Goal: Task Accomplishment & Management: Complete application form

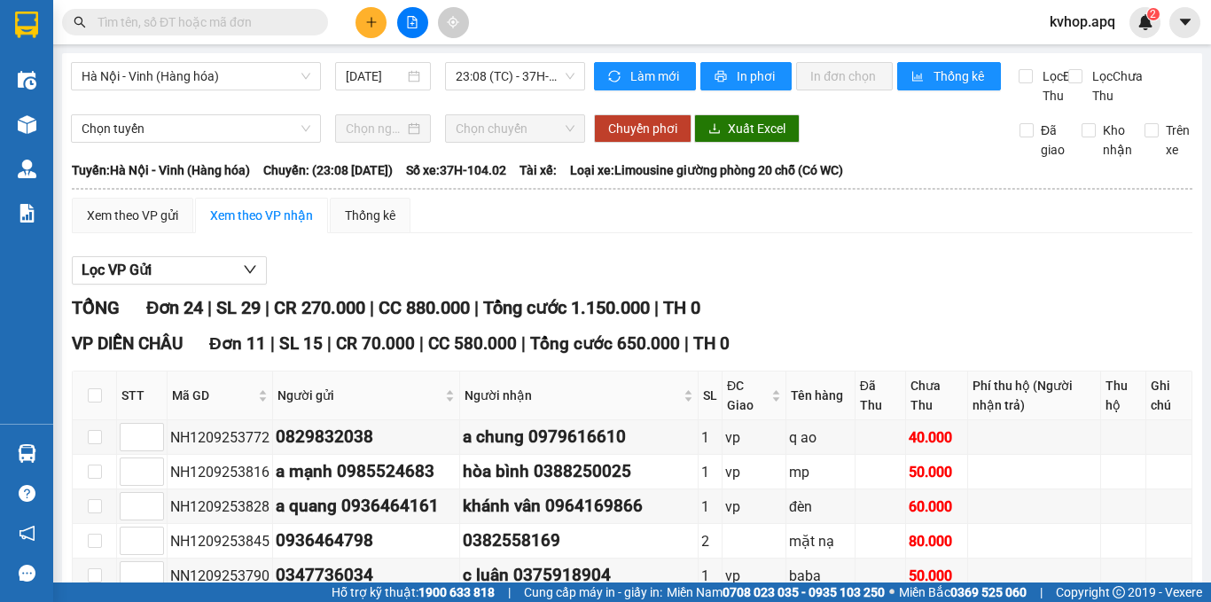
scroll to position [443, 0]
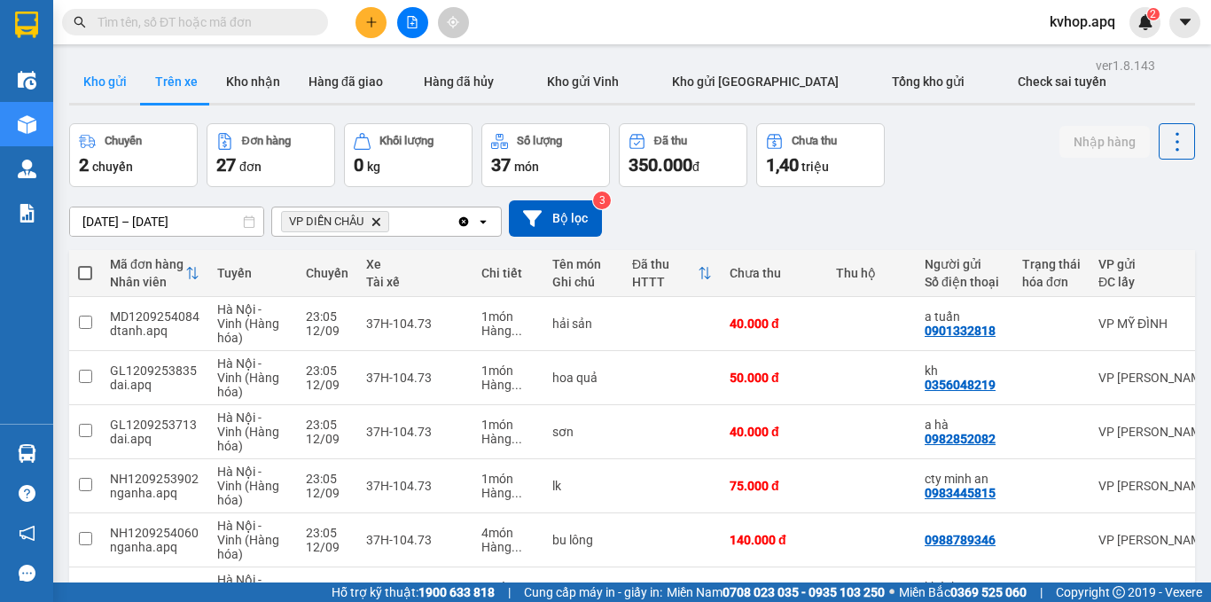
click at [114, 87] on button "Kho gửi" at bounding box center [105, 81] width 72 height 43
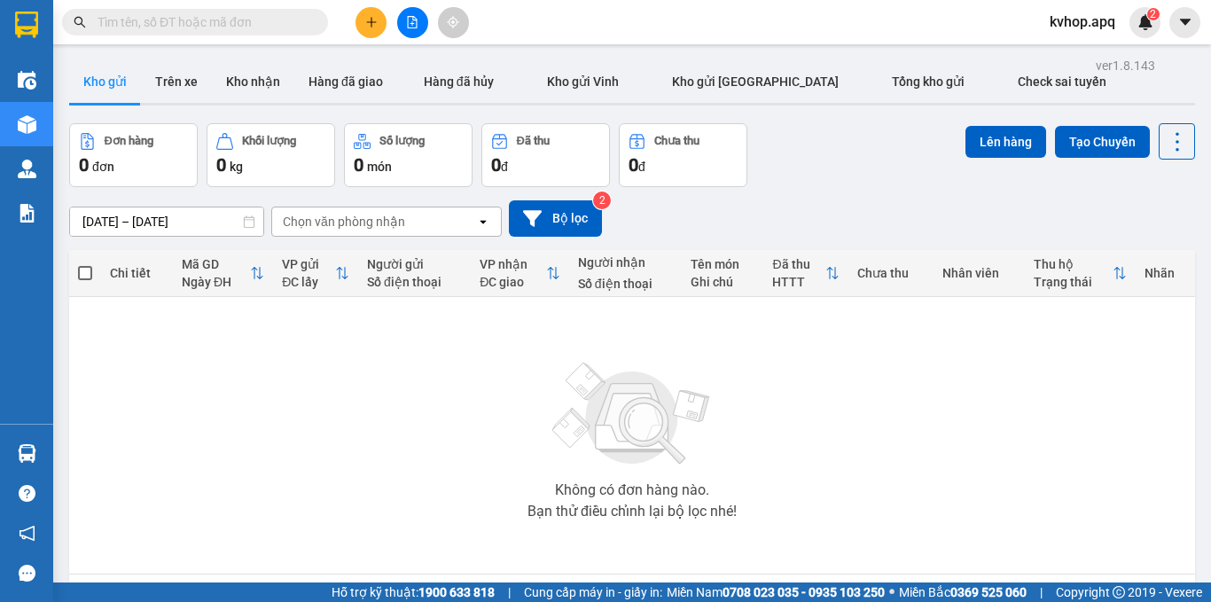
click at [365, 28] on button at bounding box center [370, 22] width 31 height 31
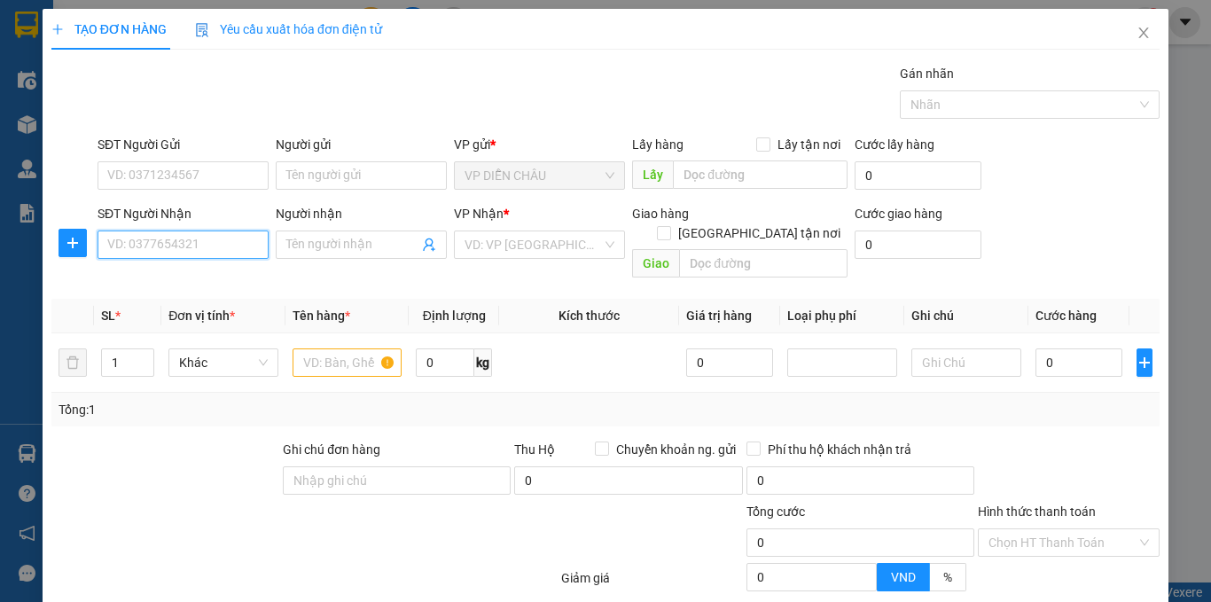
click at [198, 247] on input "SĐT Người Nhận" at bounding box center [182, 244] width 171 height 28
type input "0344771507"
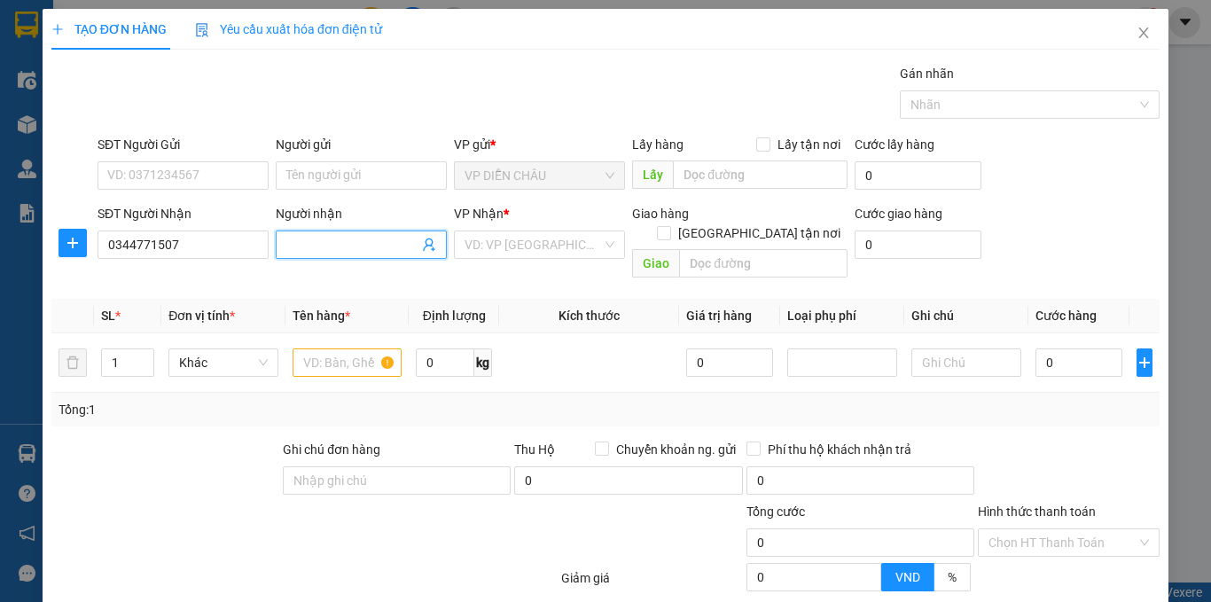
click at [347, 249] on input "Người nhận" at bounding box center [352, 244] width 132 height 19
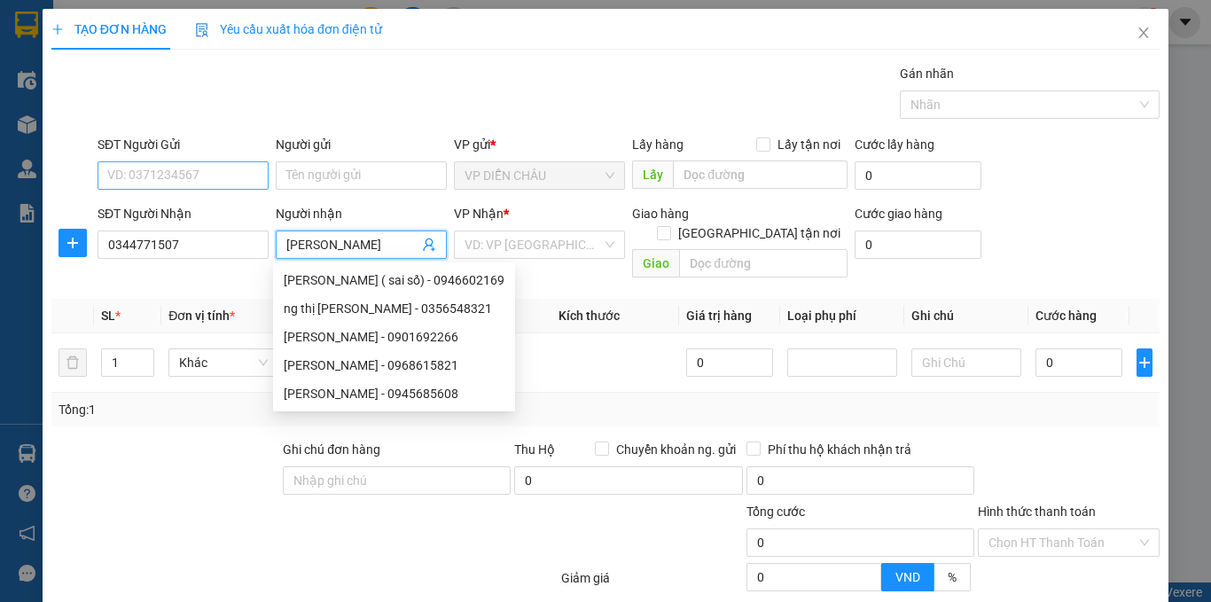
type input "kim chi"
click at [230, 179] on input "SĐT Người Gửi" at bounding box center [182, 175] width 171 height 28
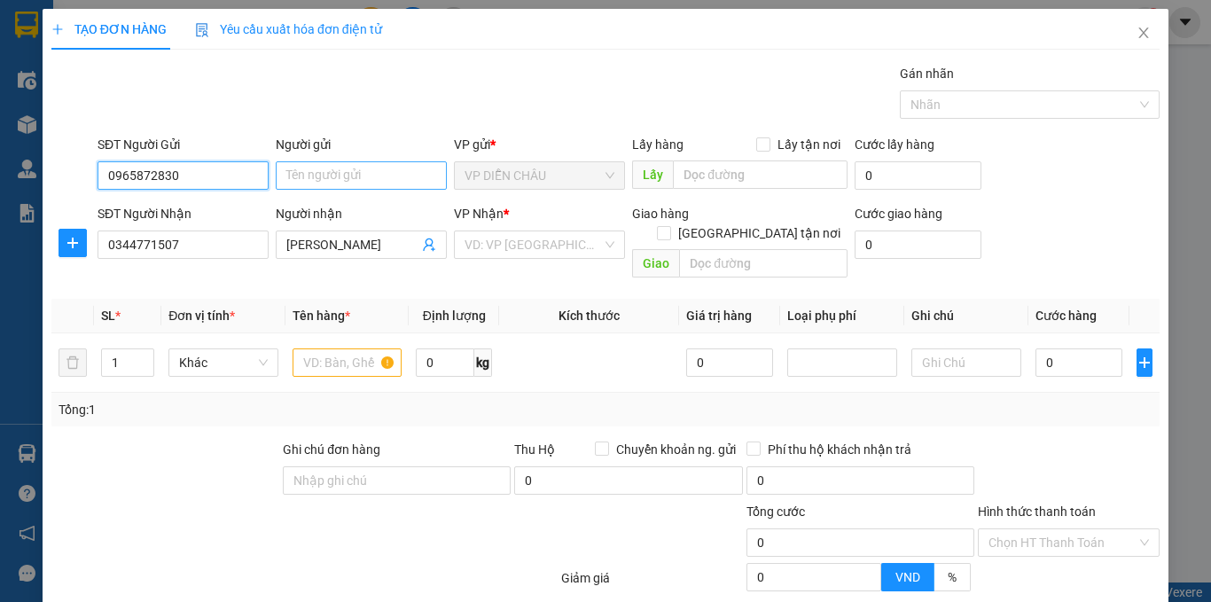
type input "0965872830"
click at [306, 178] on input "Người gửi" at bounding box center [361, 175] width 171 height 28
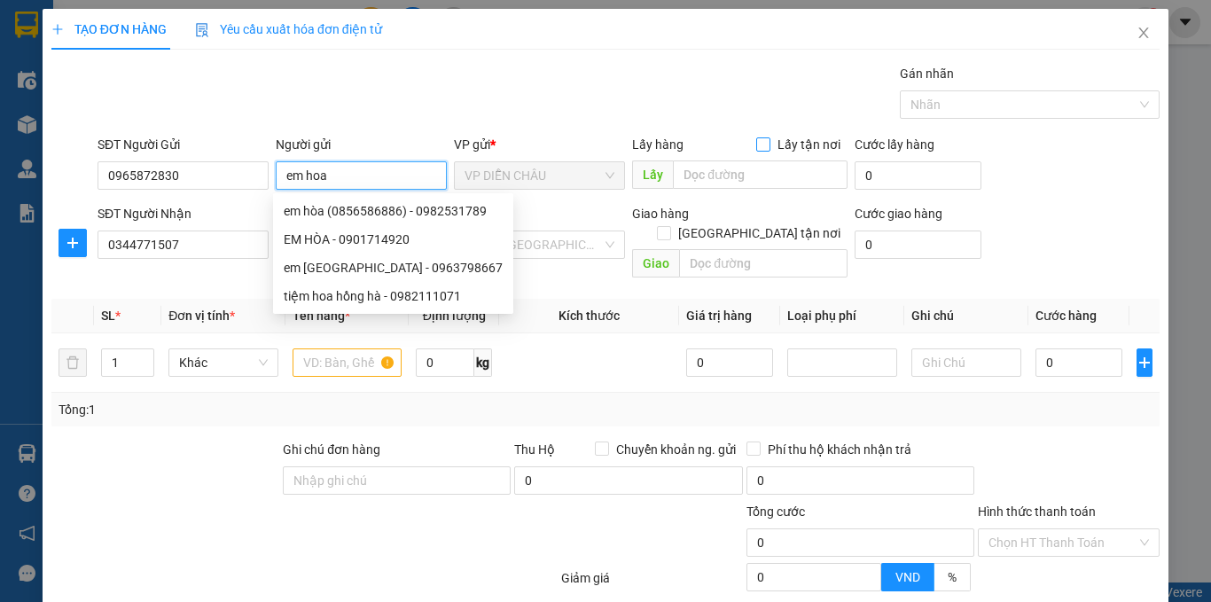
type input "em hoa"
click at [758, 138] on input "Lấy tận nơi" at bounding box center [762, 143] width 12 height 12
checkbox input "true"
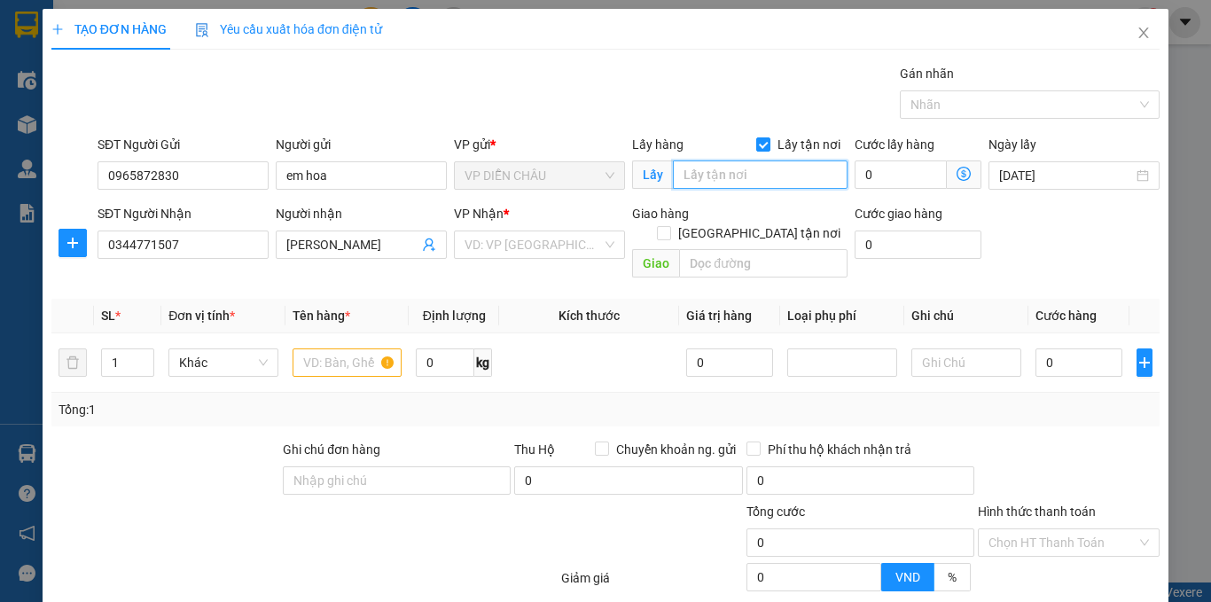
click at [735, 163] on input "text" at bounding box center [760, 174] width 175 height 28
type input "vp"
click at [669, 226] on input "[GEOGRAPHIC_DATA] tận nơi" at bounding box center [663, 232] width 12 height 12
checkbox input "true"
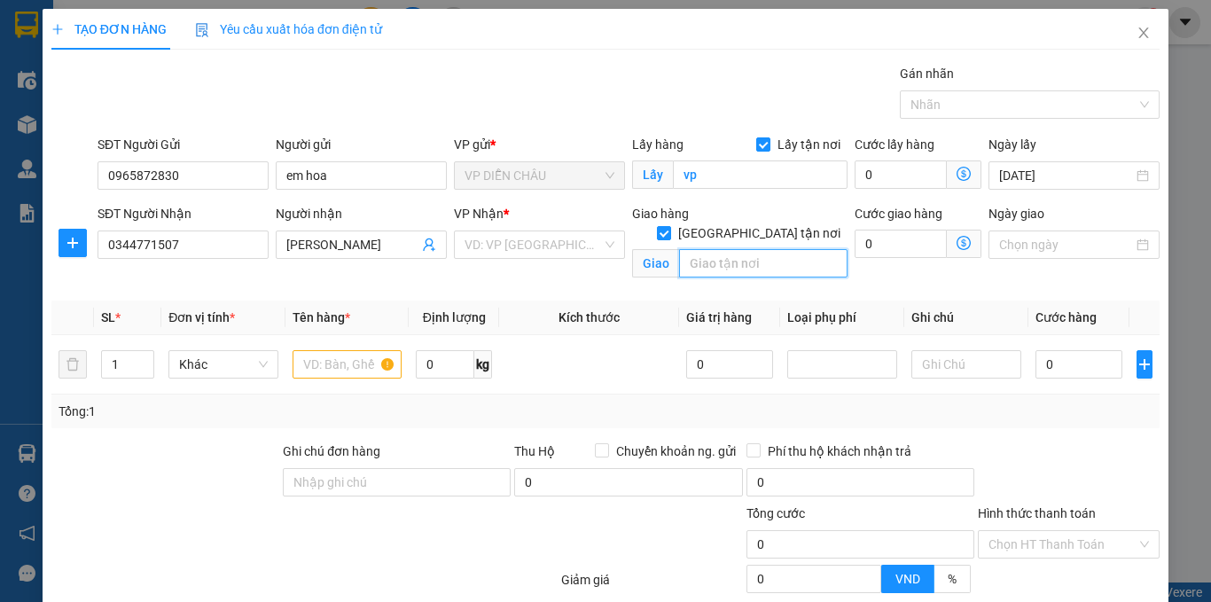
click at [722, 253] on input "text" at bounding box center [763, 263] width 168 height 28
type input "ngõ 31 , số nhà 35 , mai dịch , quận cầu giấy , hà nội"
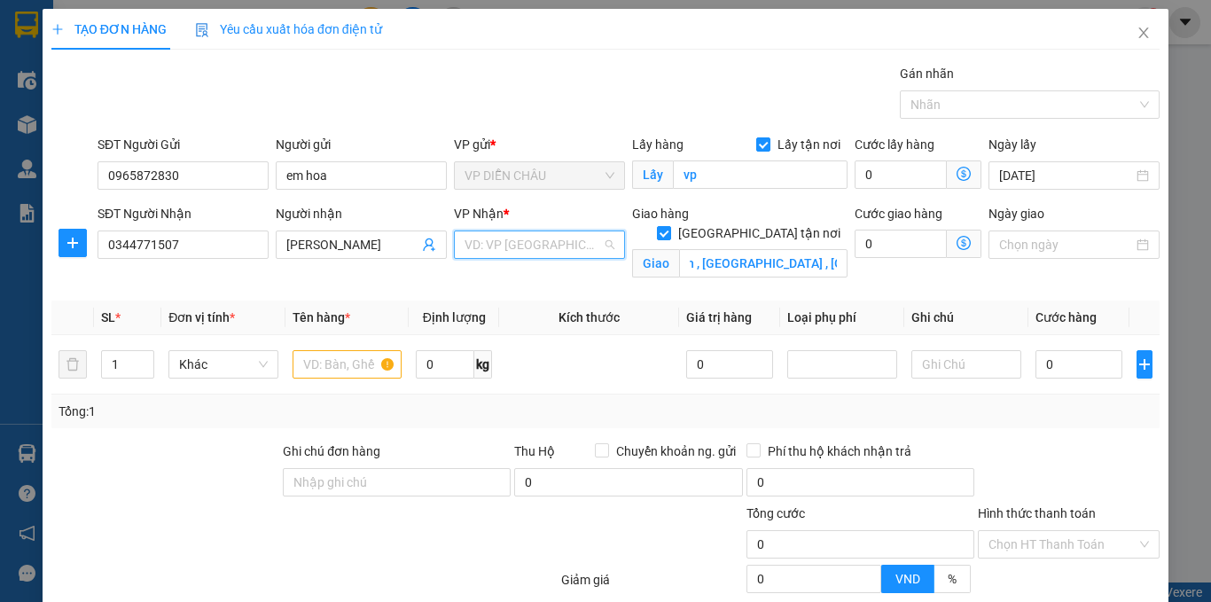
click at [520, 236] on input "search" at bounding box center [532, 244] width 137 height 27
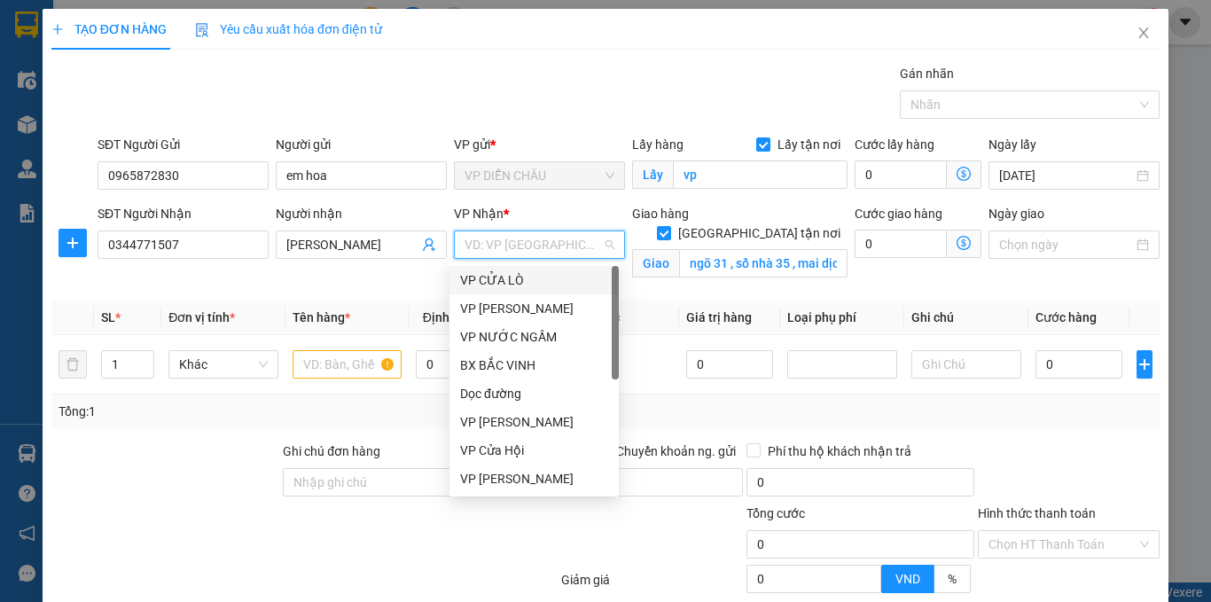
scroll to position [177, 0]
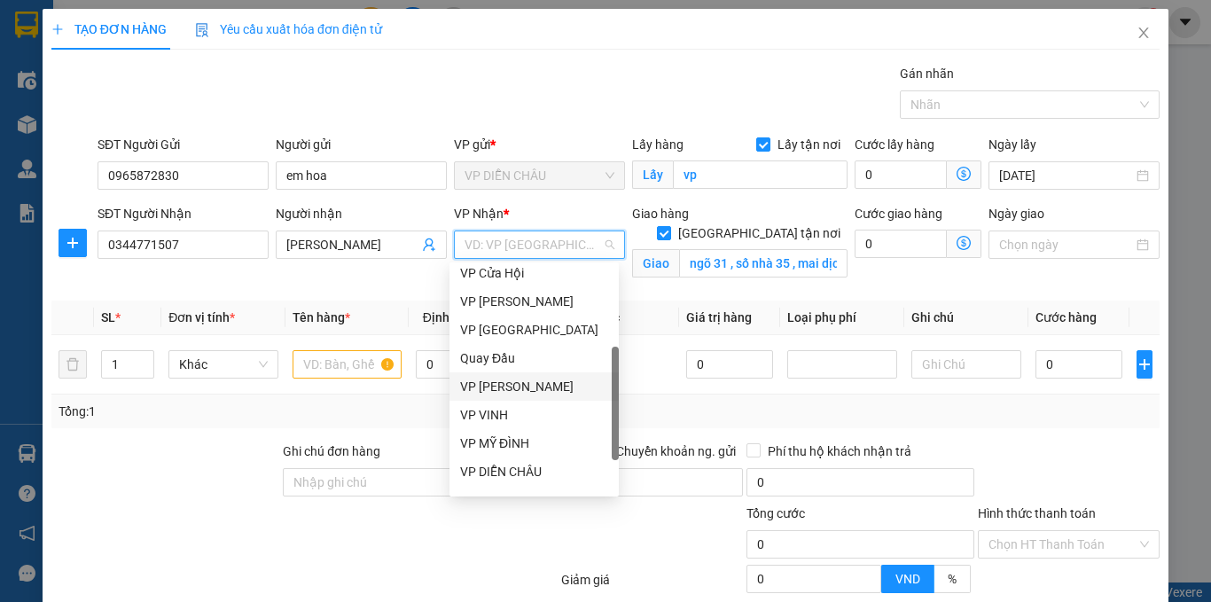
drag, startPoint x: 497, startPoint y: 390, endPoint x: 845, endPoint y: 305, distance: 357.7
click at [499, 388] on div "VP [PERSON_NAME]" at bounding box center [534, 386] width 148 height 19
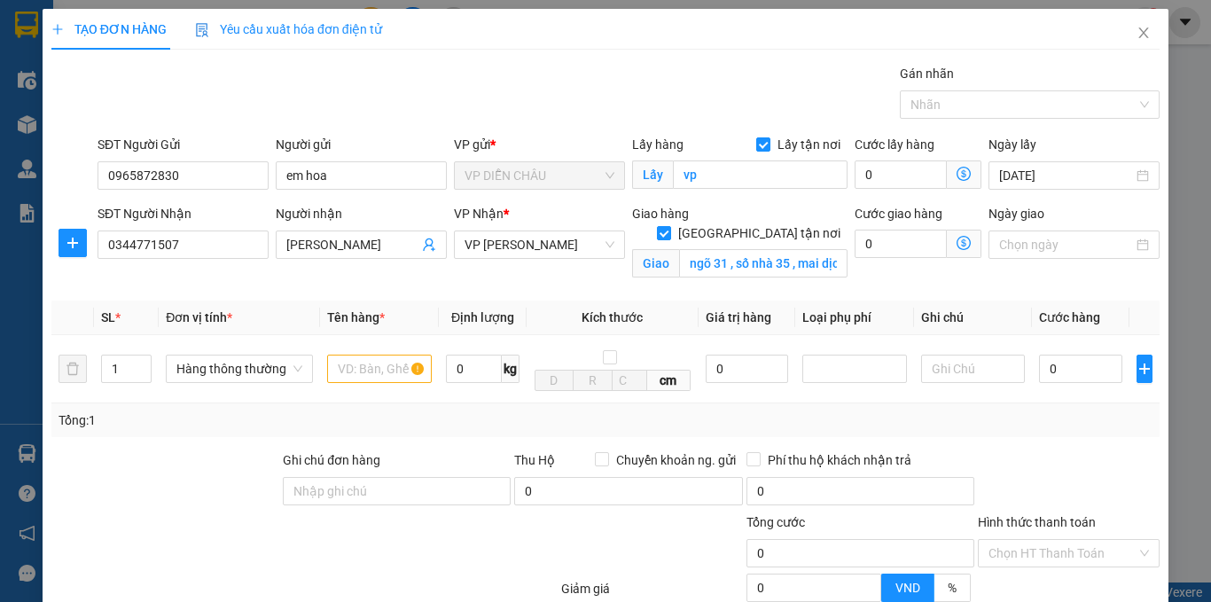
click at [956, 245] on icon "dollar-circle" at bounding box center [963, 243] width 14 height 14
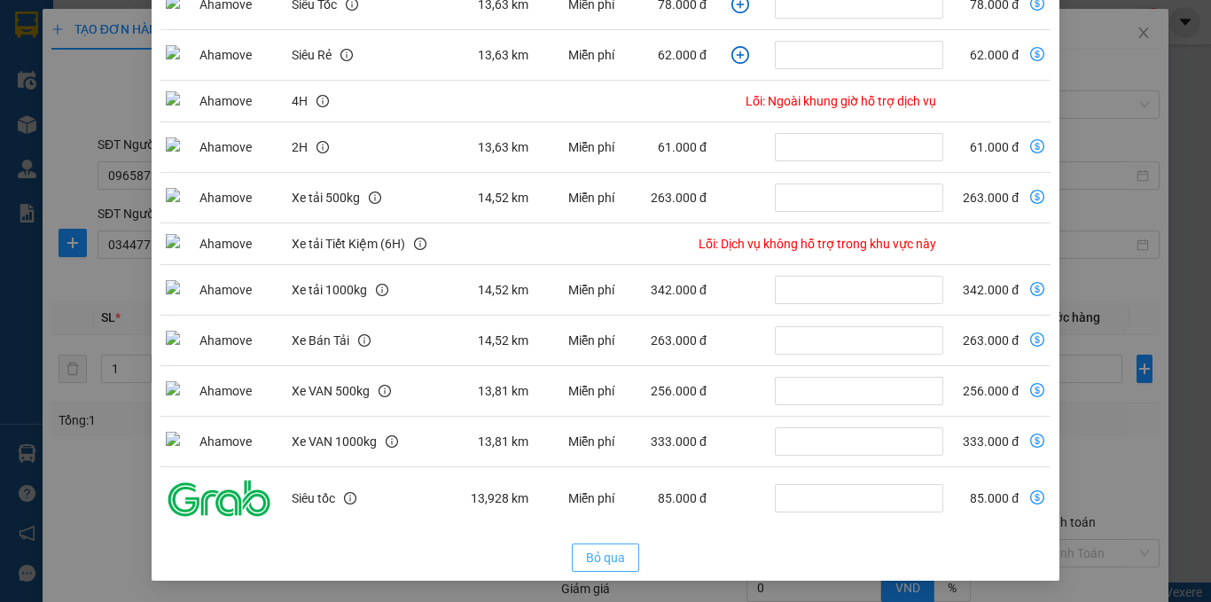
click at [591, 550] on span "Bỏ qua" at bounding box center [605, 557] width 39 height 19
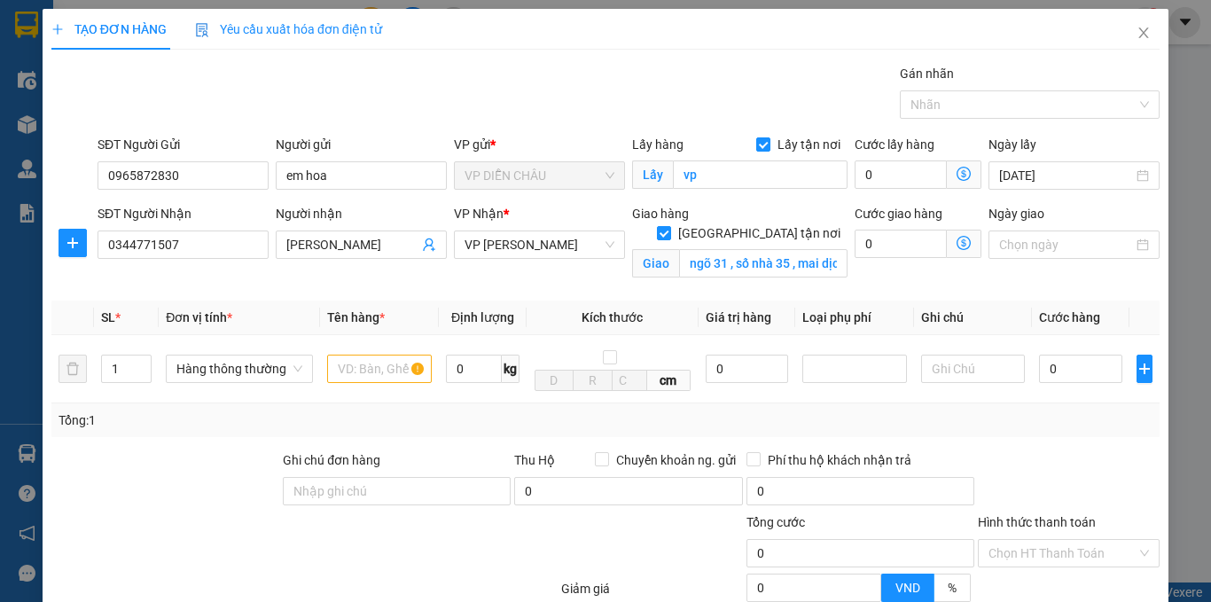
scroll to position [200, 0]
click at [495, 255] on span "VP [PERSON_NAME]" at bounding box center [539, 244] width 150 height 27
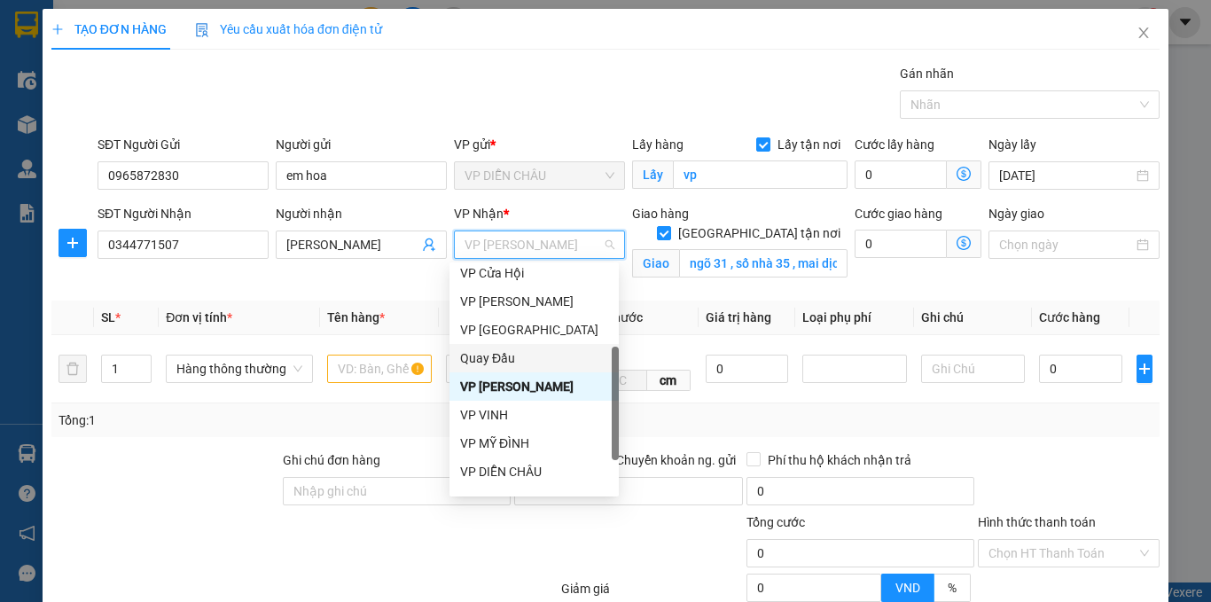
scroll to position [255, 0]
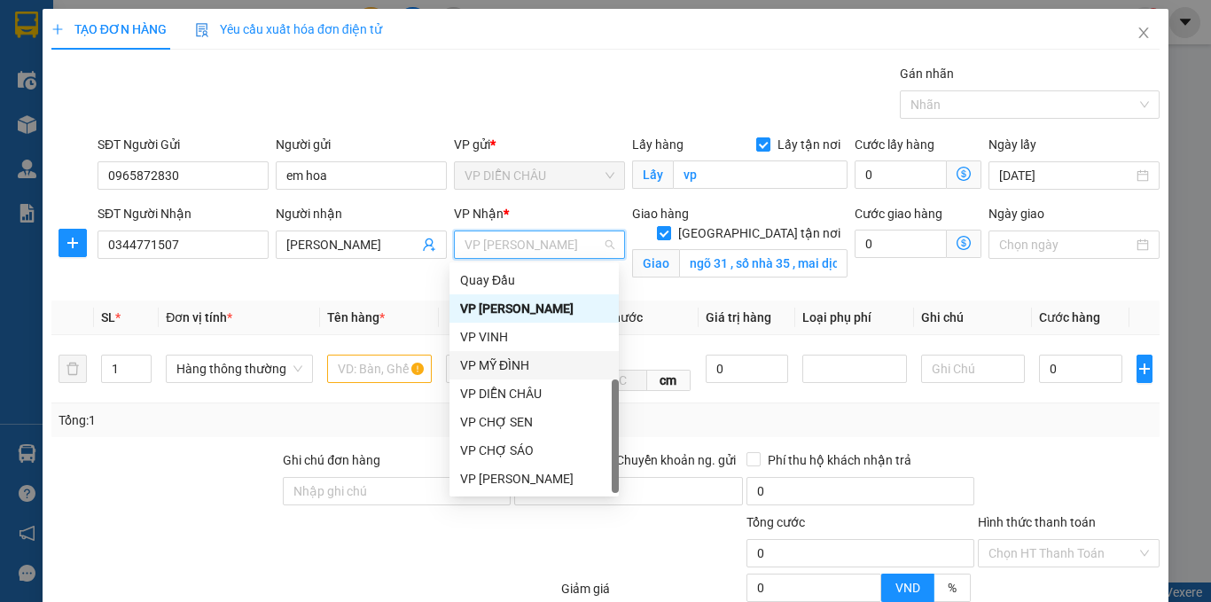
click at [519, 362] on div "VP MỸ ĐÌNH" at bounding box center [534, 364] width 148 height 19
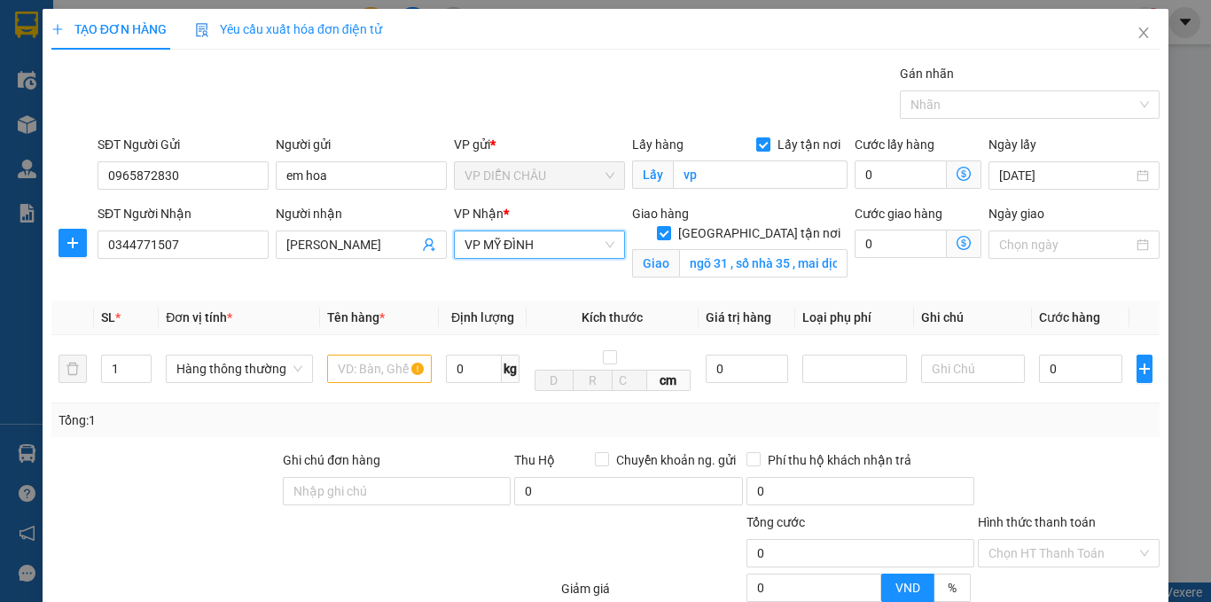
click at [956, 244] on icon "dollar-circle" at bounding box center [963, 243] width 14 height 14
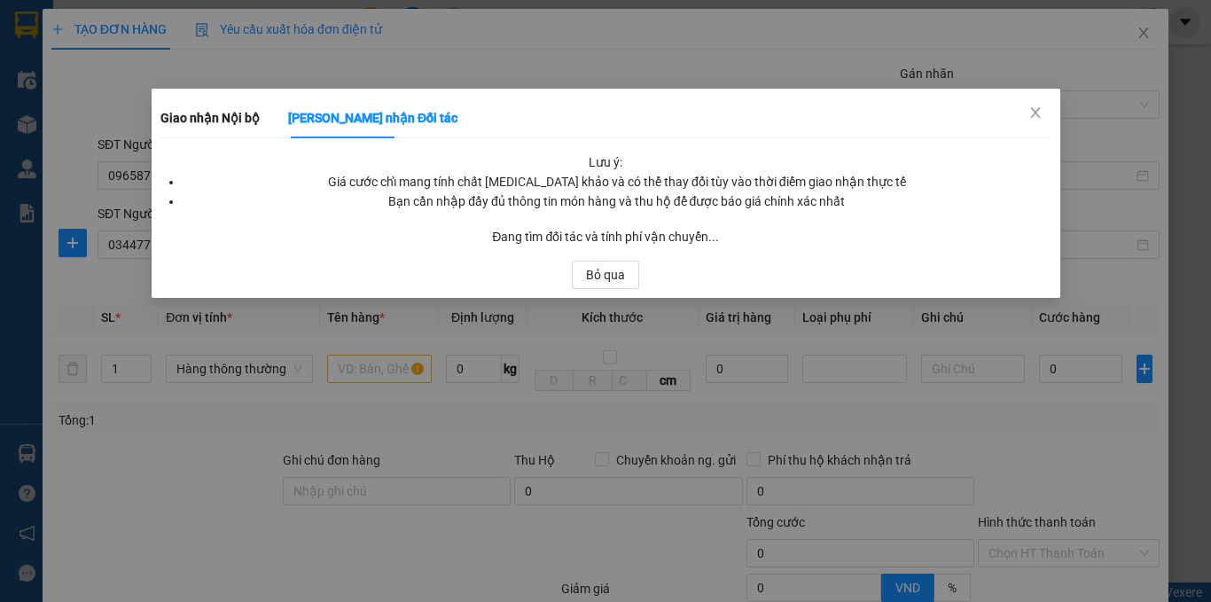
scroll to position [0, 0]
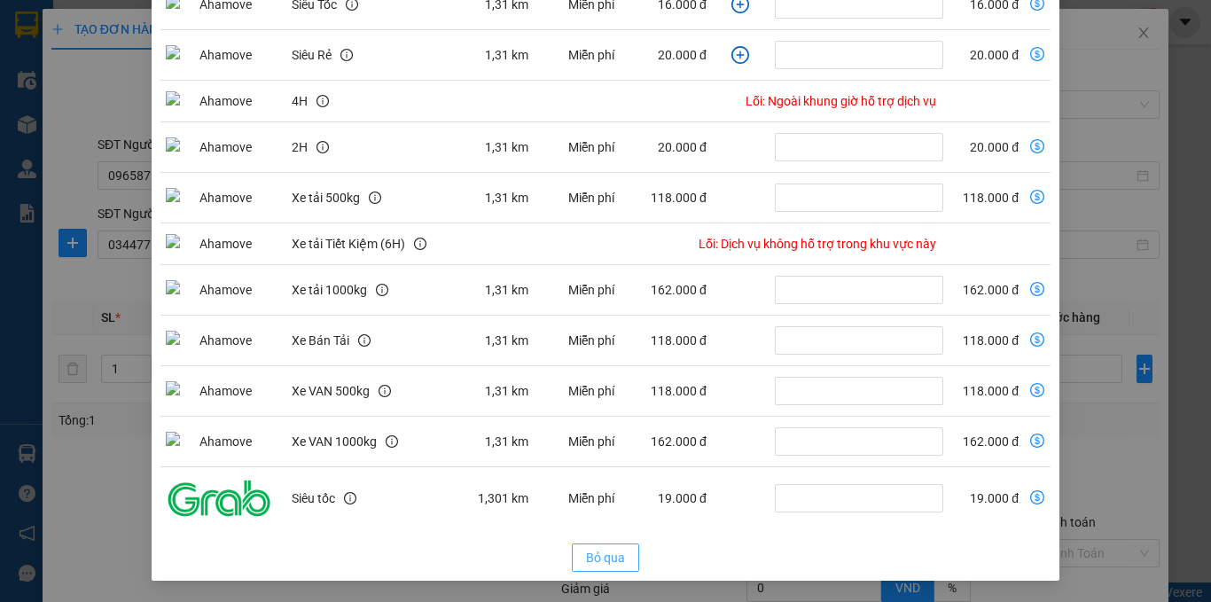
click at [575, 555] on button "Bỏ qua" at bounding box center [605, 557] width 67 height 28
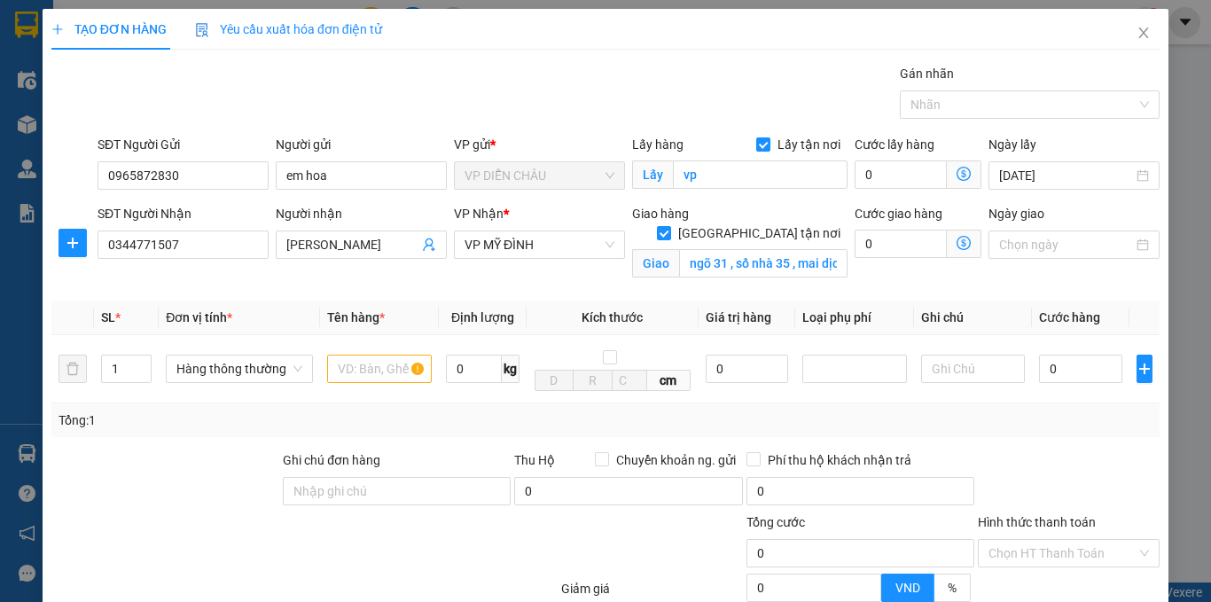
scroll to position [200, 0]
click at [350, 373] on input "text" at bounding box center [379, 369] width 105 height 28
type input "vali quần áo"
type input "4"
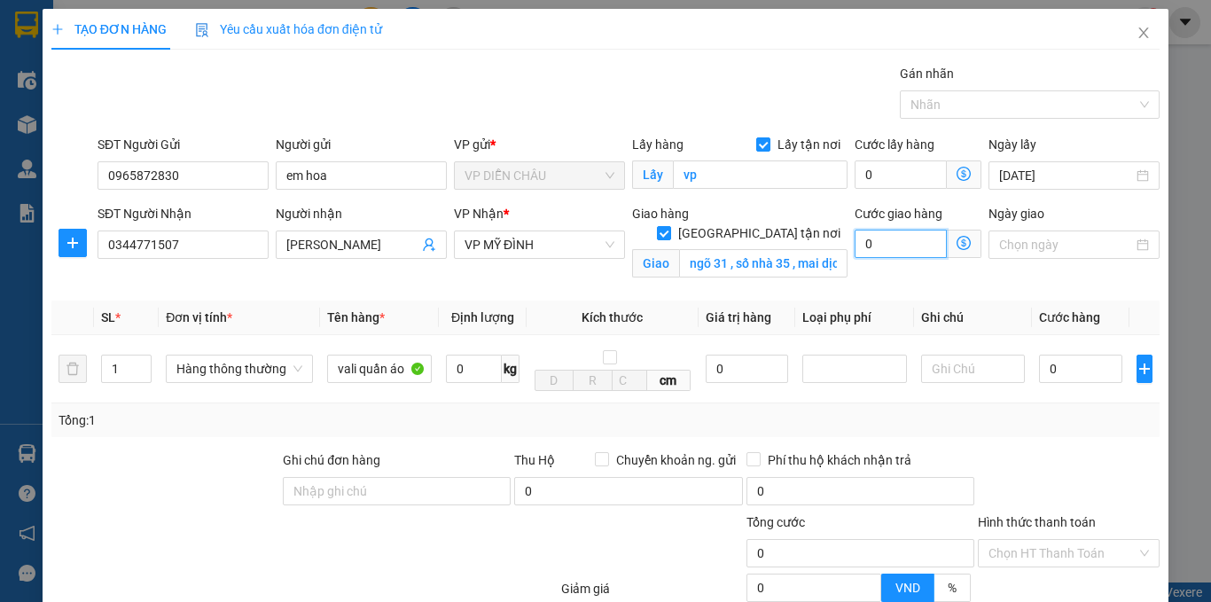
type input "4"
type input "40"
type input "400"
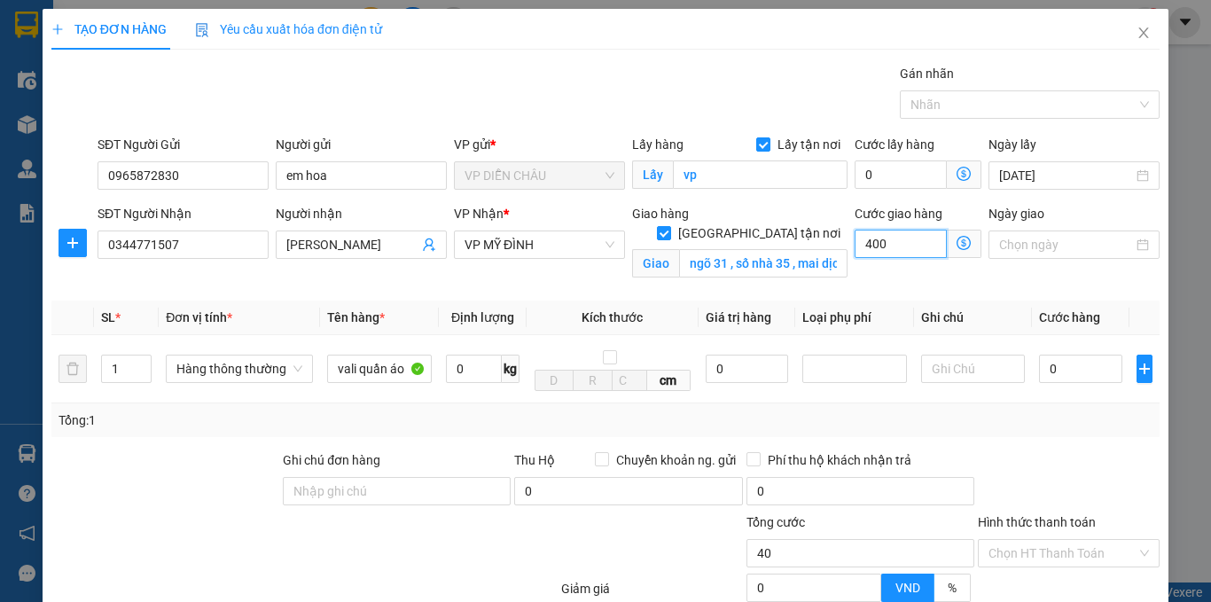
type input "400"
type input "4.000"
type input "40.000"
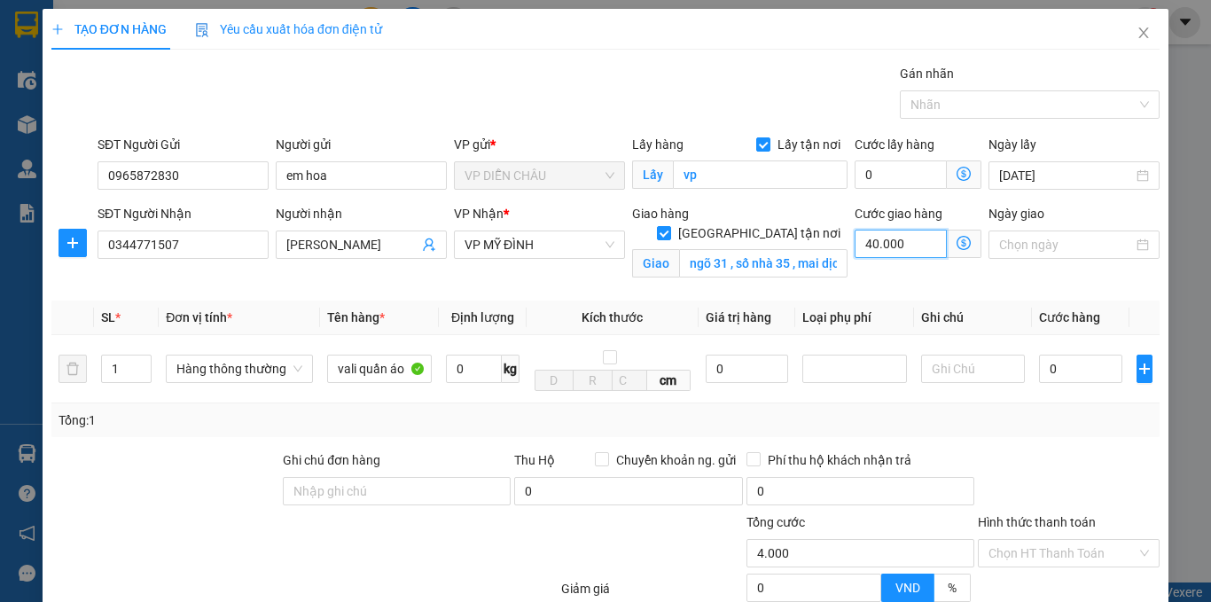
type input "40.000"
click at [1039, 368] on input "0" at bounding box center [1080, 369] width 83 height 28
type input "6"
type input "40.006"
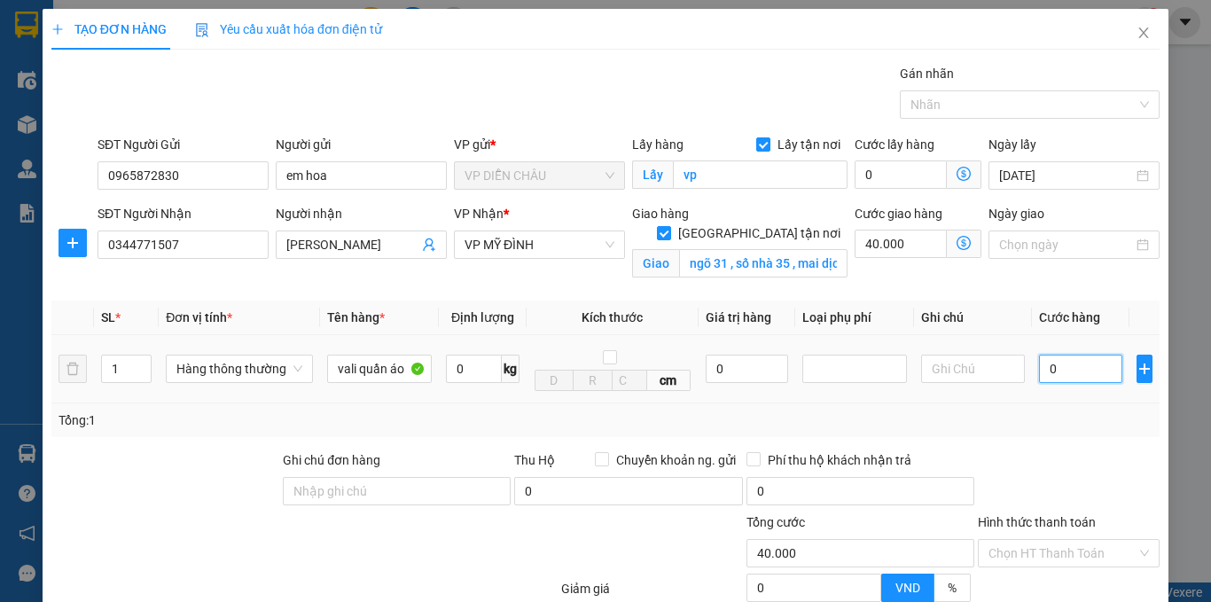
type input "40.006"
type input "60"
type input "40.060"
type input "600"
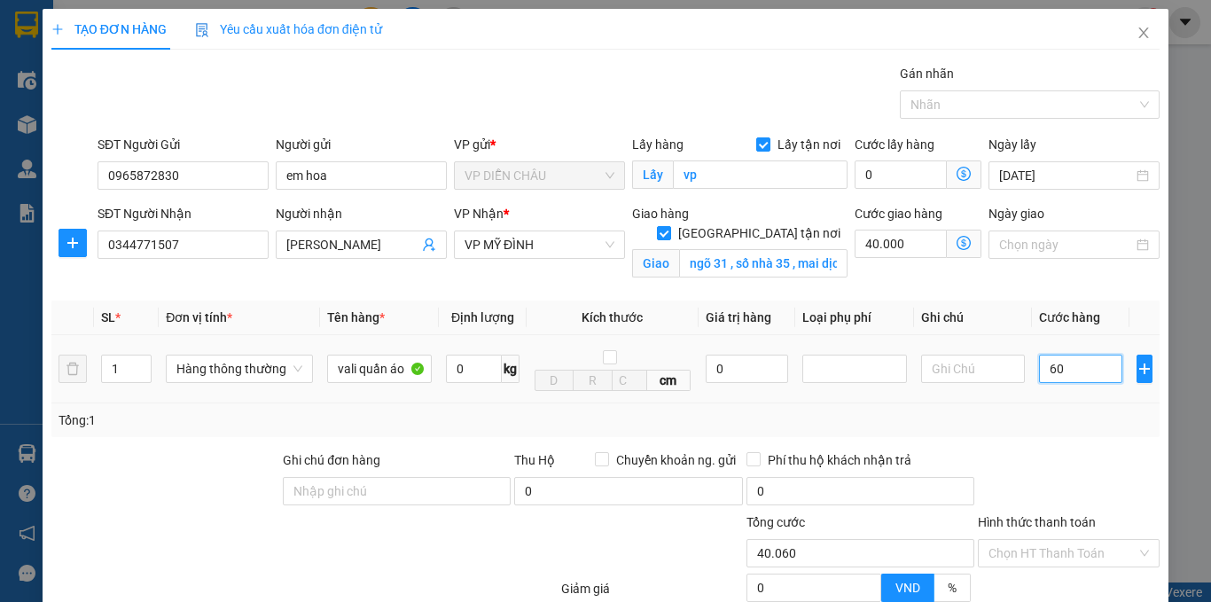
type input "40.600"
type input "6.000"
type input "46.000"
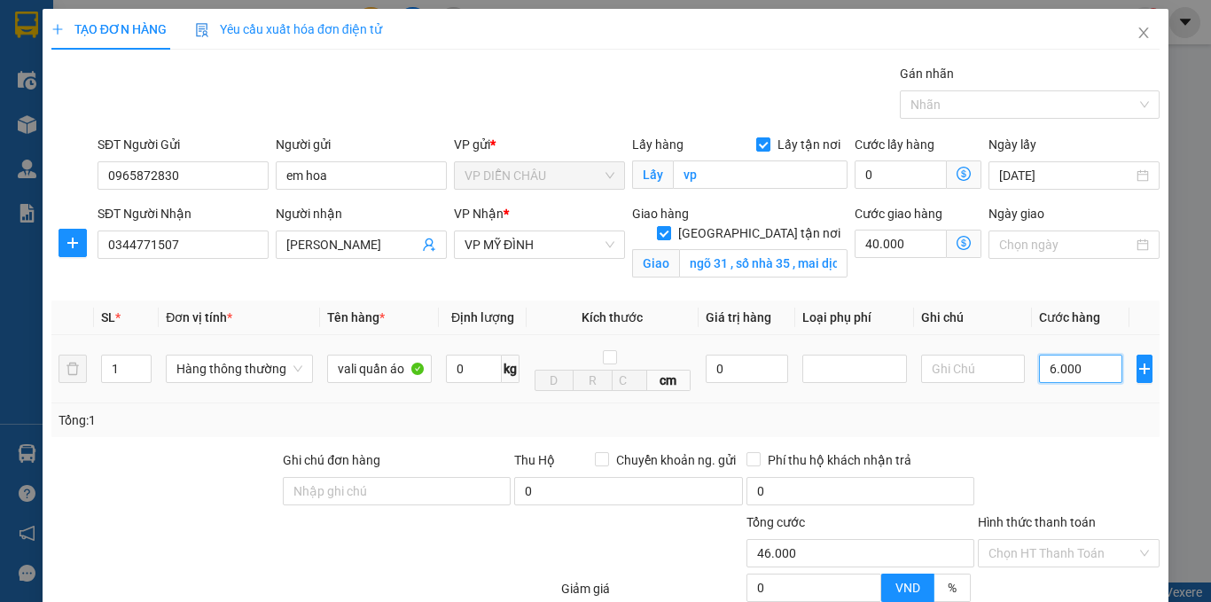
type input "60.000"
type input "100.000"
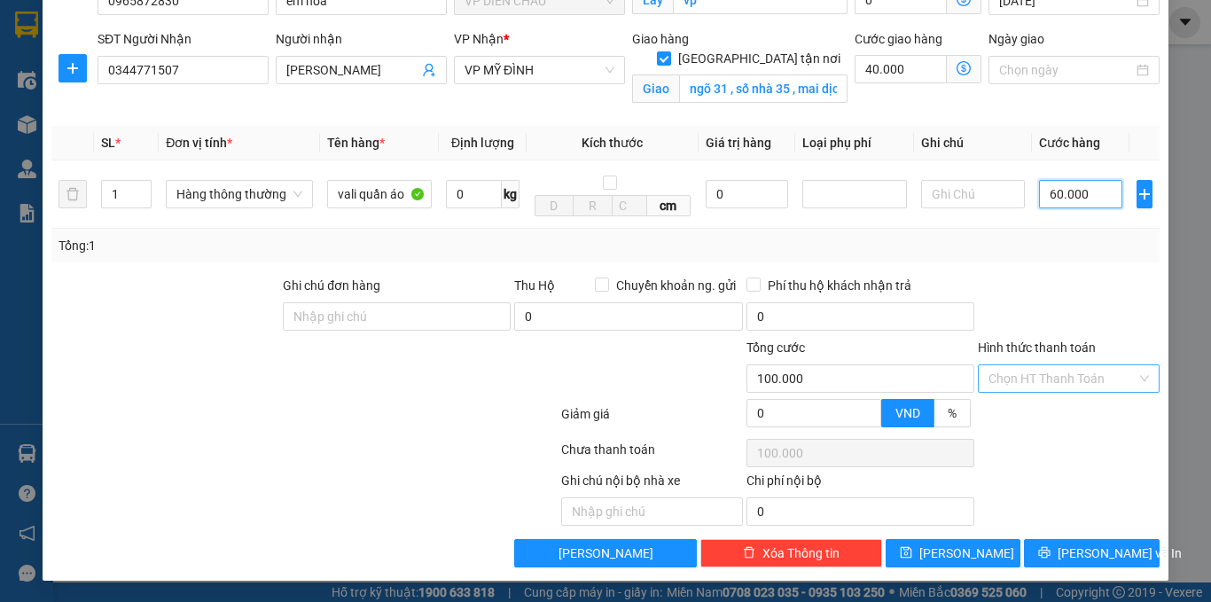
type input "60.000"
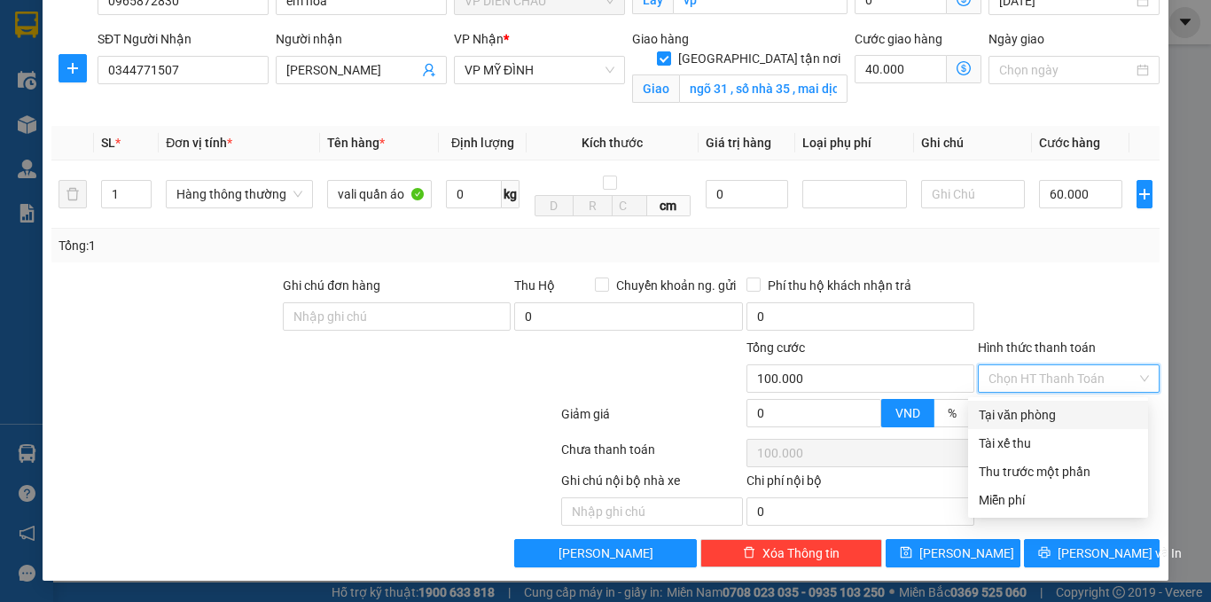
click at [1033, 379] on input "Hình thức thanh toán" at bounding box center [1062, 378] width 148 height 27
click at [1033, 409] on div "Tại văn phòng" at bounding box center [1058, 414] width 159 height 19
type input "0"
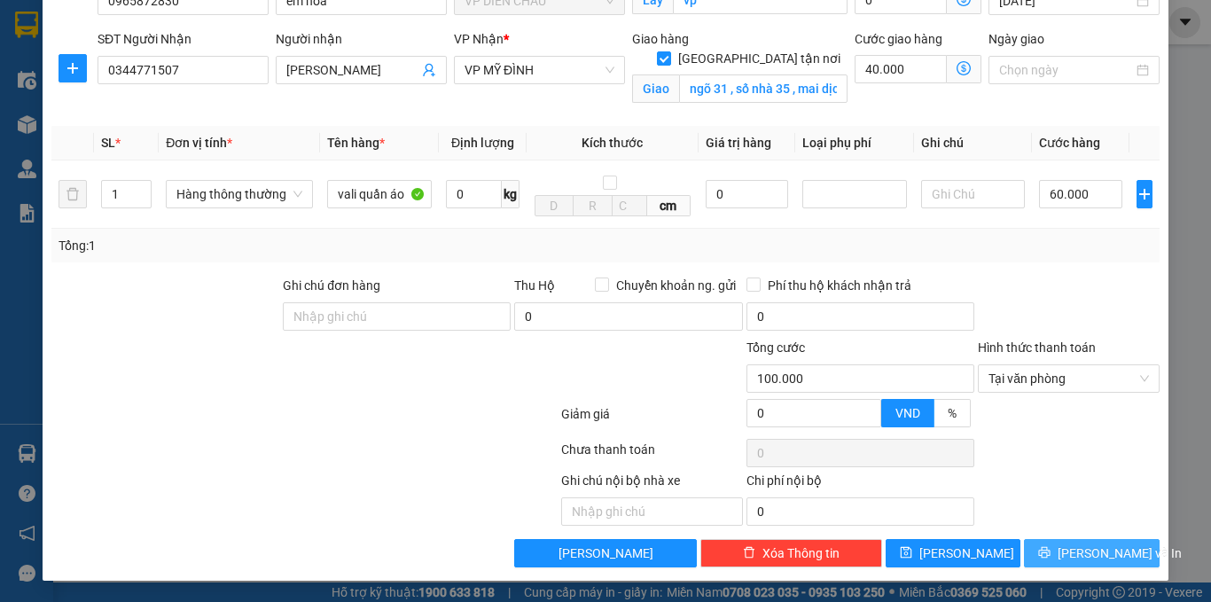
click at [1072, 560] on span "[PERSON_NAME] và In" at bounding box center [1119, 552] width 124 height 19
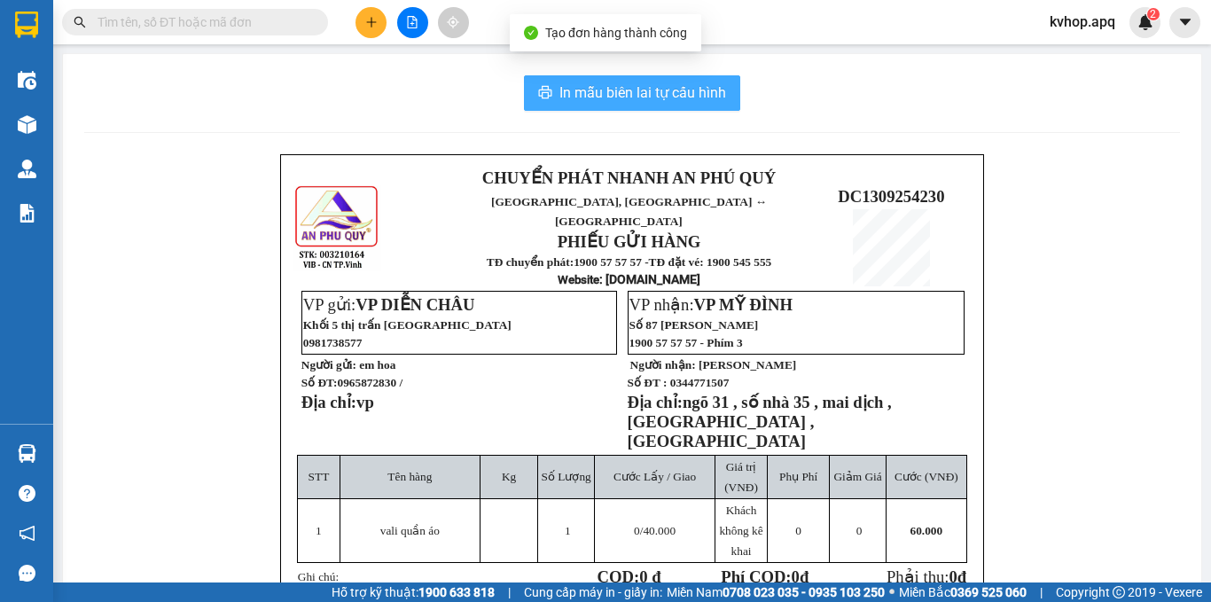
click at [680, 97] on span "In mẫu biên lai tự cấu hình" at bounding box center [642, 93] width 167 height 22
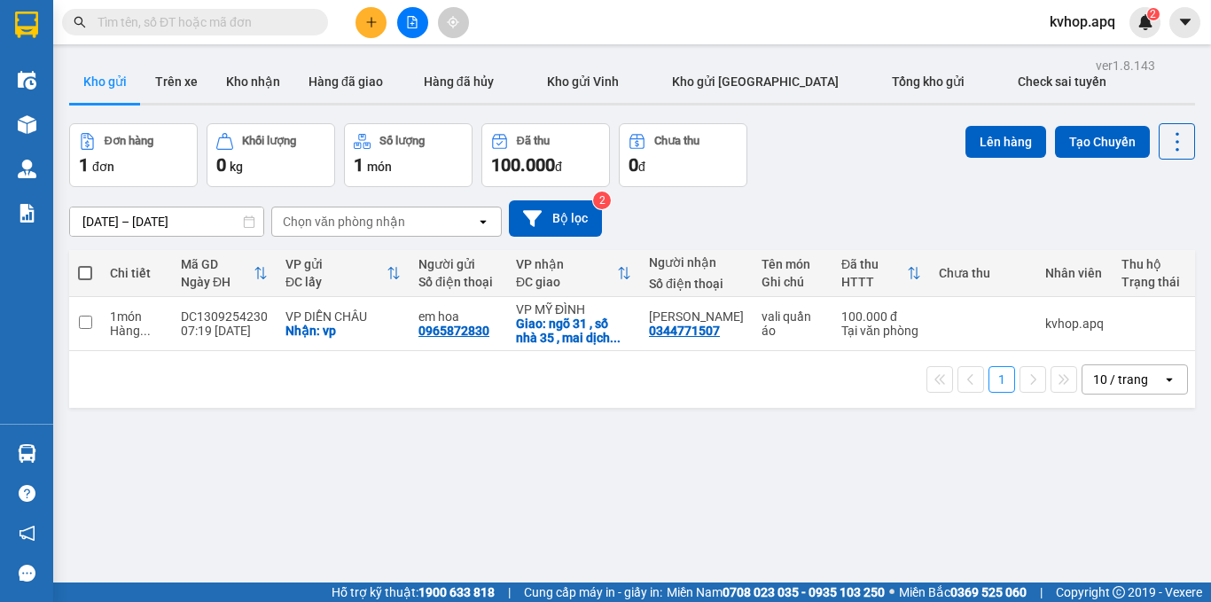
click at [962, 487] on div "ver 1.8.143 Kho gửi Trên xe Kho nhận Hàng đã giao Hàng đã hủy Kho gửi Vinh Kho …" at bounding box center [632, 354] width 1140 height 602
click at [369, 19] on icon "plus" at bounding box center [371, 22] width 12 height 12
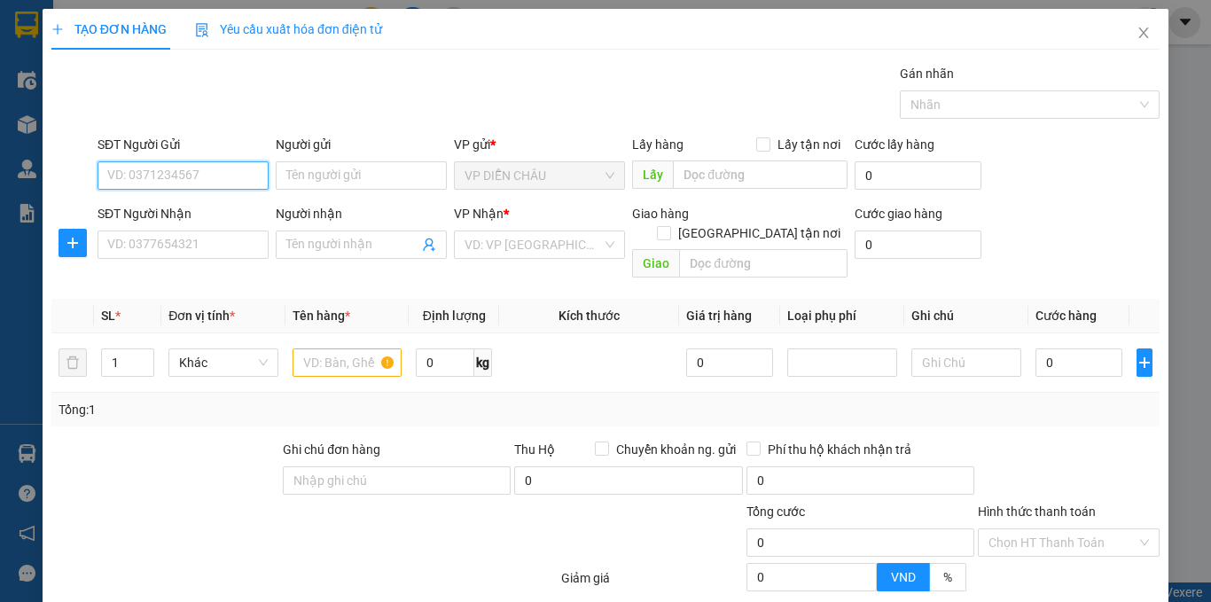
scroll to position [89, 0]
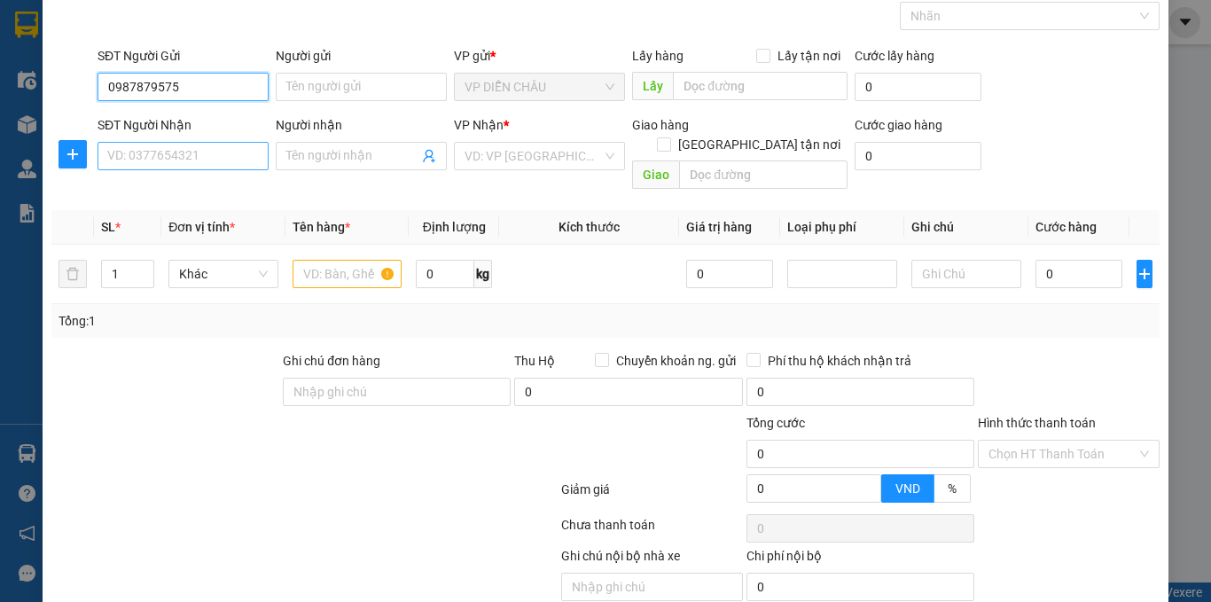
type input "0987879575"
click at [193, 151] on input "SĐT Người Nhận" at bounding box center [182, 156] width 171 height 28
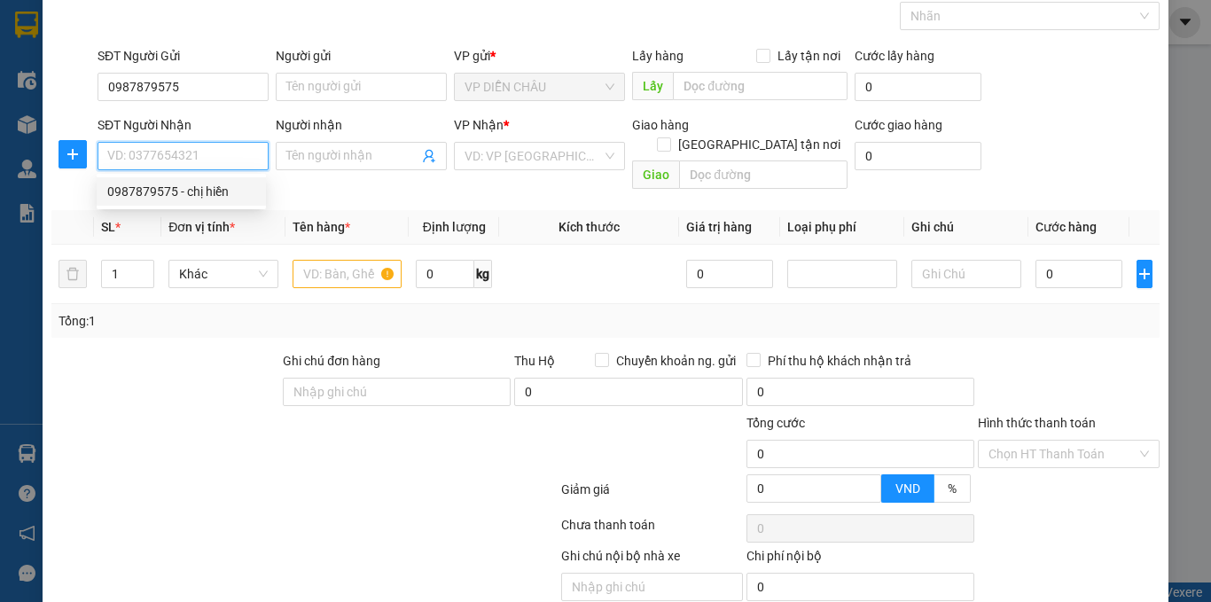
click at [184, 195] on div "0987879575 - chị hiền" at bounding box center [181, 191] width 148 height 19
type input "0987879575"
type input "chị hiền"
checkbox input "true"
type input "vp"
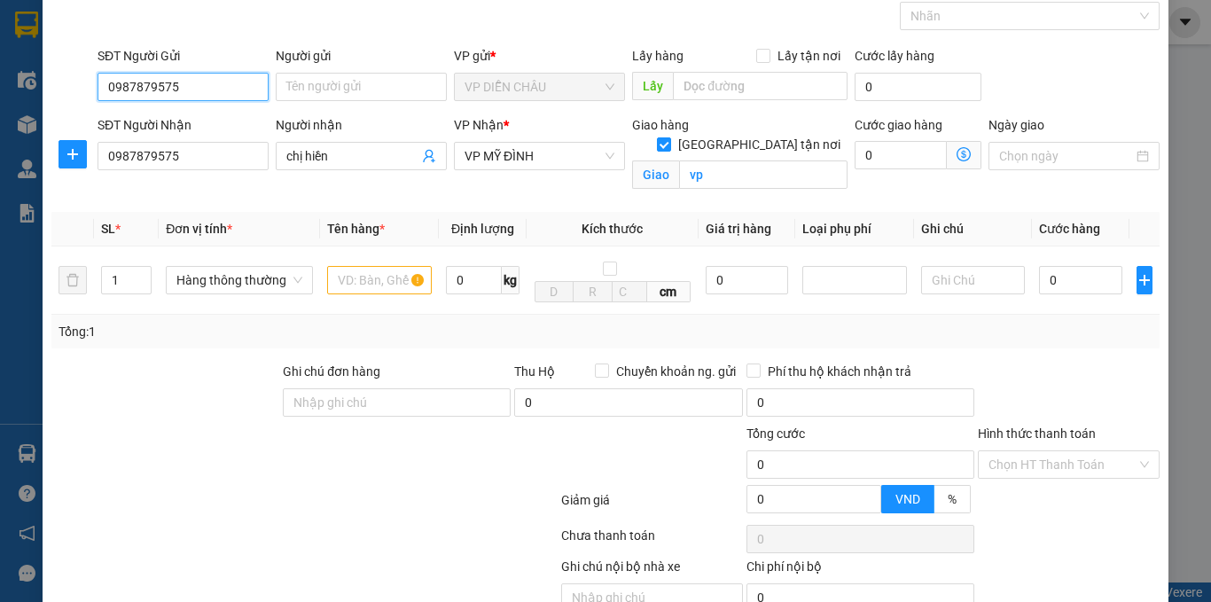
click at [232, 84] on input "0987879575" at bounding box center [182, 87] width 171 height 28
type input "0"
click at [217, 113] on div "0988564523 - chị huệ" at bounding box center [181, 122] width 148 height 19
type input "0988564523"
type input "chị huệ"
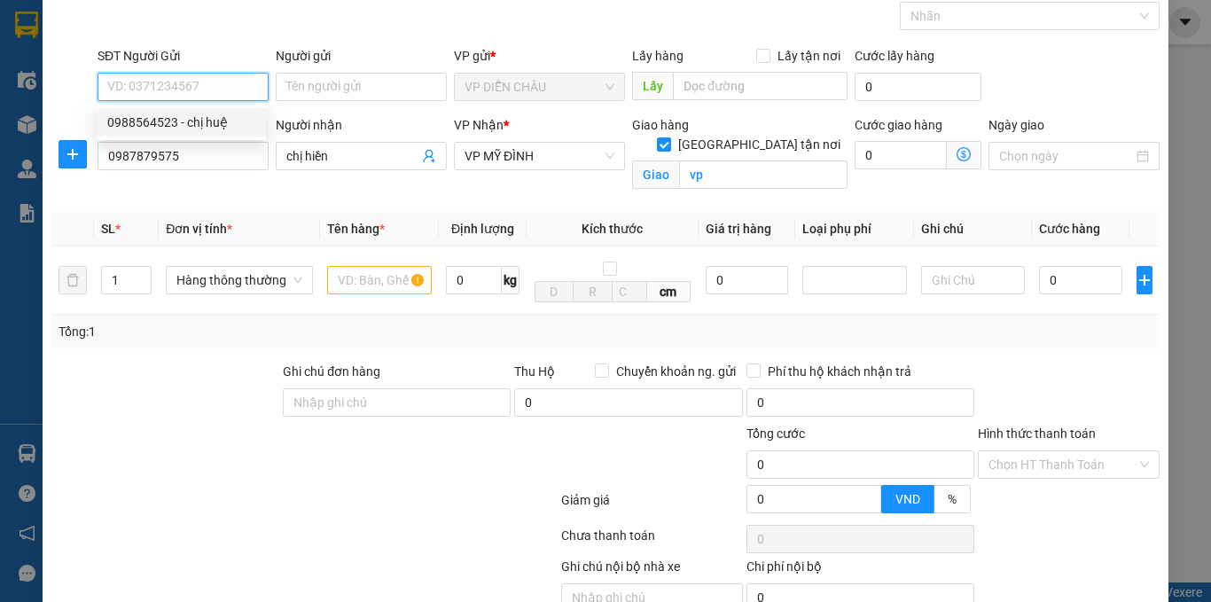
checkbox input "true"
type input "vp"
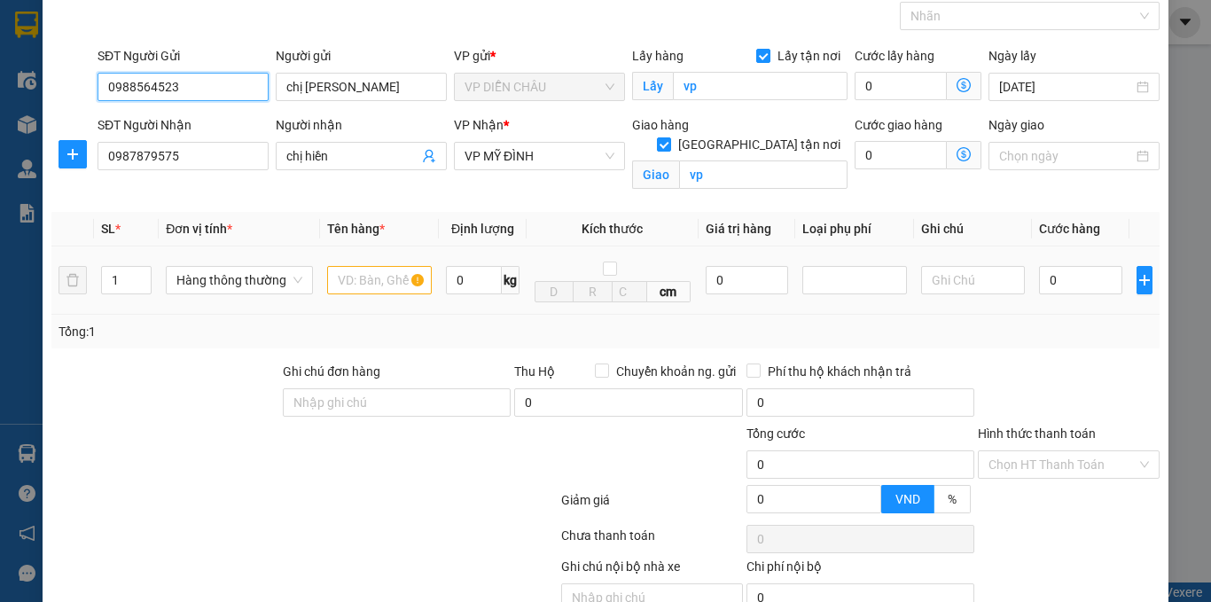
type input "0988564523"
click at [358, 291] on input "text" at bounding box center [379, 280] width 105 height 28
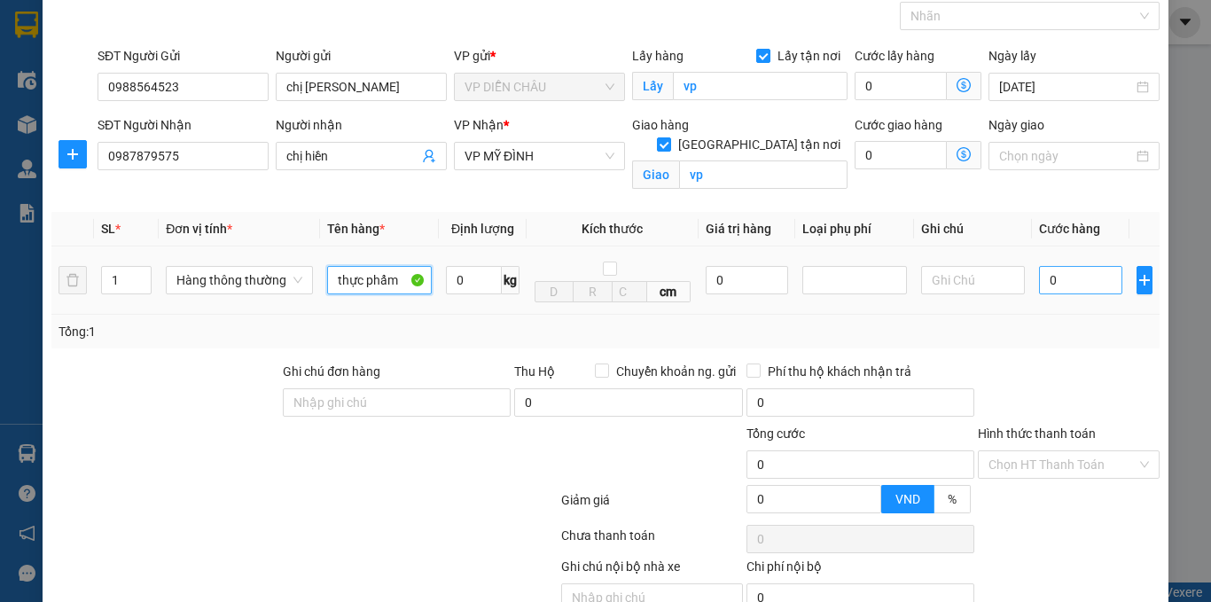
type input "thực phẩm"
click at [1039, 278] on input "0" at bounding box center [1080, 280] width 83 height 28
type input "4"
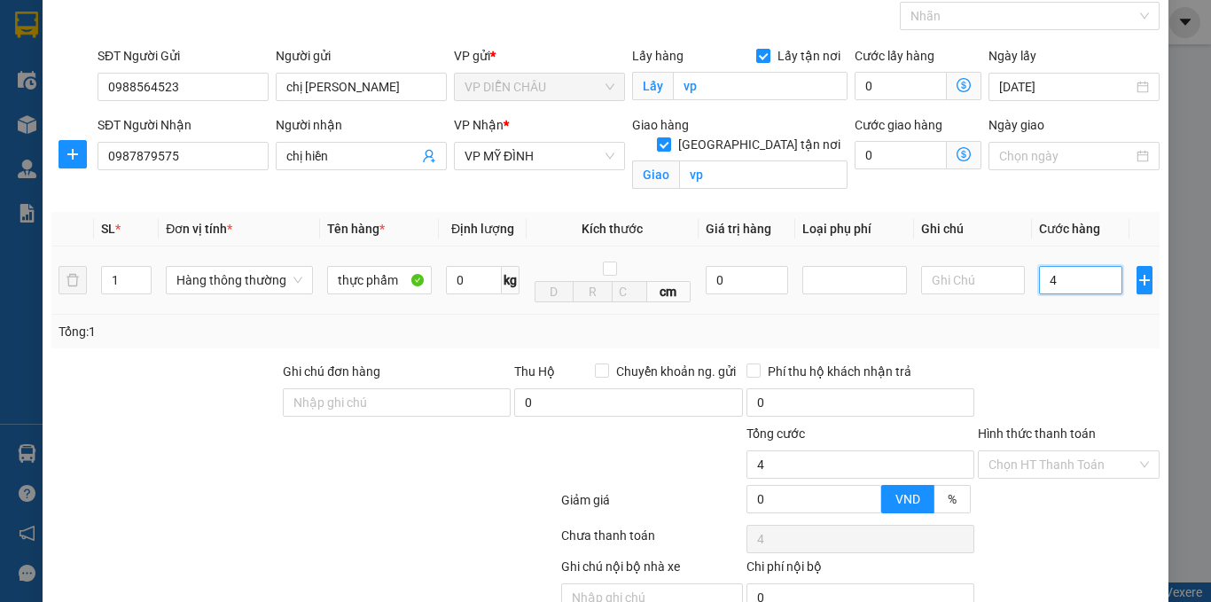
type input "40"
type input "400"
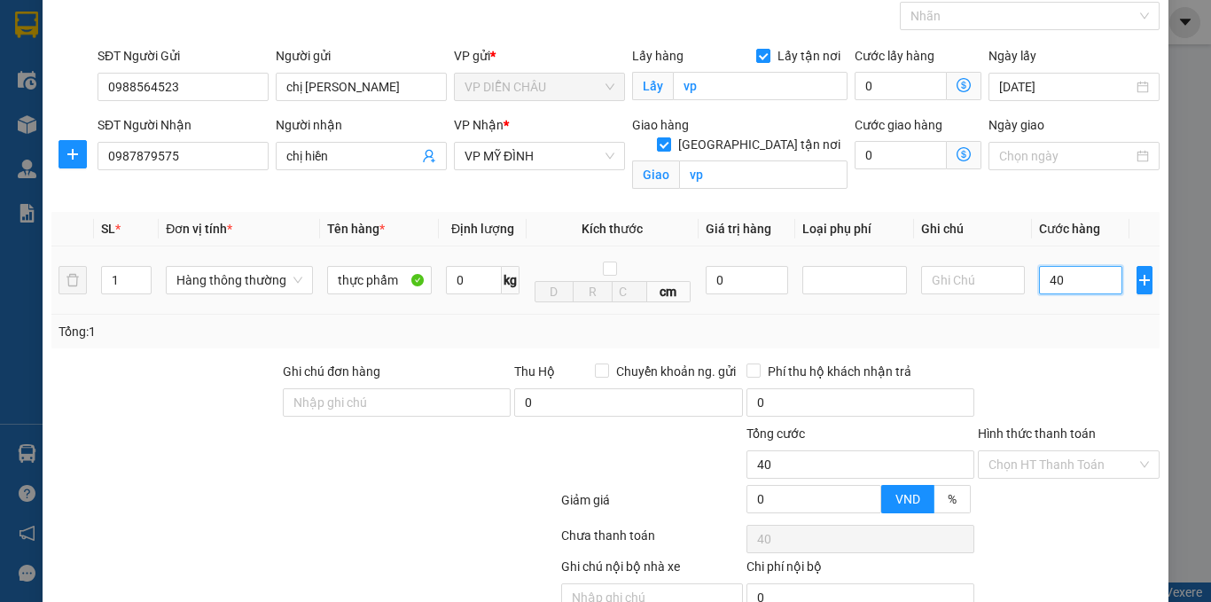
type input "400"
type input "4.000"
type input "40.000"
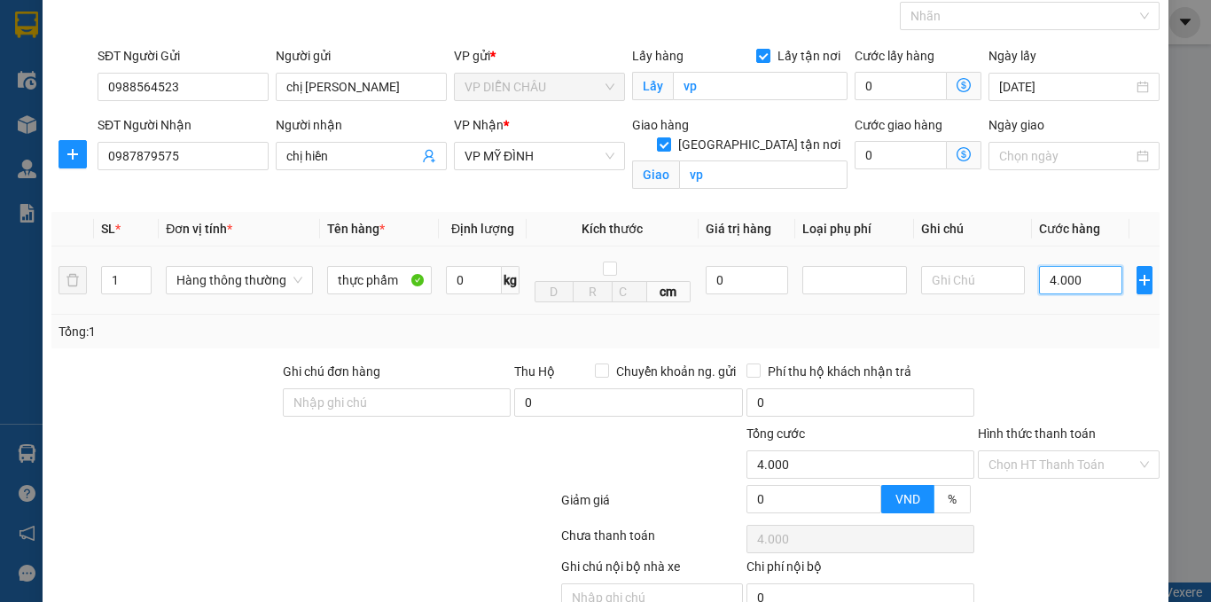
type input "40.000"
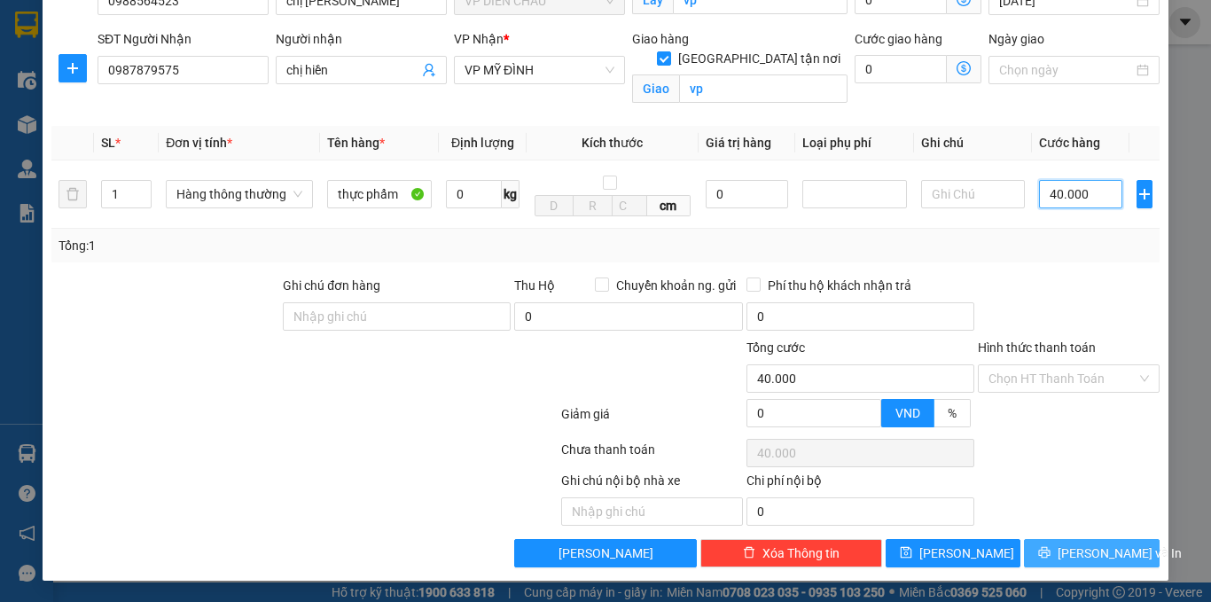
type input "40.000"
click at [1081, 558] on span "[PERSON_NAME] và In" at bounding box center [1119, 552] width 124 height 19
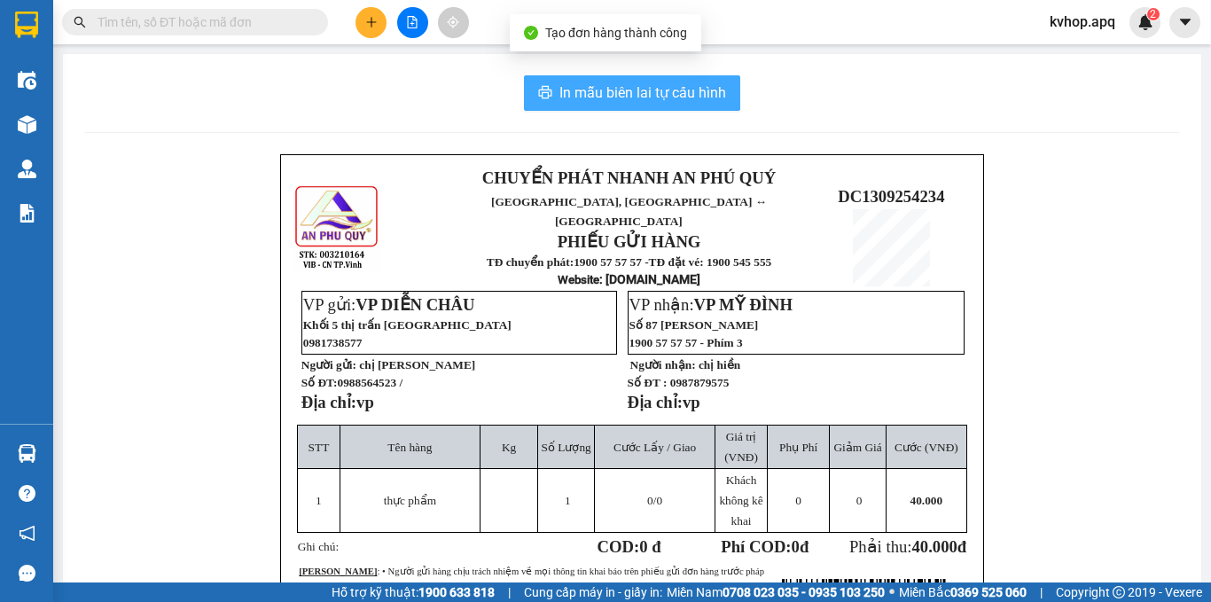
click at [616, 90] on span "In mẫu biên lai tự cấu hình" at bounding box center [642, 93] width 167 height 22
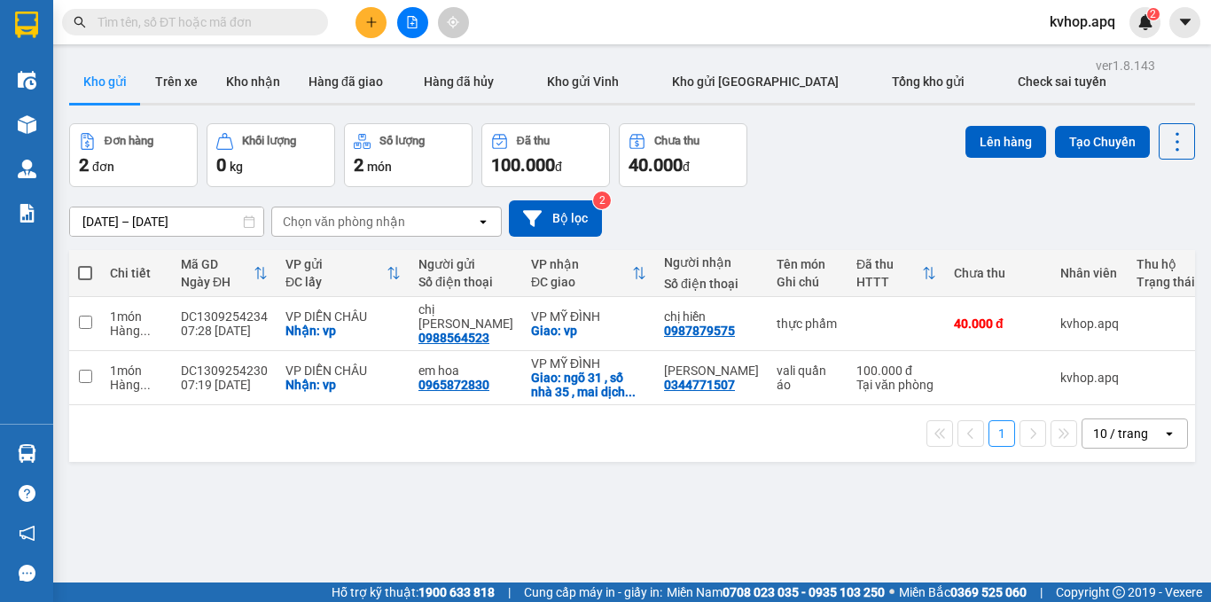
click at [783, 442] on div "1 10 / trang open" at bounding box center [632, 433] width 1126 height 57
drag, startPoint x: 258, startPoint y: 81, endPoint x: 226, endPoint y: 94, distance: 34.6
click at [257, 81] on button "Kho nhận" at bounding box center [253, 81] width 82 height 43
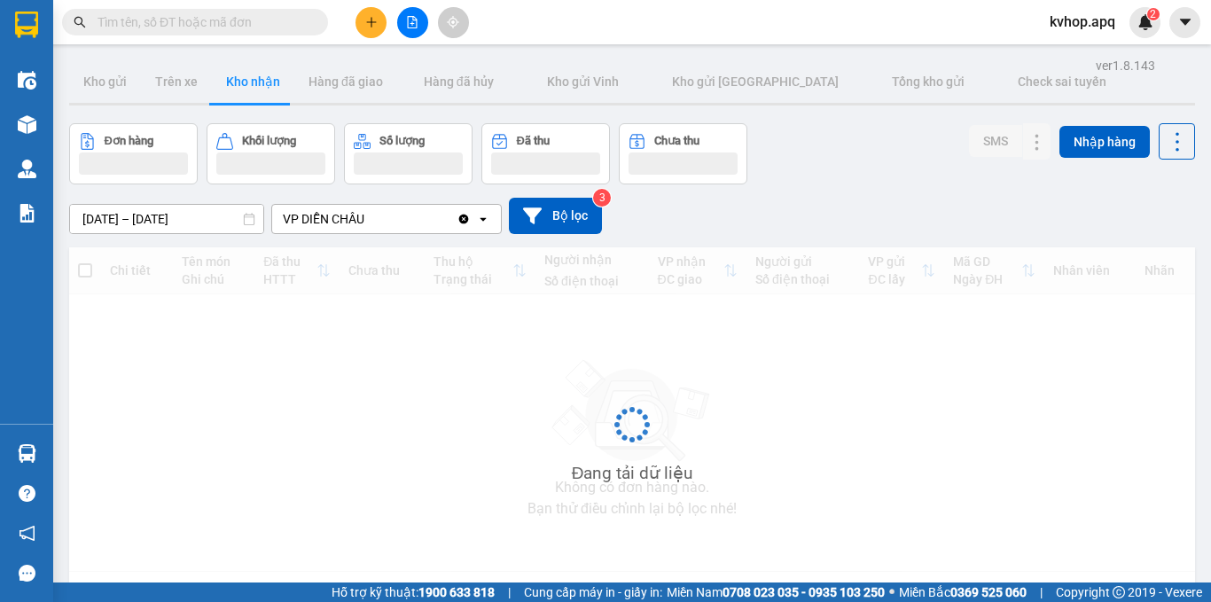
click at [121, 207] on input "[DATE] – [DATE]" at bounding box center [166, 219] width 193 height 28
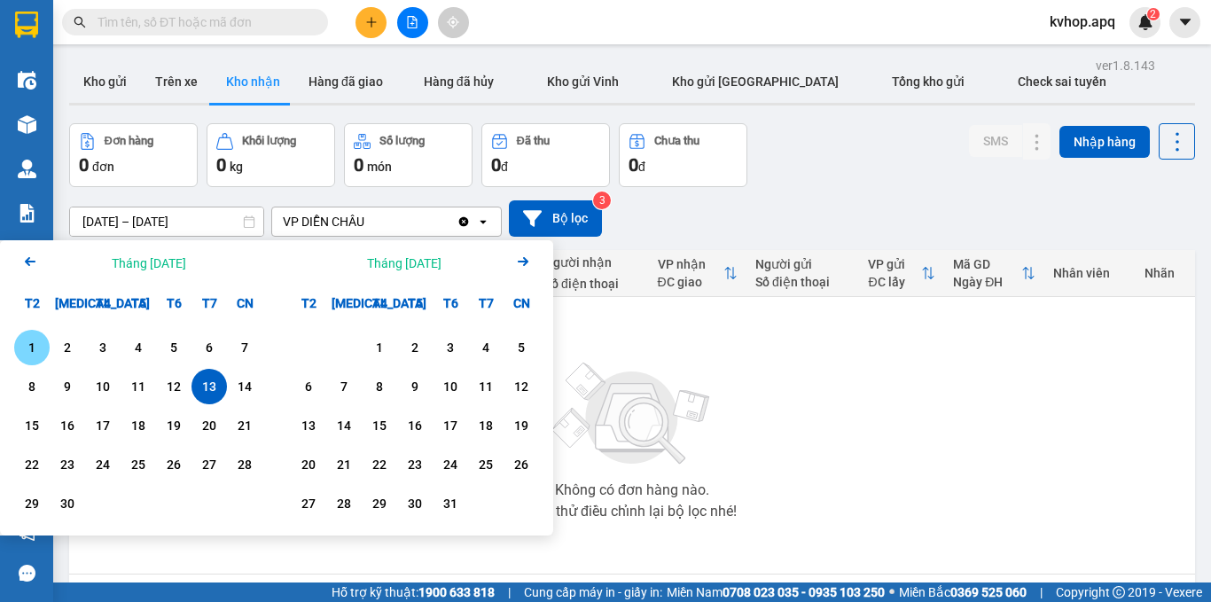
click at [43, 347] on div "1" at bounding box center [31, 347] width 25 height 21
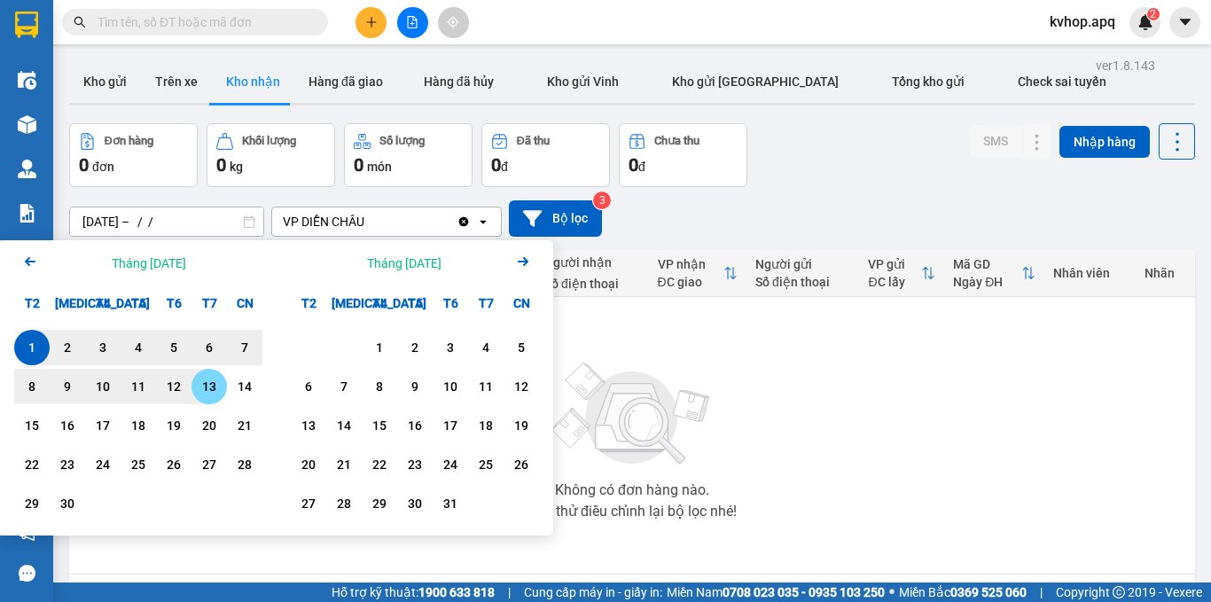
click at [209, 388] on div "13" at bounding box center [209, 386] width 25 height 21
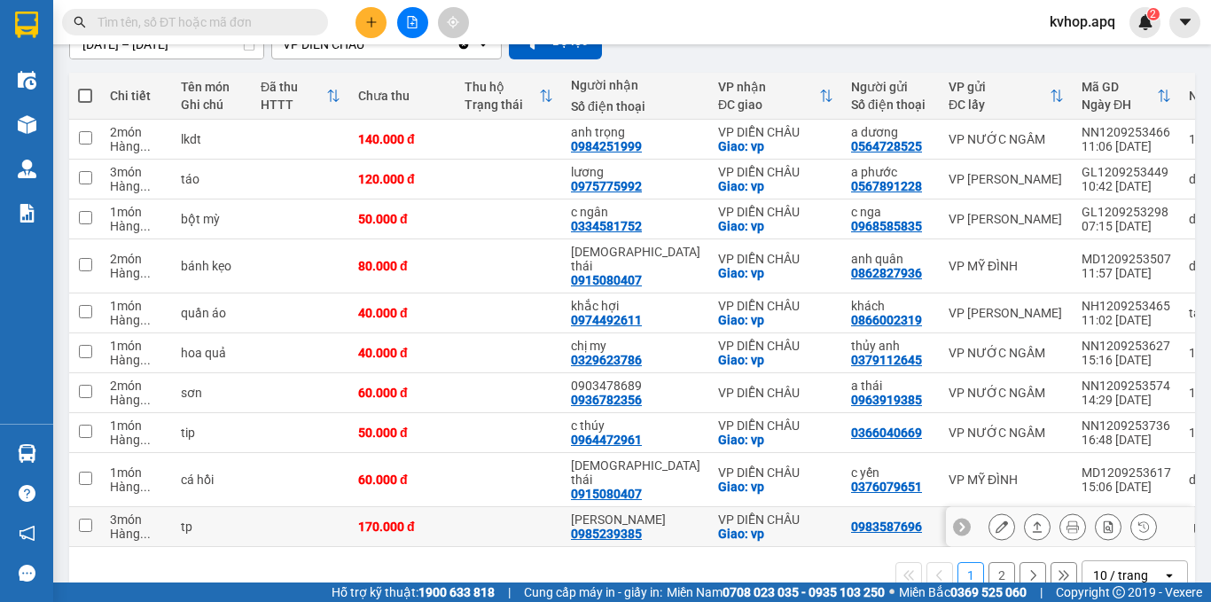
scroll to position [193, 0]
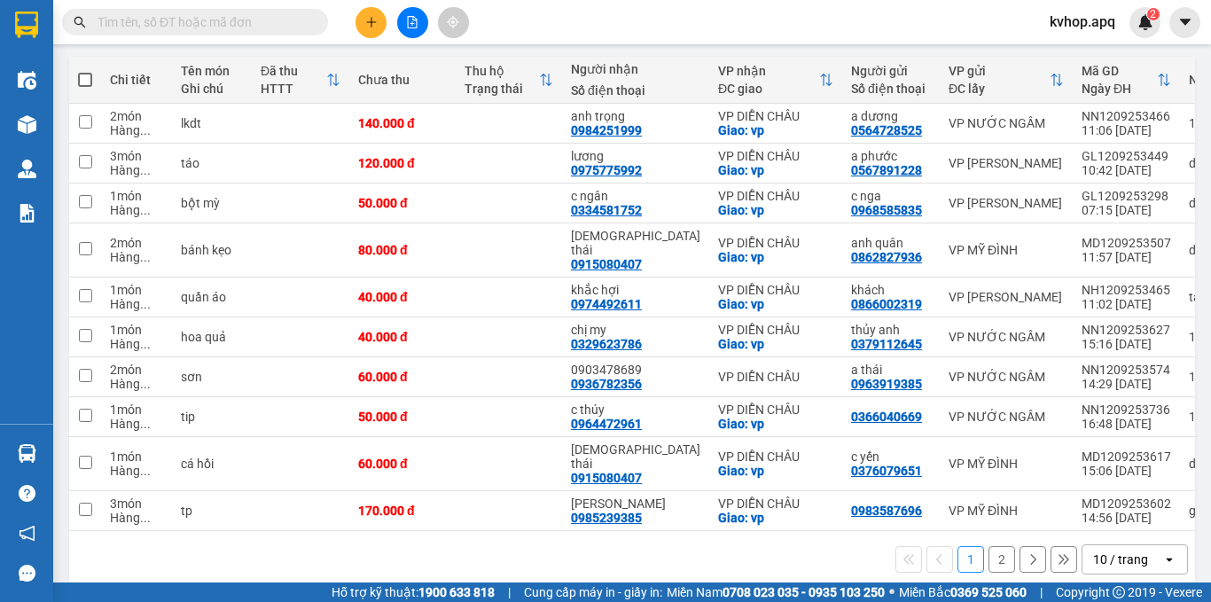
click at [988, 546] on button "2" at bounding box center [1001, 559] width 27 height 27
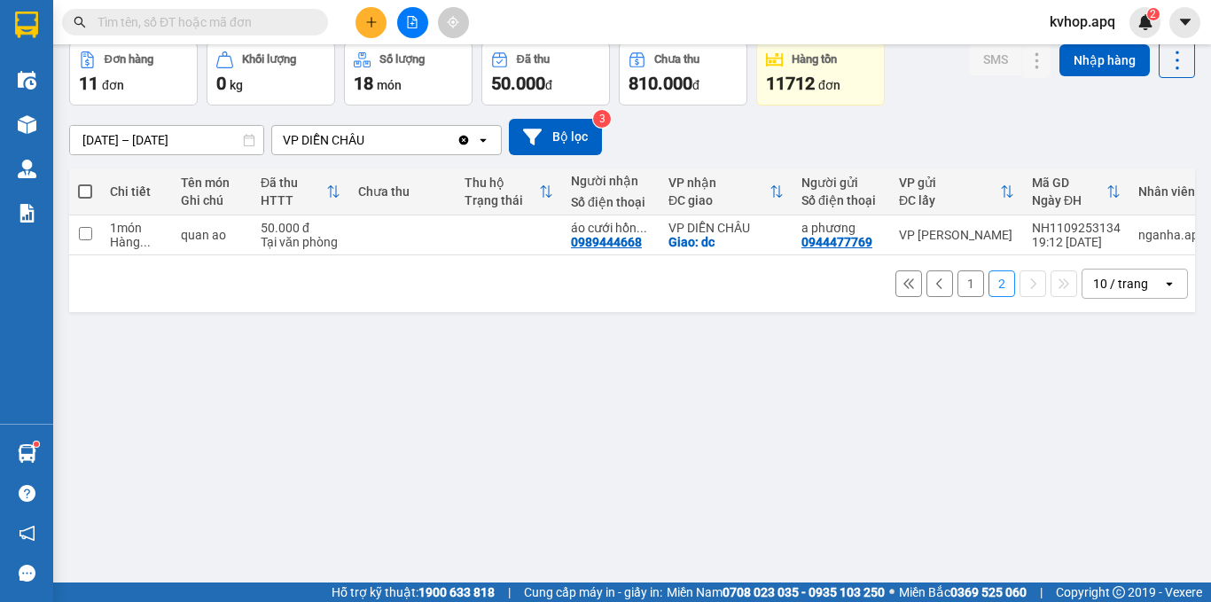
scroll to position [0, 0]
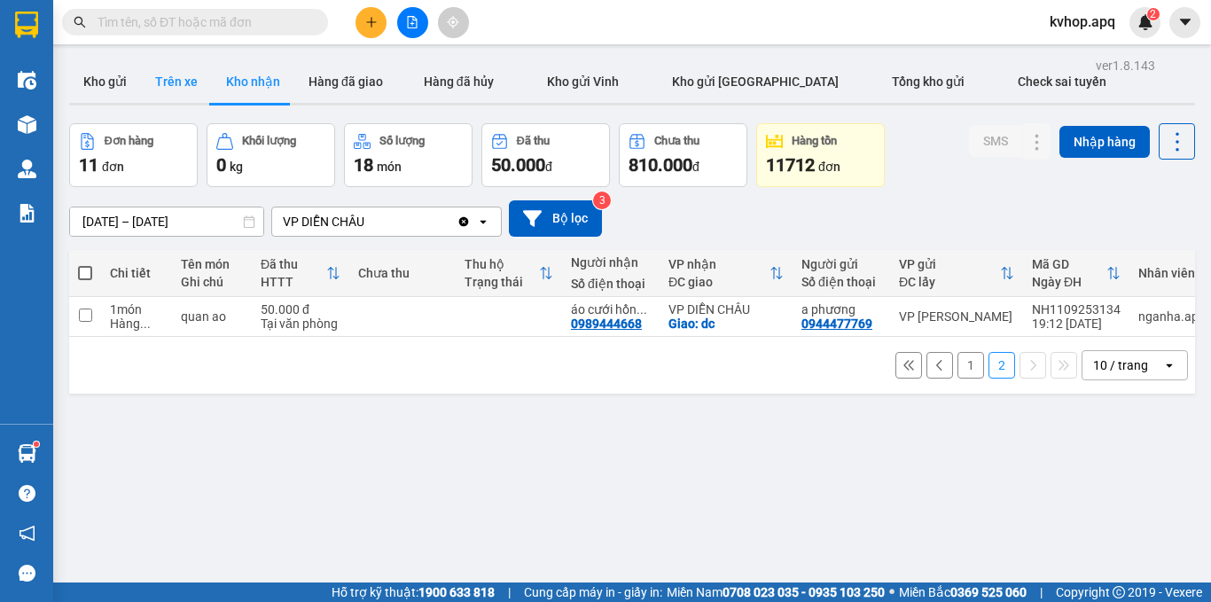
drag, startPoint x: 127, startPoint y: 55, endPoint x: 180, endPoint y: 88, distance: 62.5
click at [138, 66] on div "ver 1.8.143 Kho gửi Trên xe Kho nhận Hàng đã giao Hàng đã hủy Kho gửi Vinh Kho …" at bounding box center [632, 354] width 1140 height 602
click at [183, 91] on button "Trên xe" at bounding box center [176, 81] width 71 height 43
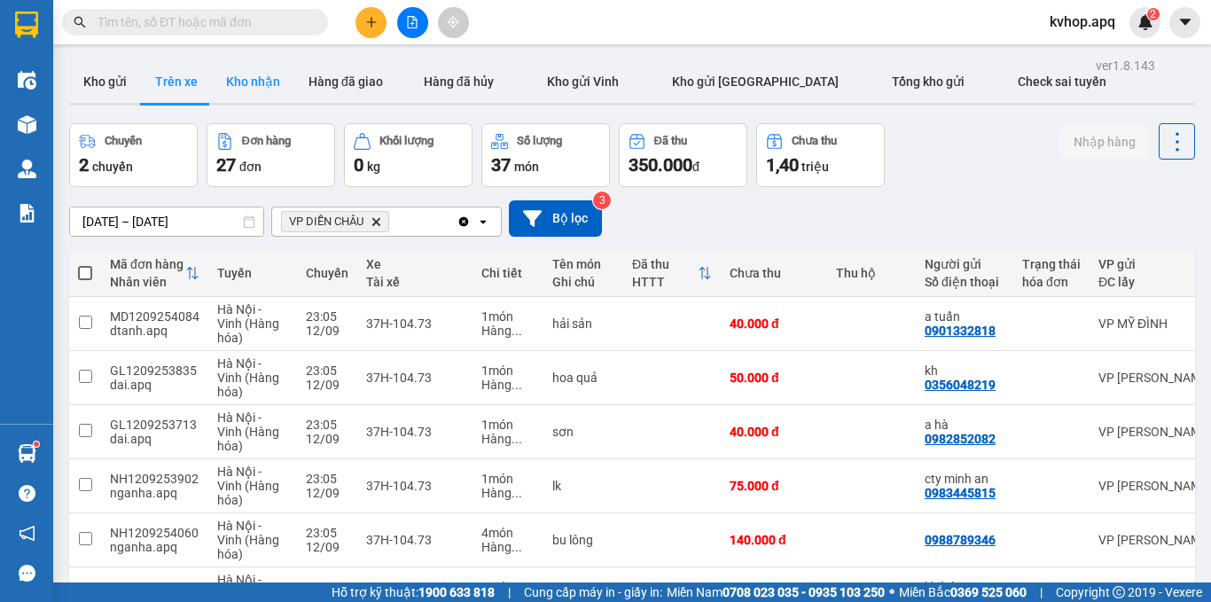
click at [279, 95] on button "Kho nhận" at bounding box center [253, 81] width 82 height 43
type input "[DATE] – [DATE]"
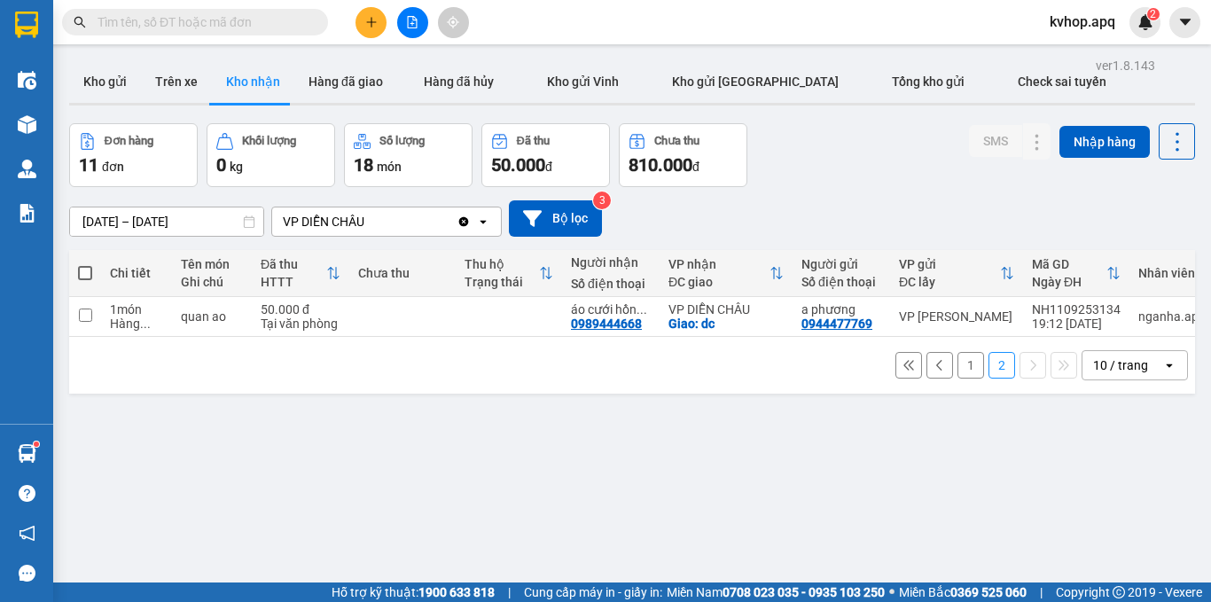
drag, startPoint x: 952, startPoint y: 367, endPoint x: 937, endPoint y: 376, distance: 17.5
click at [957, 368] on button "1" at bounding box center [970, 365] width 27 height 27
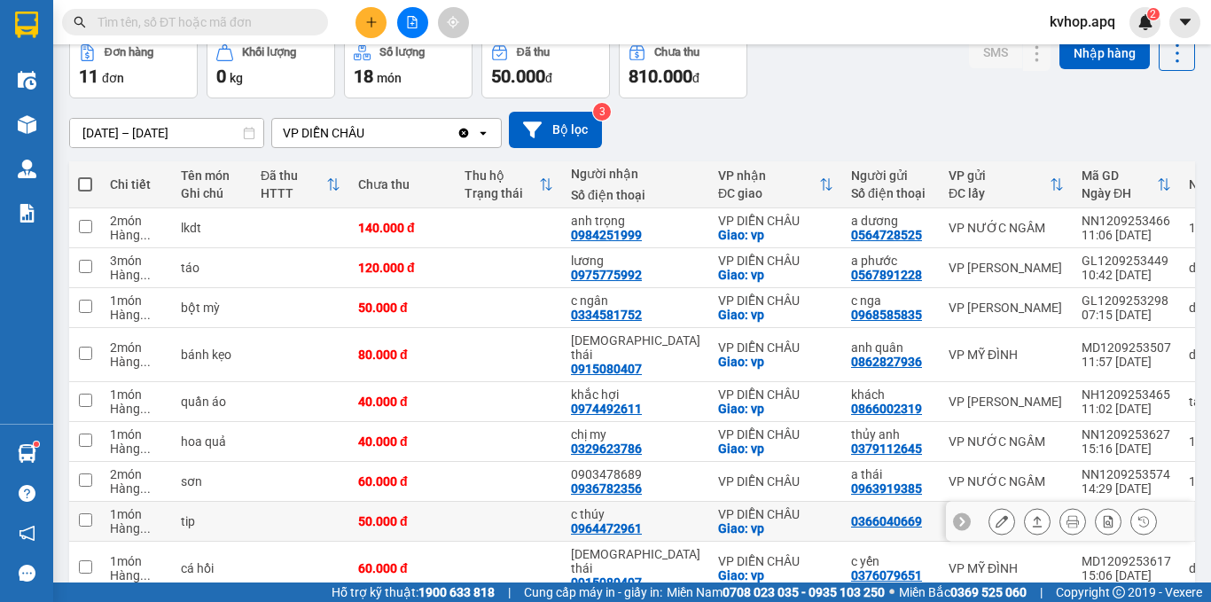
scroll to position [193, 0]
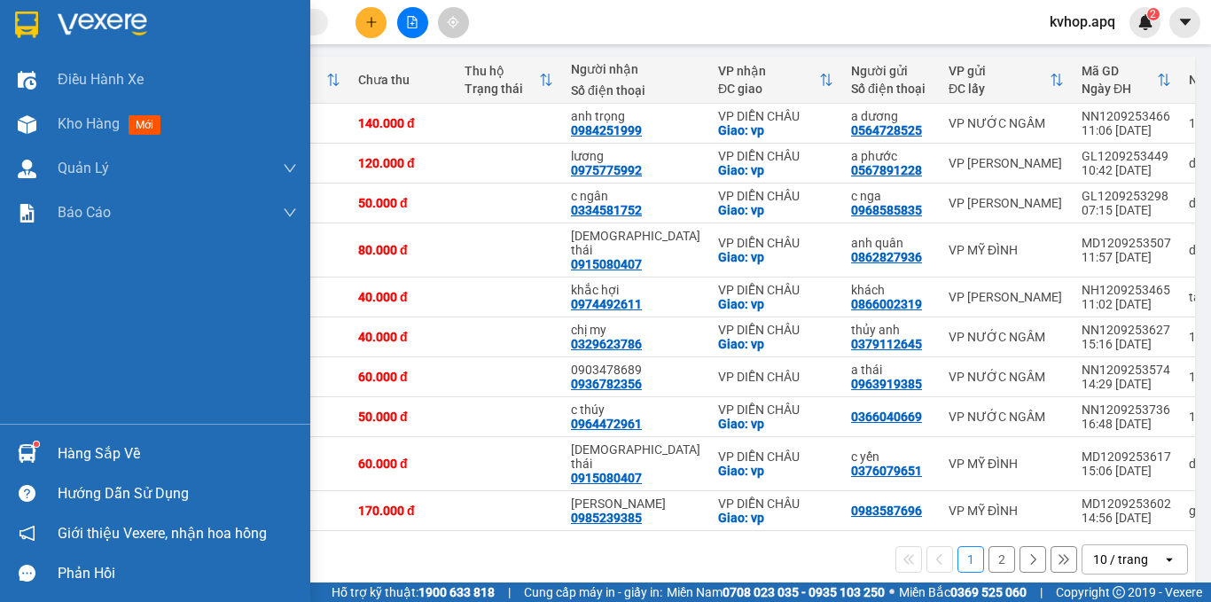
click at [58, 457] on div "Hàng sắp về" at bounding box center [177, 454] width 239 height 27
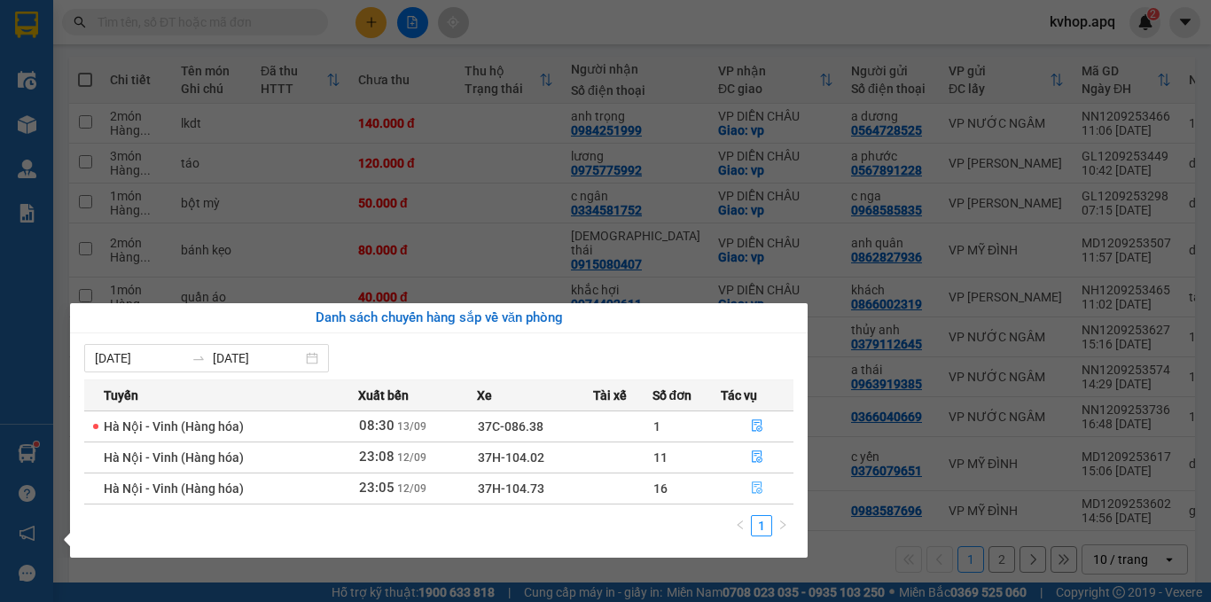
drag, startPoint x: 893, startPoint y: 547, endPoint x: 760, endPoint y: 491, distance: 144.2
click at [760, 491] on icon "file-done" at bounding box center [757, 488] width 11 height 12
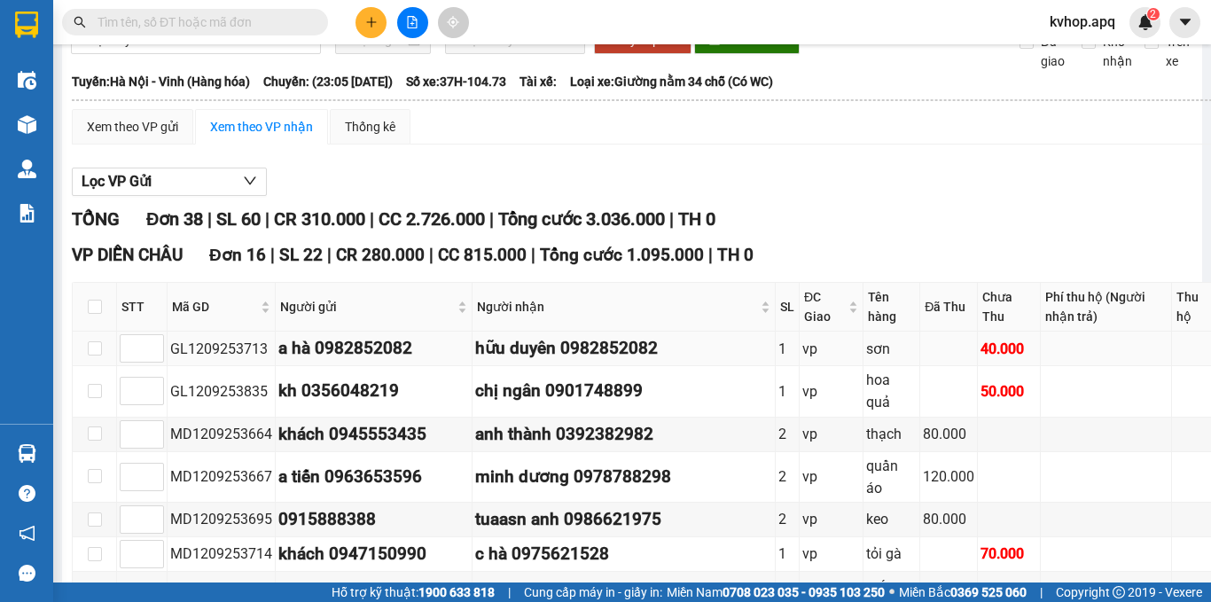
scroll to position [177, 0]
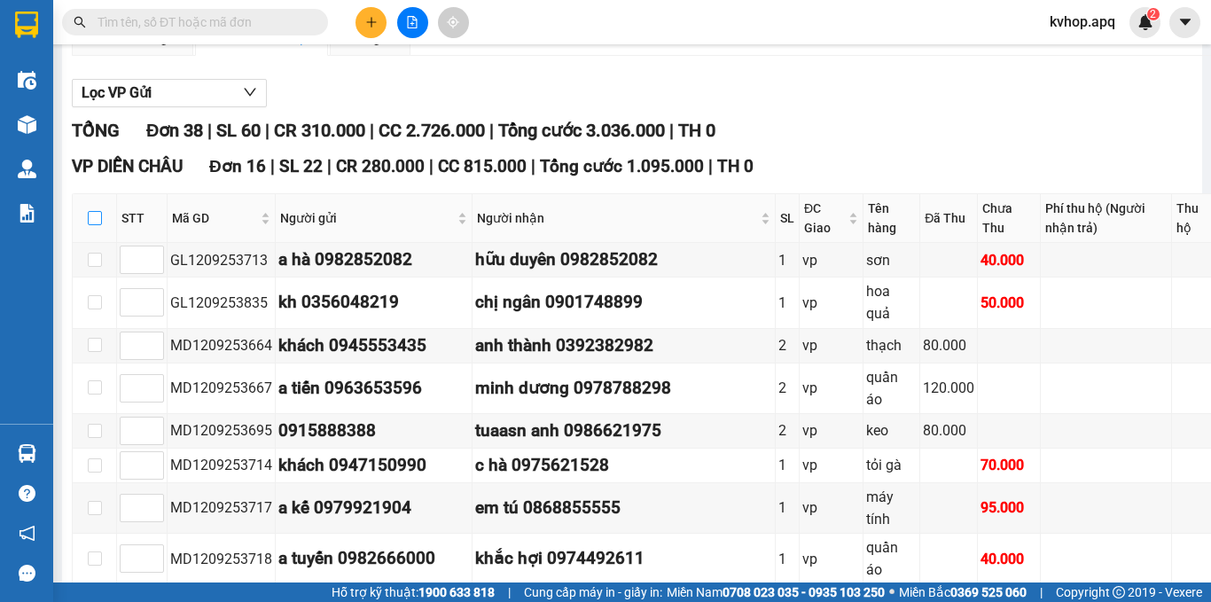
click at [90, 225] on input "checkbox" at bounding box center [95, 218] width 14 height 14
checkbox input "true"
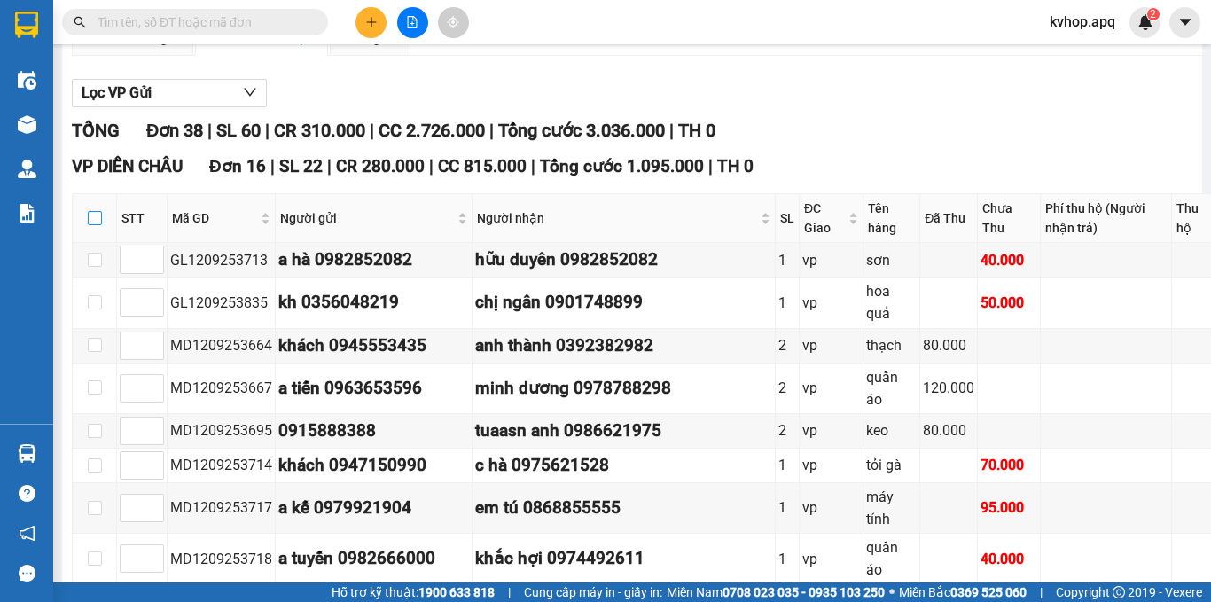
checkbox input "true"
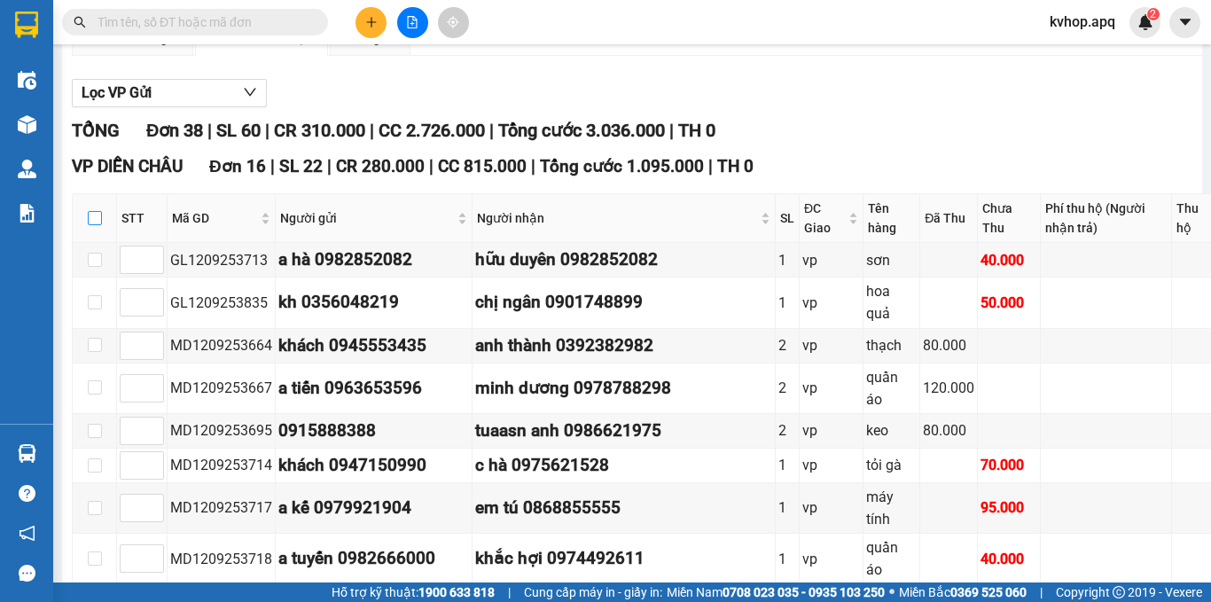
checkbox input "true"
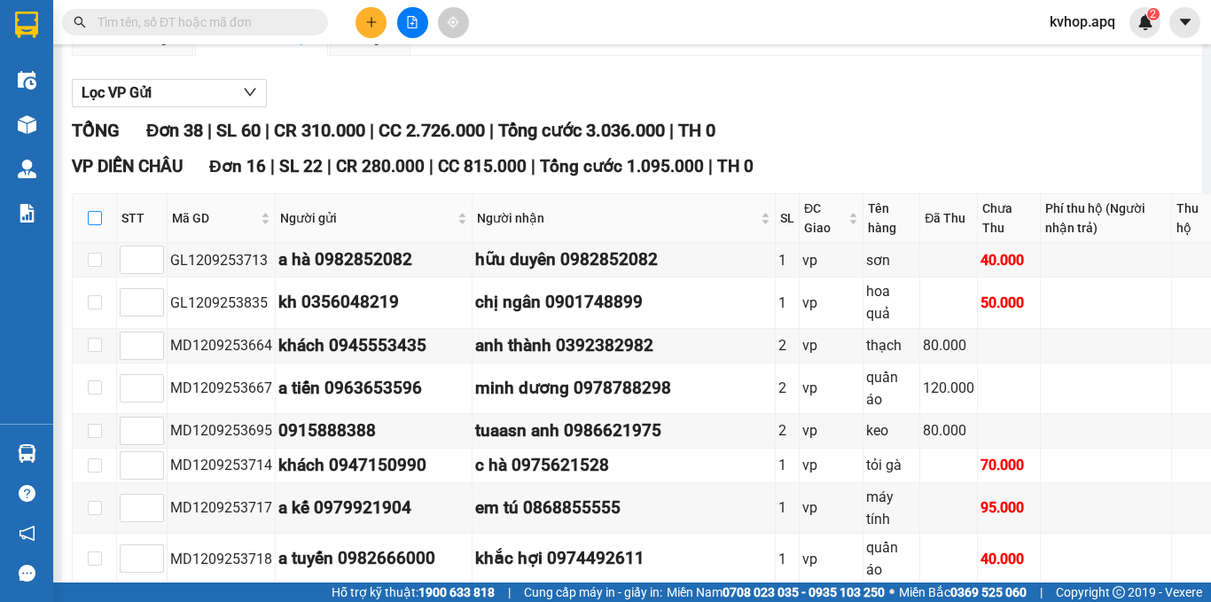
checkbox input "true"
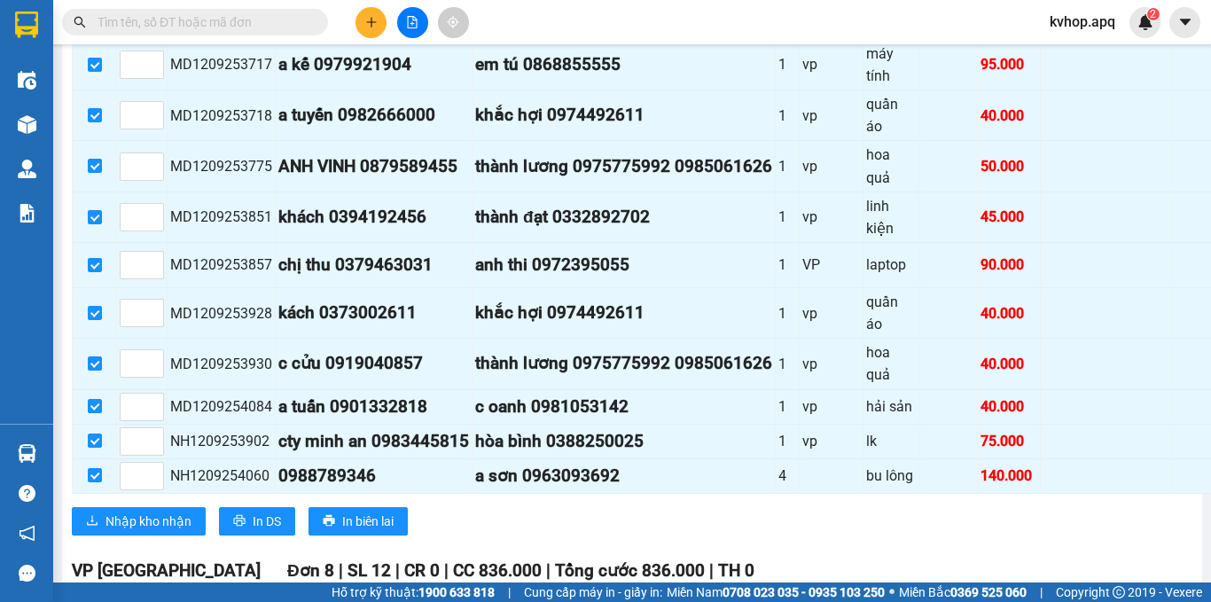
scroll to position [886, 0]
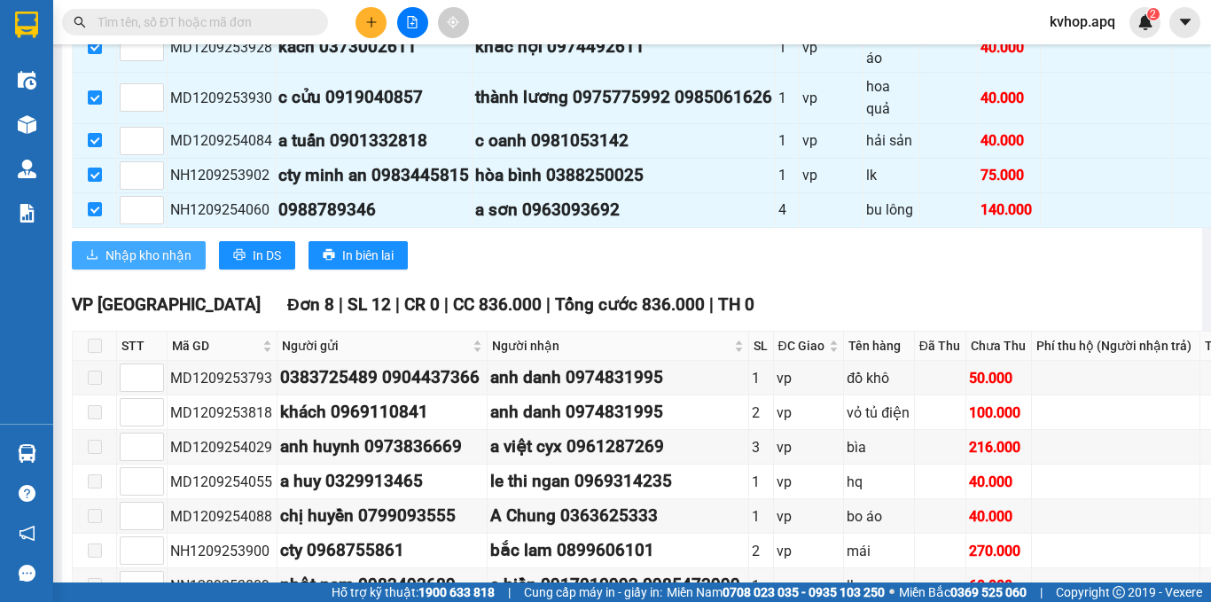
click at [155, 269] on button "Nhập kho nhận" at bounding box center [139, 255] width 134 height 28
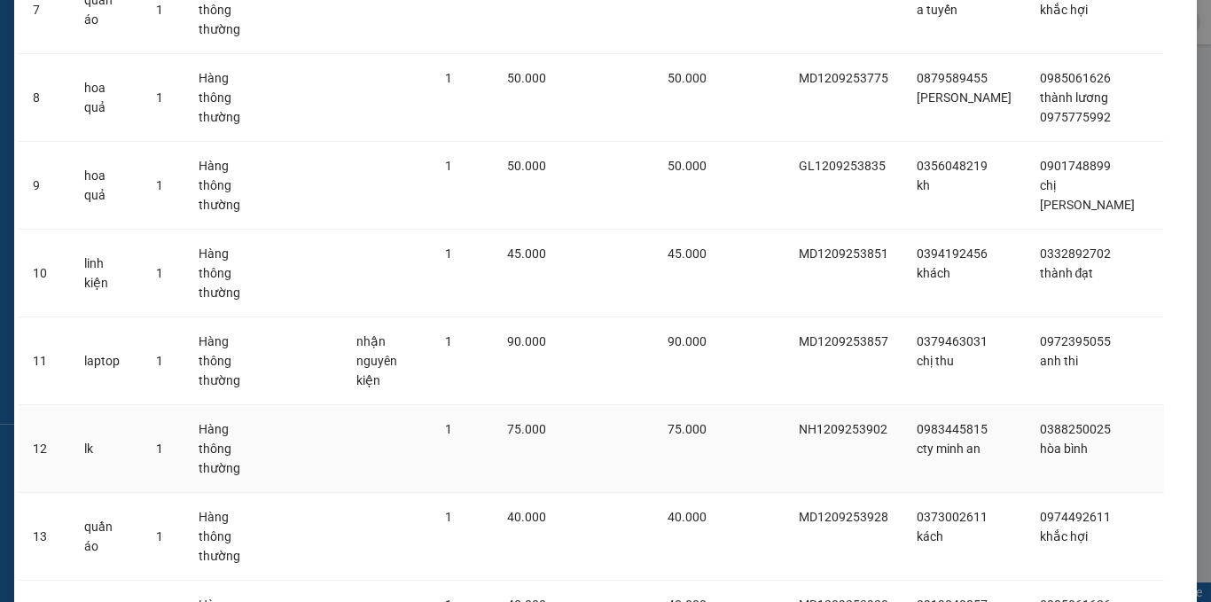
scroll to position [827, 0]
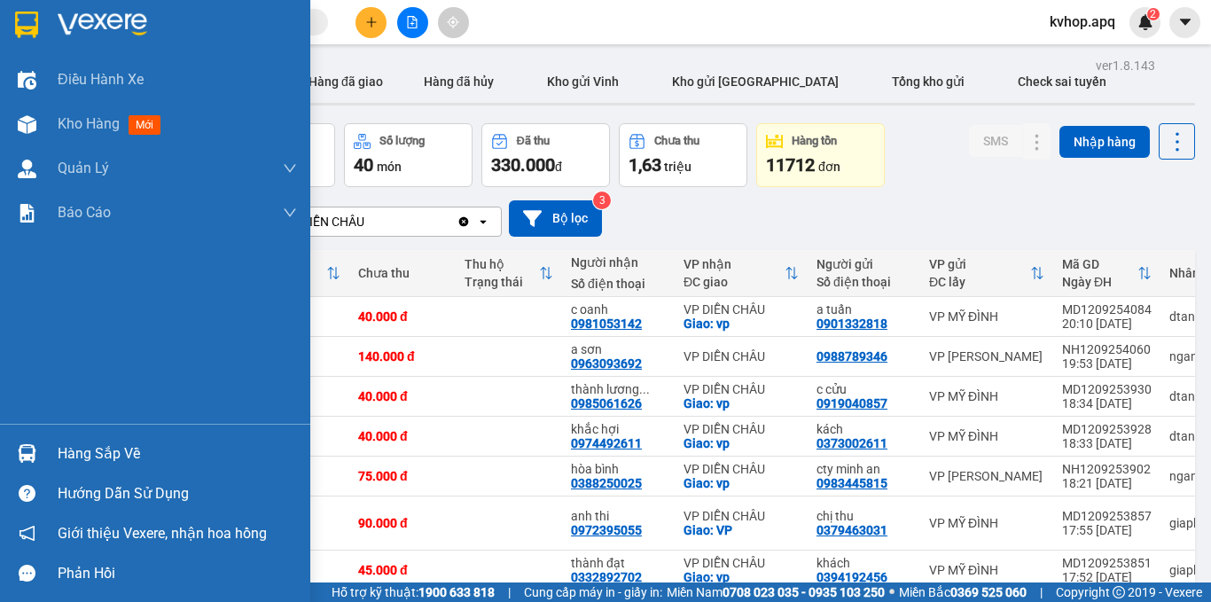
click at [90, 460] on div "Hàng sắp về" at bounding box center [177, 454] width 239 height 27
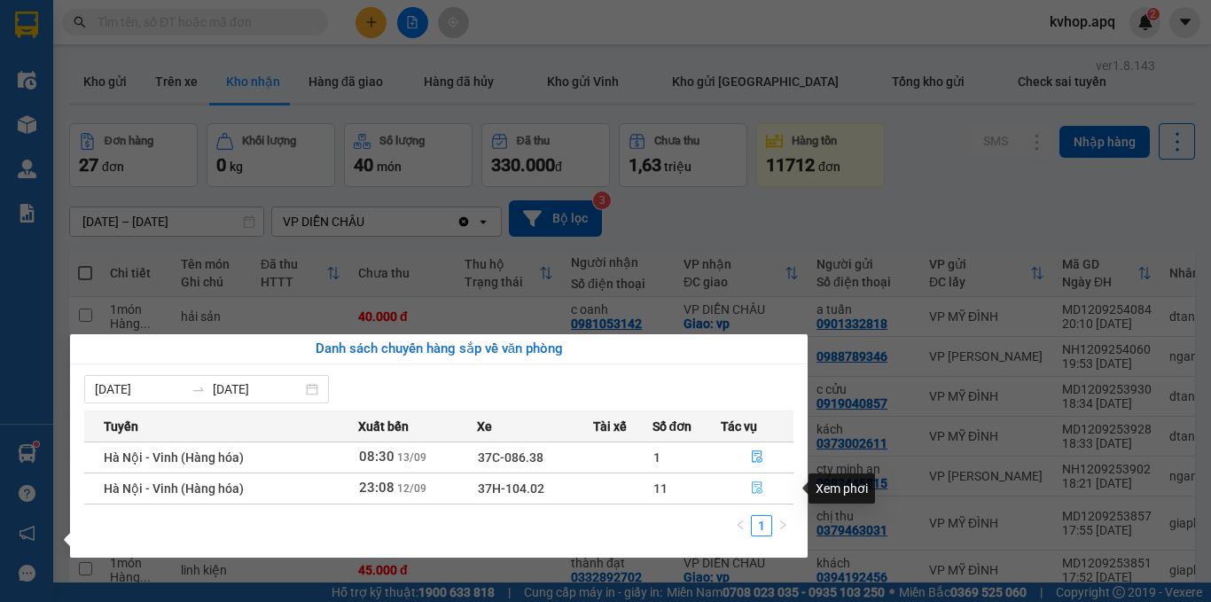
click at [755, 483] on icon "file-done" at bounding box center [757, 487] width 12 height 12
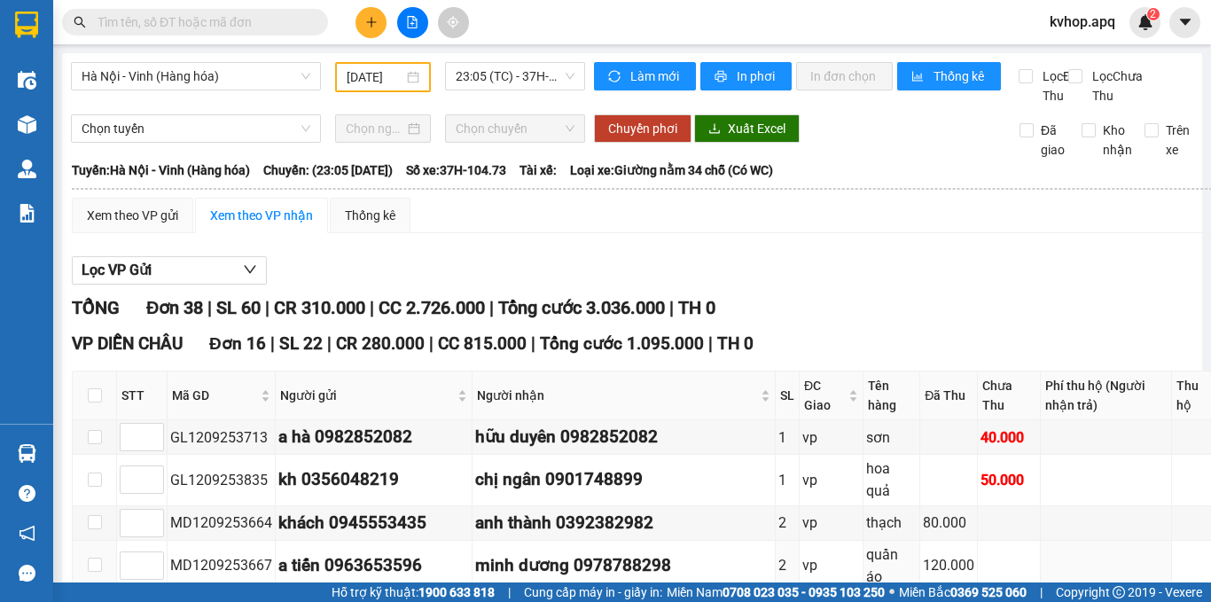
scroll to position [177, 0]
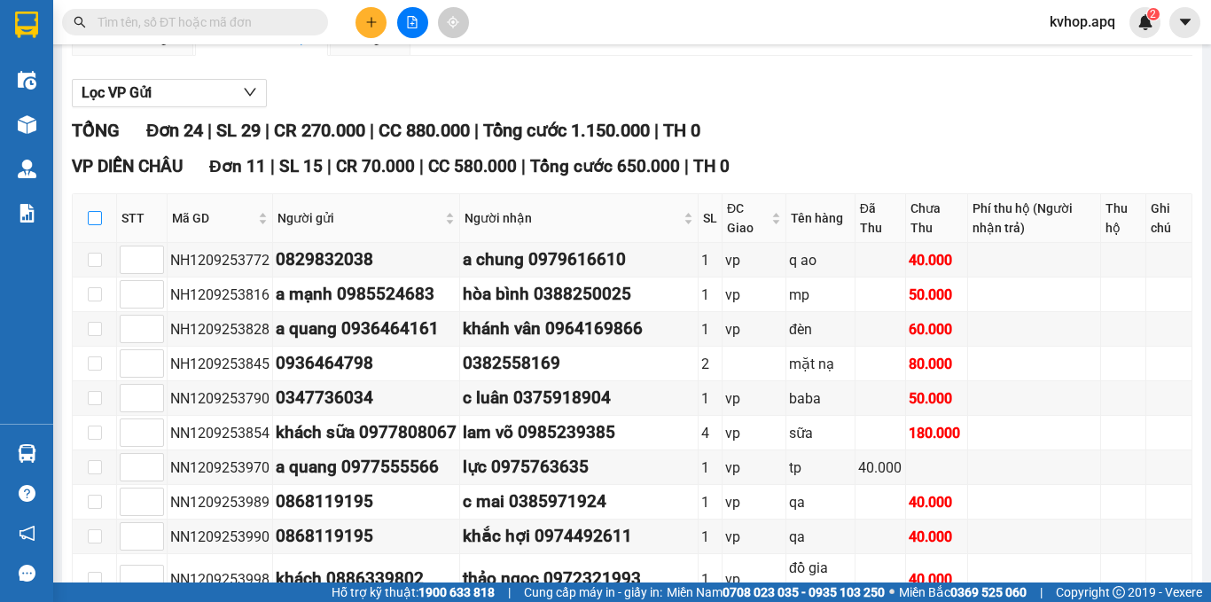
click at [101, 225] on input "checkbox" at bounding box center [95, 218] width 14 height 14
checkbox input "true"
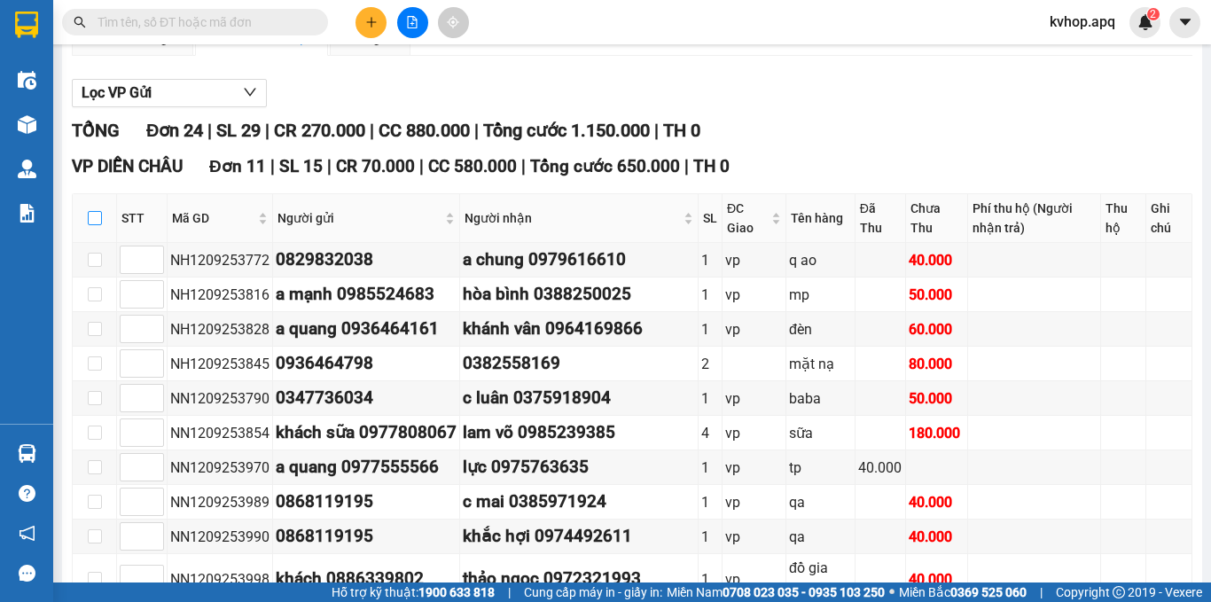
checkbox input "true"
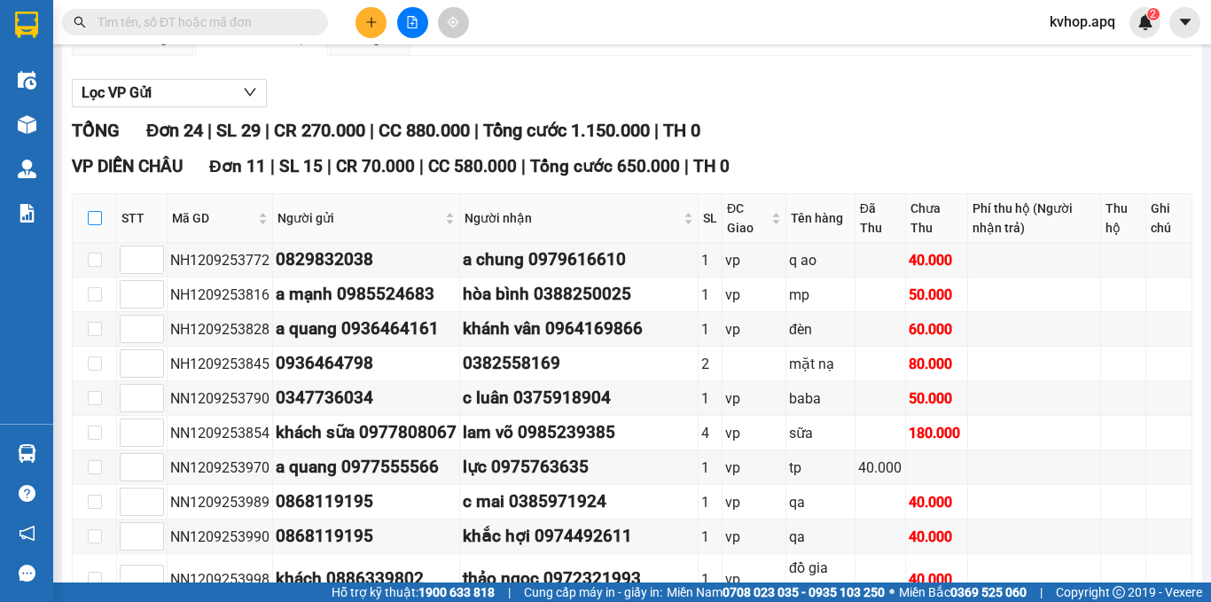
checkbox input "true"
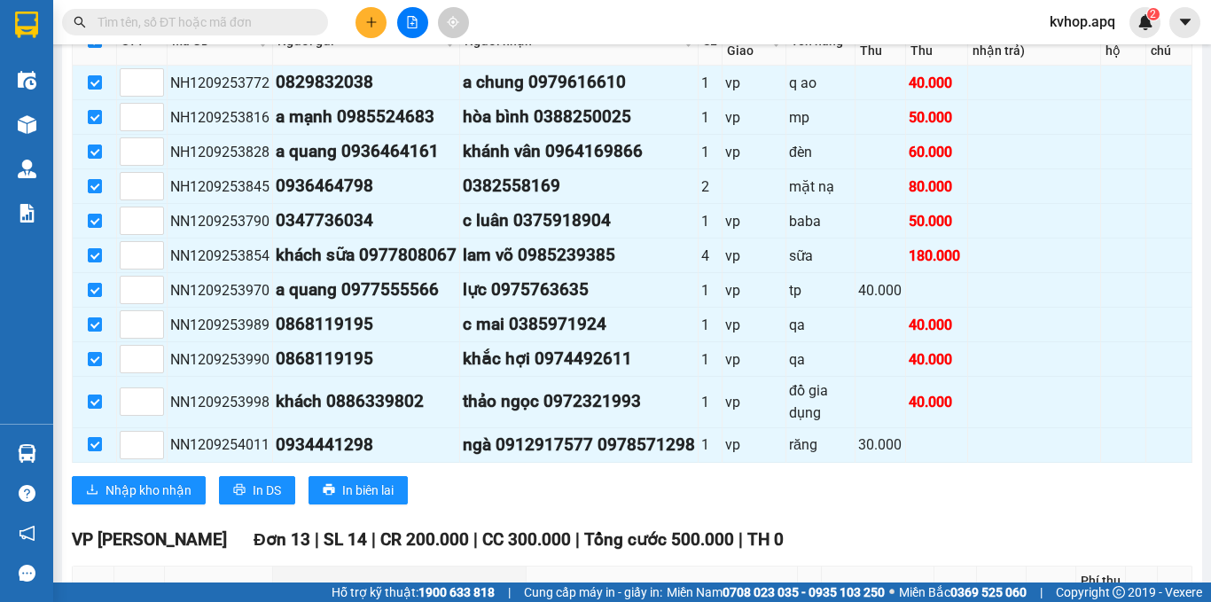
scroll to position [532, 0]
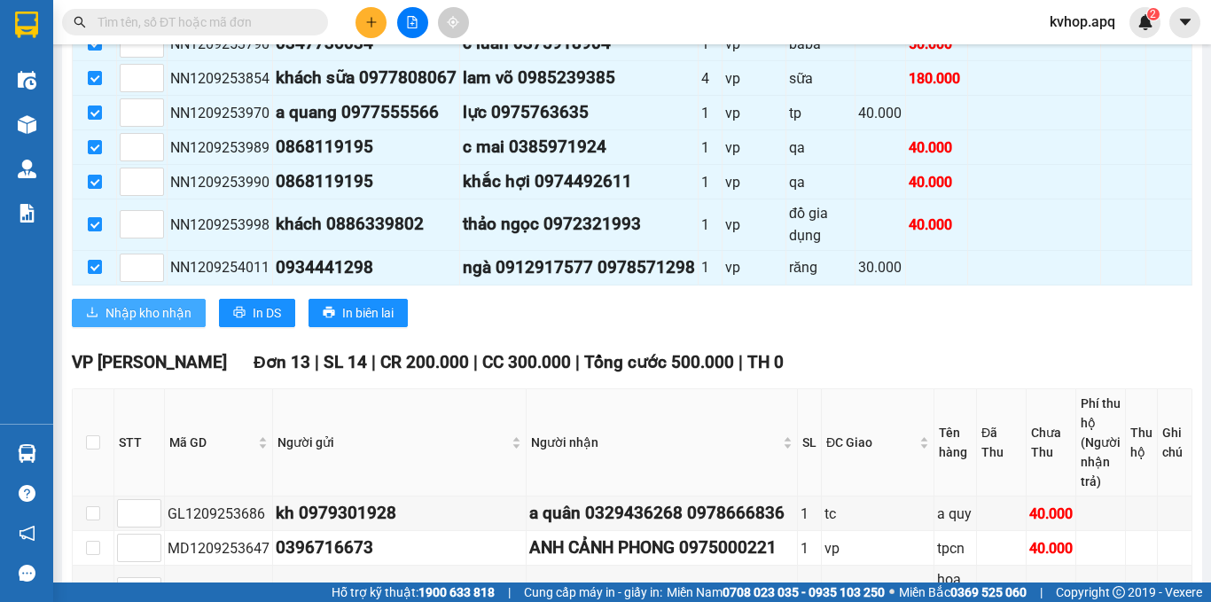
click at [164, 323] on span "Nhập kho nhận" at bounding box center [148, 312] width 86 height 19
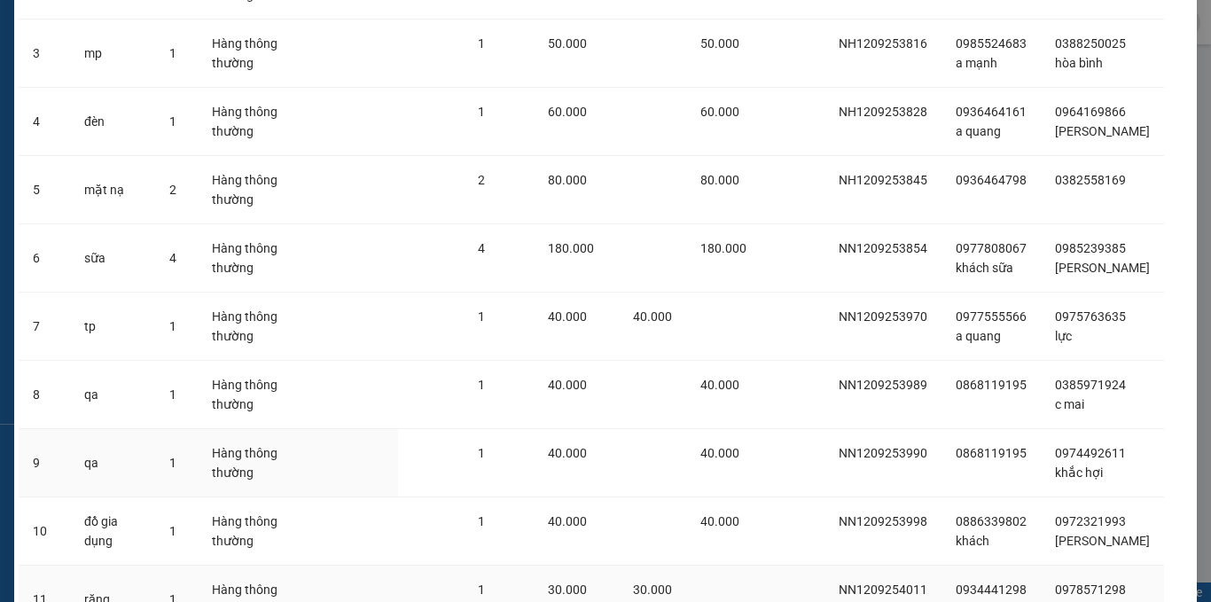
scroll to position [447, 0]
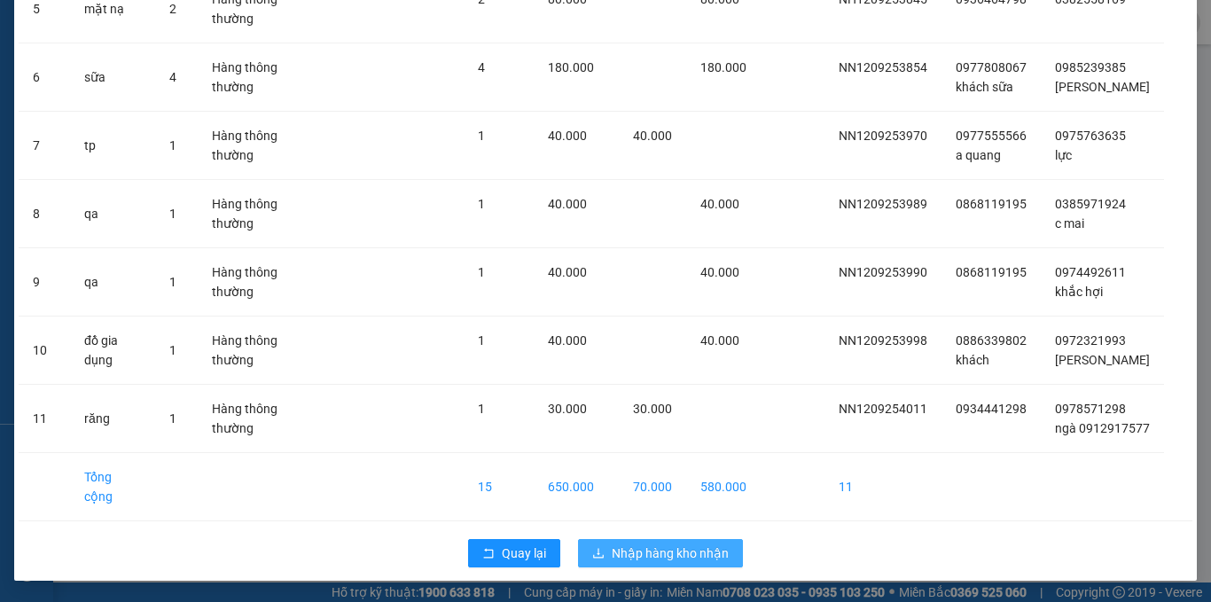
click at [643, 556] on span "Nhập hàng kho nhận" at bounding box center [670, 552] width 117 height 19
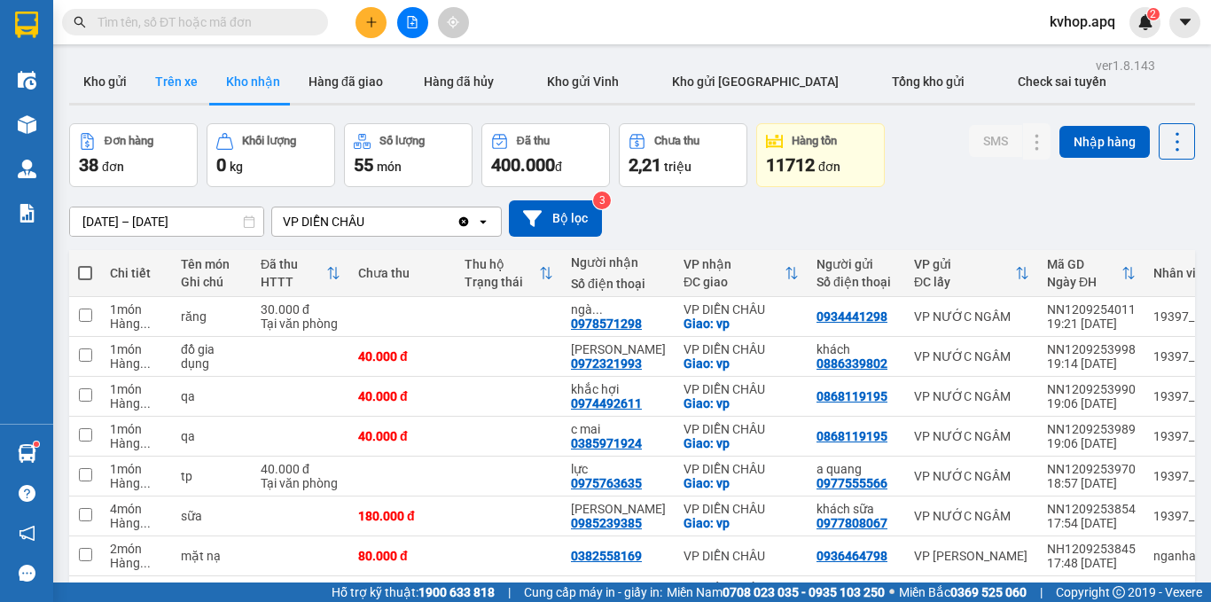
drag, startPoint x: 102, startPoint y: 82, endPoint x: 144, endPoint y: 67, distance: 44.3
click at [102, 82] on button "Kho gửi" at bounding box center [105, 81] width 72 height 43
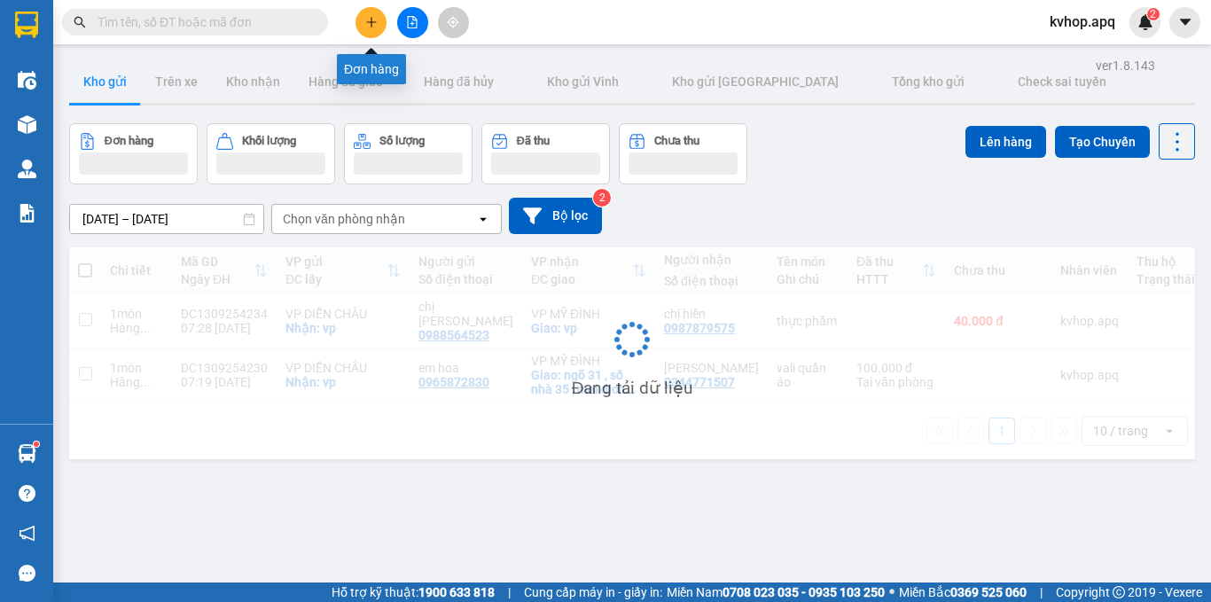
click at [378, 25] on button at bounding box center [370, 22] width 31 height 31
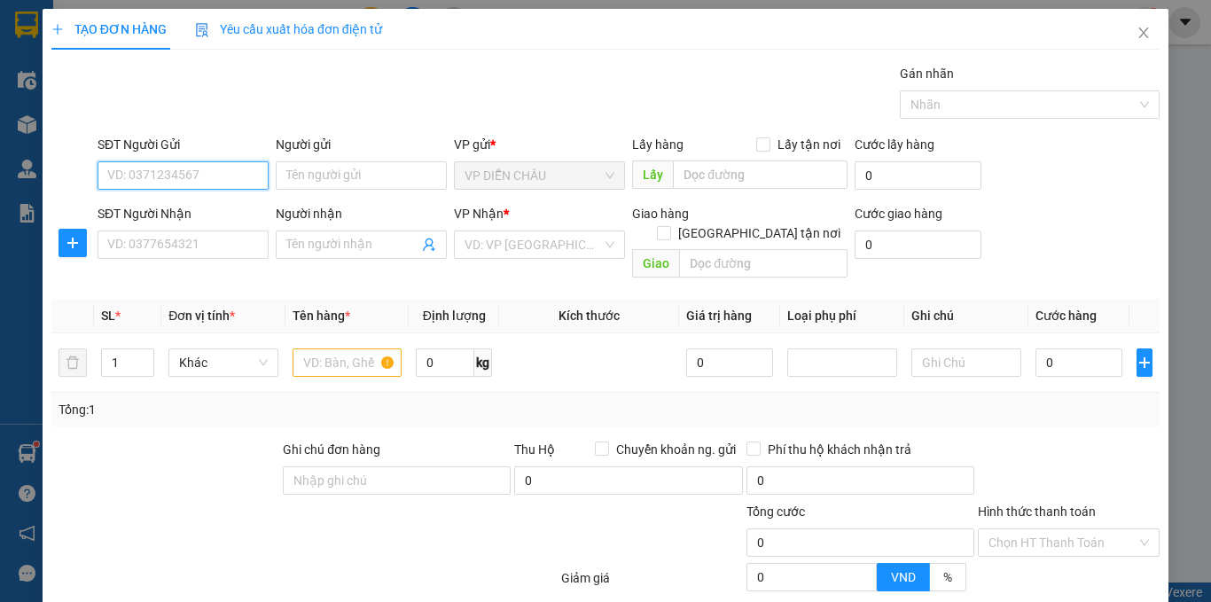
click at [184, 168] on input "SĐT Người Gửi" at bounding box center [182, 175] width 171 height 28
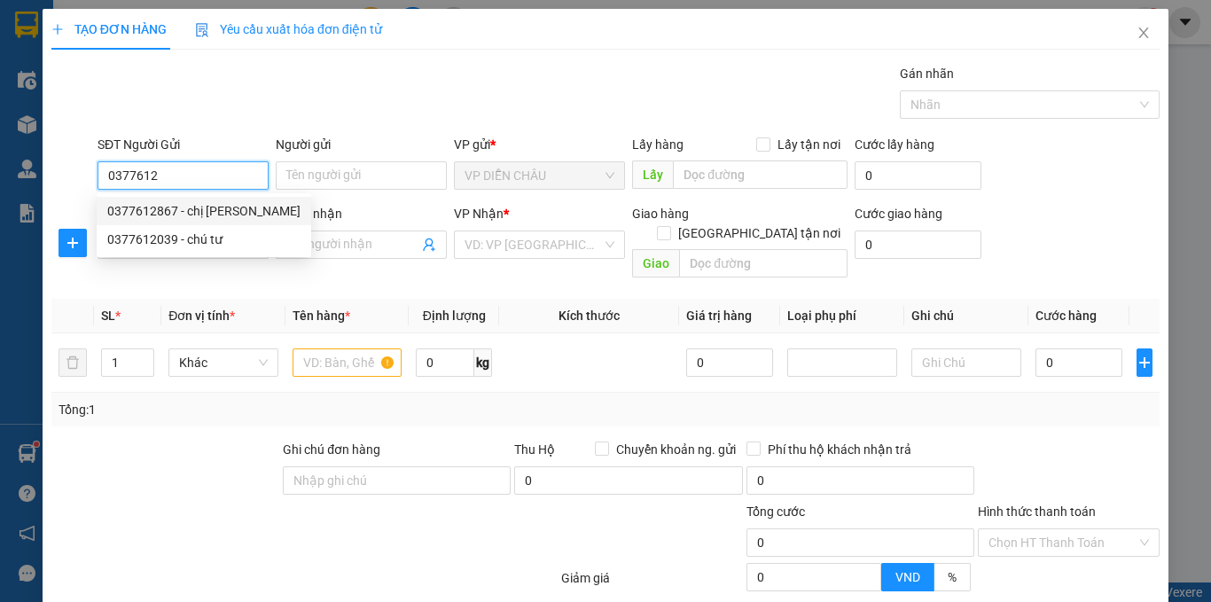
click at [198, 201] on div "0377612867 - chị tuyết" at bounding box center [204, 211] width 214 height 28
type input "0377612867"
type input "chị tuyết"
checkbox input "true"
type input "vp dc"
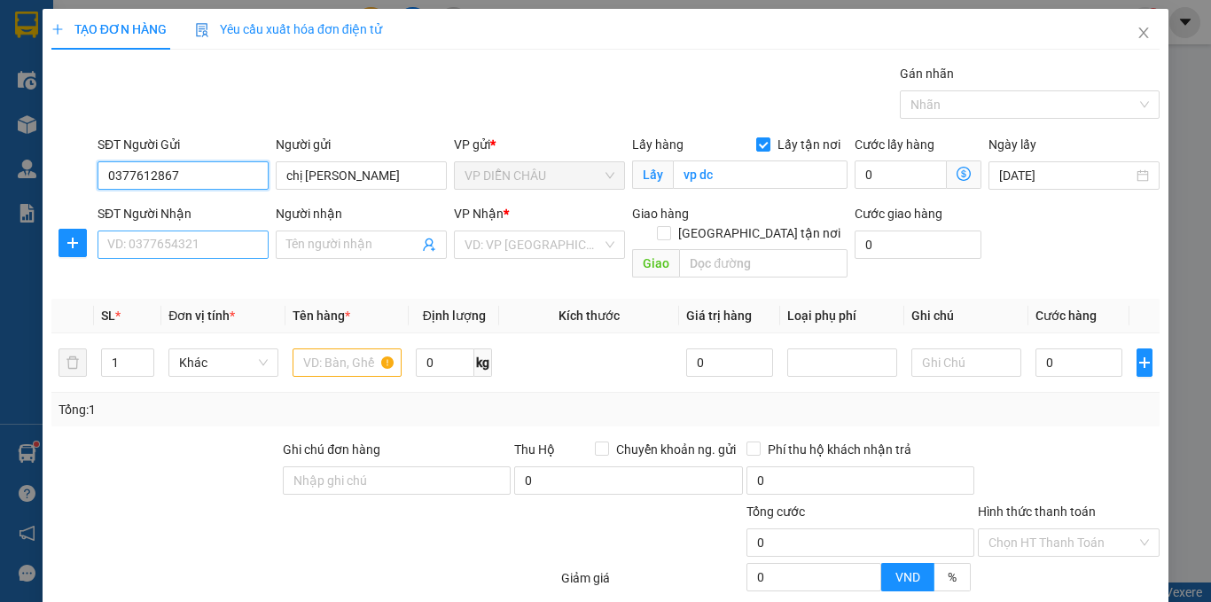
type input "0377612867"
click at [208, 250] on input "SĐT Người Nhận" at bounding box center [182, 244] width 171 height 28
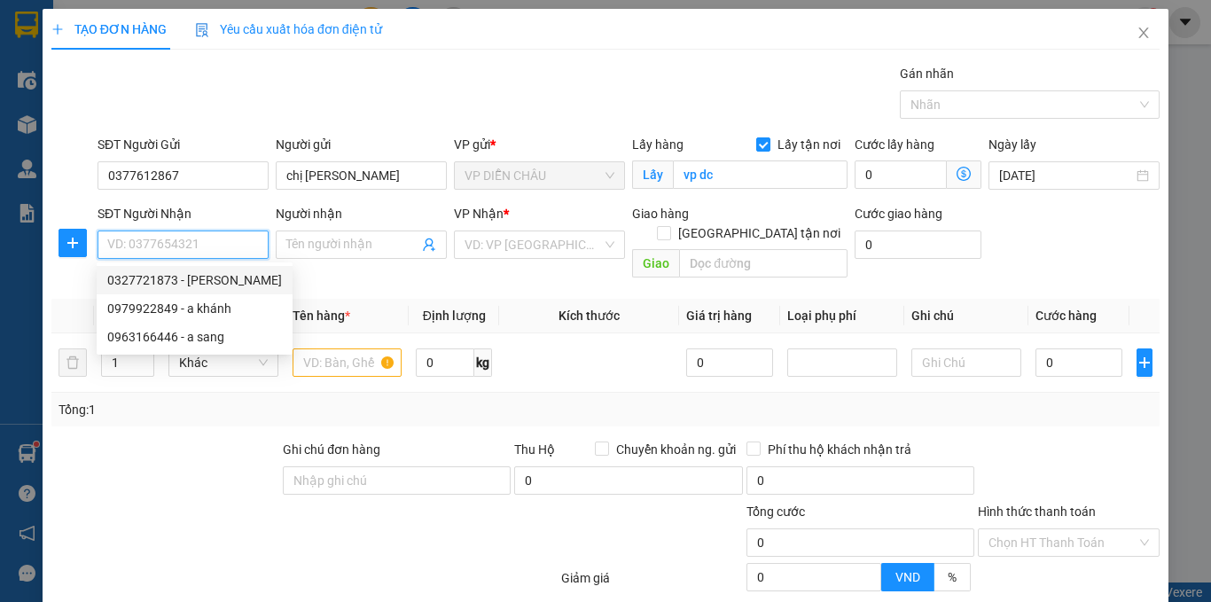
click at [214, 283] on div "0327721873 - ngọc ánh" at bounding box center [194, 279] width 175 height 19
type input "0327721873"
type input "ngọc ánh"
checkbox input "true"
type input "sn 1 ngách 15 , ngõ 94 , hồ tùng mậu , cầu giấy"
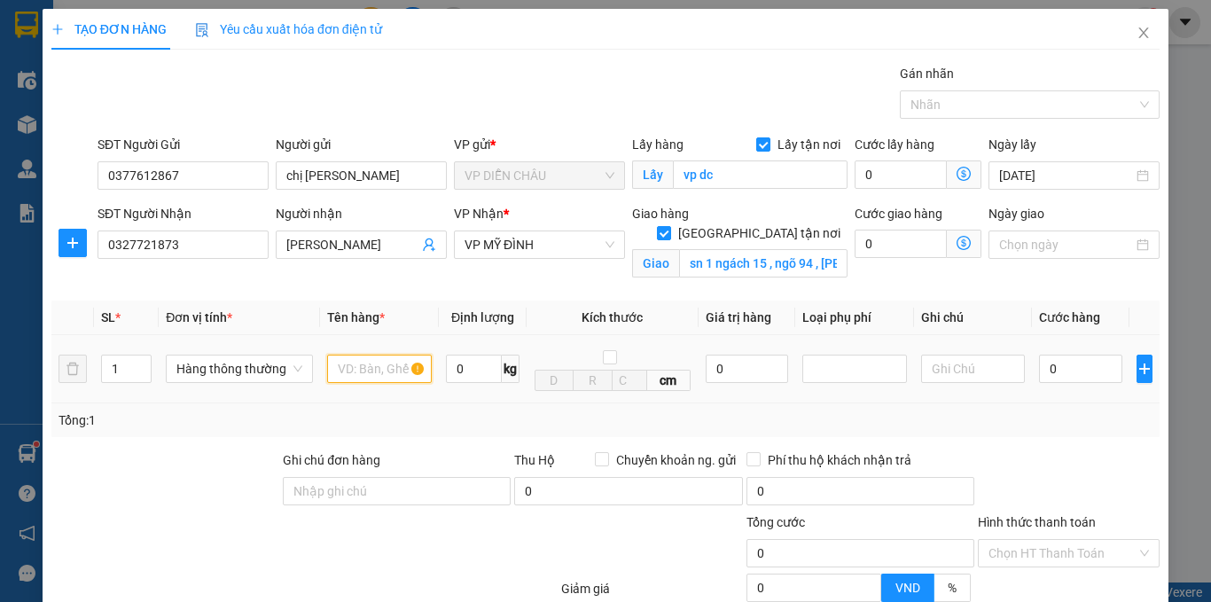
click at [394, 370] on input "text" at bounding box center [379, 369] width 105 height 28
type input "thực phẩm"
click at [1039, 368] on input "0" at bounding box center [1080, 369] width 83 height 28
click at [956, 237] on icon "dollar-circle" at bounding box center [963, 243] width 14 height 14
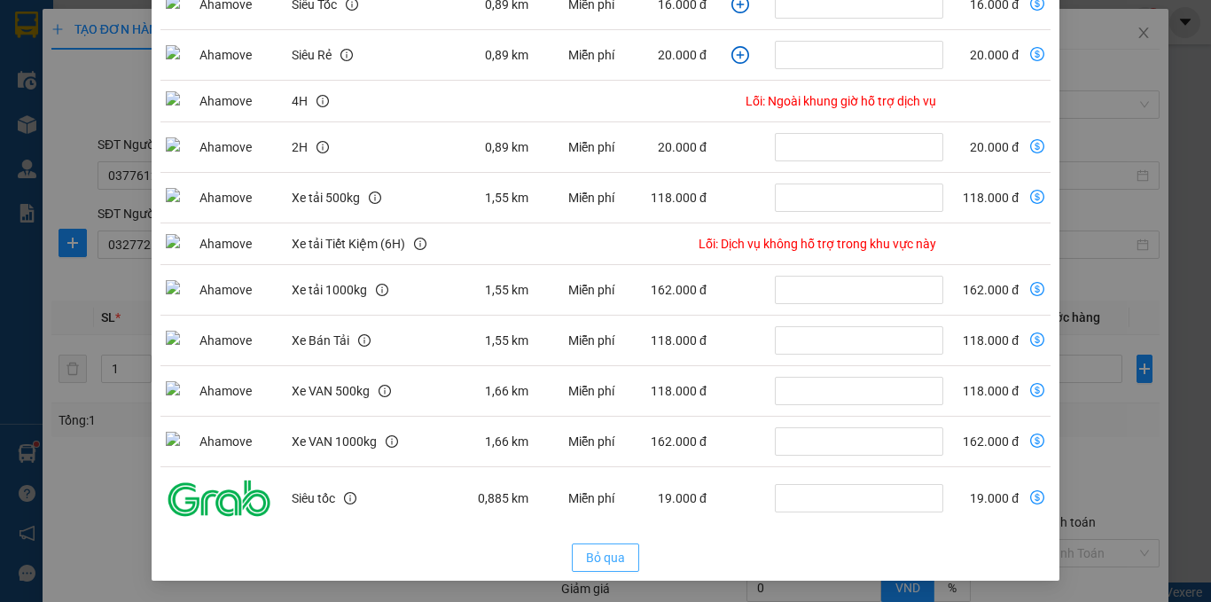
click at [592, 561] on span "Bỏ qua" at bounding box center [605, 557] width 39 height 19
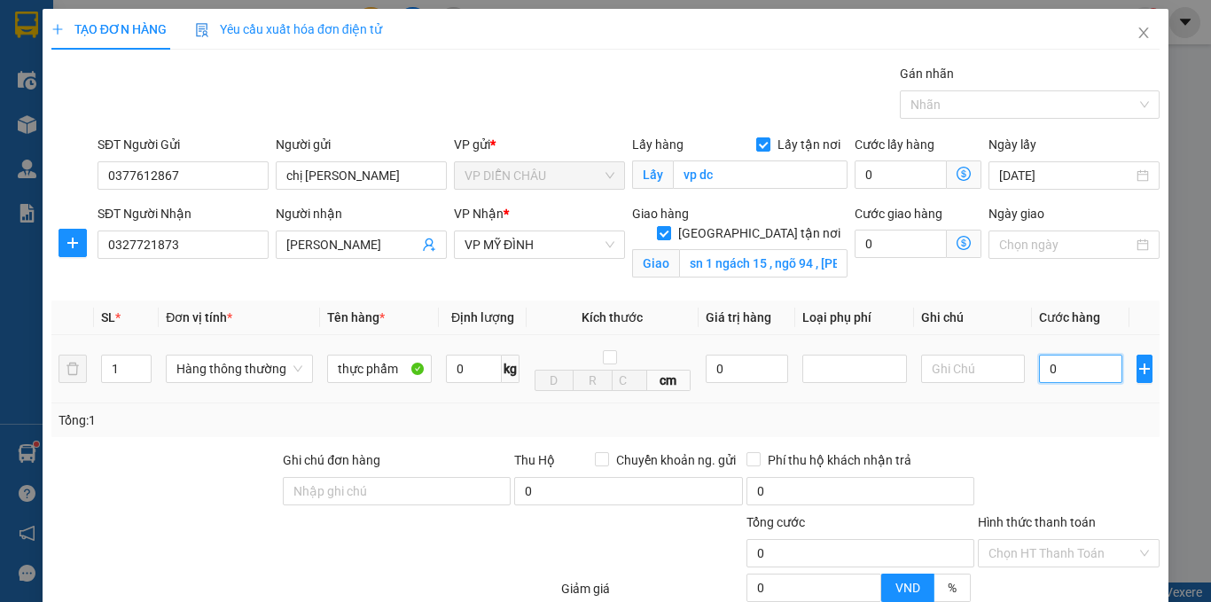
click at [1039, 366] on input "0" at bounding box center [1080, 369] width 83 height 28
type input "6"
type input "60"
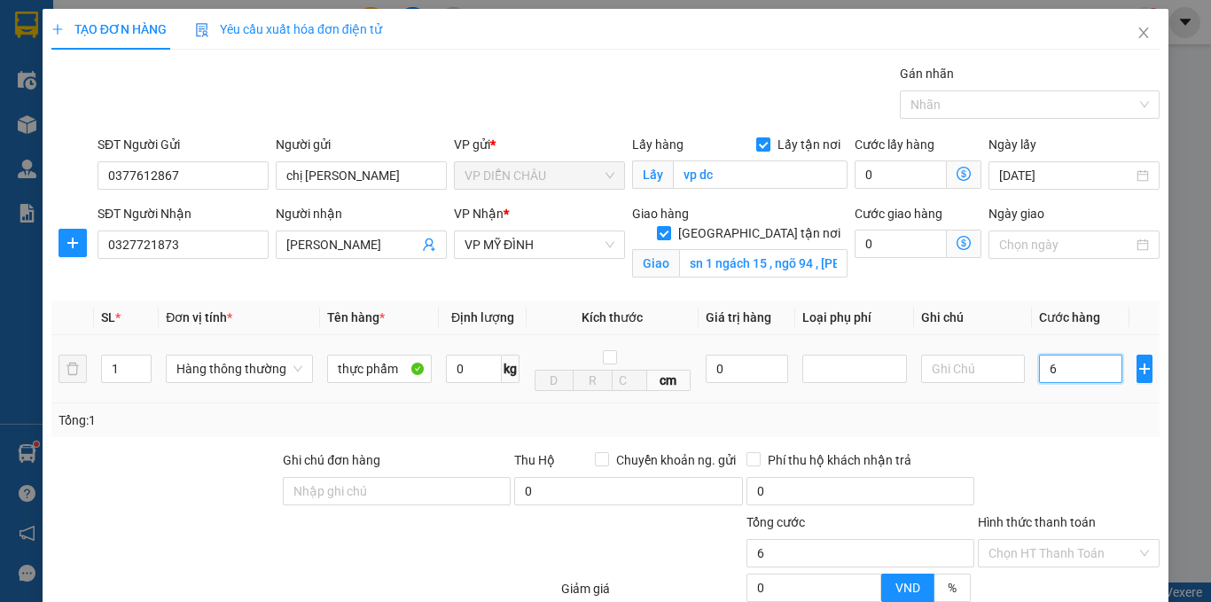
type input "60"
type input "600"
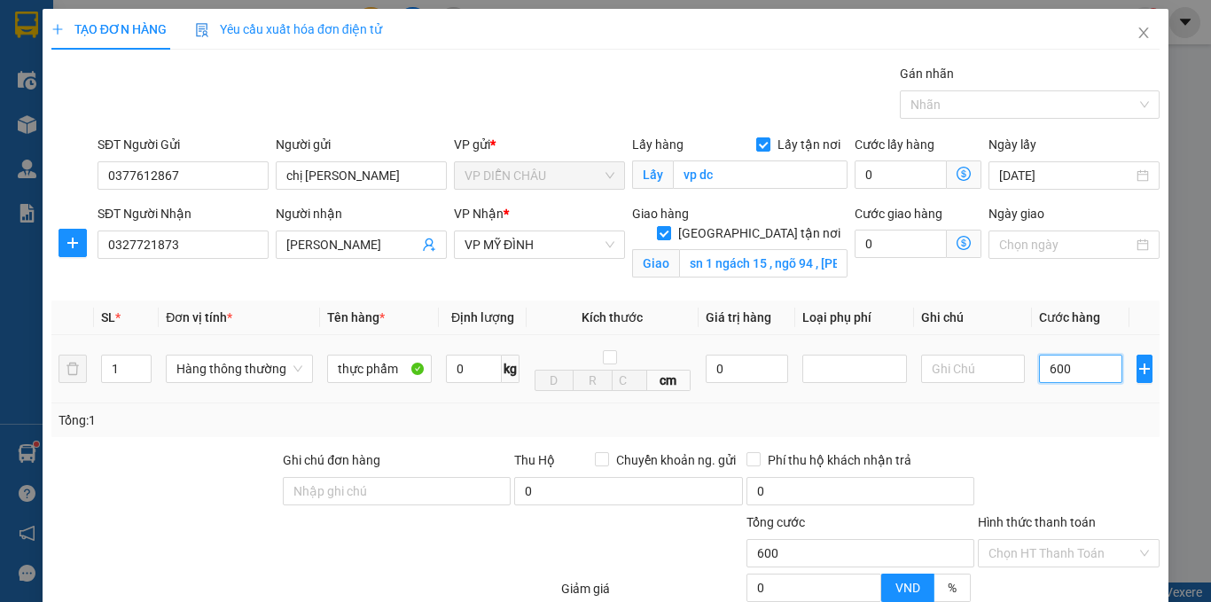
type input "6.000"
type input "60.000"
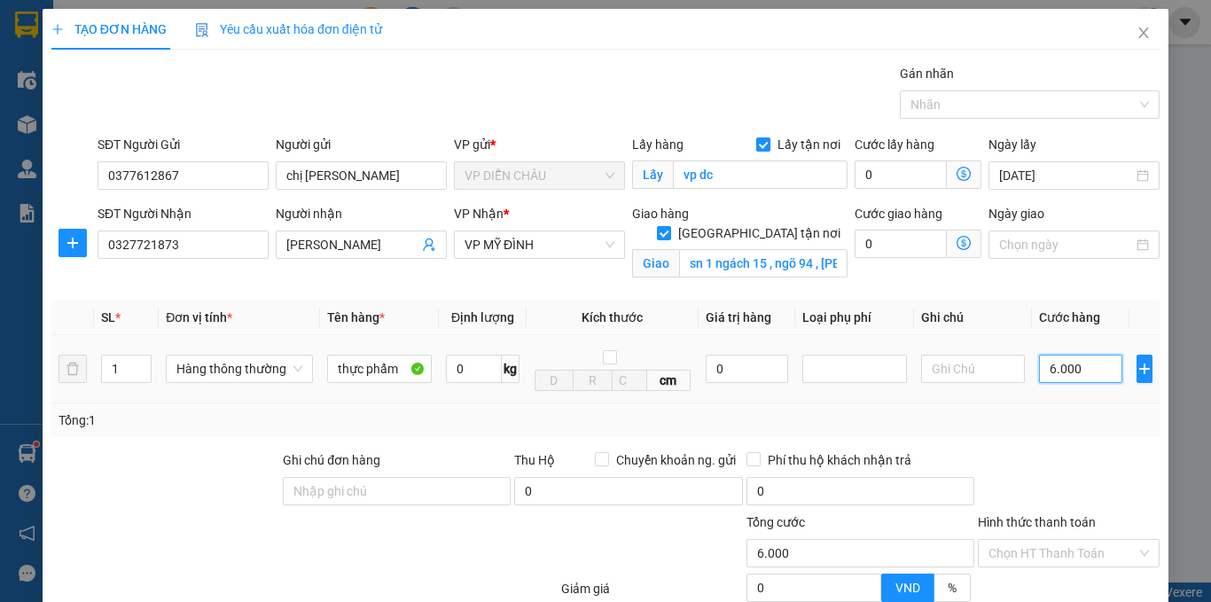
type input "60.000"
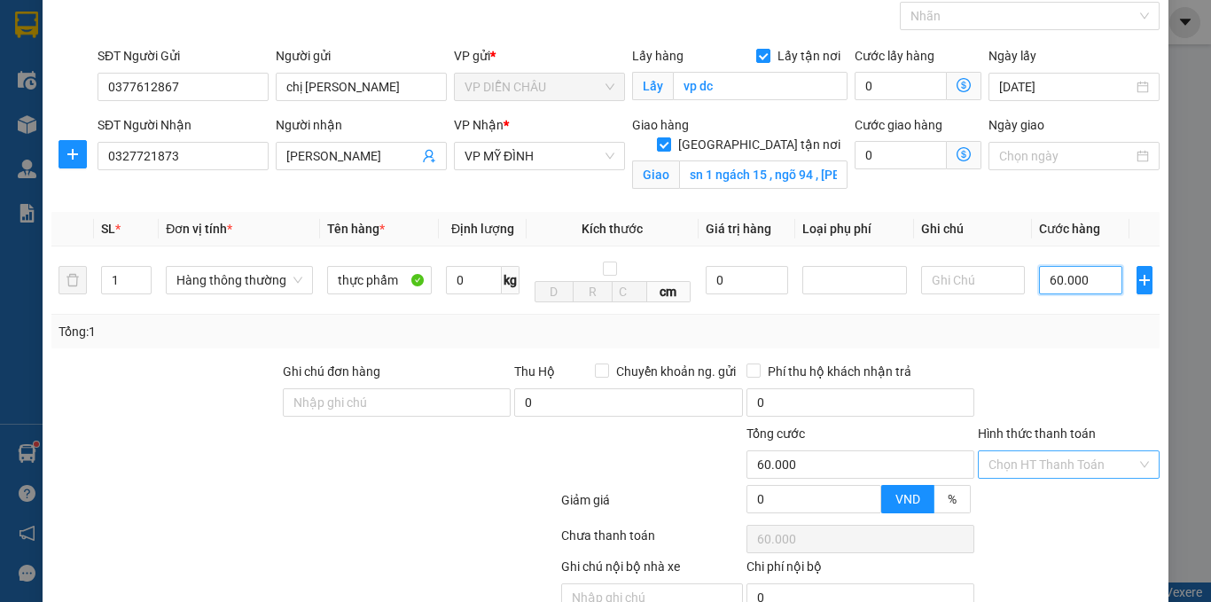
type input "60.000"
click at [1049, 460] on input "Hình thức thanh toán" at bounding box center [1062, 464] width 148 height 27
click at [1031, 499] on div at bounding box center [1068, 505] width 185 height 31
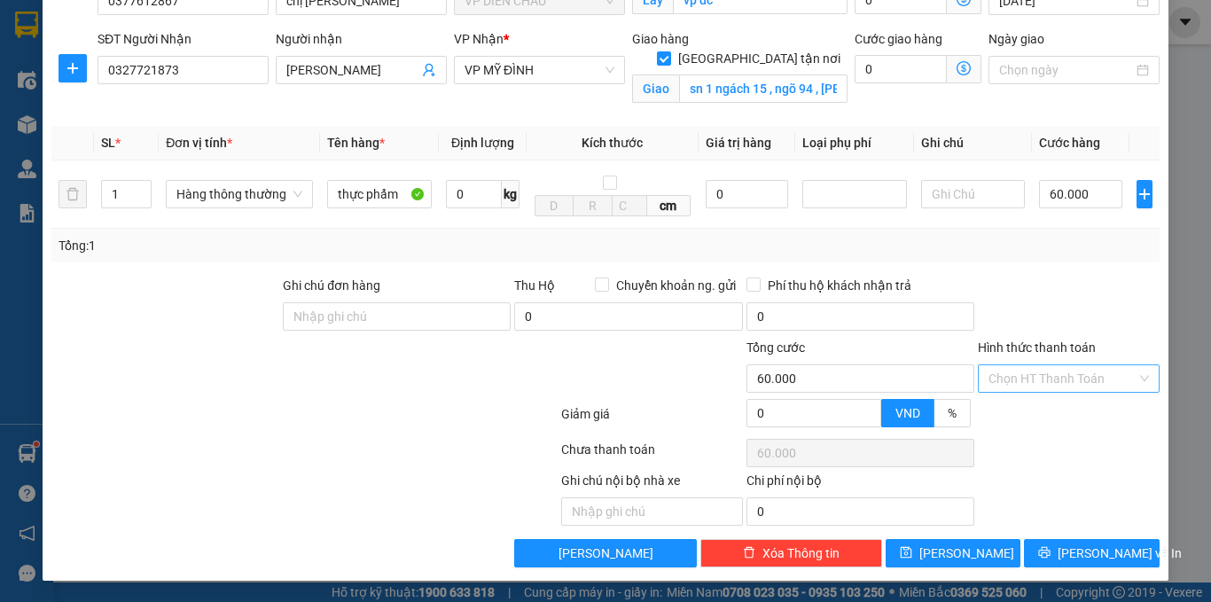
click at [1043, 377] on input "Hình thức thanh toán" at bounding box center [1062, 378] width 148 height 27
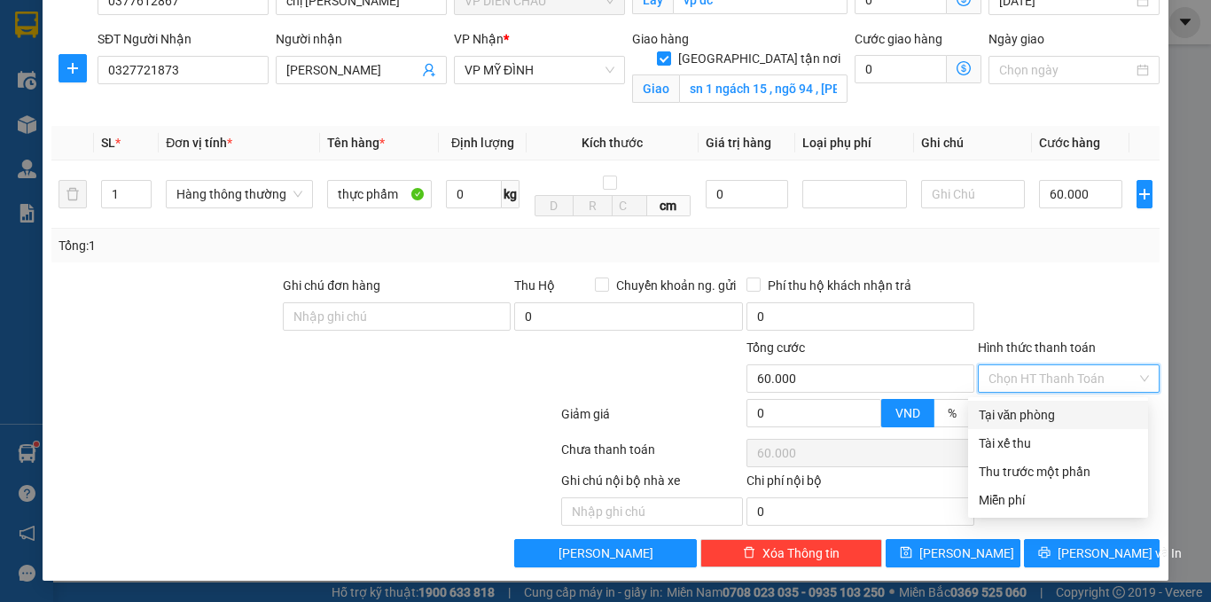
click at [1039, 415] on div "Tại văn phòng" at bounding box center [1058, 414] width 159 height 19
type input "0"
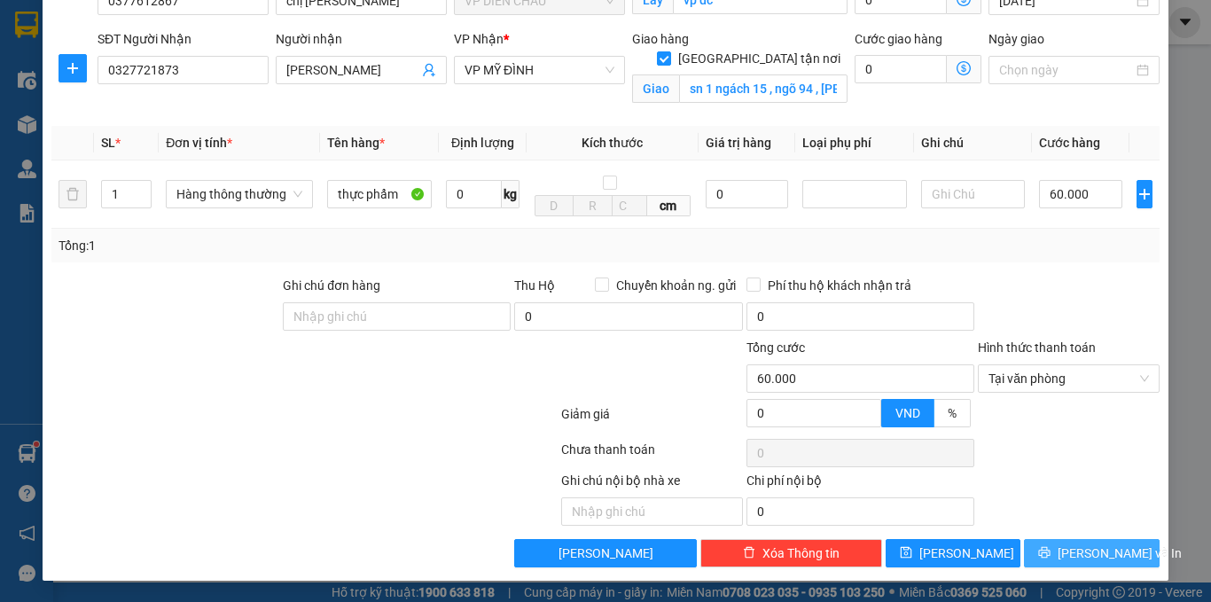
click at [1080, 562] on span "[PERSON_NAME] và In" at bounding box center [1119, 552] width 124 height 19
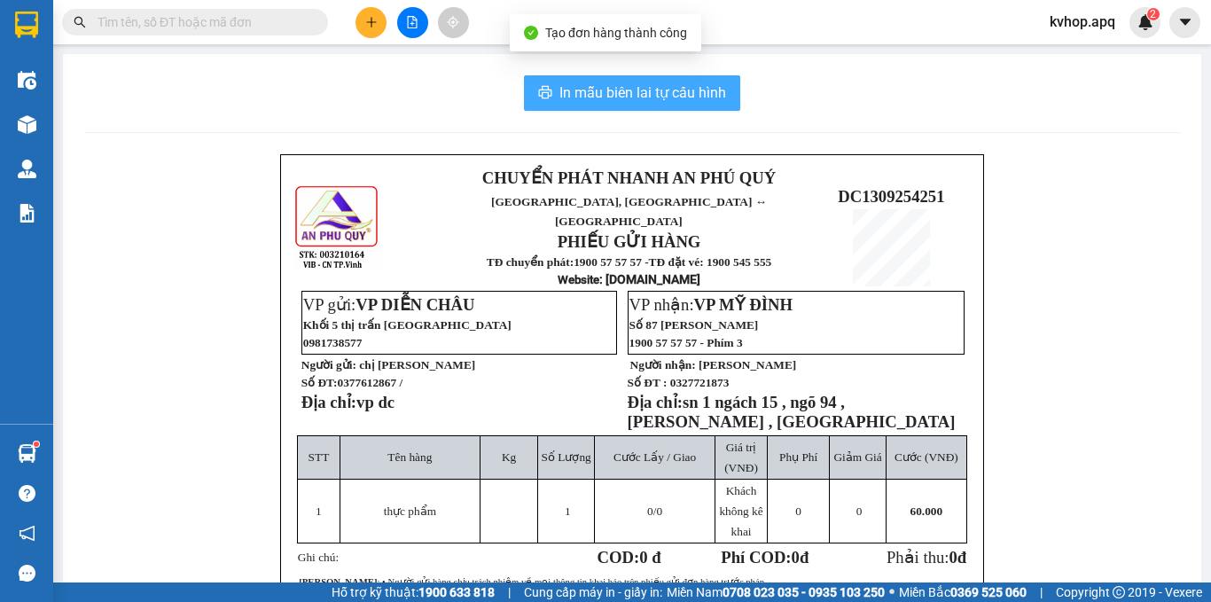
click at [643, 79] on button "In mẫu biên lai tự cấu hình" at bounding box center [632, 92] width 216 height 35
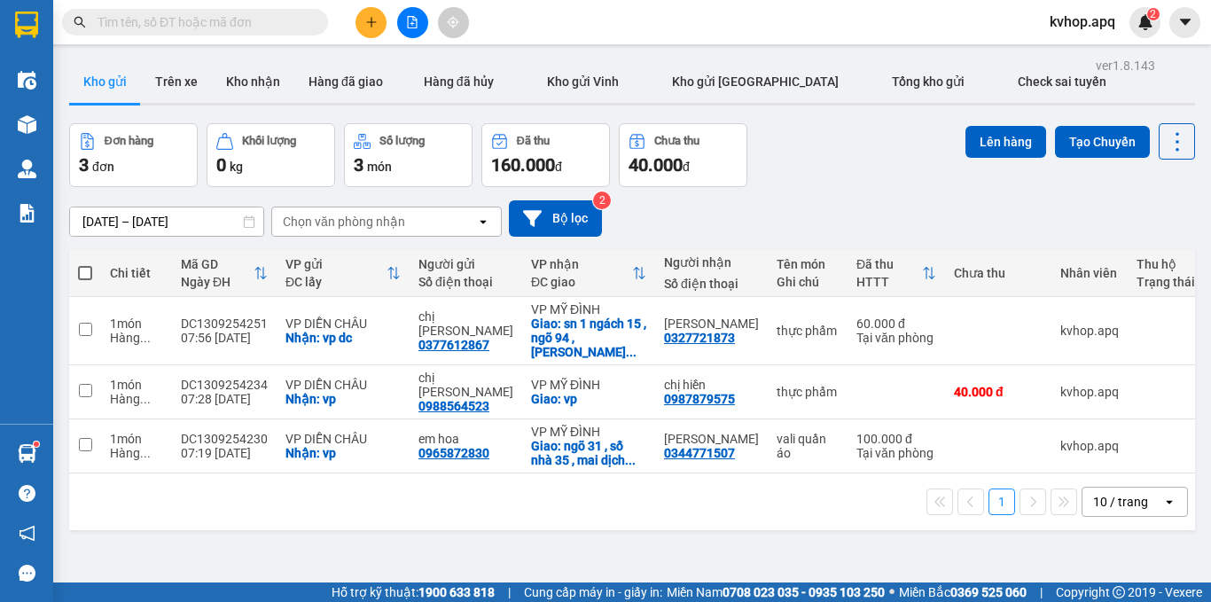
click at [369, 22] on icon "plus" at bounding box center [371, 21] width 10 height 1
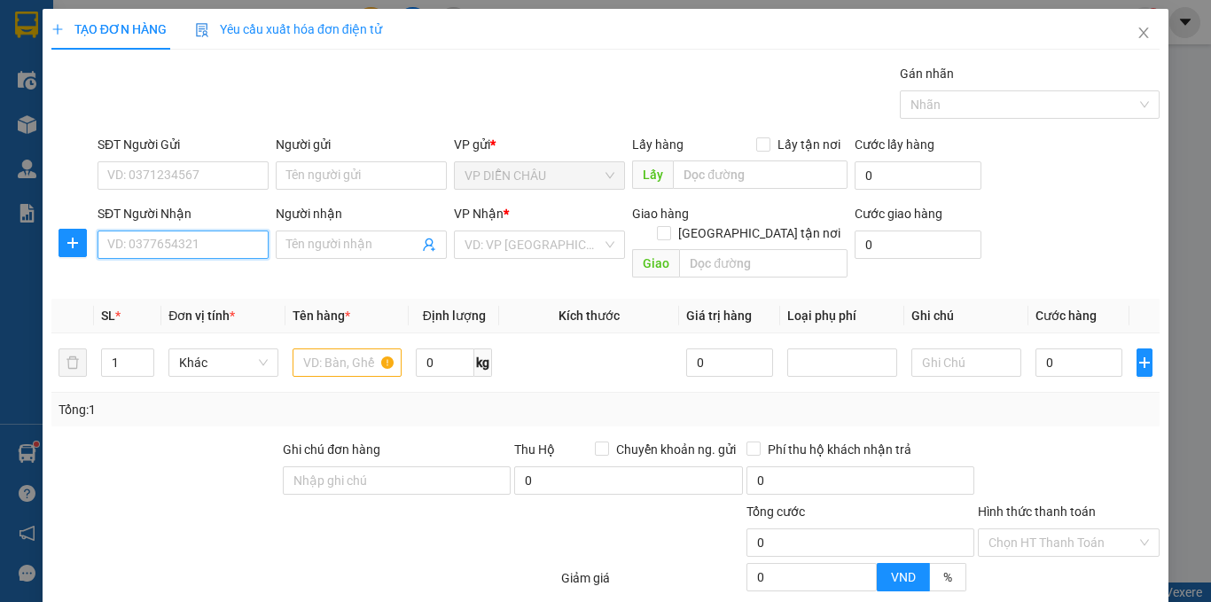
click at [165, 246] on input "SĐT Người Nhận" at bounding box center [182, 244] width 171 height 28
type input "0969893091"
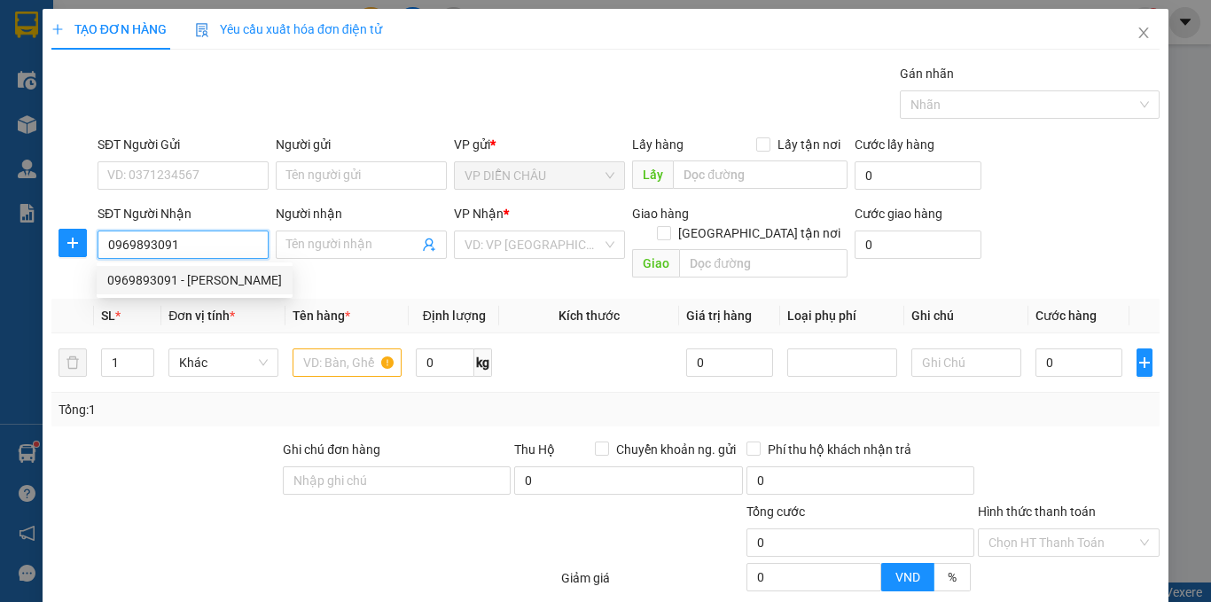
click at [171, 285] on div "0969893091 - ngọc anh" at bounding box center [194, 279] width 175 height 19
type input "[PERSON_NAME]"
checkbox input "true"
type input "VP GL"
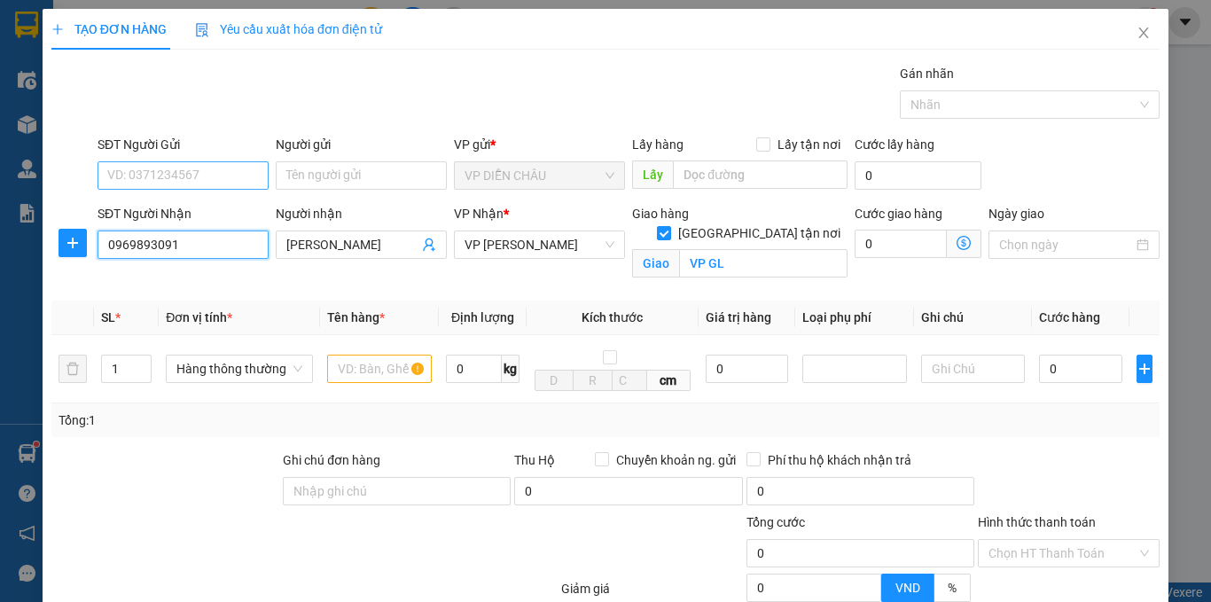
type input "0969893091"
click at [225, 170] on input "SĐT Người Gửi" at bounding box center [182, 175] width 171 height 28
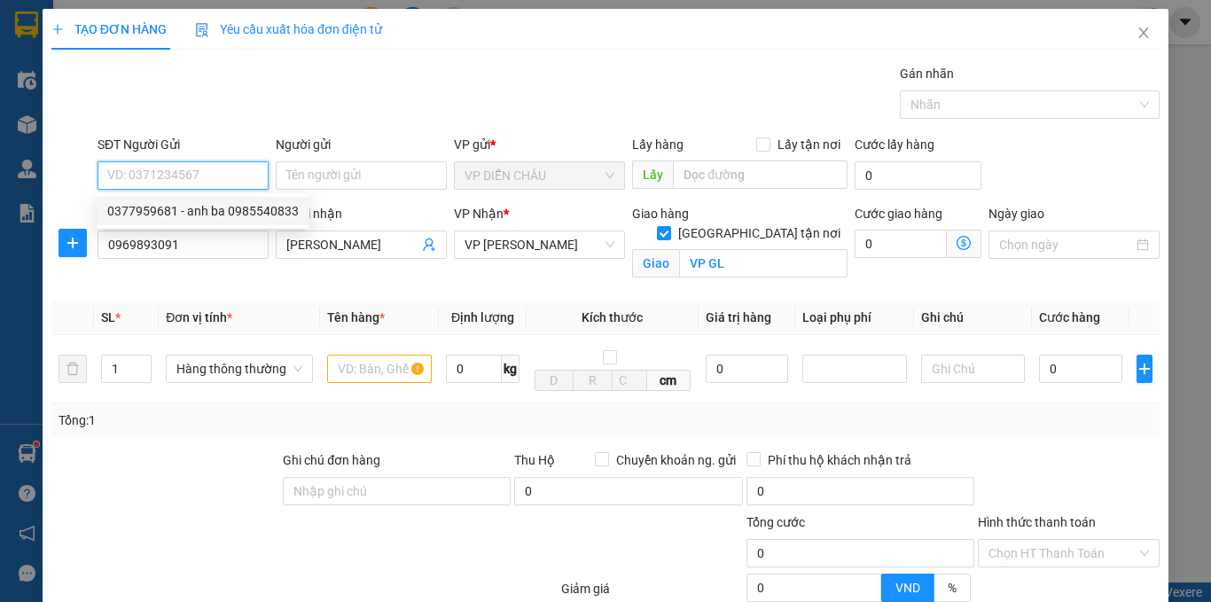
click at [232, 203] on div "0377959681 - anh ba 0985540833" at bounding box center [202, 210] width 191 height 19
type input "0377959681"
type input "anh ba 0985540833"
checkbox input "true"
type input "Vp Diễn châu"
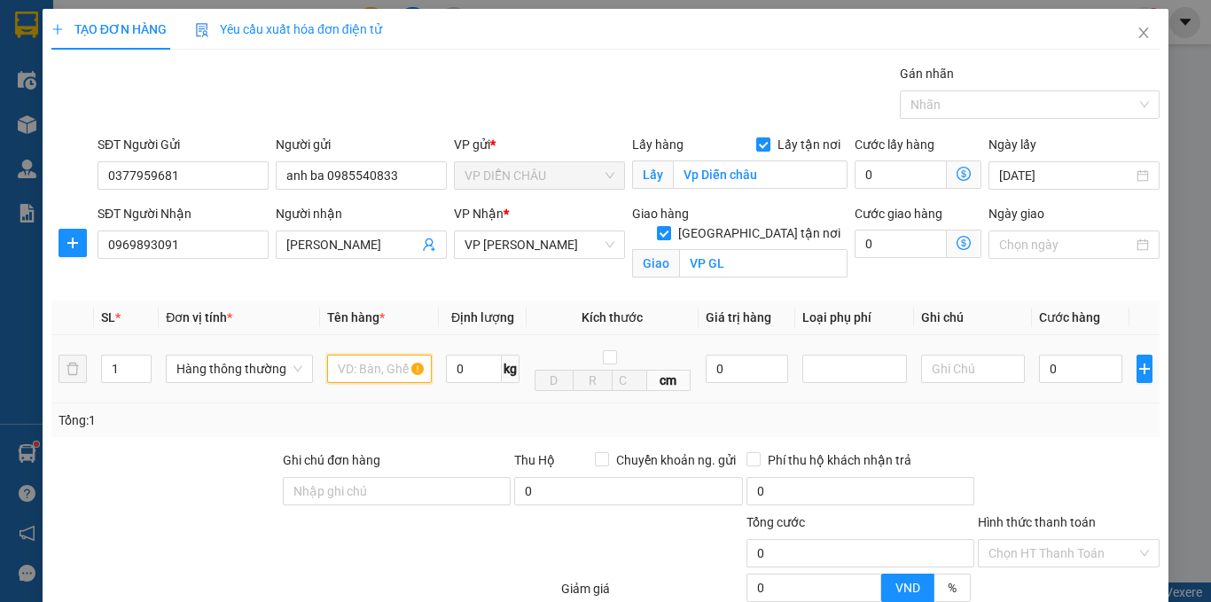
click at [362, 358] on input "text" at bounding box center [379, 369] width 105 height 28
type input "hải sản"
click at [1039, 368] on input "0" at bounding box center [1080, 369] width 83 height 28
type input "1"
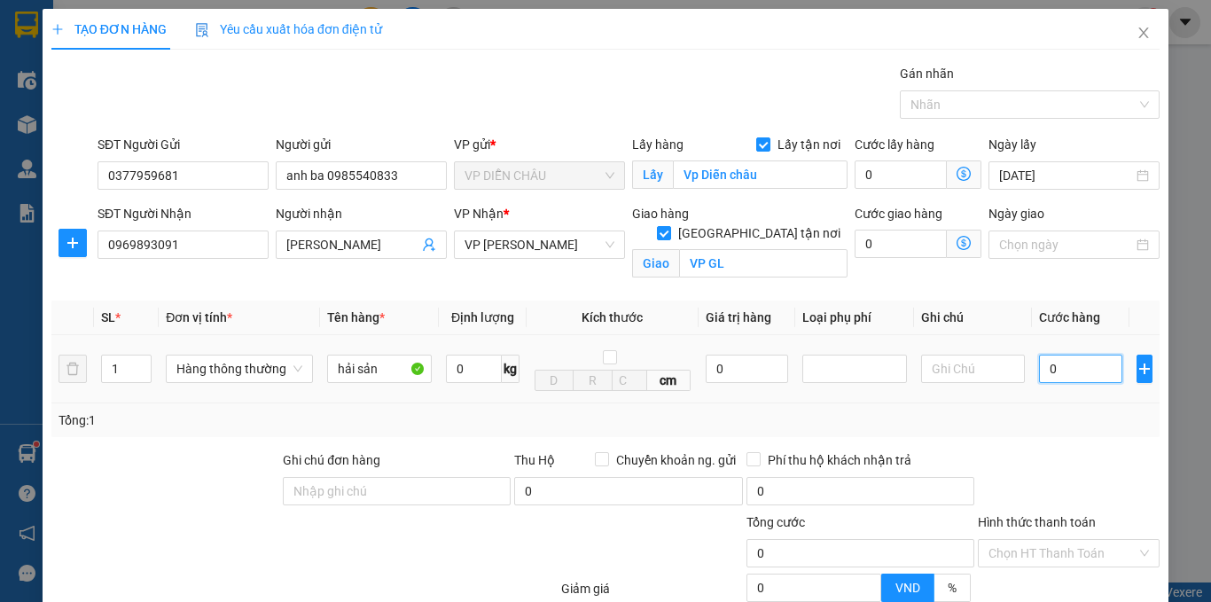
type input "1"
type input "10"
type input "100"
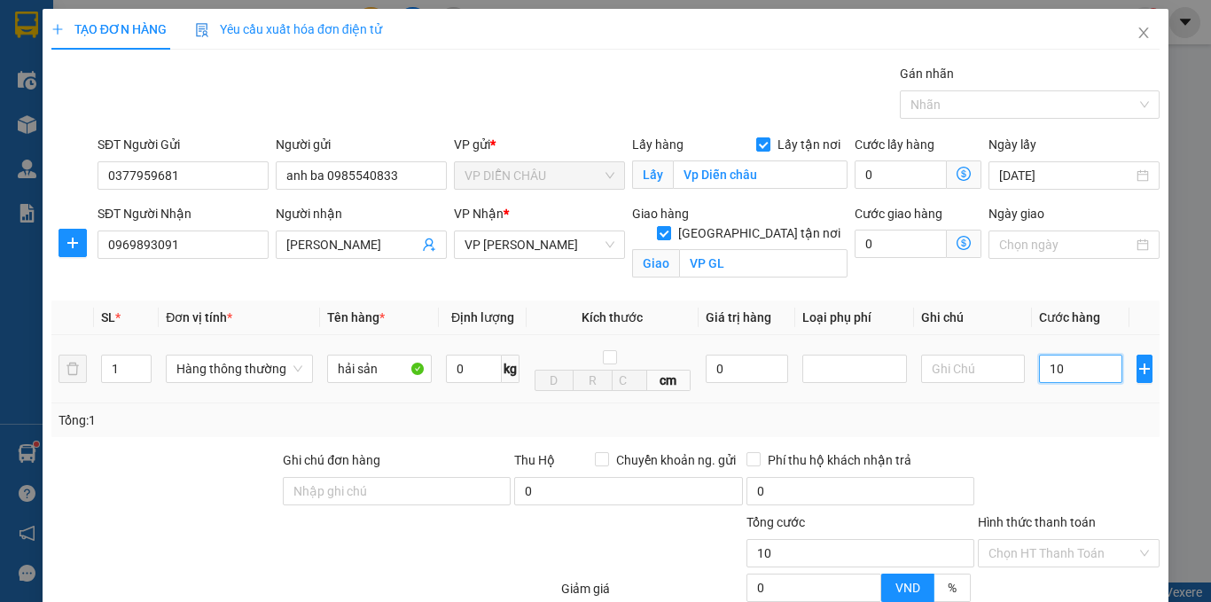
type input "100"
type input "1.000"
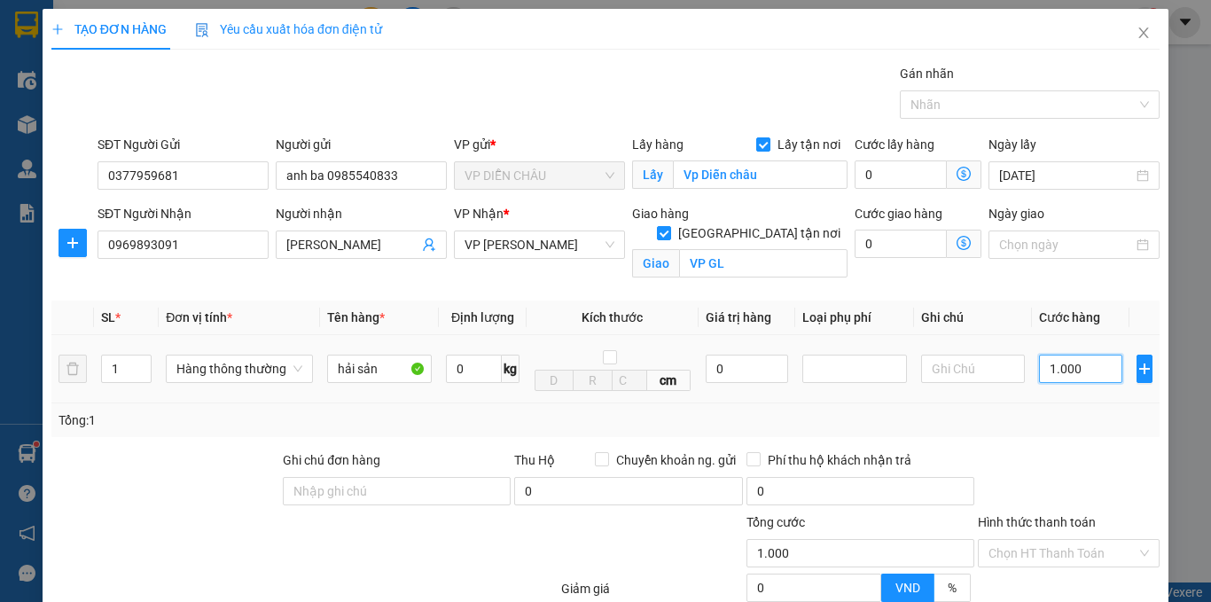
type input "10.000"
type input "100.000"
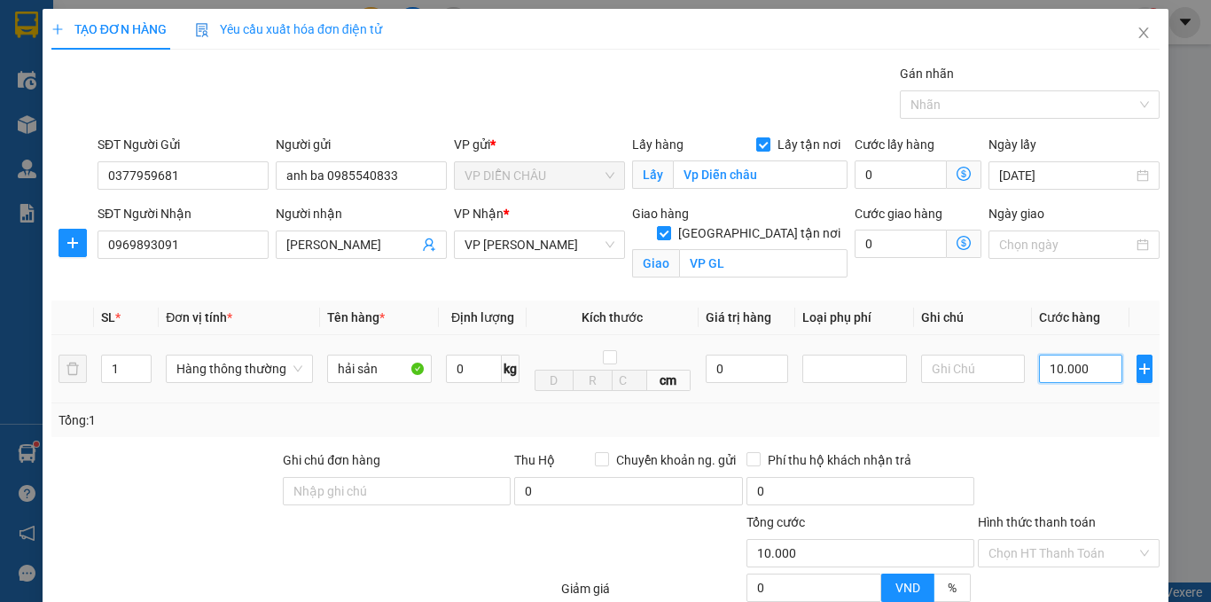
type input "100.000"
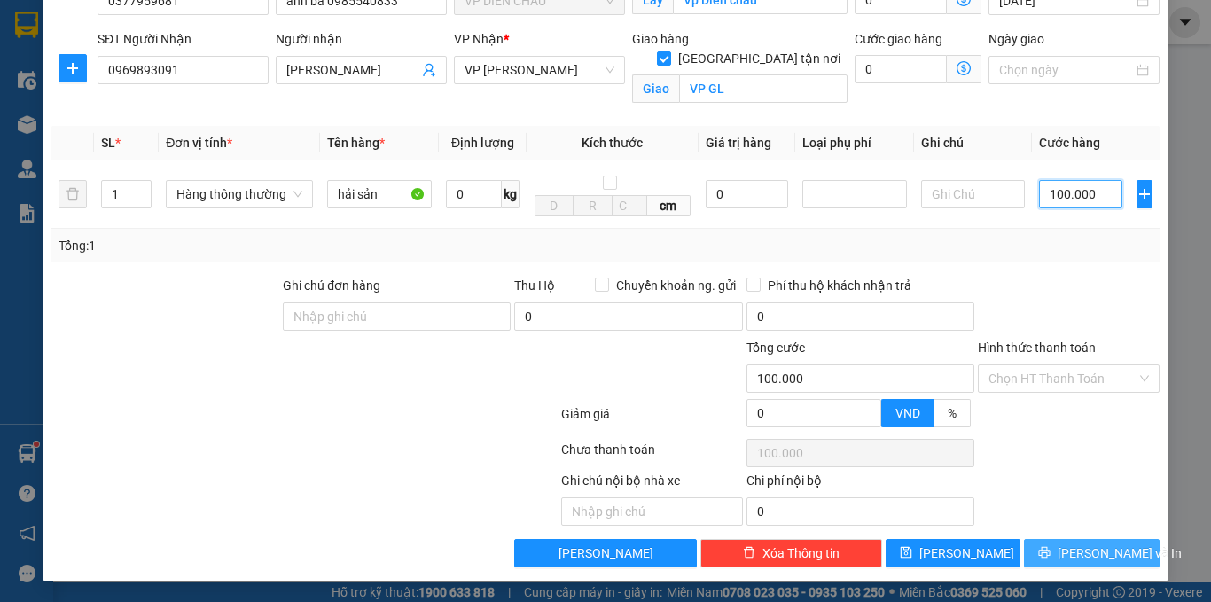
type input "100.000"
drag, startPoint x: 1050, startPoint y: 554, endPoint x: 856, endPoint y: 424, distance: 233.8
click at [1049, 552] on icon "printer" at bounding box center [1044, 552] width 12 height 12
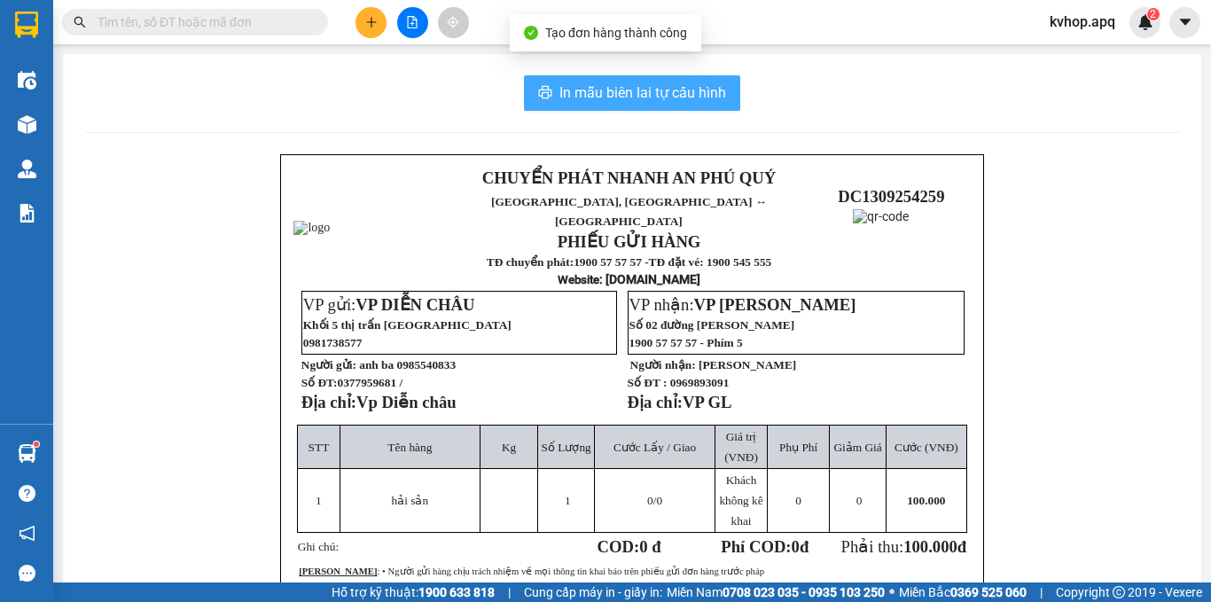
click at [571, 86] on span "In mẫu biên lai tự cấu hình" at bounding box center [642, 93] width 167 height 22
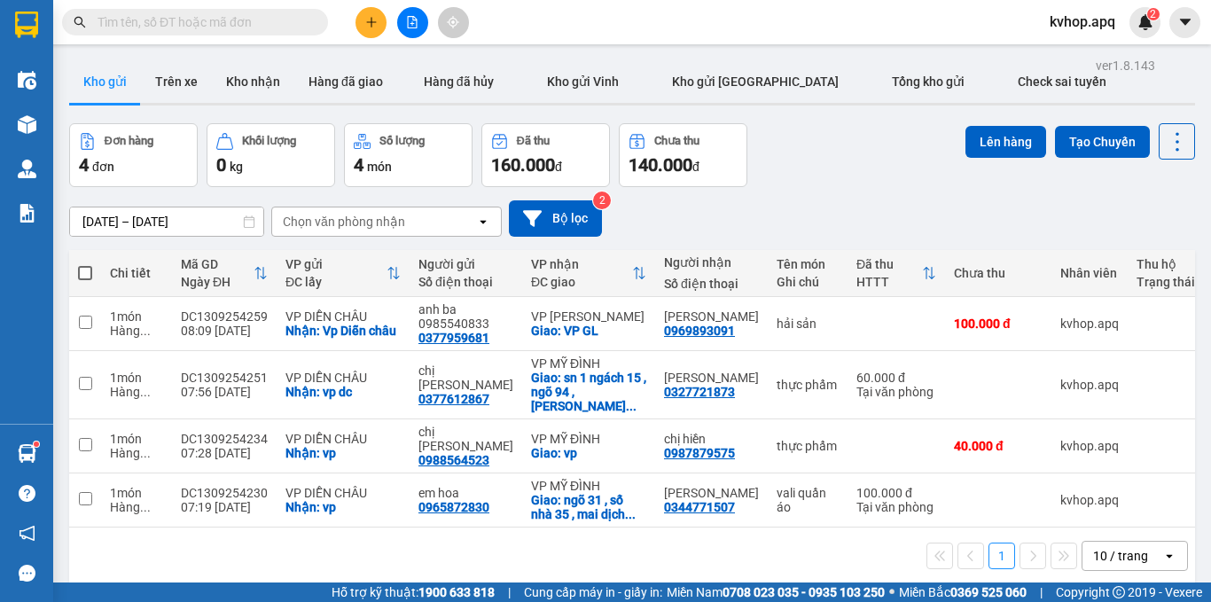
click at [813, 194] on div "11/09/2025 – 13/09/2025 Press the down arrow key to interact with the calendar …" at bounding box center [632, 218] width 1126 height 63
click at [80, 274] on span at bounding box center [85, 273] width 14 height 14
click at [85, 264] on input "checkbox" at bounding box center [85, 264] width 0 height 0
checkbox input "true"
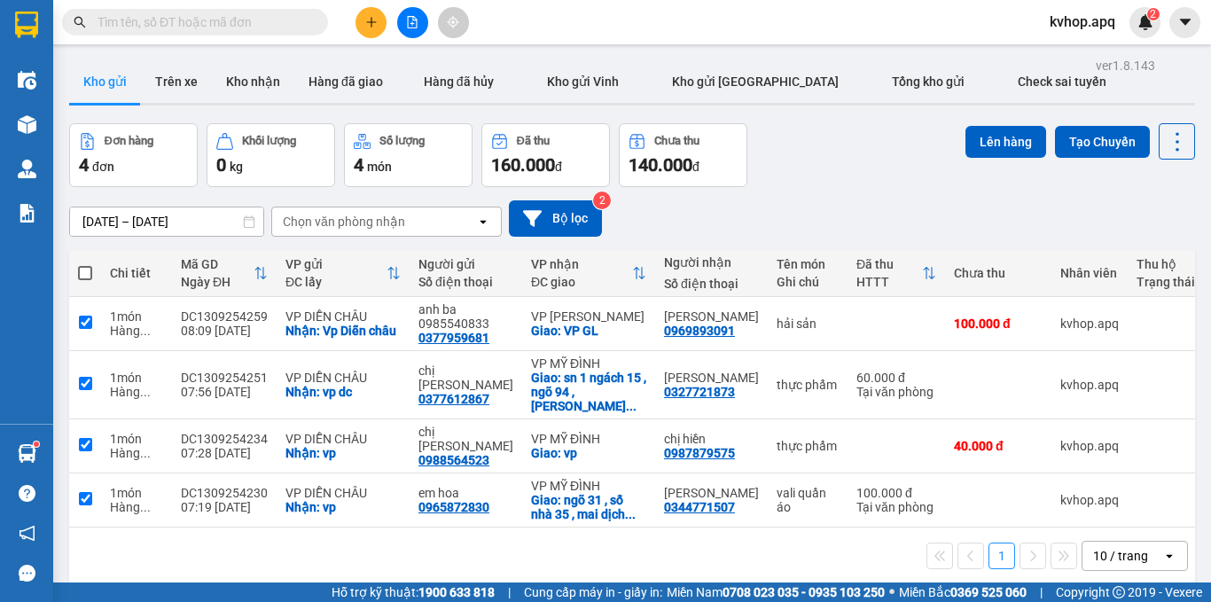
checkbox input "true"
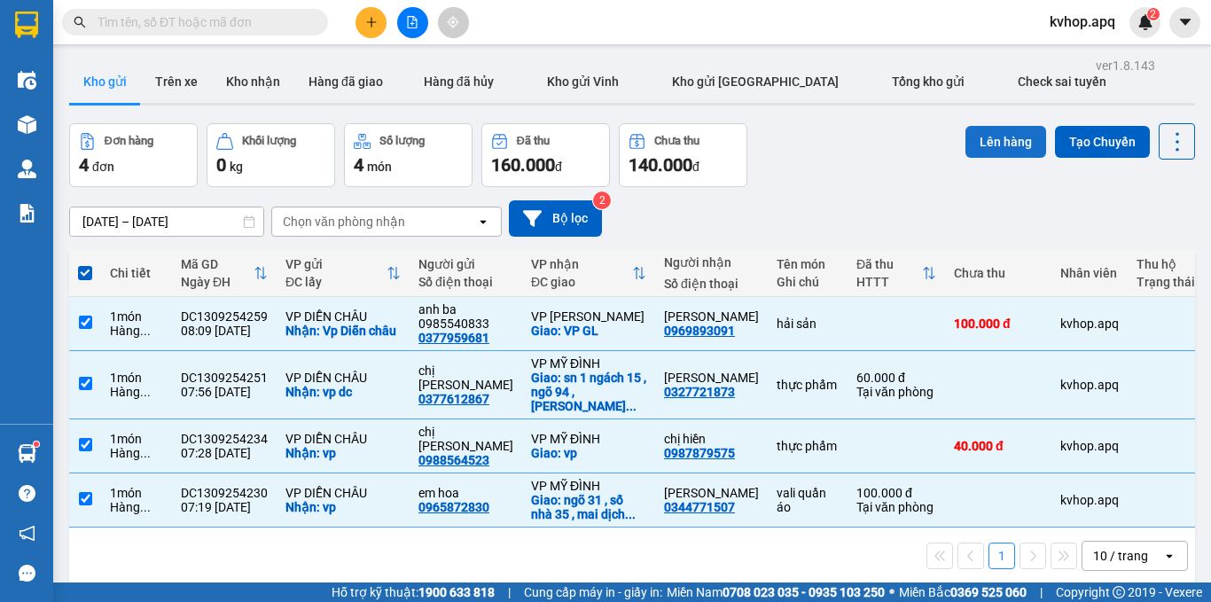
click at [986, 144] on button "Lên hàng" at bounding box center [1005, 142] width 81 height 32
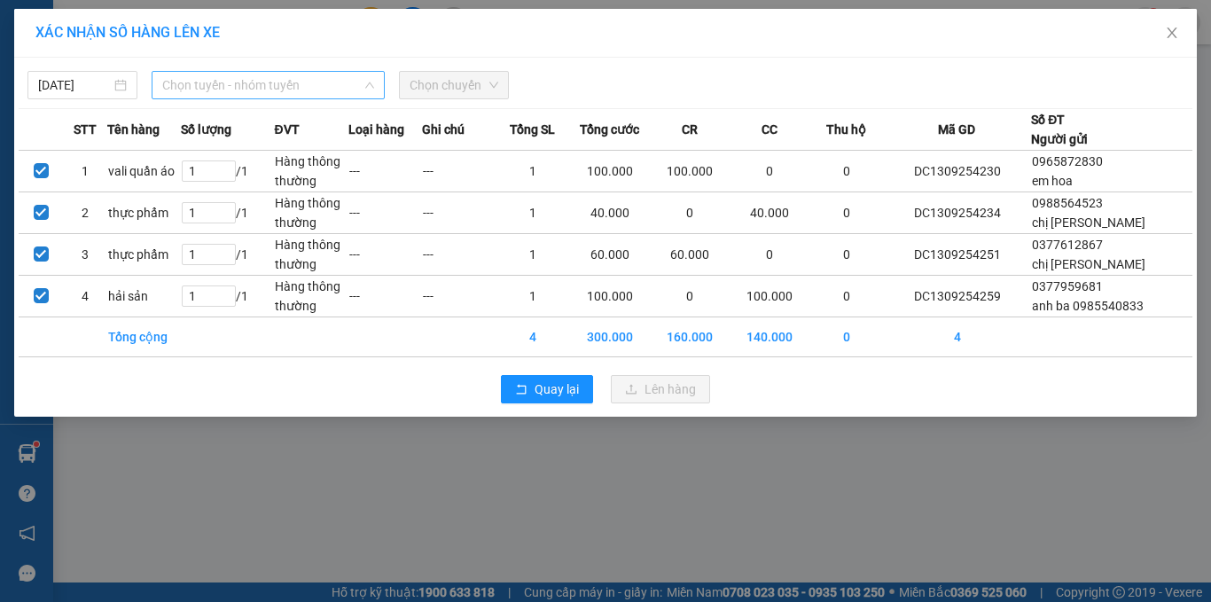
click at [198, 95] on span "Chọn tuyến - nhóm tuyến" at bounding box center [268, 85] width 212 height 27
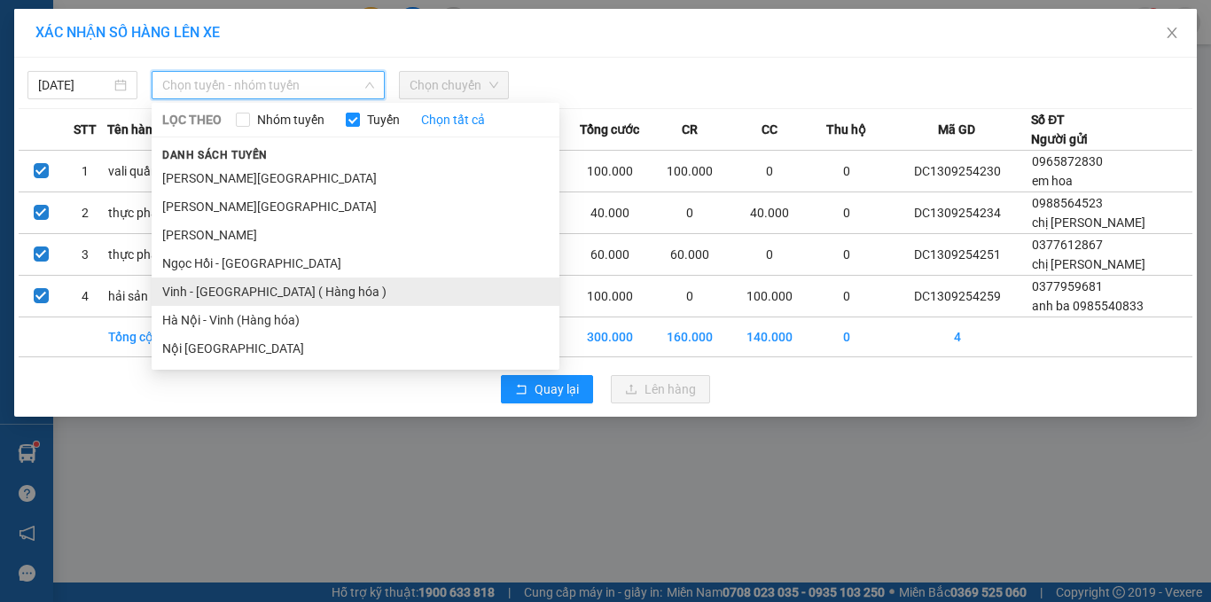
click at [191, 292] on li "Vinh - Hà Nội ( Hàng hóa )" at bounding box center [356, 291] width 408 height 28
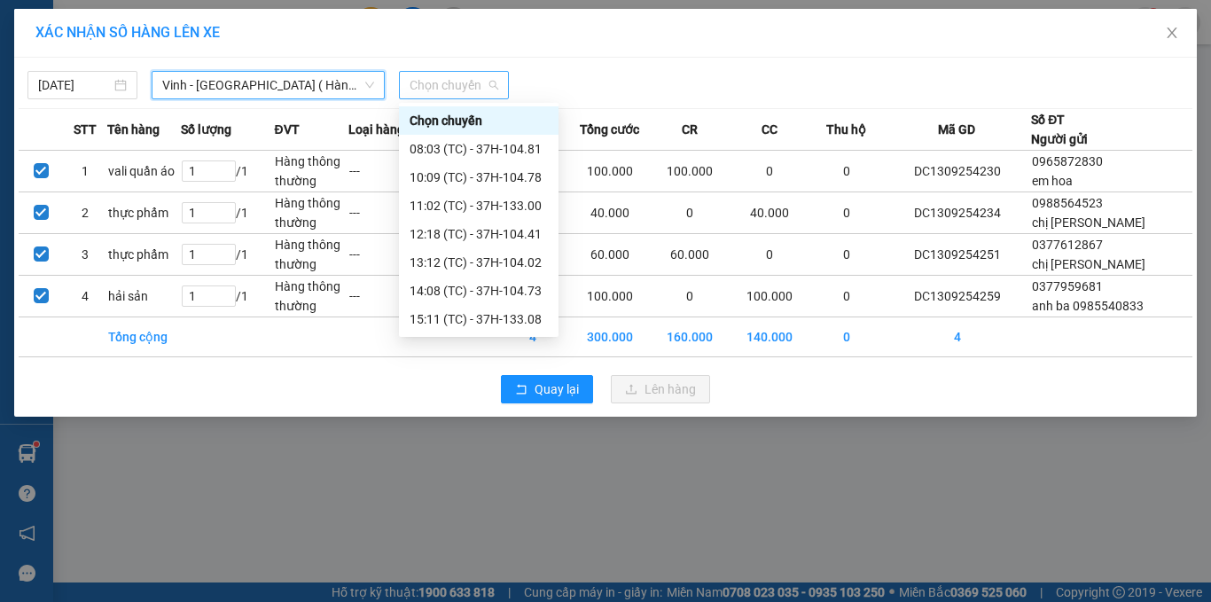
click at [471, 90] on span "Chọn chuyến" at bounding box center [453, 85] width 89 height 27
click at [521, 177] on div "10:09 (TC) - 37H-104.78" at bounding box center [478, 177] width 138 height 19
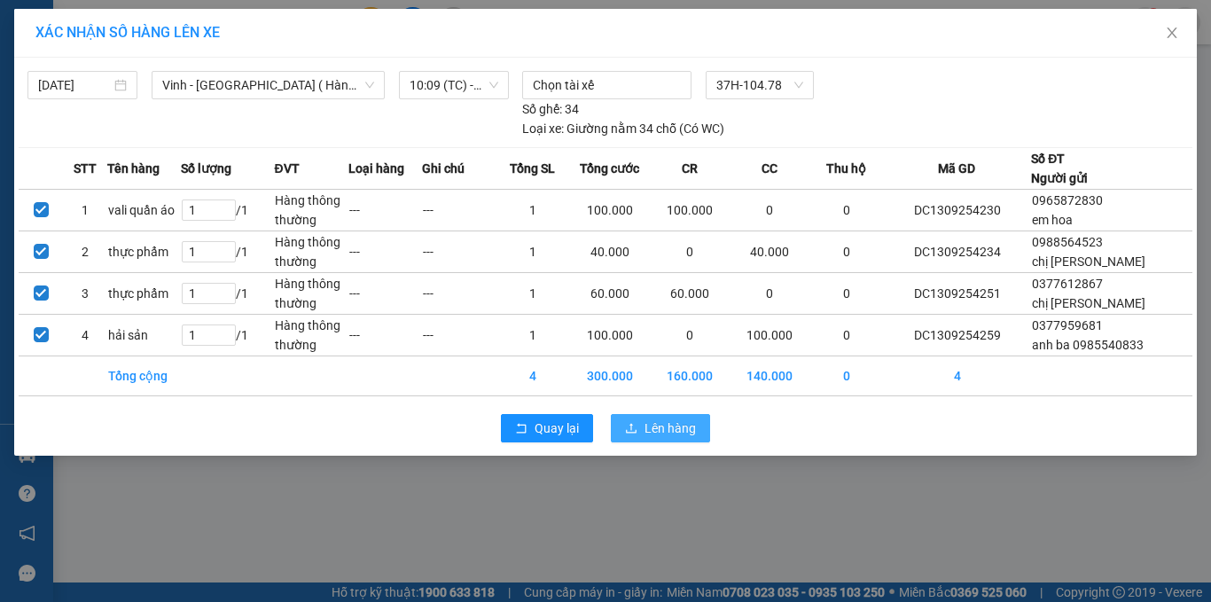
drag, startPoint x: 637, startPoint y: 418, endPoint x: 647, endPoint y: 431, distance: 15.8
click at [637, 424] on button "Lên hàng" at bounding box center [660, 428] width 99 height 28
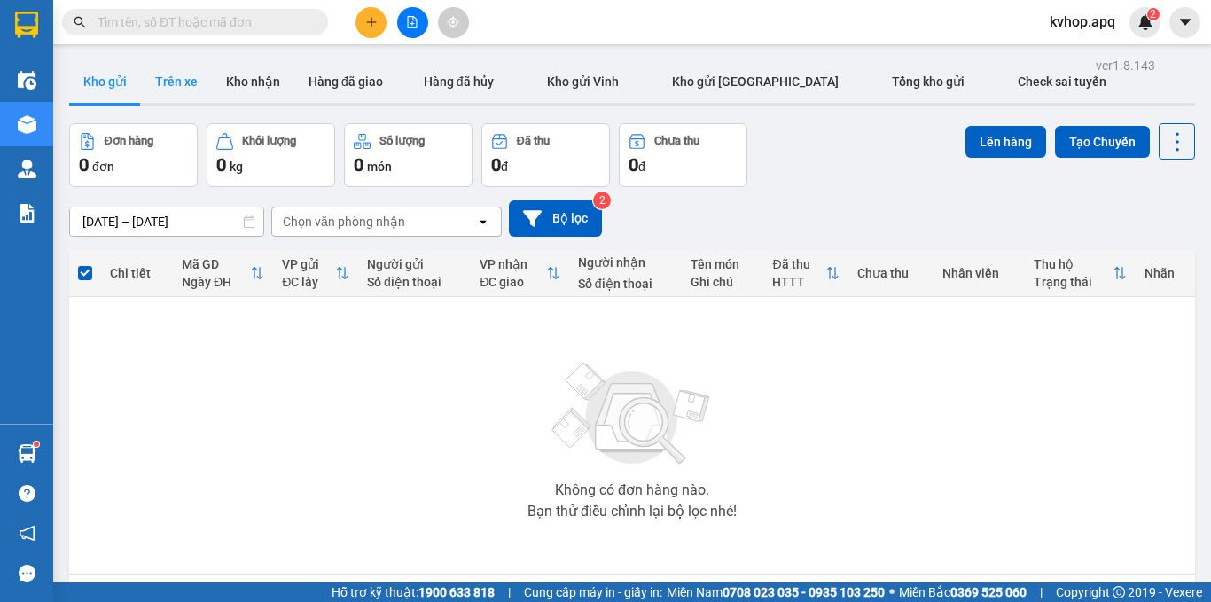
click at [168, 81] on button "Trên xe" at bounding box center [176, 81] width 71 height 43
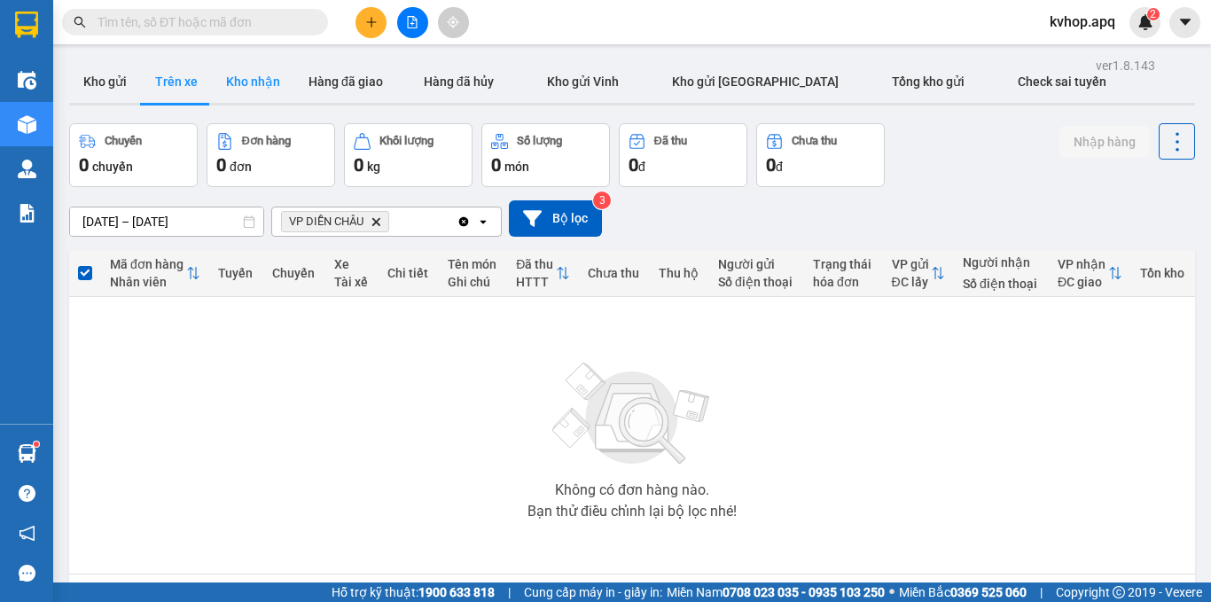
click at [255, 90] on button "Kho nhận" at bounding box center [253, 81] width 82 height 43
type input "[DATE] – [DATE]"
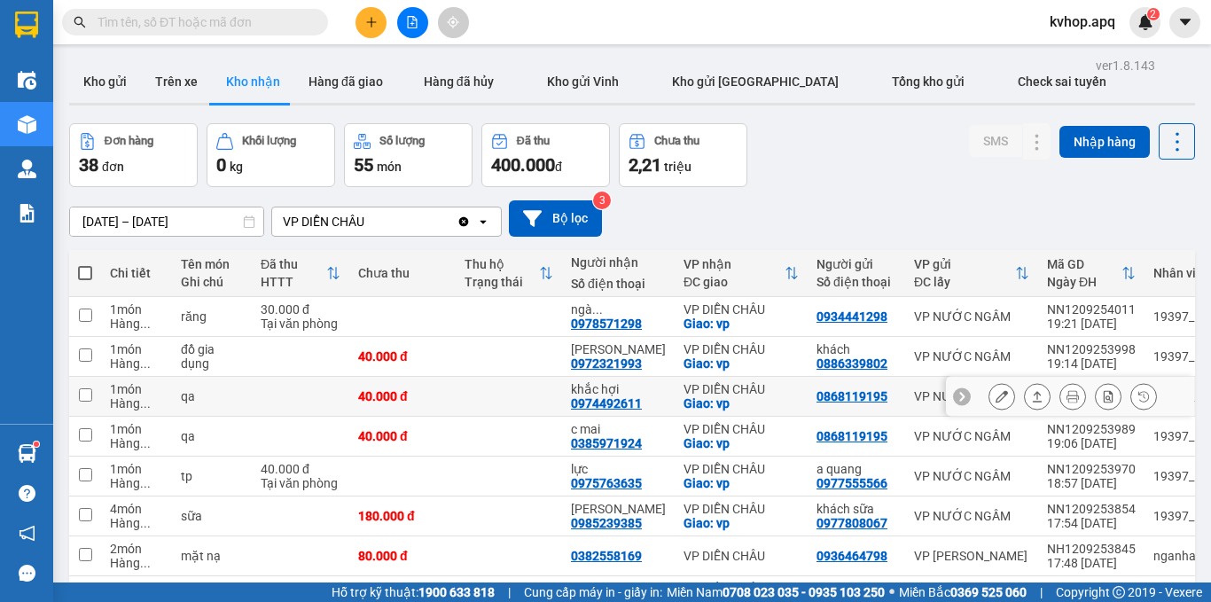
scroll to position [177, 0]
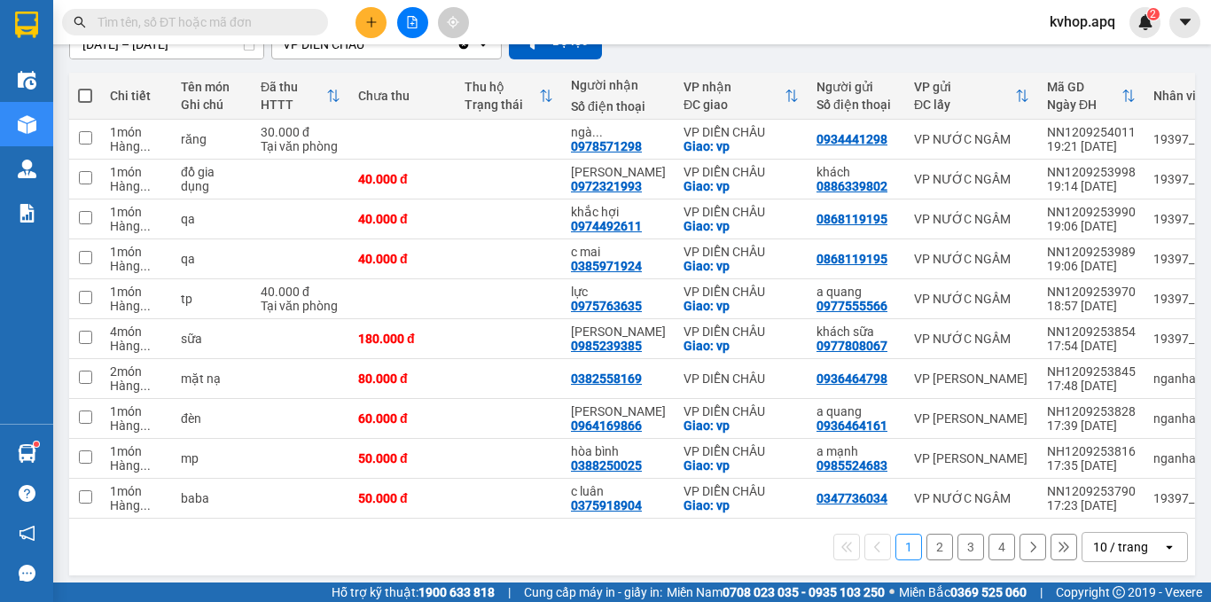
click at [932, 559] on button "2" at bounding box center [939, 547] width 27 height 27
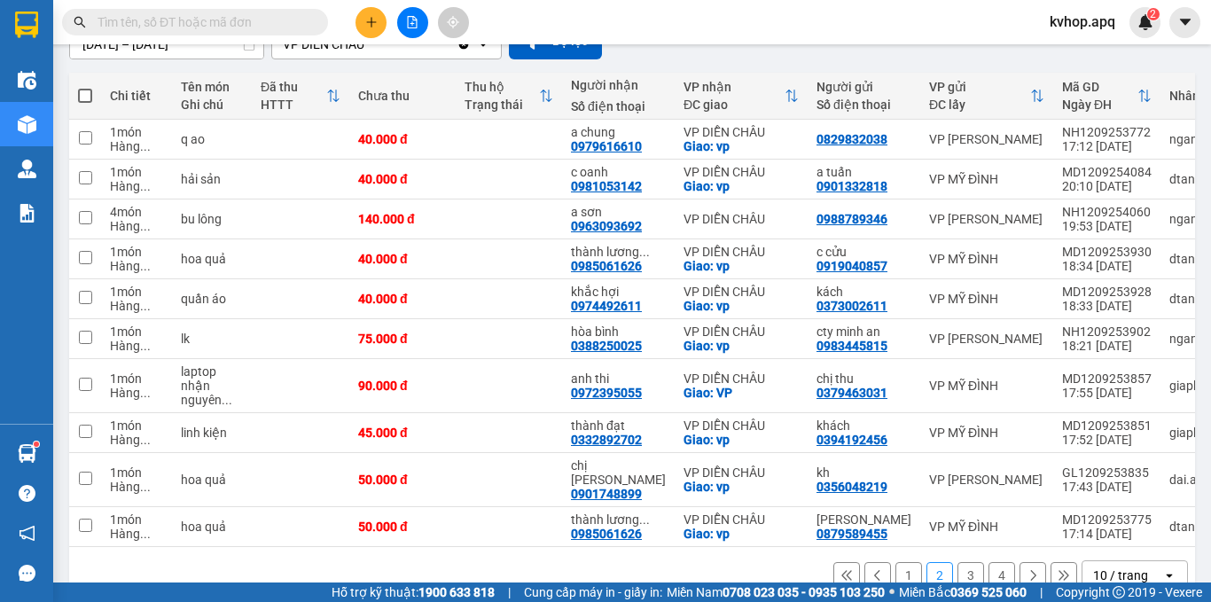
click at [957, 563] on button "3" at bounding box center [970, 575] width 27 height 27
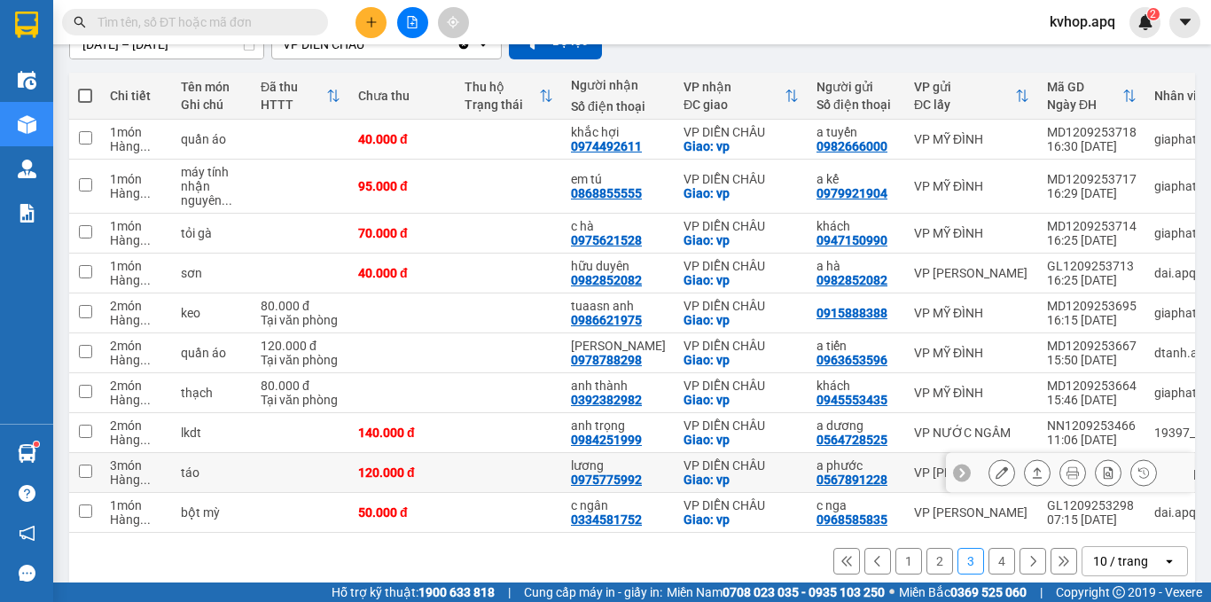
scroll to position [207, 0]
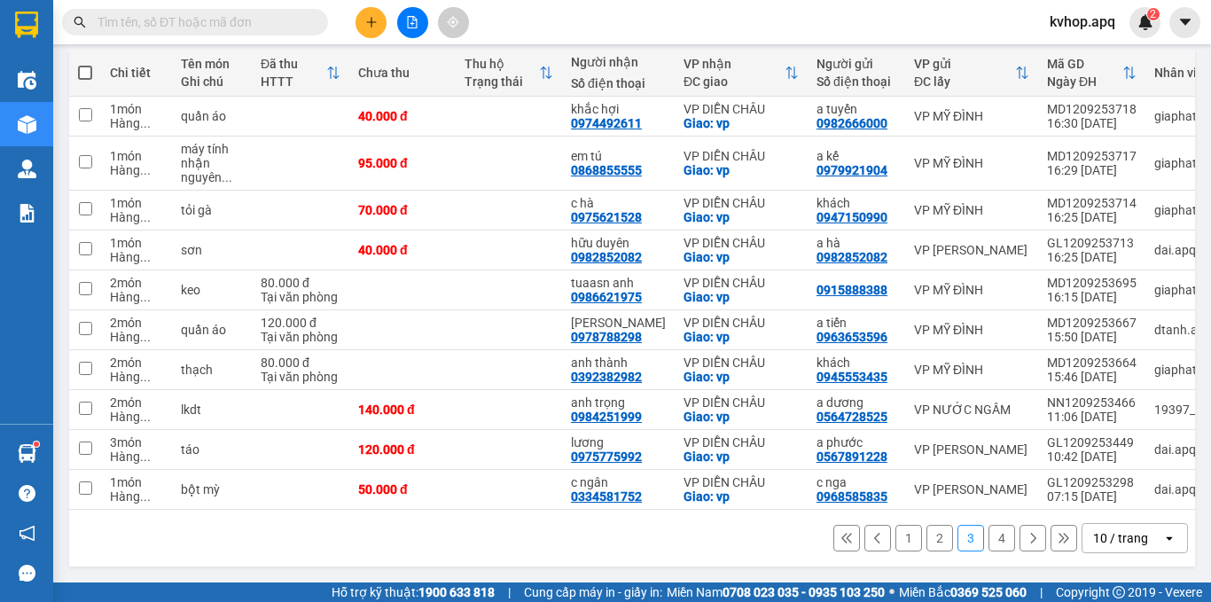
click at [895, 535] on button "1" at bounding box center [908, 538] width 27 height 27
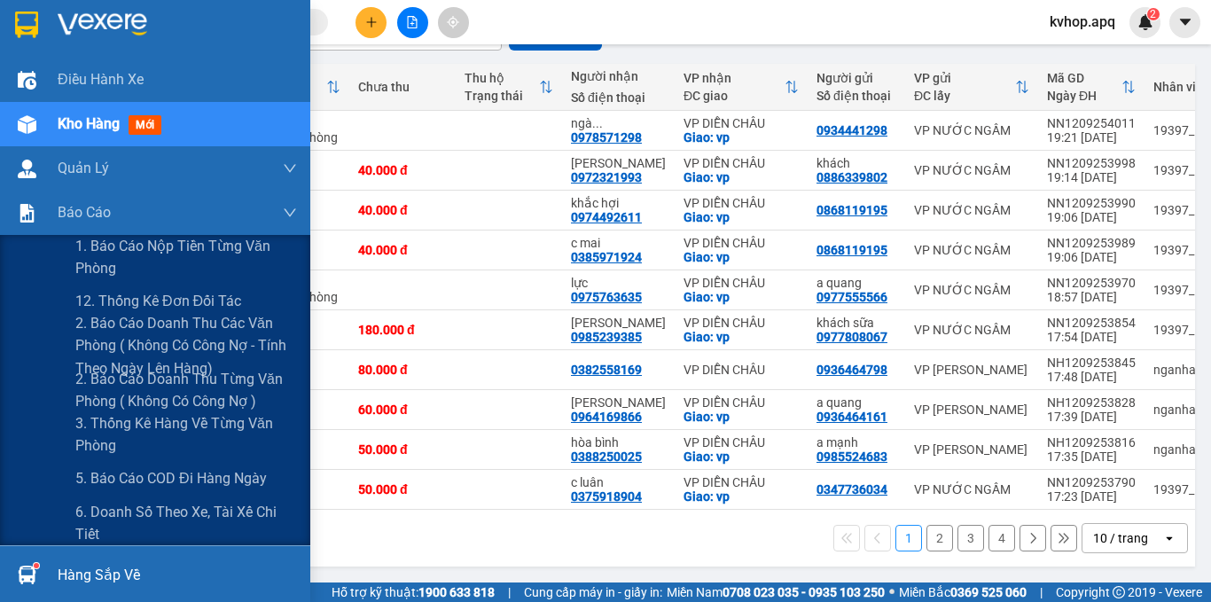
scroll to position [193, 0]
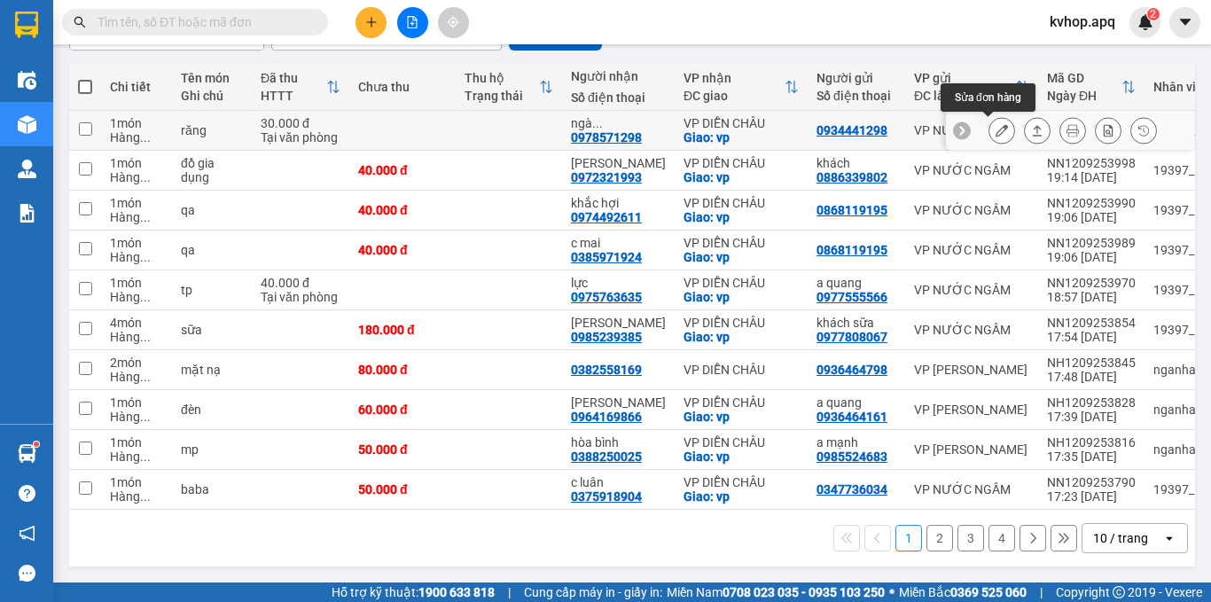
click at [995, 125] on icon at bounding box center [1001, 130] width 12 height 12
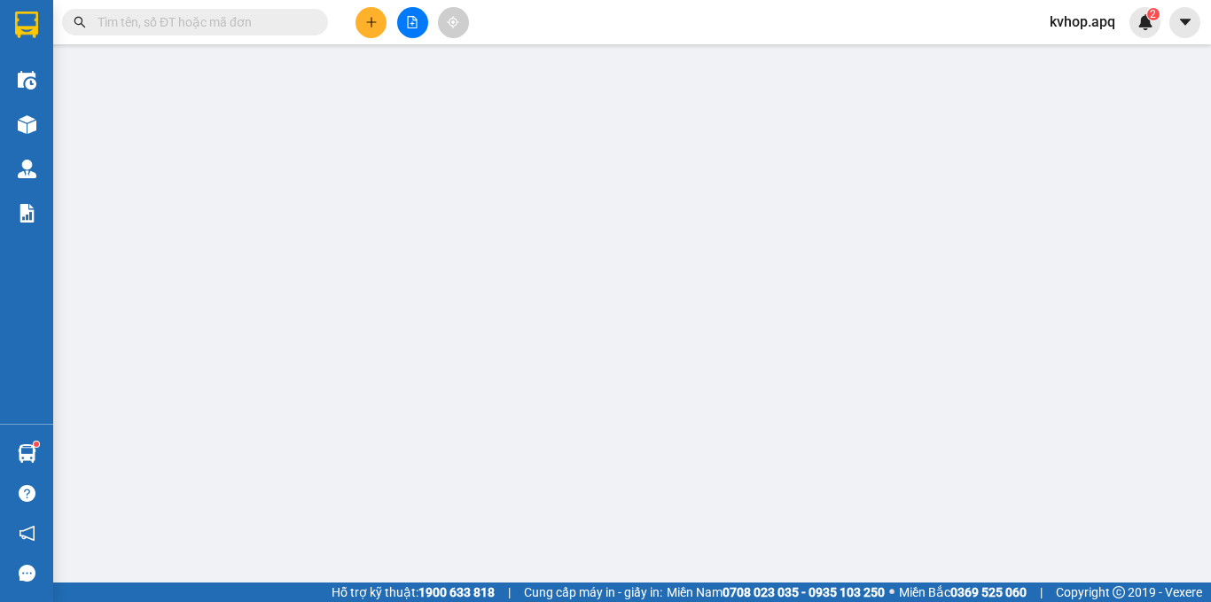
type input "0934441298"
type input "0978571298"
type input "ngà 0912917577"
checkbox input "true"
type input "vp"
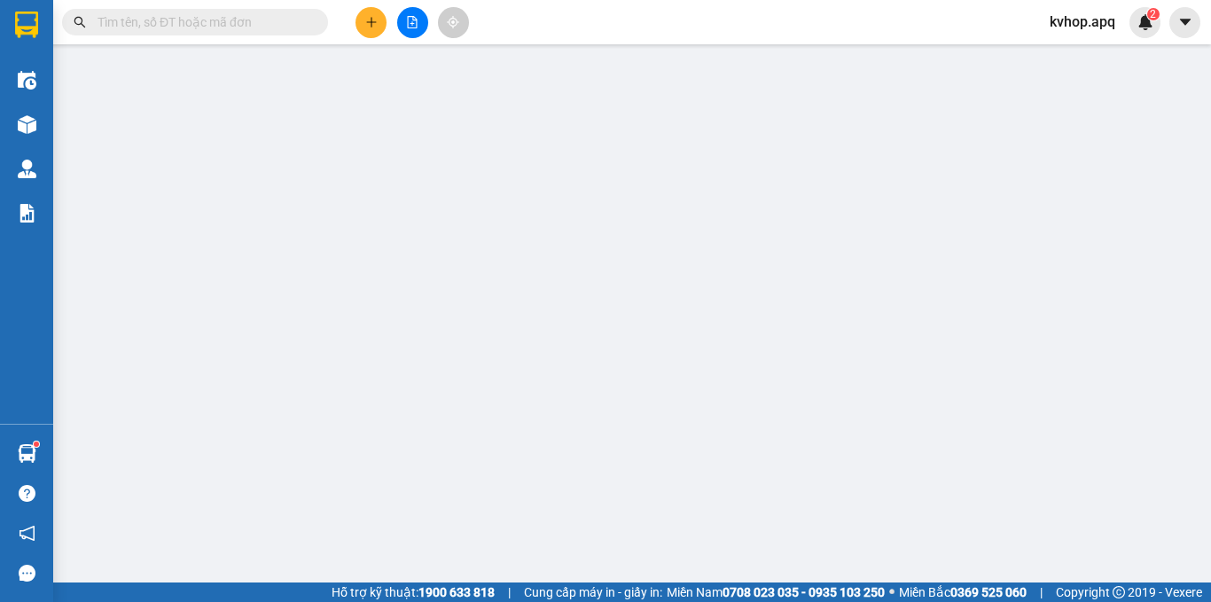
type input "30.000"
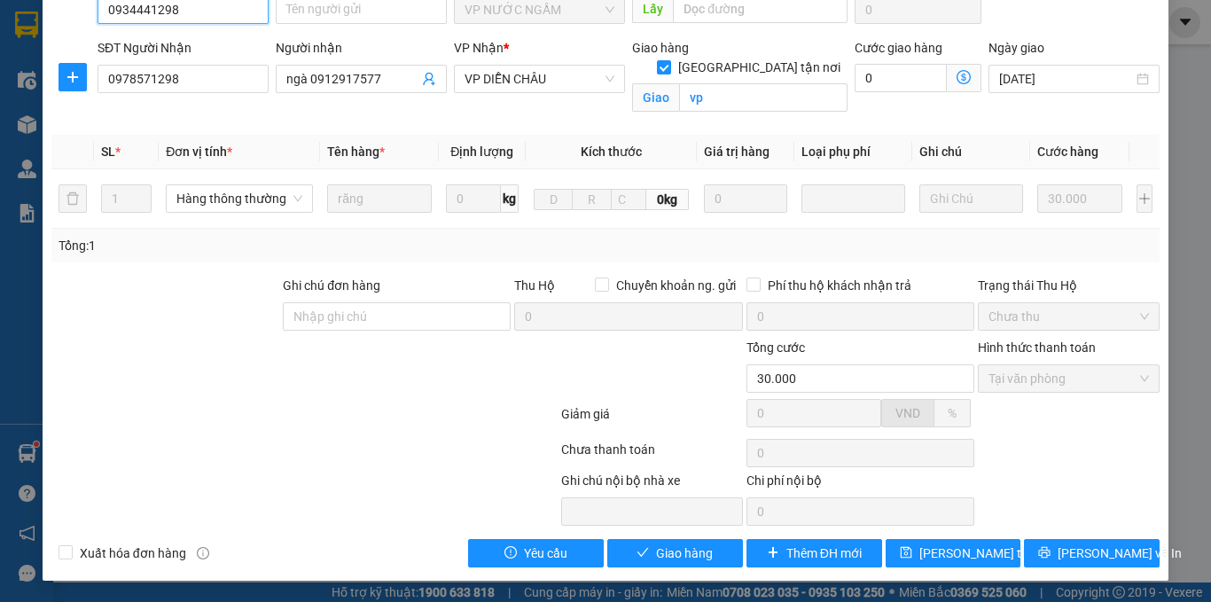
scroll to position [169, 0]
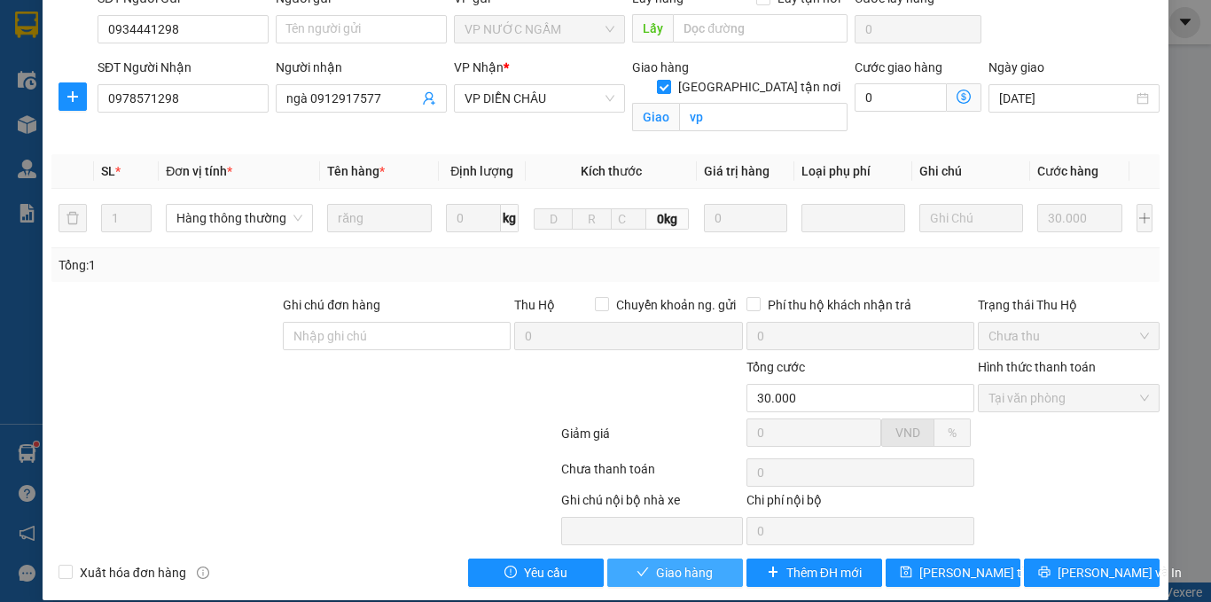
click at [687, 563] on span "Giao hàng" at bounding box center [684, 572] width 57 height 19
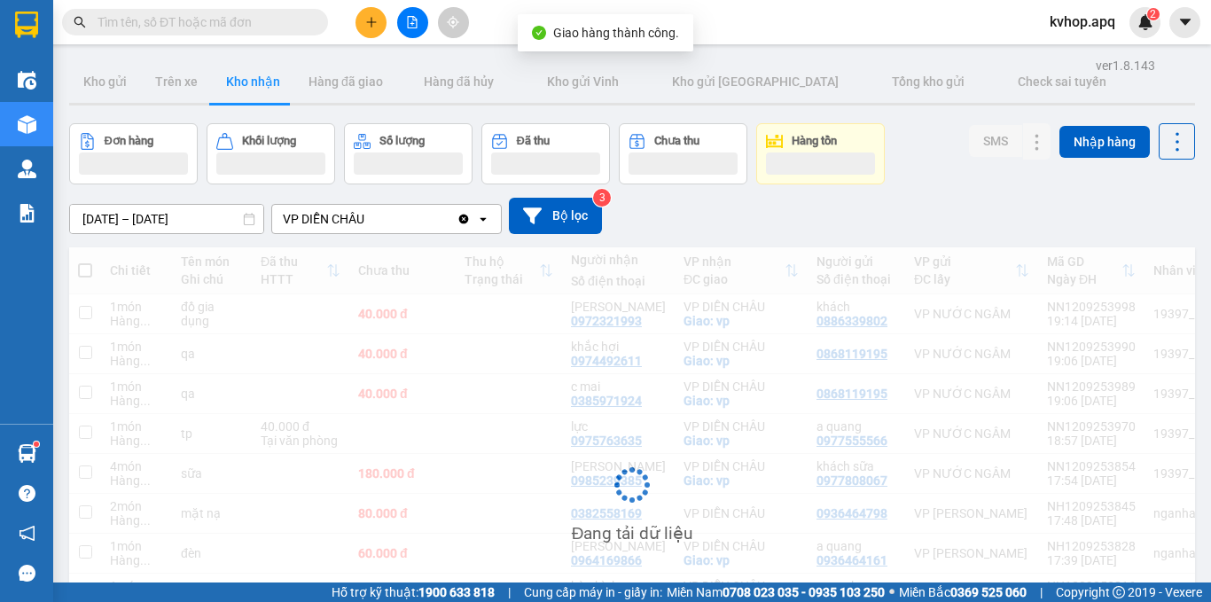
scroll to position [177, 0]
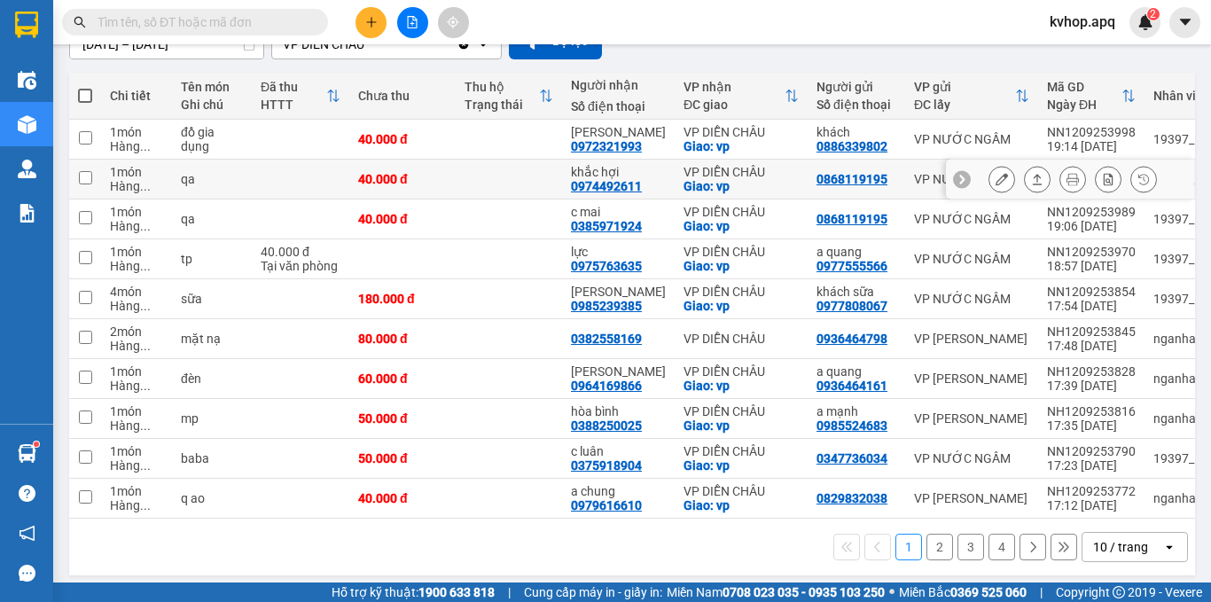
click at [989, 175] on button at bounding box center [1001, 179] width 25 height 31
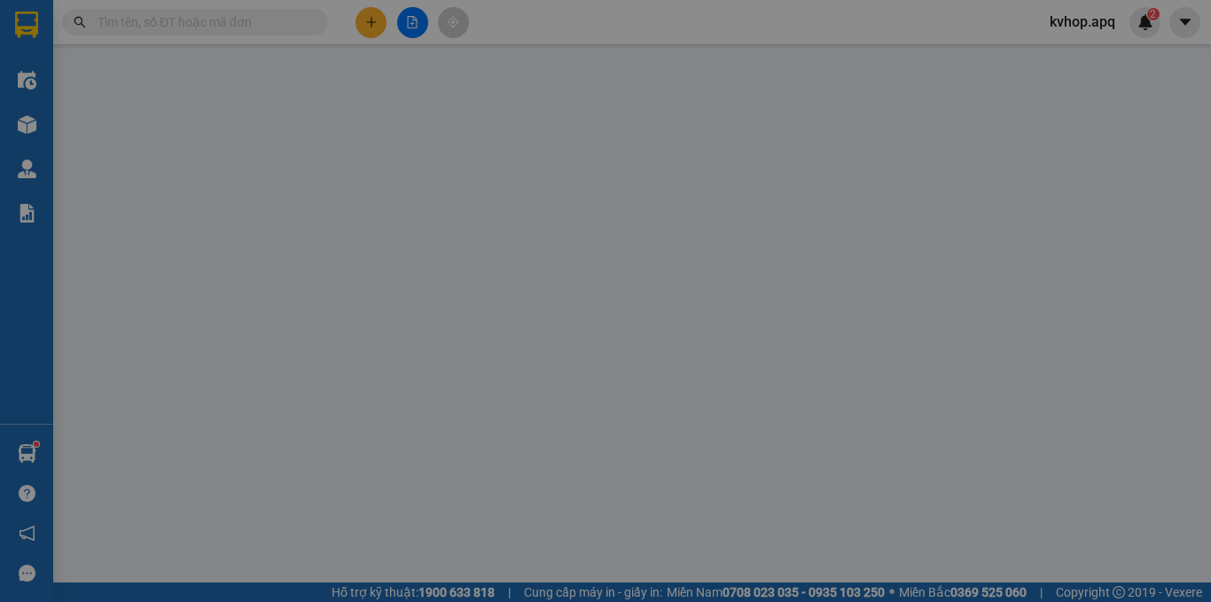
type input "0868119195"
type input "0974492611"
type input "khắc hợi"
checkbox input "true"
type input "vp"
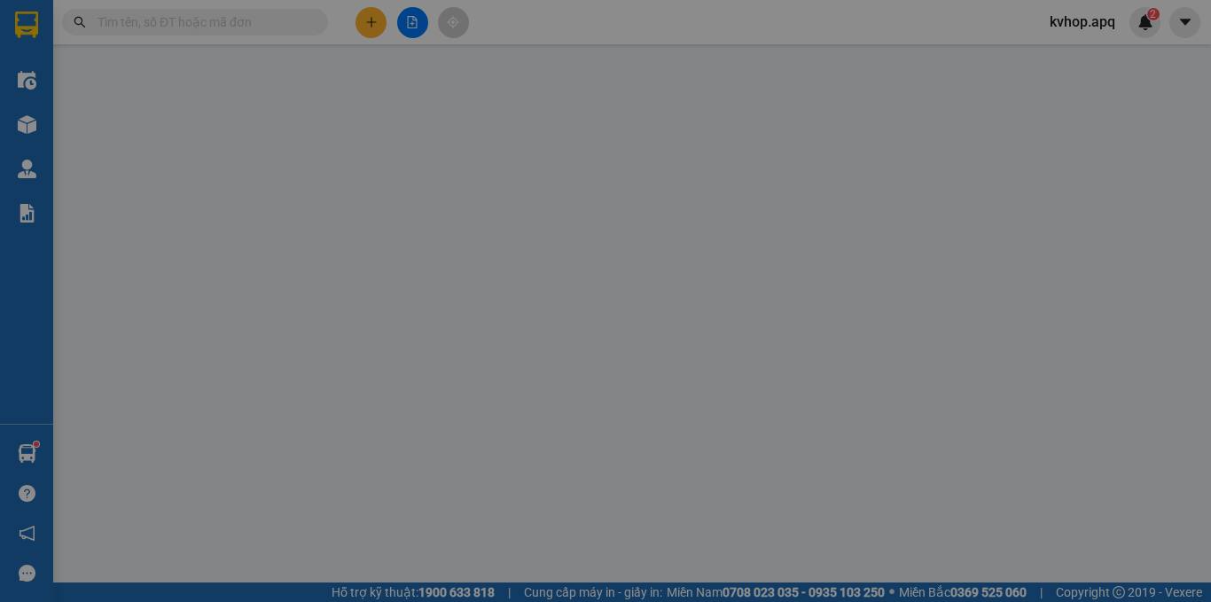
type input "40.000"
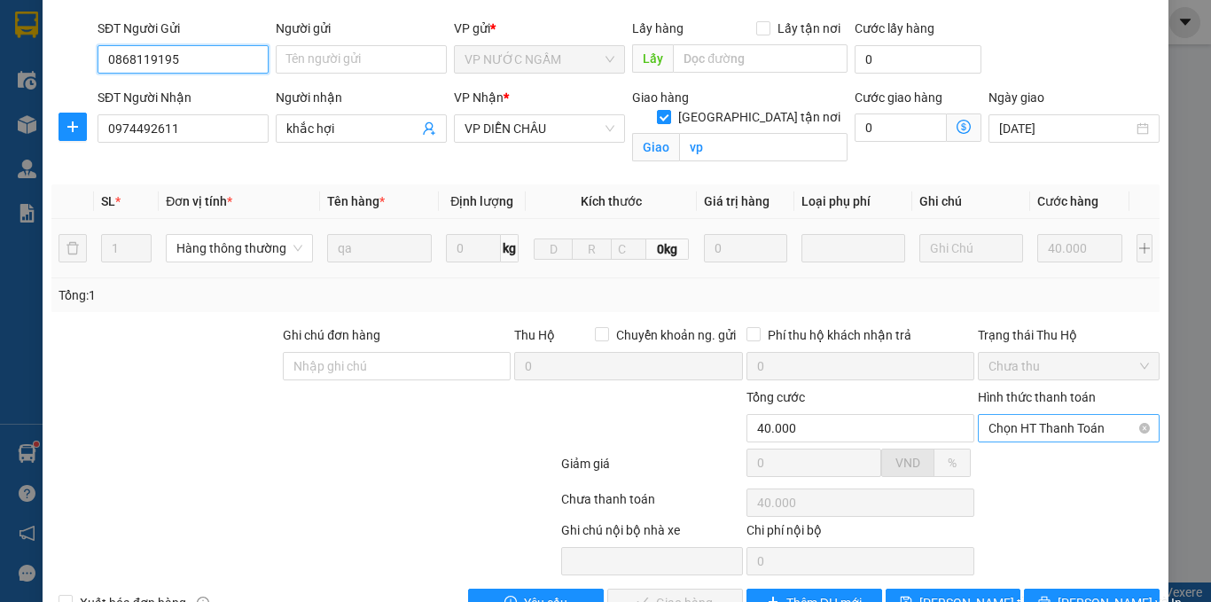
scroll to position [169, 0]
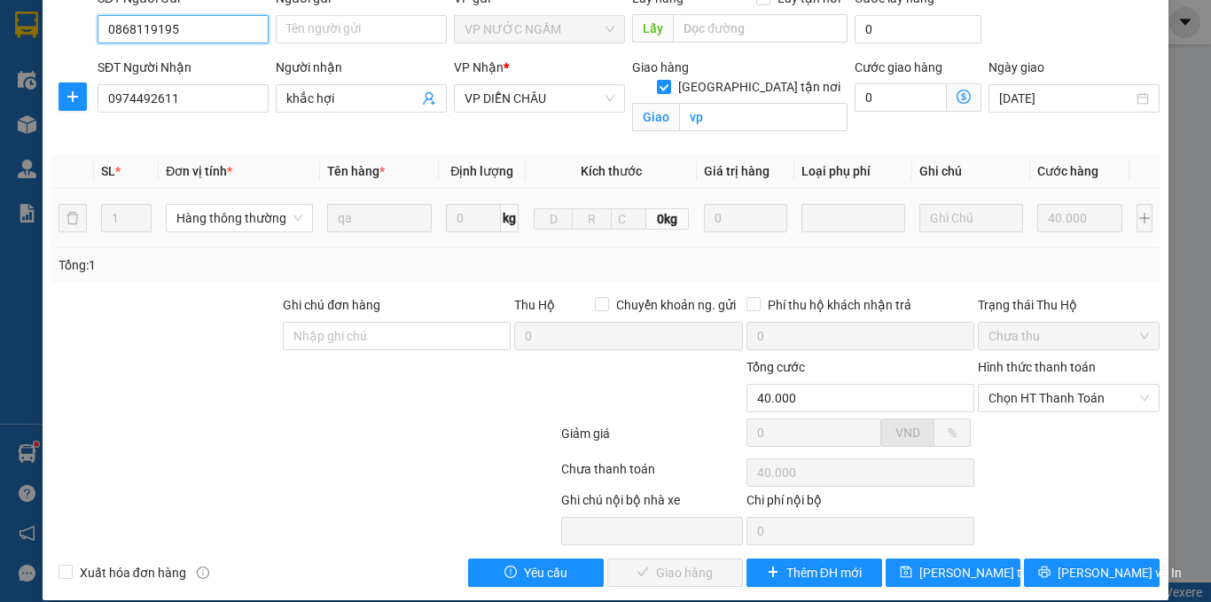
drag, startPoint x: 1011, startPoint y: 381, endPoint x: 1016, endPoint y: 394, distance: 13.2
click at [1012, 385] on span "Chọn HT Thanh Toán" at bounding box center [1068, 398] width 160 height 27
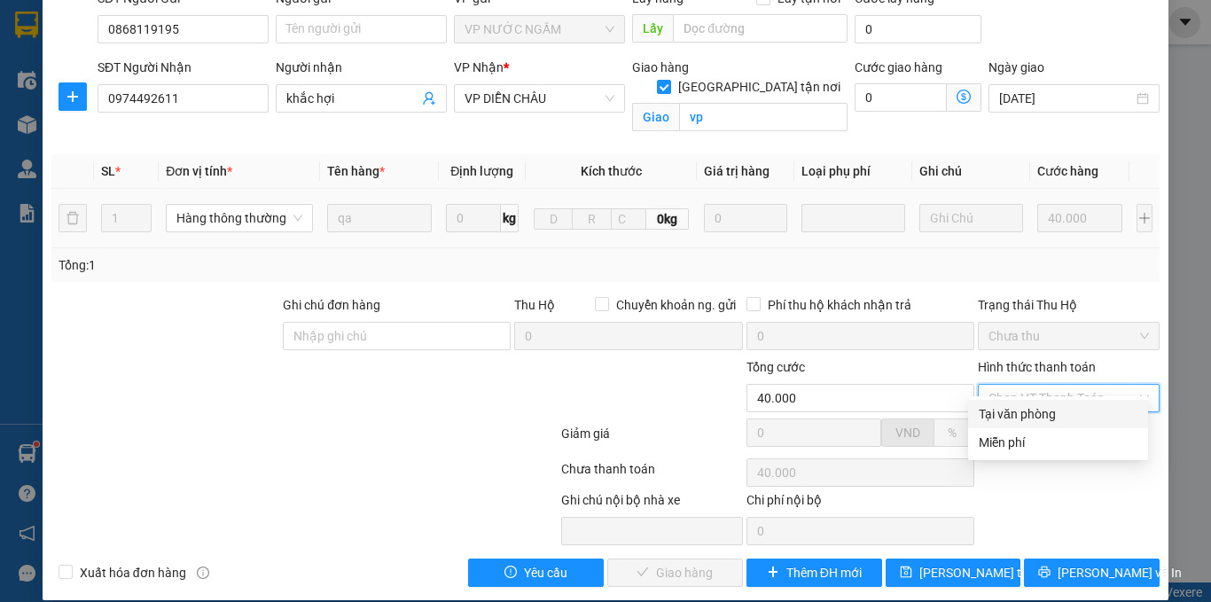
click at [1010, 410] on div "Tại văn phòng" at bounding box center [1058, 413] width 159 height 19
type input "0"
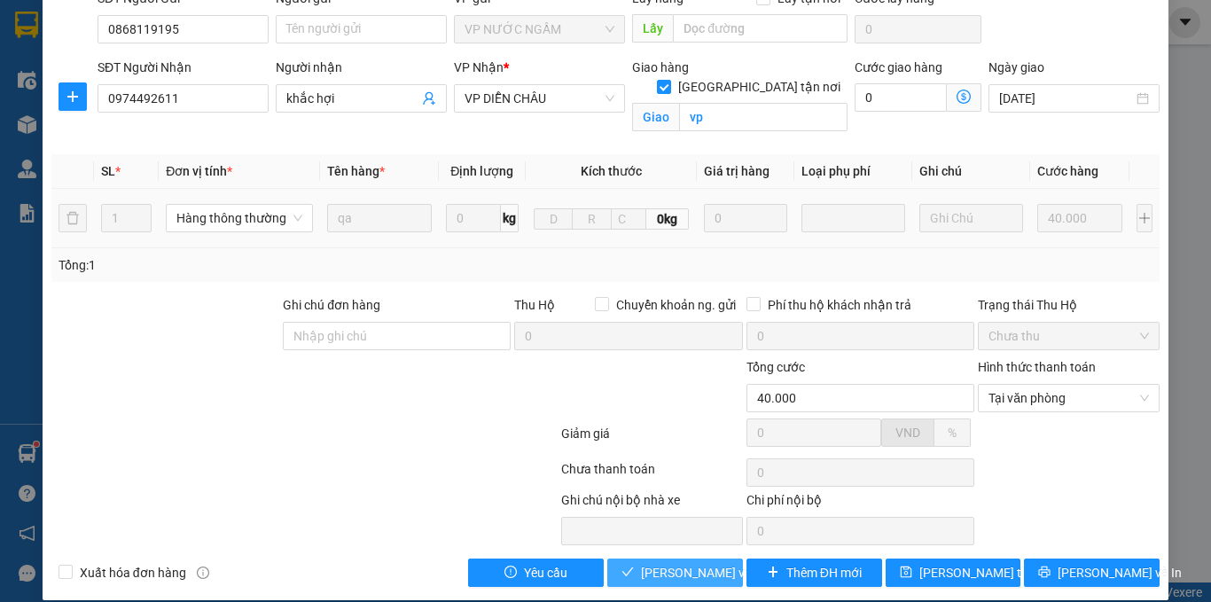
click at [679, 563] on span "[PERSON_NAME] và Giao hàng" at bounding box center [726, 572] width 170 height 19
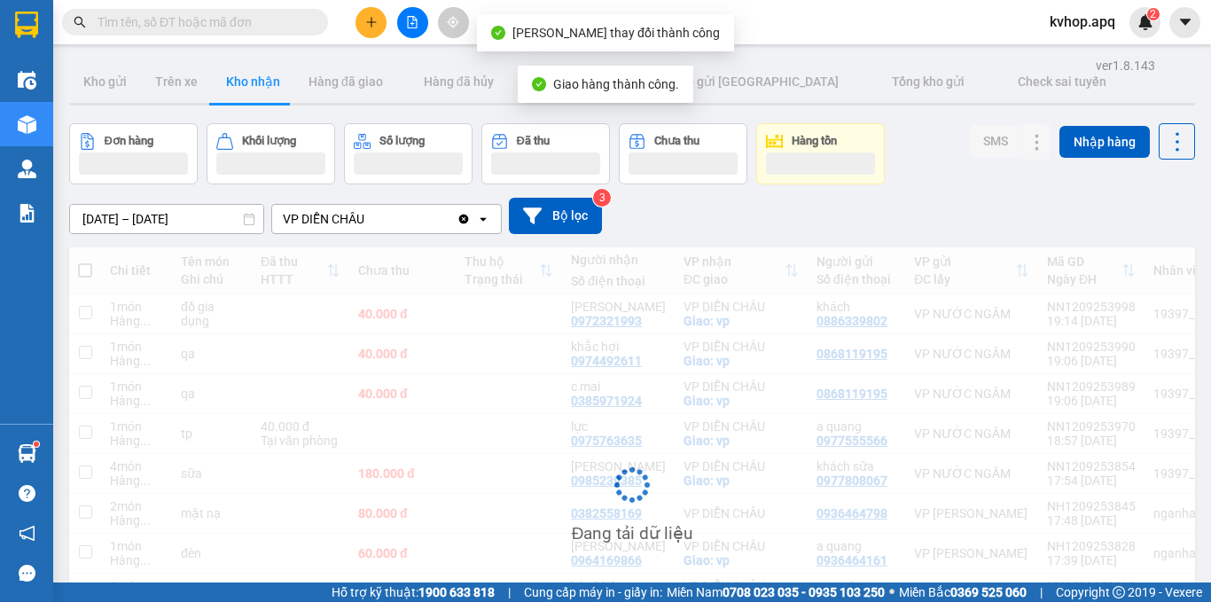
scroll to position [177, 0]
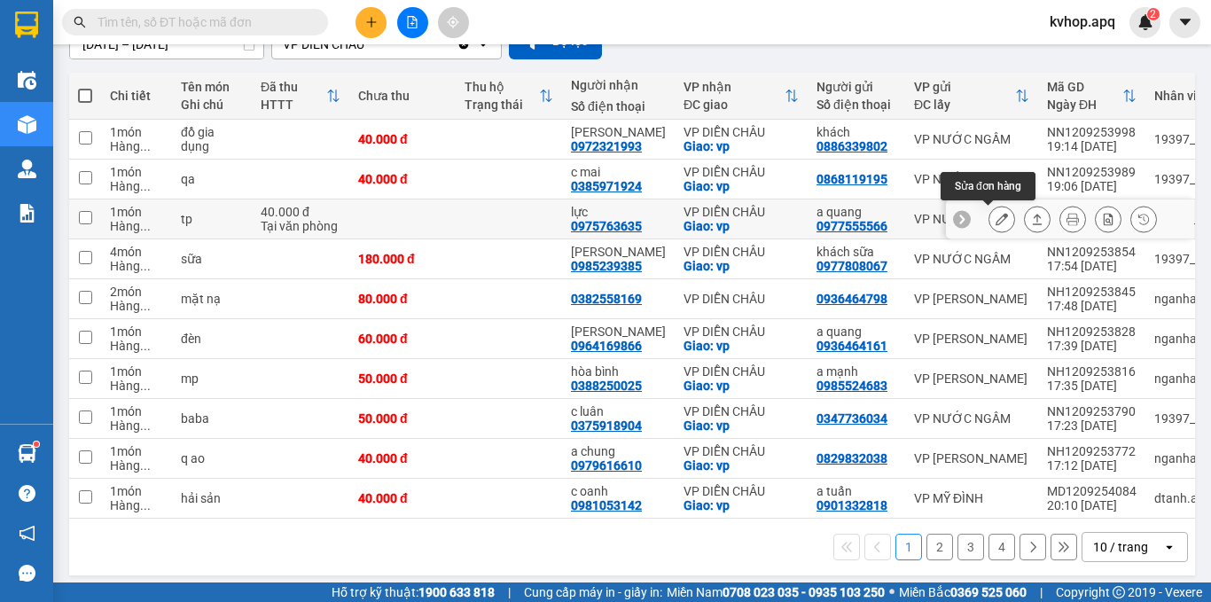
click at [995, 213] on icon at bounding box center [1001, 219] width 12 height 12
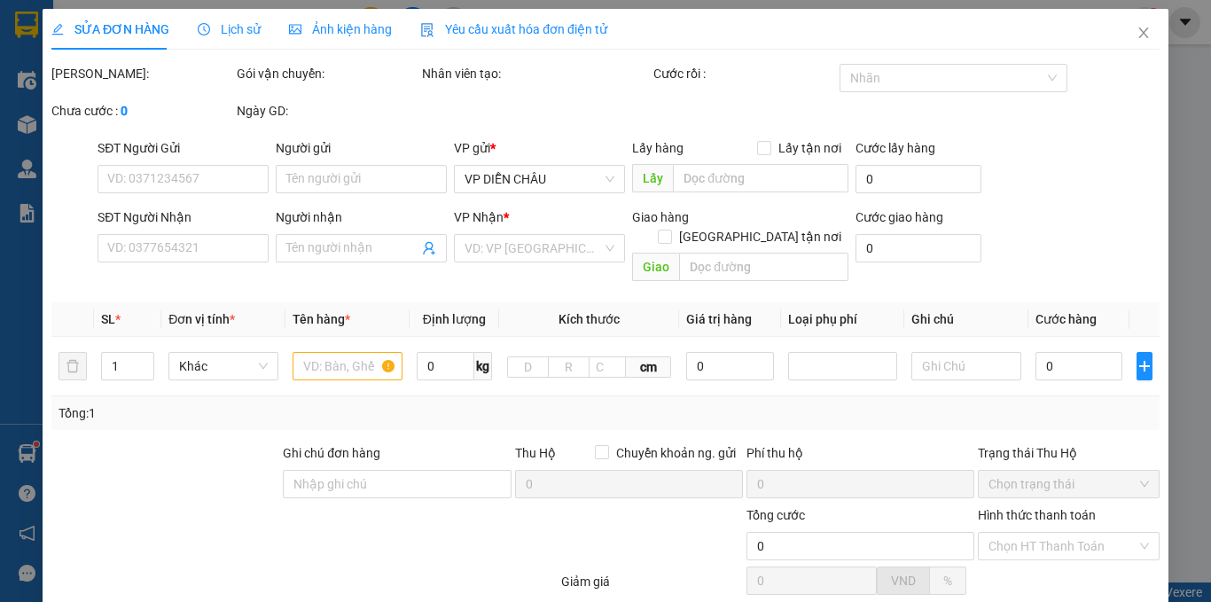
type input "0977555566"
type input "a quang"
type input "0975763635"
type input "lực"
checkbox input "true"
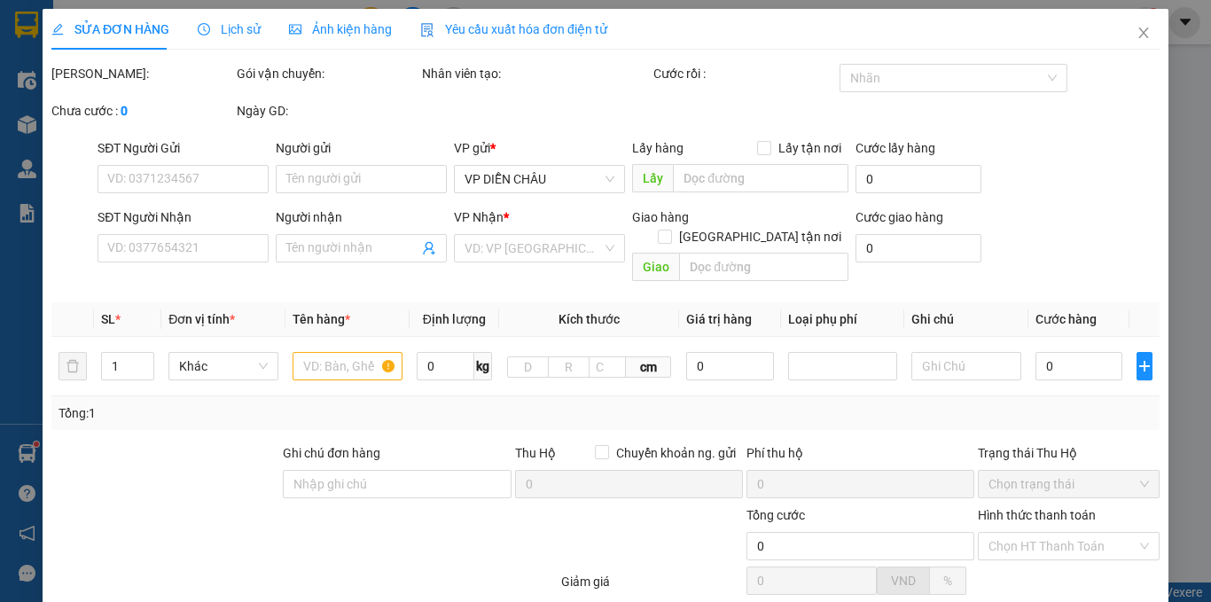
type input "vp"
type input "40.000"
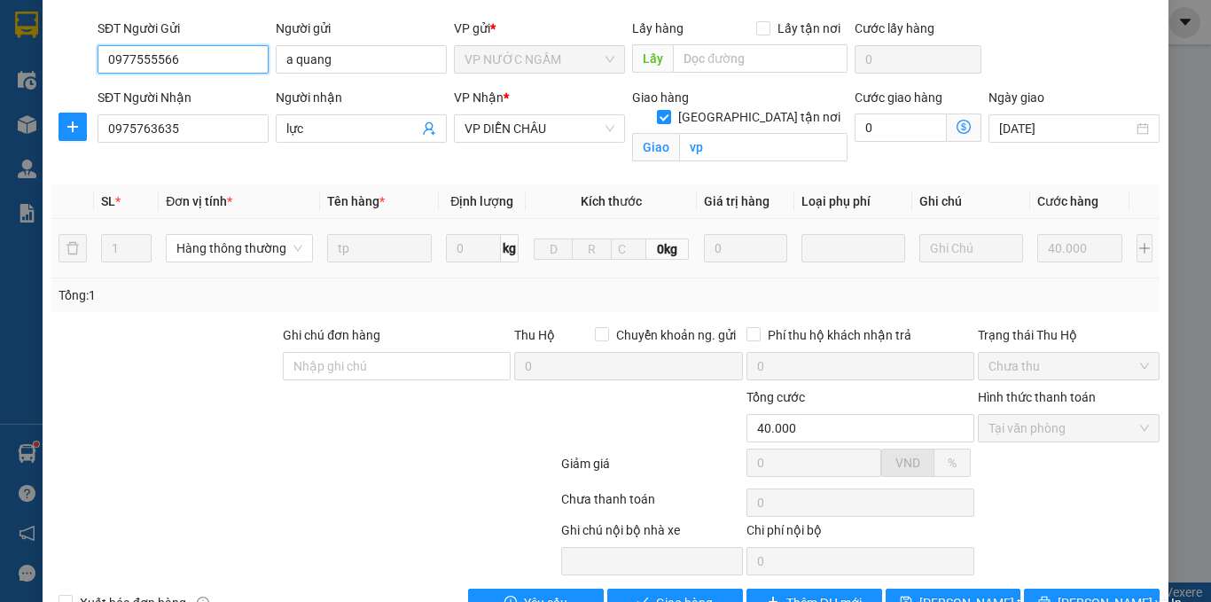
scroll to position [169, 0]
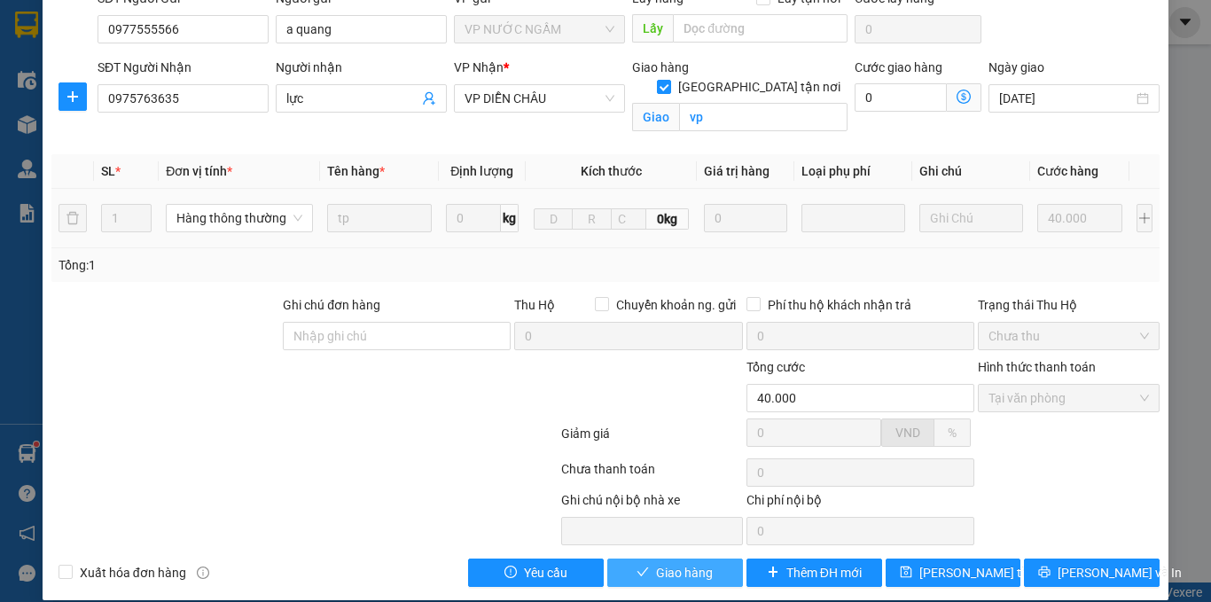
click at [677, 563] on span "Giao hàng" at bounding box center [684, 572] width 57 height 19
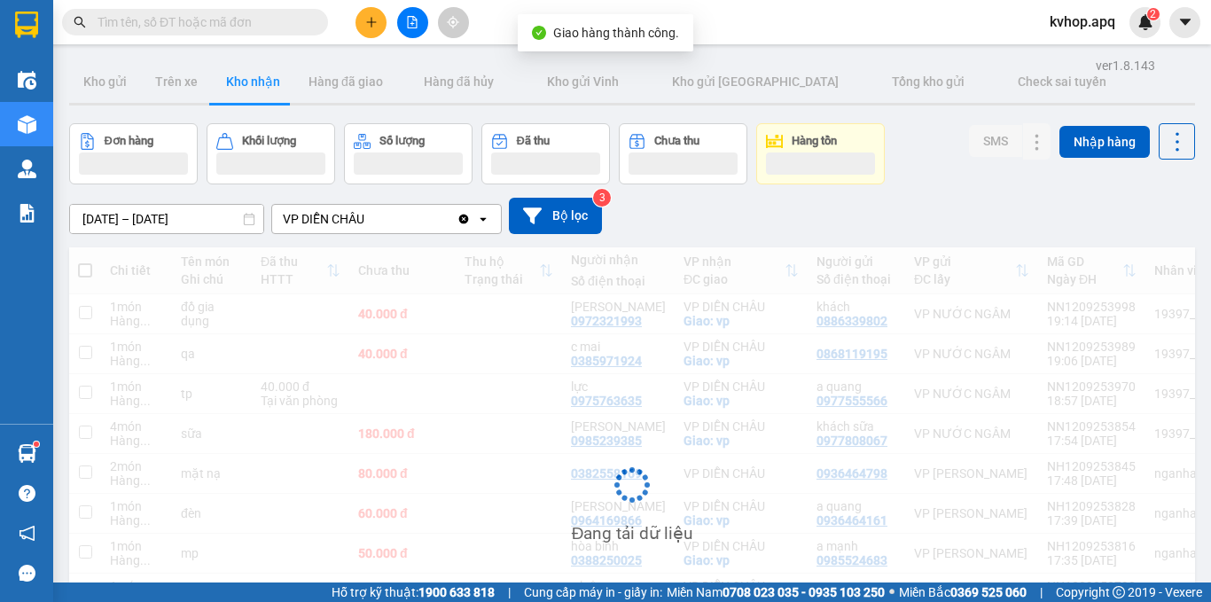
scroll to position [177, 0]
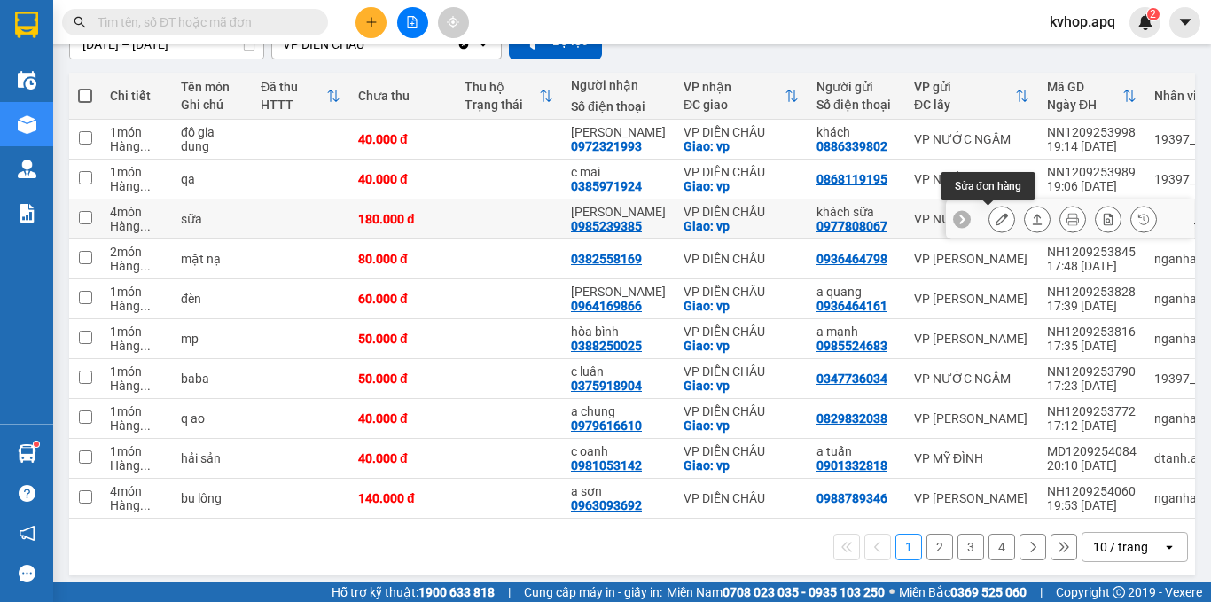
click at [989, 212] on button at bounding box center [1001, 219] width 25 height 31
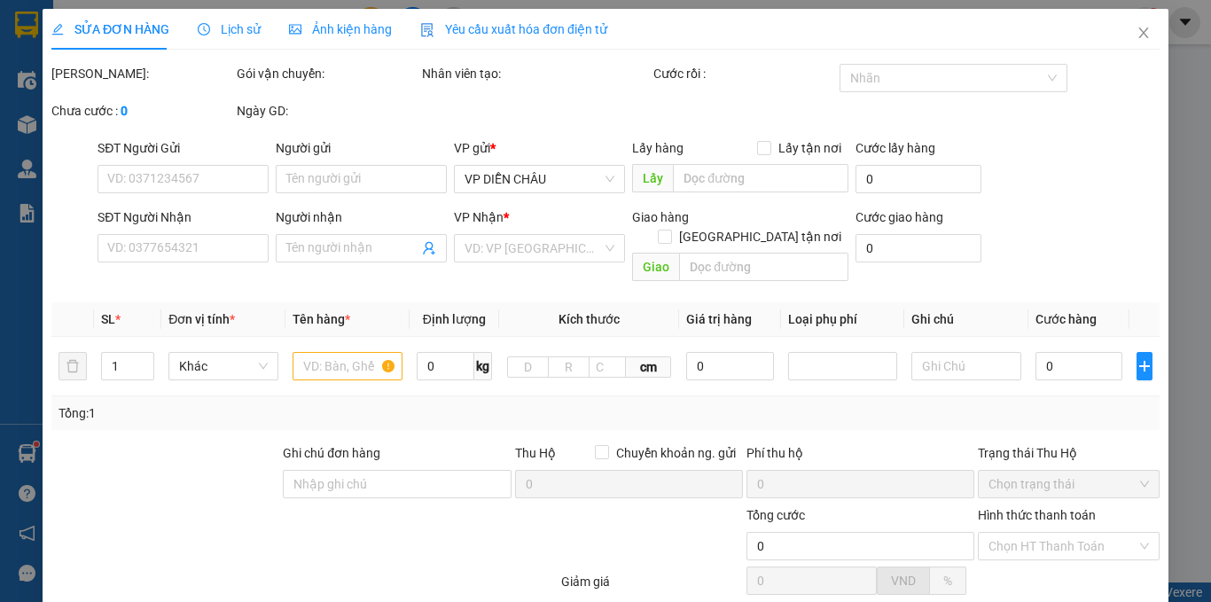
type input "0977808067"
type input "khách sữa"
type input "0985239385"
type input "[PERSON_NAME]"
checkbox input "true"
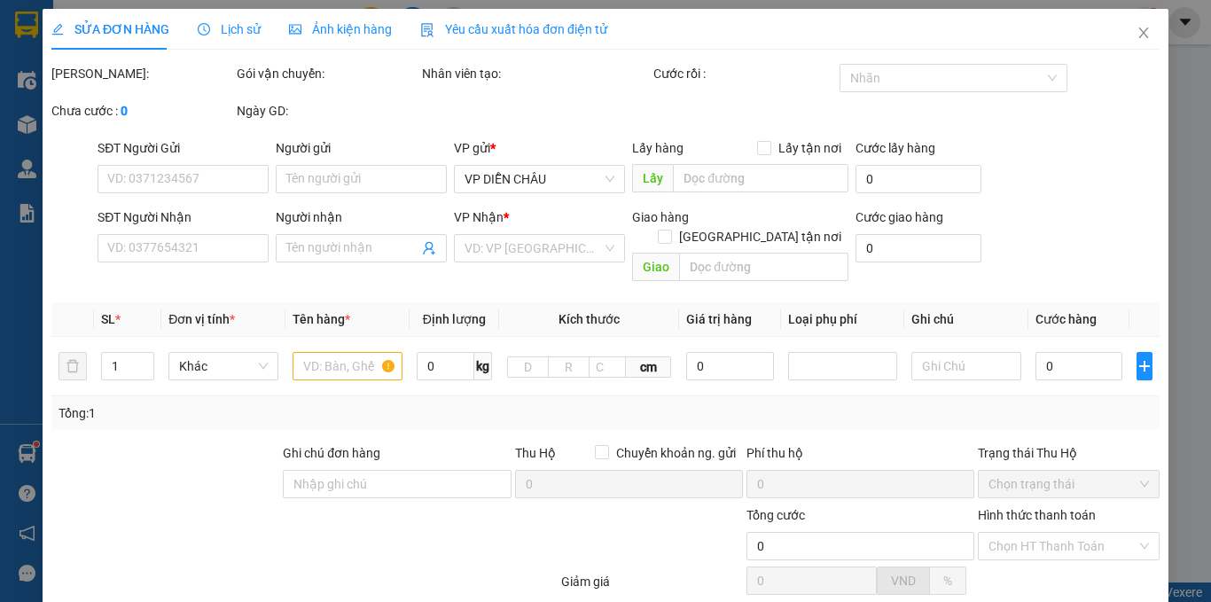
type input "vp"
type input "180.000"
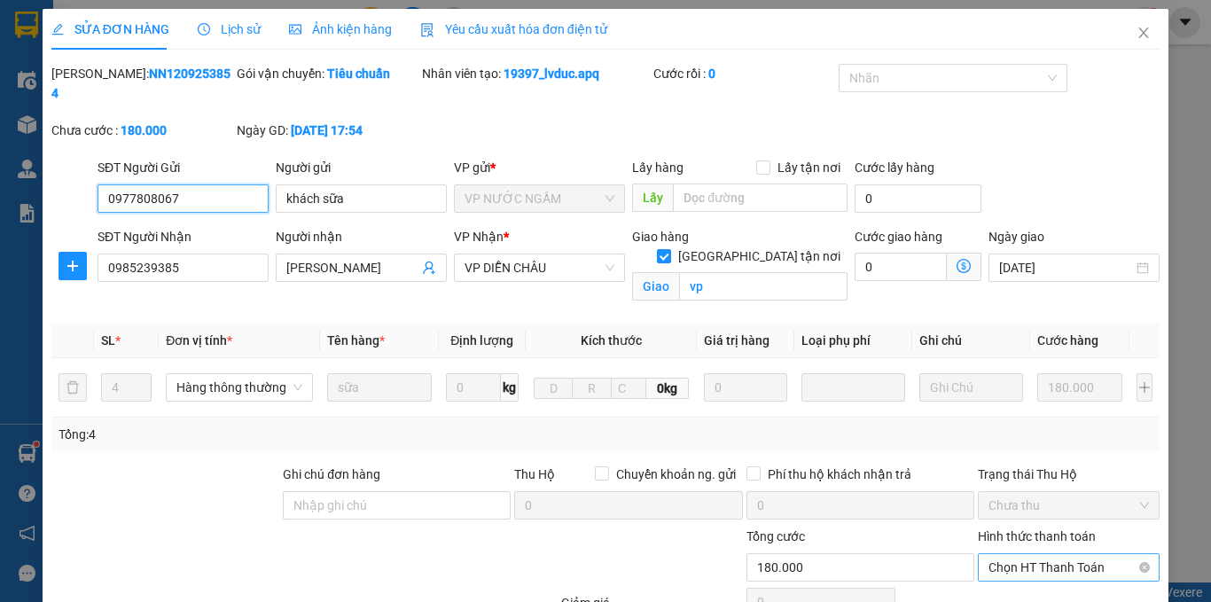
scroll to position [169, 0]
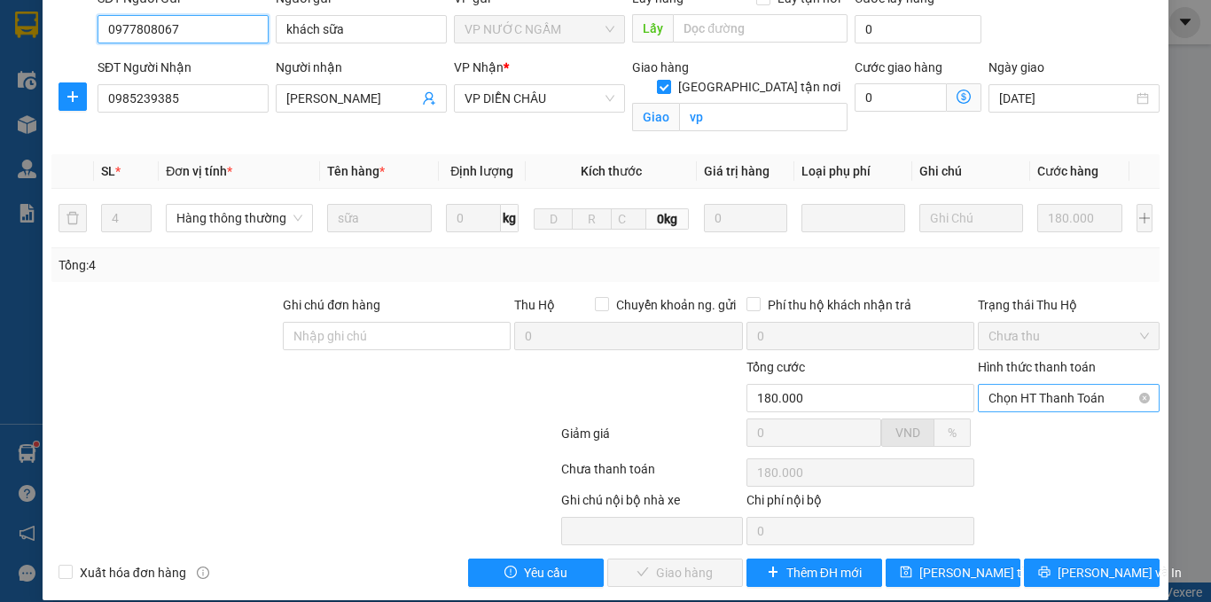
click at [1002, 385] on span "Chọn HT Thanh Toán" at bounding box center [1068, 398] width 160 height 27
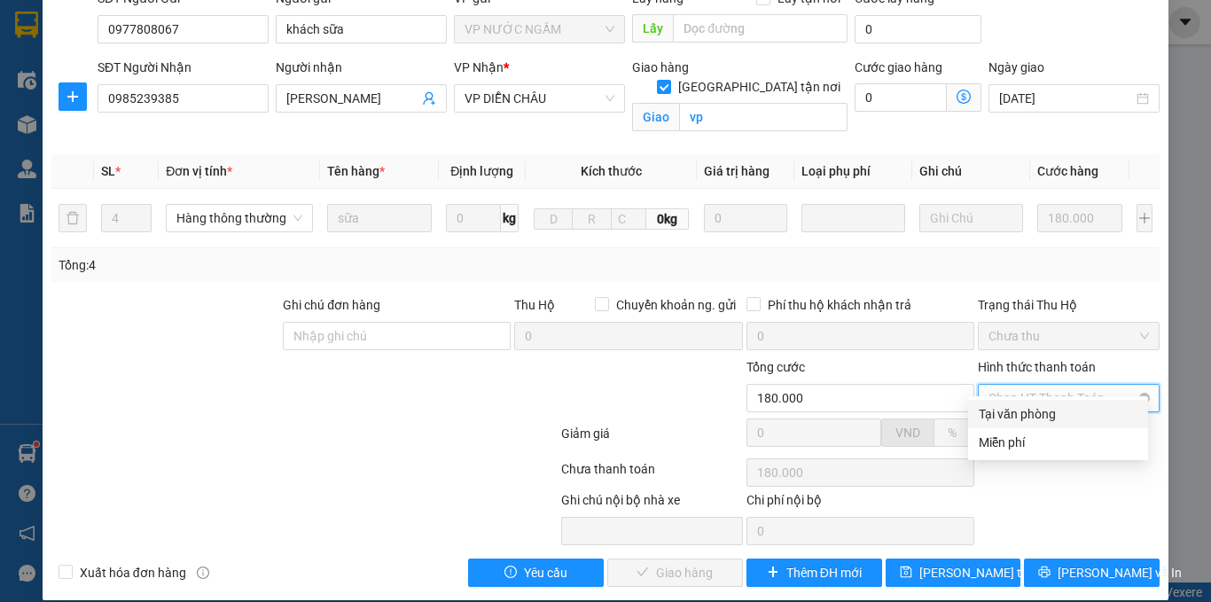
click at [995, 408] on div "Tại văn phòng" at bounding box center [1058, 413] width 159 height 19
type input "0"
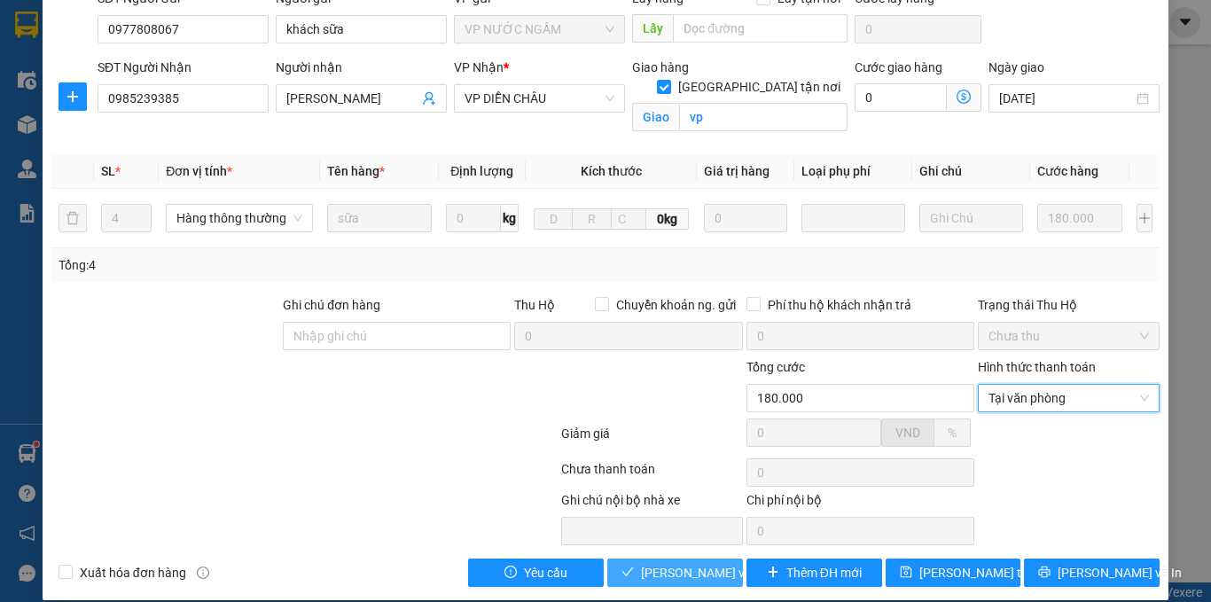
click at [668, 563] on span "[PERSON_NAME] và Giao hàng" at bounding box center [726, 572] width 170 height 19
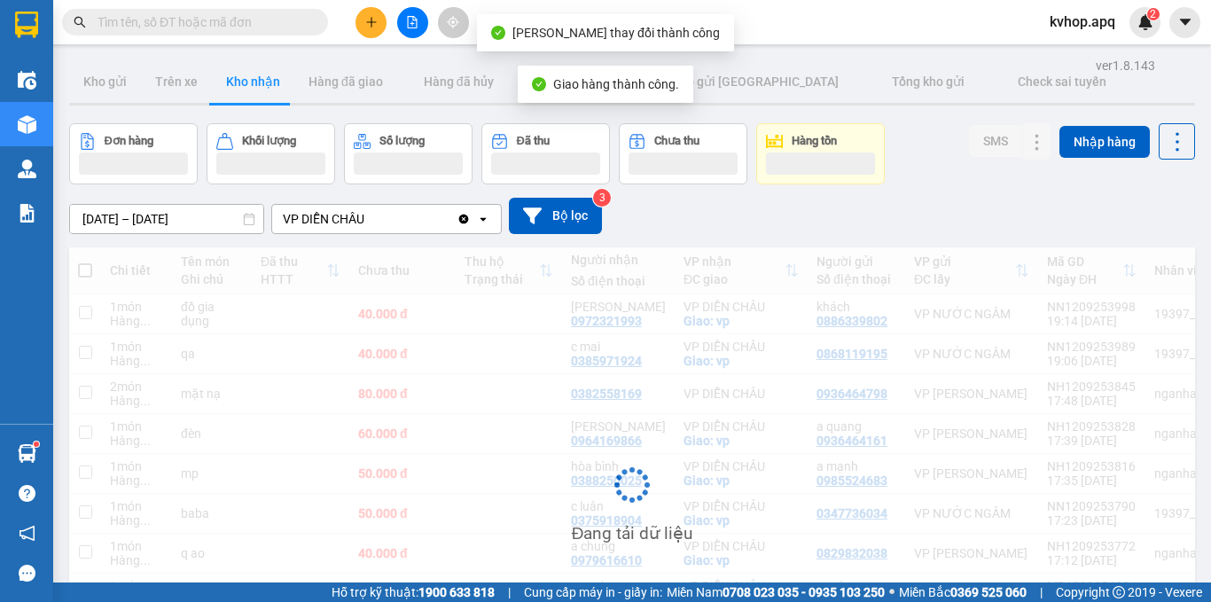
scroll to position [177, 0]
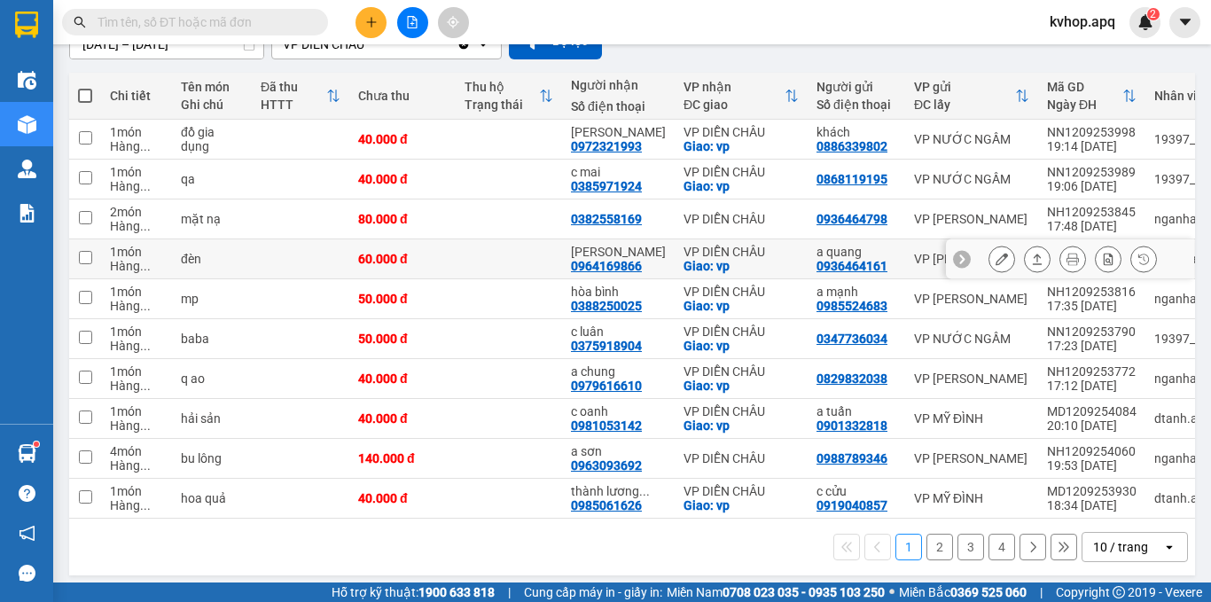
click at [995, 258] on icon at bounding box center [1001, 259] width 12 height 12
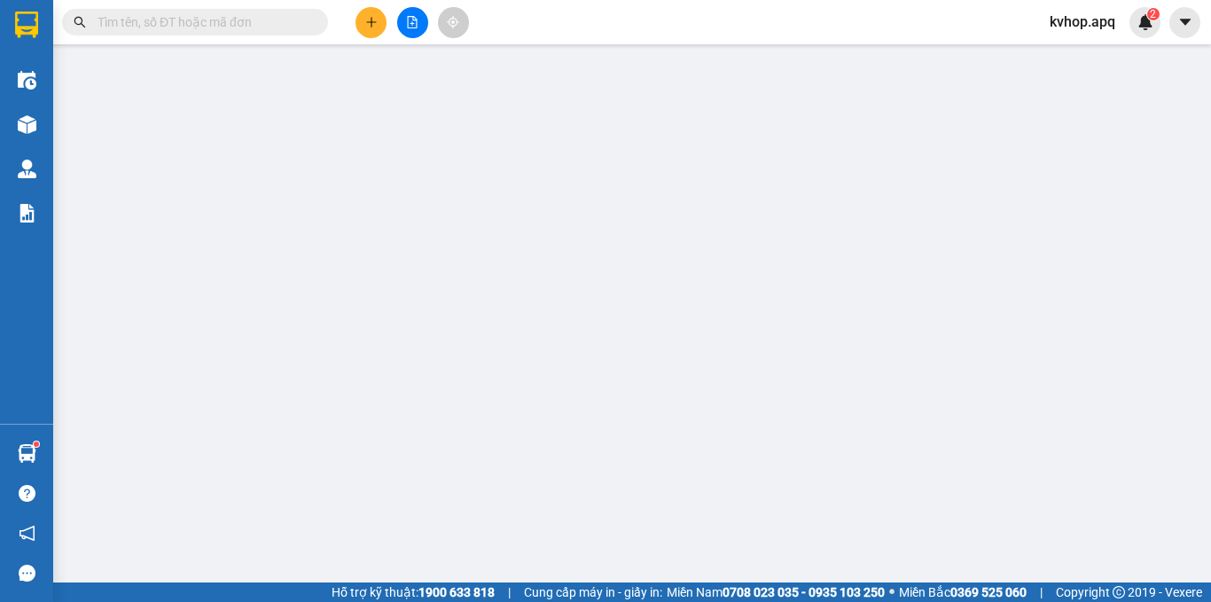
type input "0936464161"
type input "a quang"
type input "0964169866"
type input "khánh vân"
checkbox input "true"
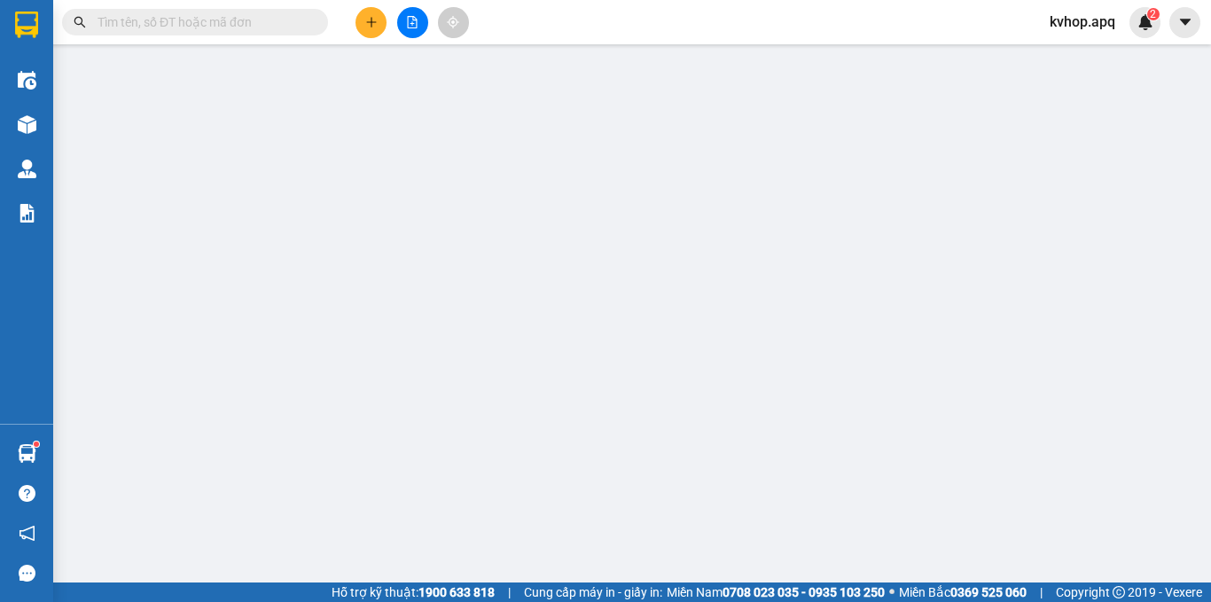
type input "vp"
type input "60.000"
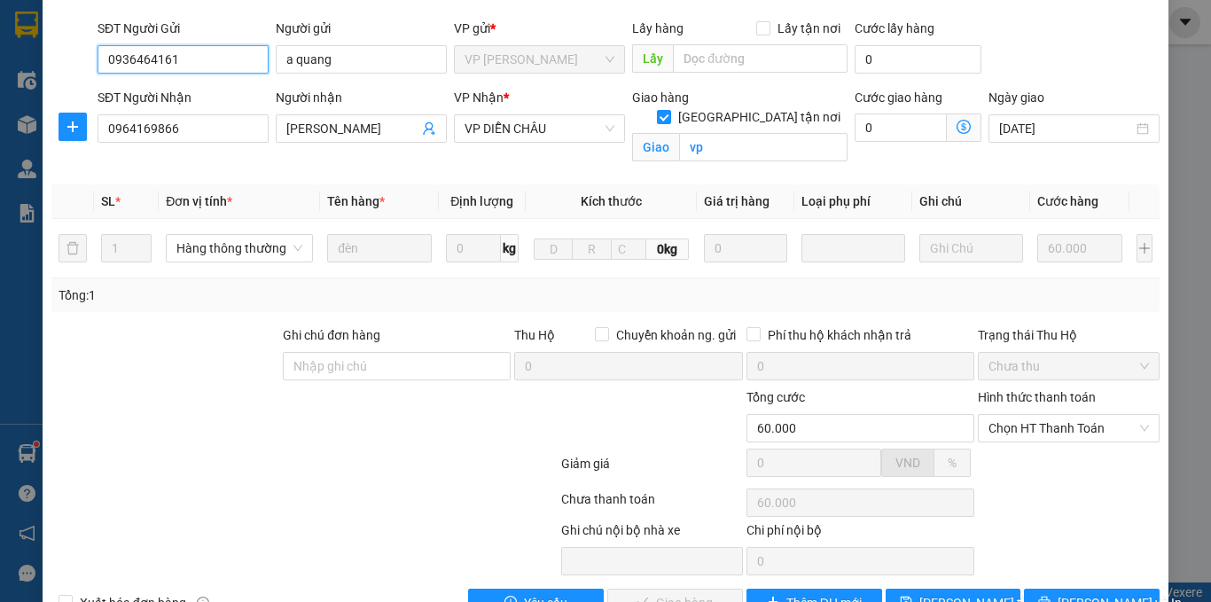
scroll to position [169, 0]
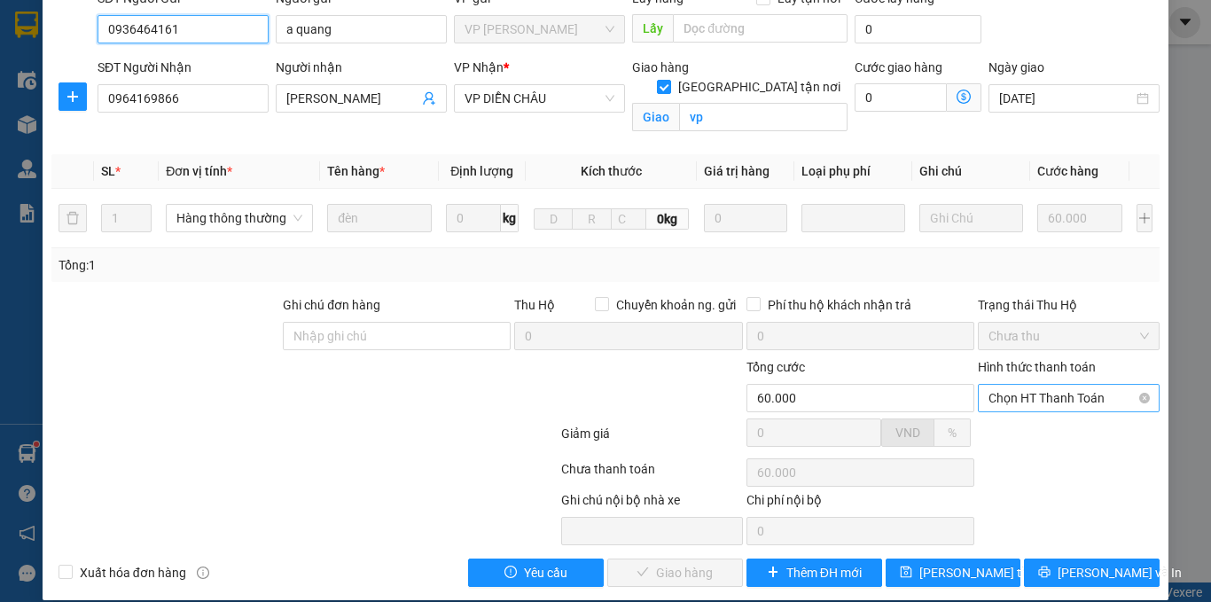
click at [988, 385] on span "Chọn HT Thanh Toán" at bounding box center [1068, 398] width 160 height 27
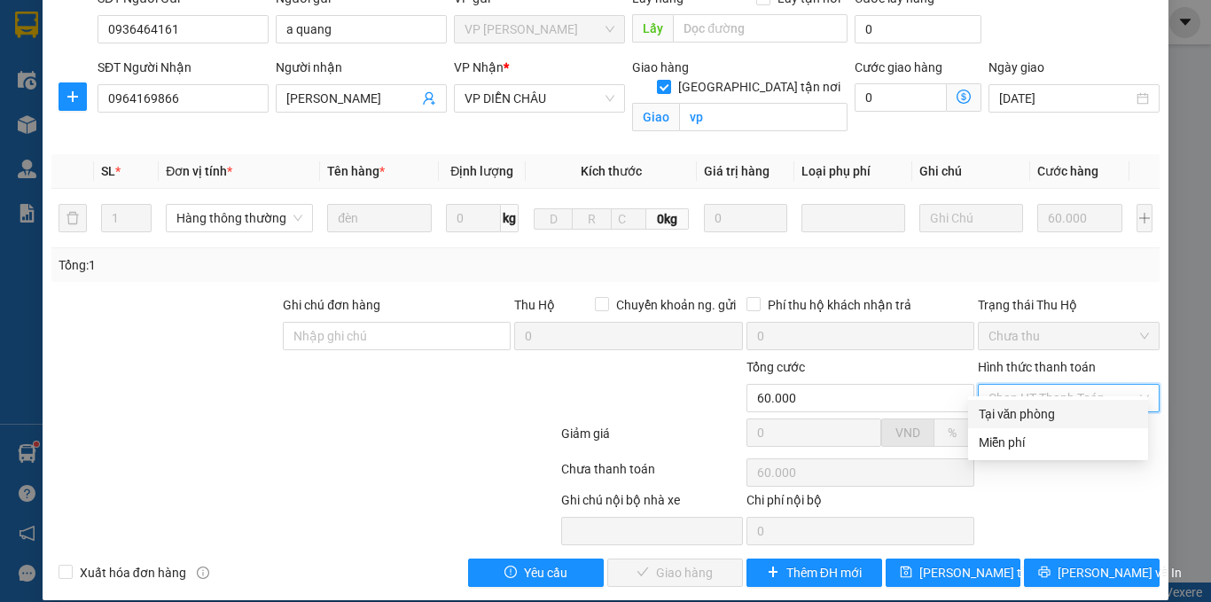
click at [994, 409] on div "Tại văn phòng" at bounding box center [1058, 413] width 159 height 19
type input "0"
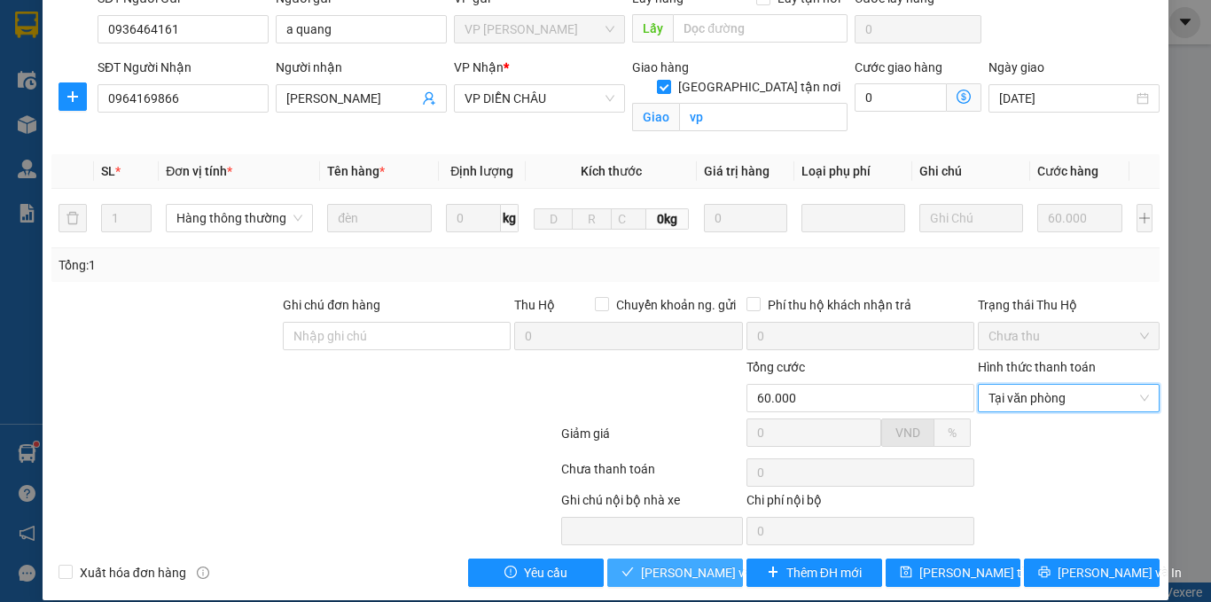
click at [690, 558] on button "[PERSON_NAME] và Giao hàng" at bounding box center [675, 572] width 136 height 28
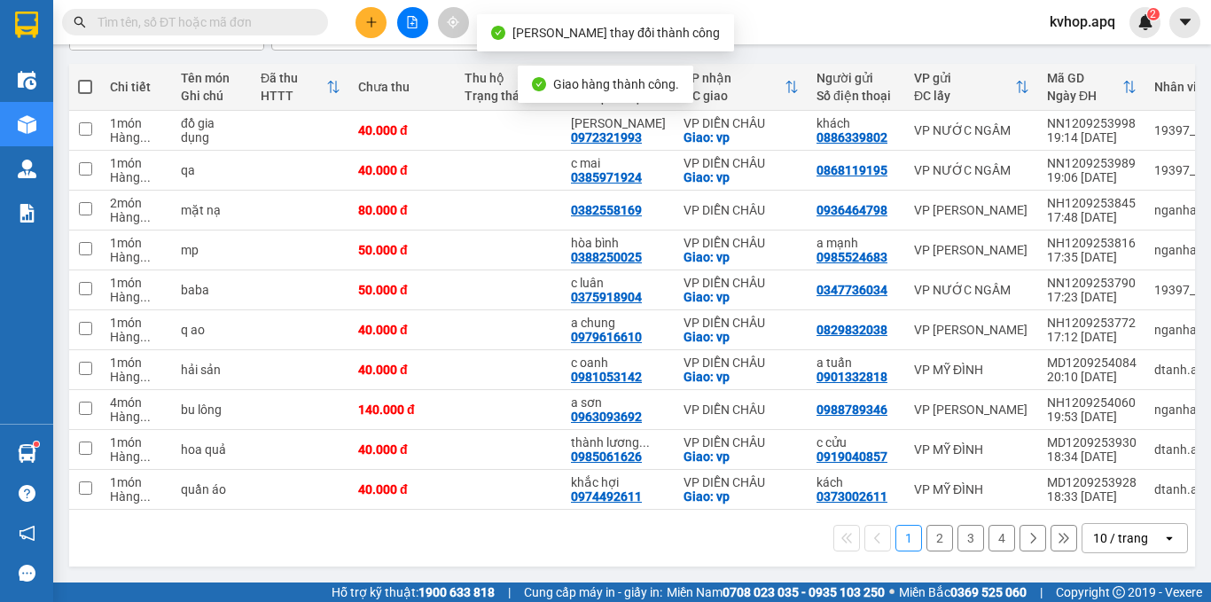
scroll to position [193, 0]
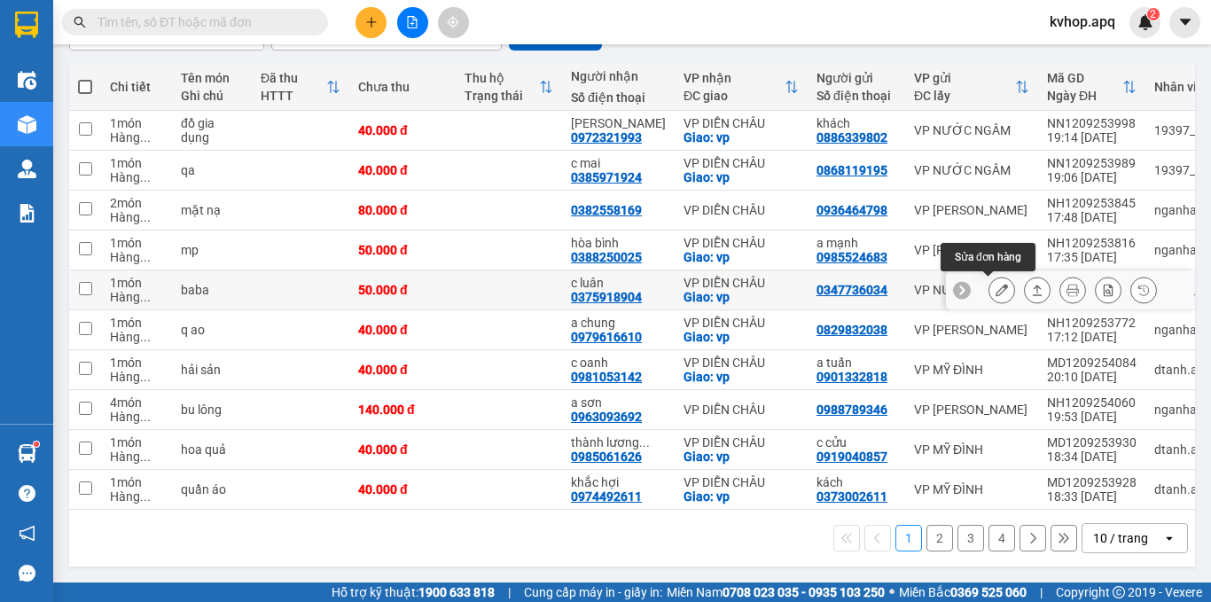
click at [995, 284] on icon at bounding box center [1001, 290] width 12 height 12
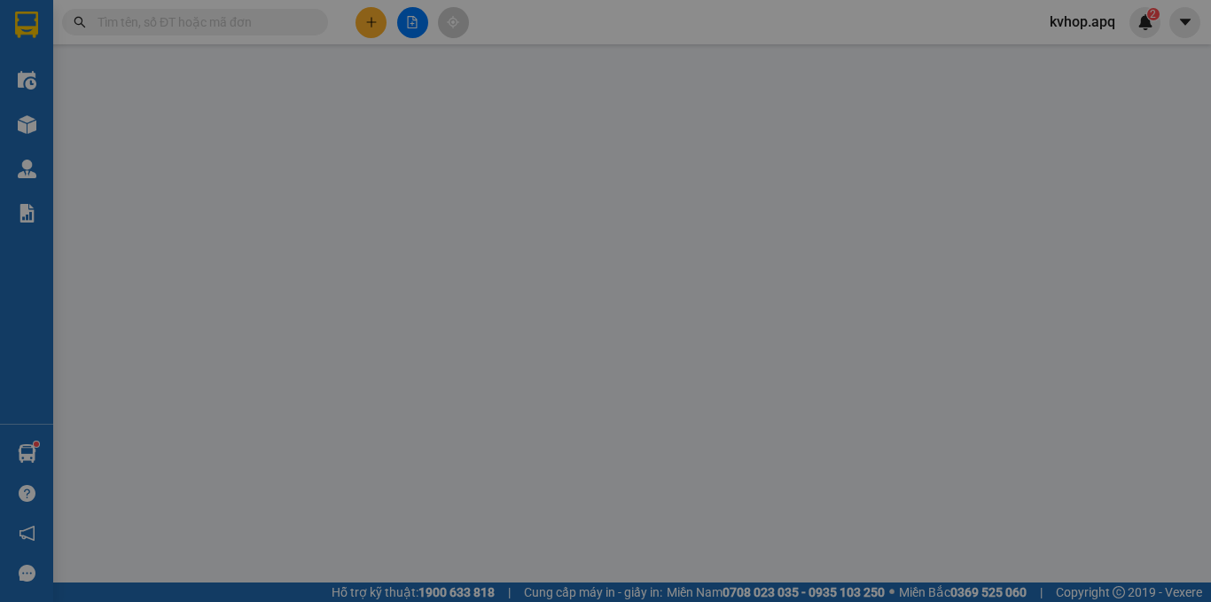
type input "0347736034"
type input "0375918904"
type input "c luân"
checkbox input "true"
type input "vp"
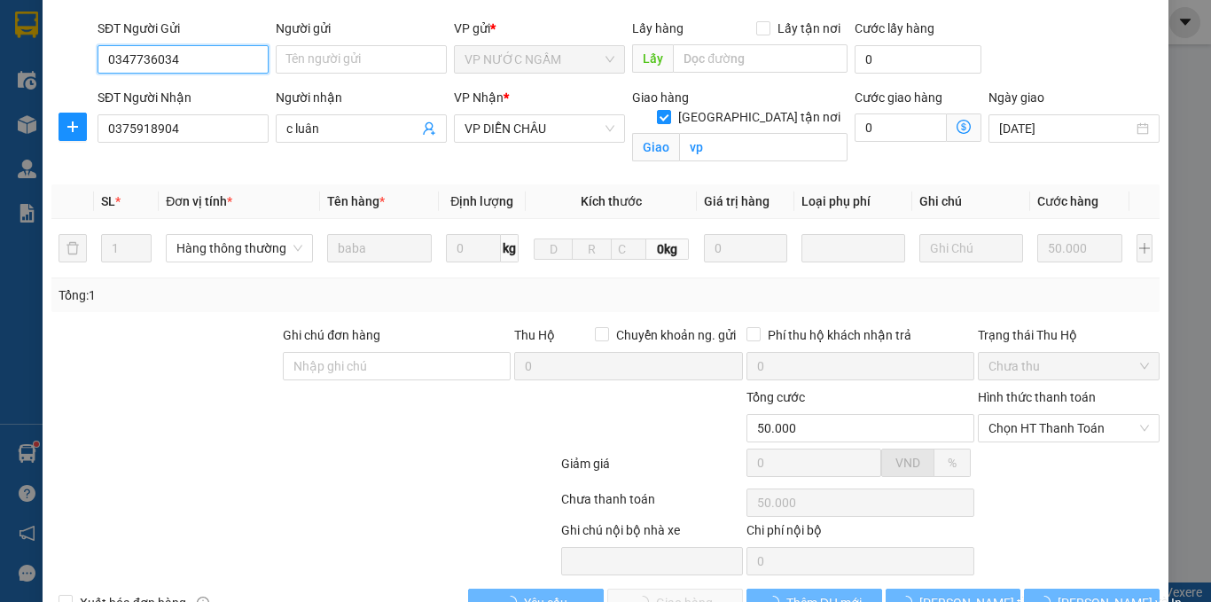
scroll to position [169, 0]
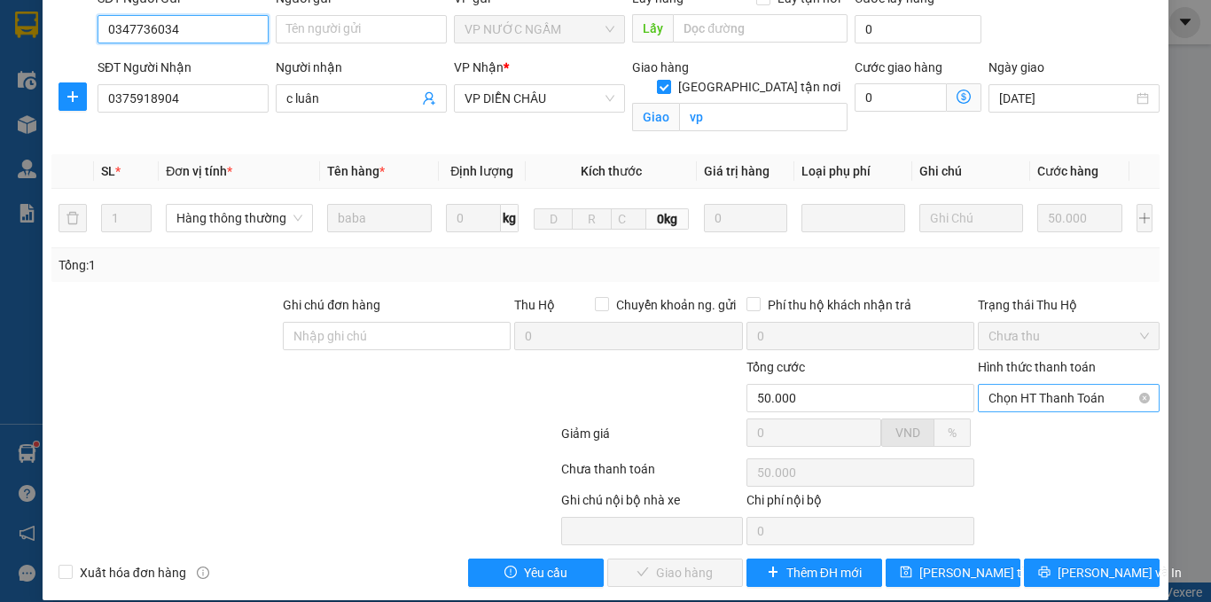
drag, startPoint x: 1063, startPoint y: 383, endPoint x: 1059, endPoint y: 393, distance: 10.4
click at [1063, 385] on span "Chọn HT Thanh Toán" at bounding box center [1068, 398] width 160 height 27
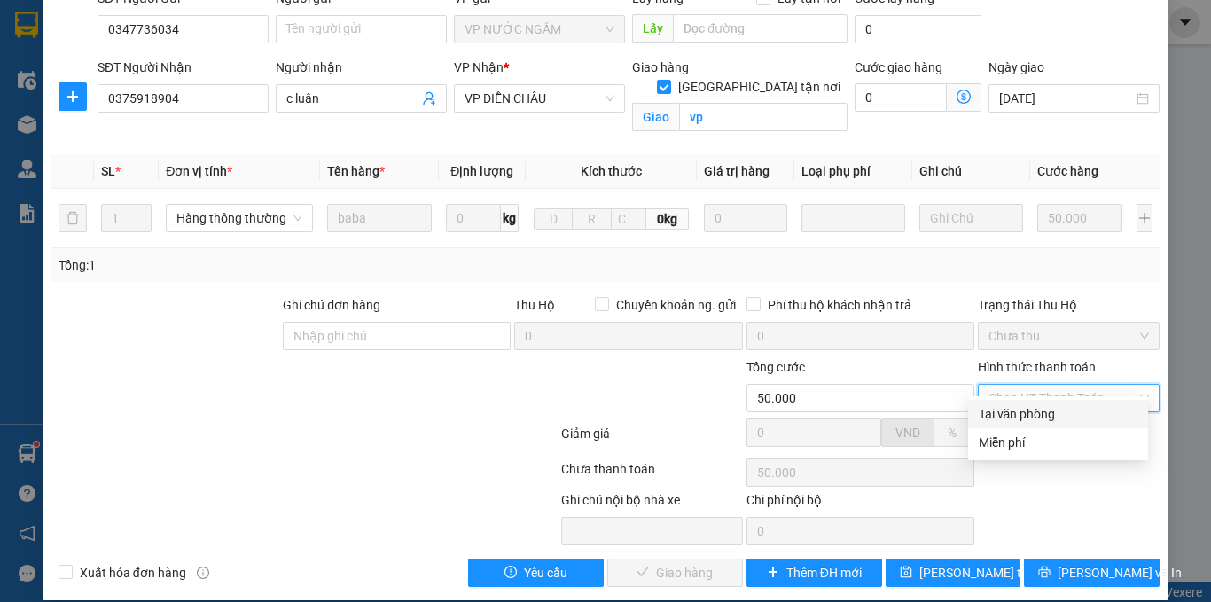
click at [1007, 417] on div "Tại văn phòng" at bounding box center [1058, 413] width 159 height 19
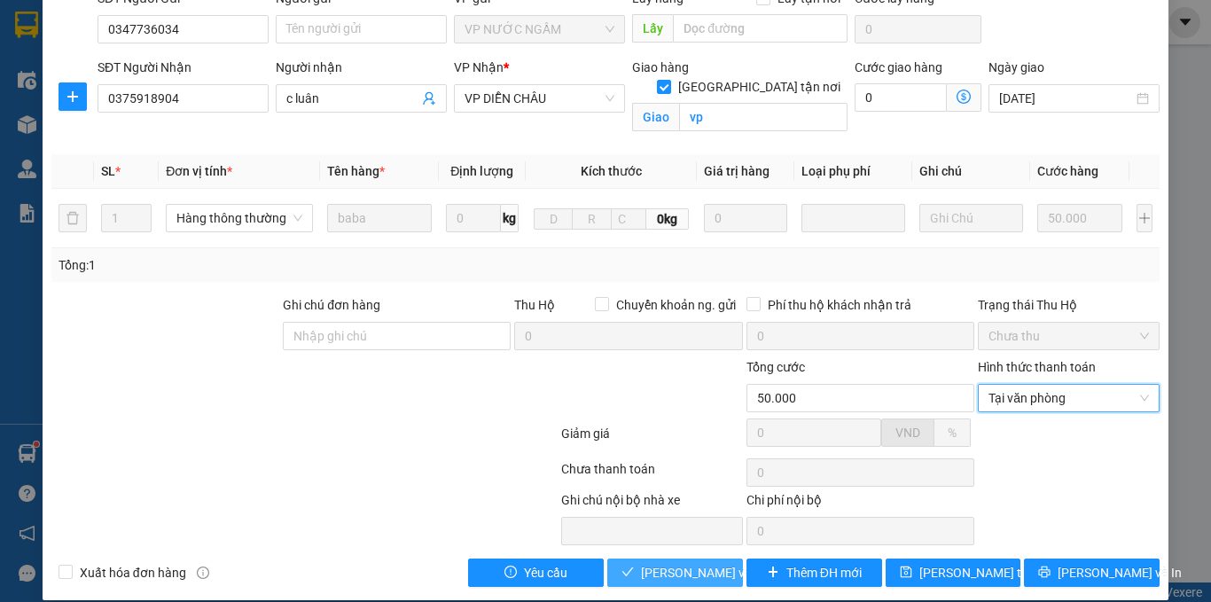
click at [688, 563] on span "[PERSON_NAME] và Giao hàng" at bounding box center [726, 572] width 170 height 19
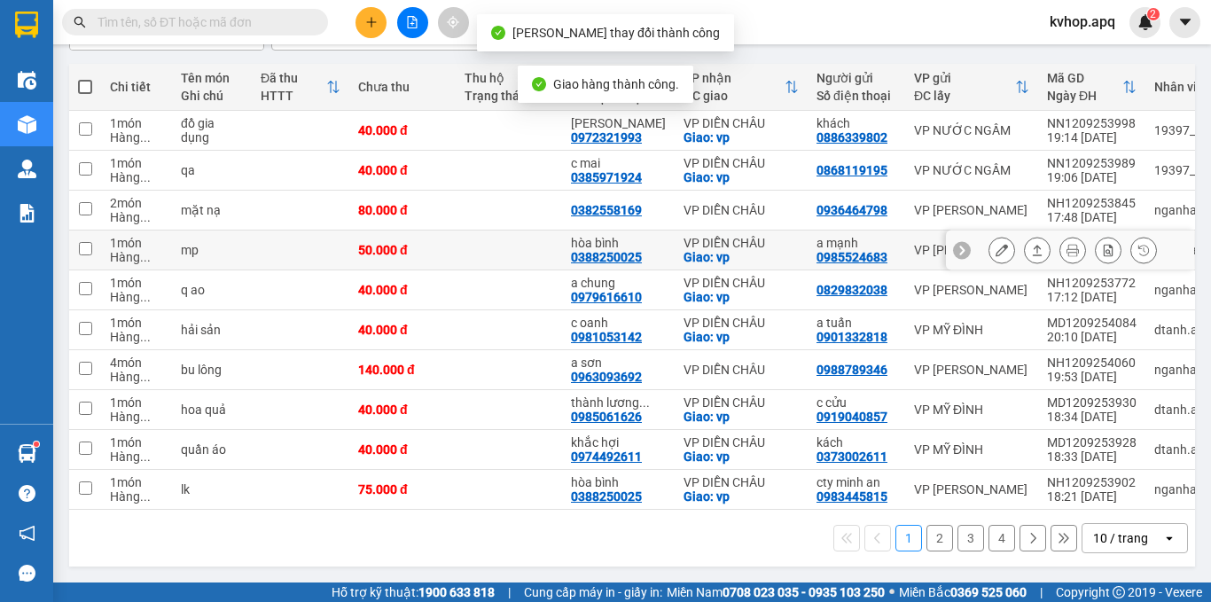
scroll to position [193, 0]
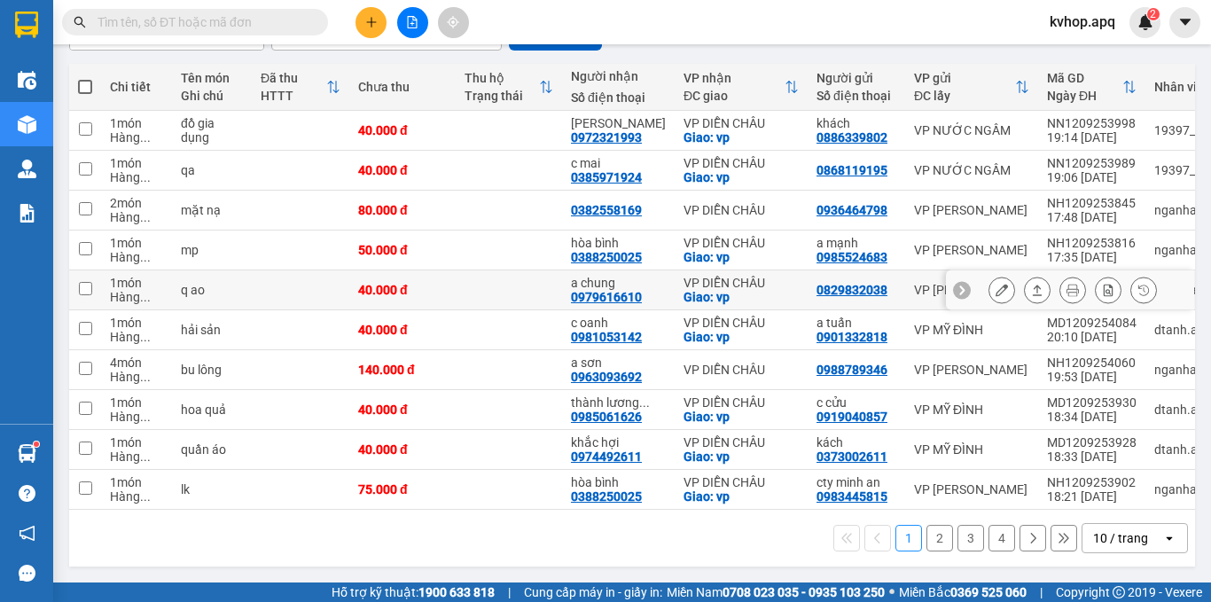
click at [989, 287] on button at bounding box center [1001, 290] width 25 height 31
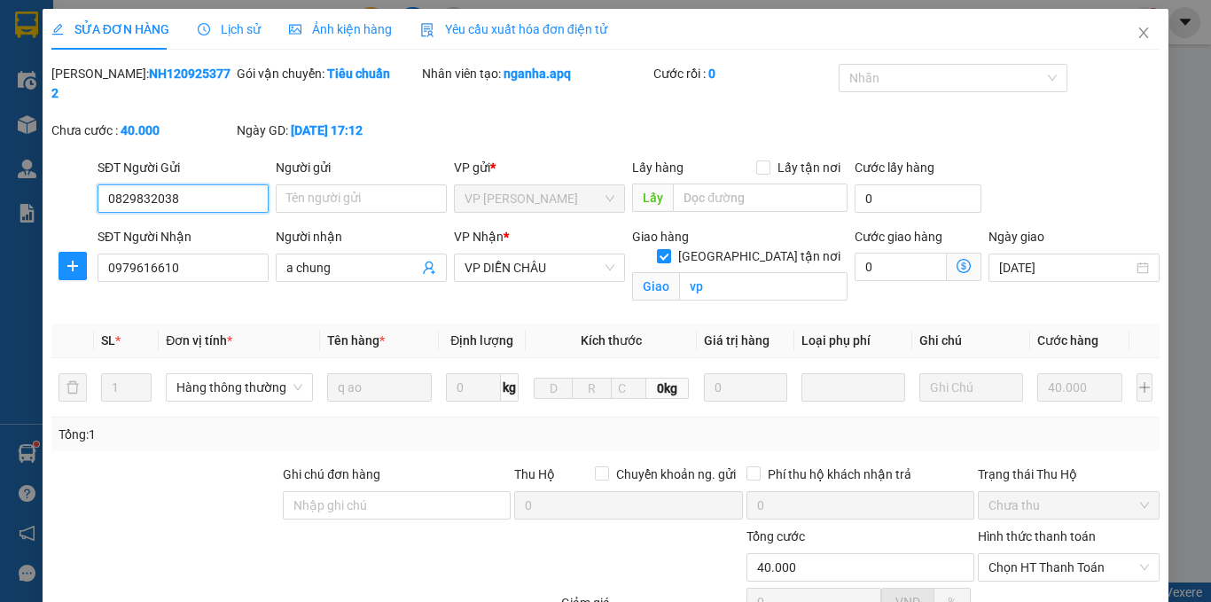
scroll to position [165, 0]
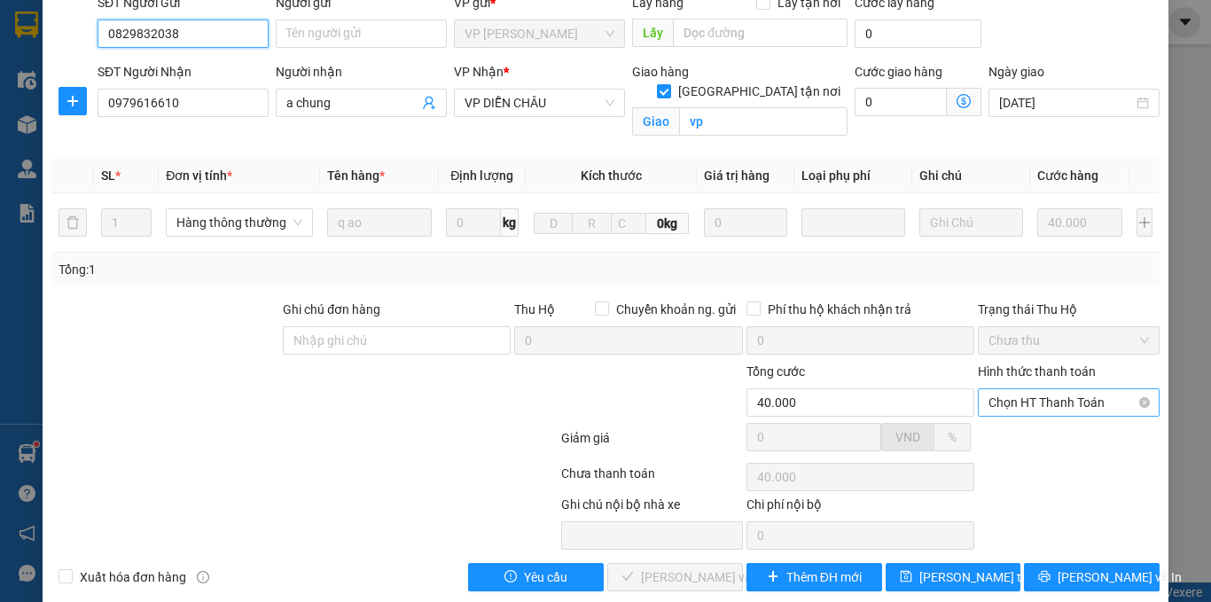
click at [1035, 389] on span "Chọn HT Thanh Toán" at bounding box center [1068, 402] width 160 height 27
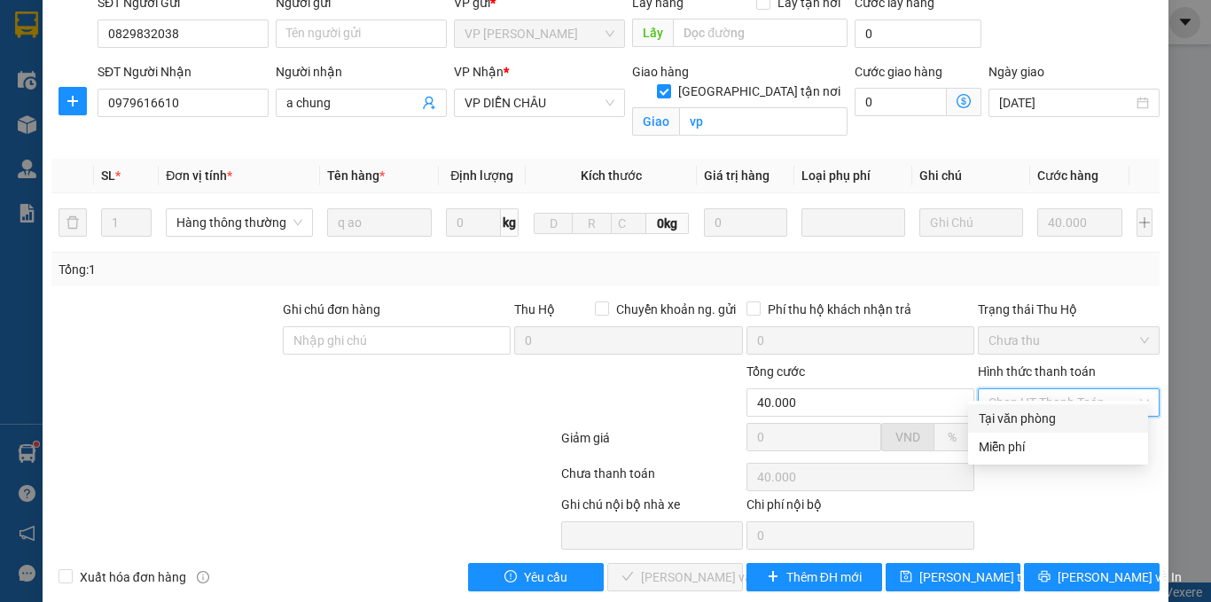
click at [1026, 415] on div "Tại văn phòng" at bounding box center [1058, 418] width 159 height 19
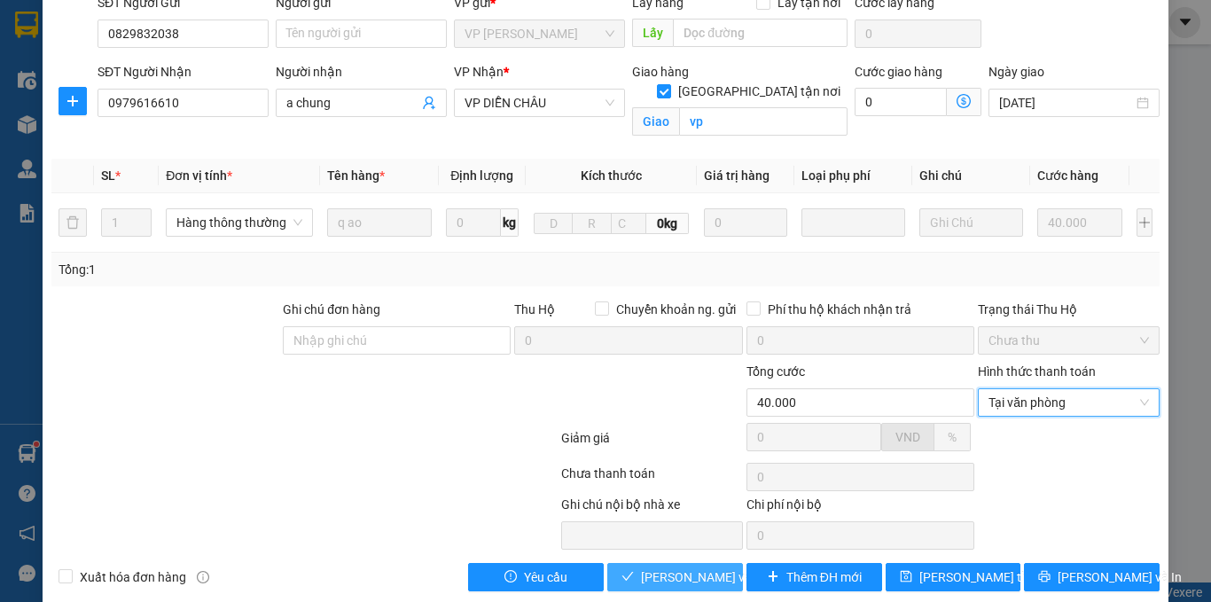
drag, startPoint x: 698, startPoint y: 560, endPoint x: 138, endPoint y: 142, distance: 698.4
click at [697, 567] on span "[PERSON_NAME] và Giao hàng" at bounding box center [726, 576] width 170 height 19
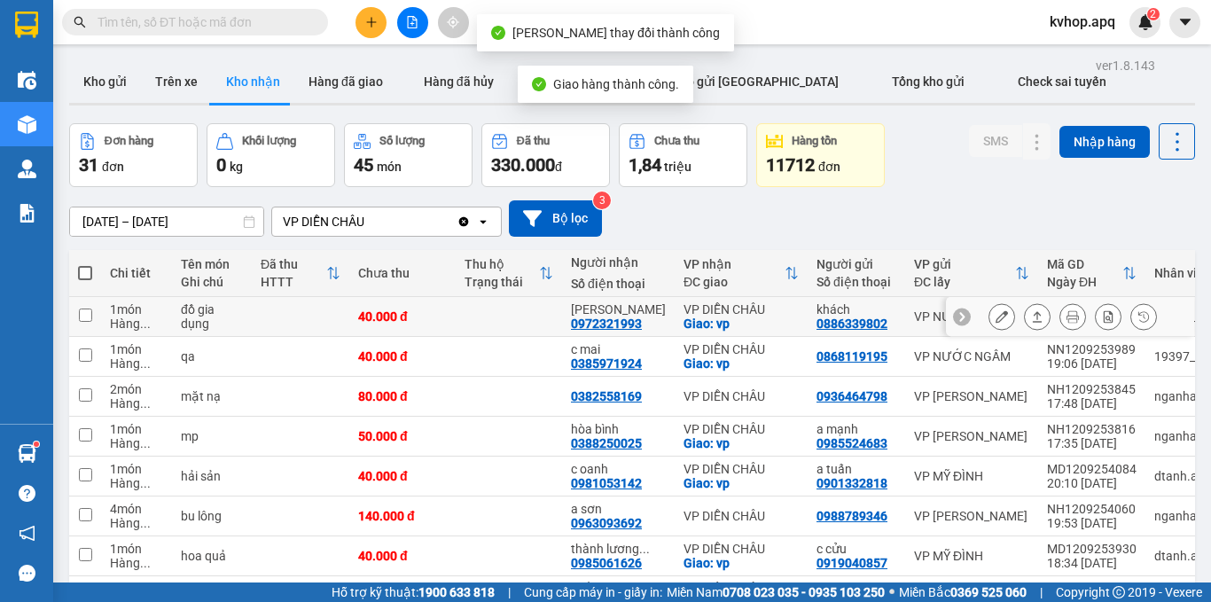
scroll to position [177, 0]
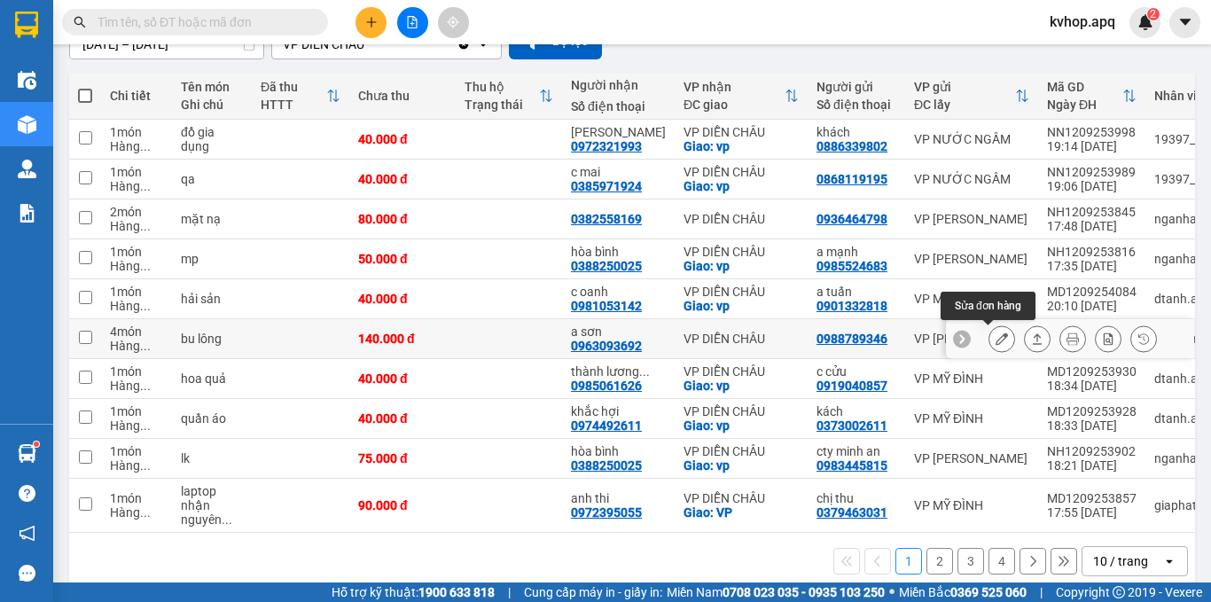
click at [995, 342] on button at bounding box center [1001, 339] width 25 height 31
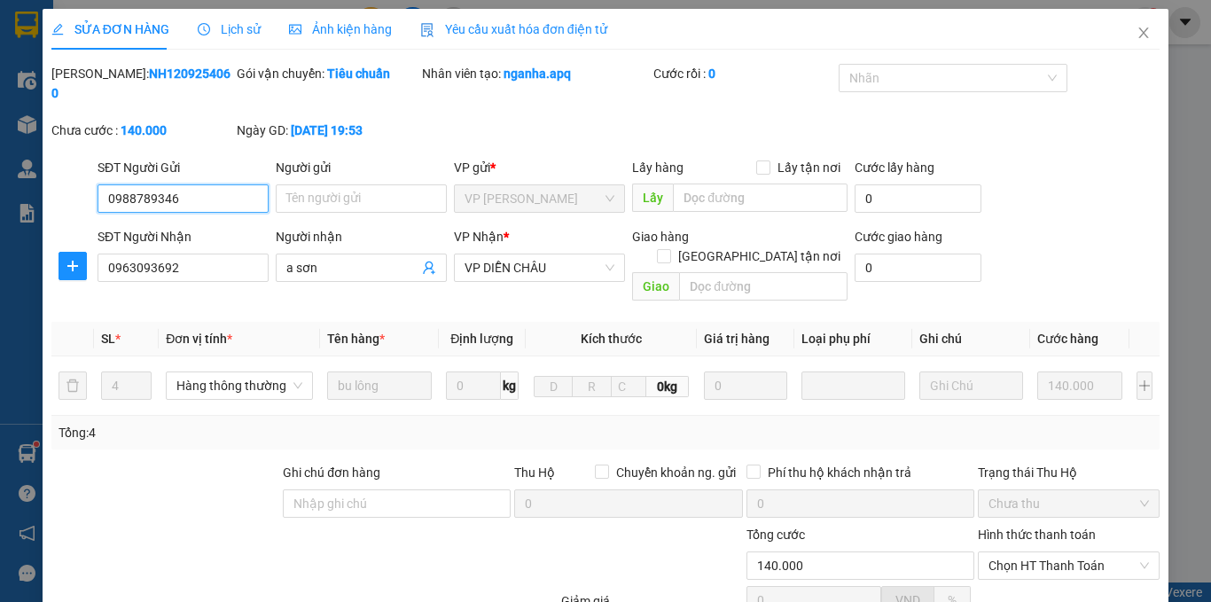
scroll to position [148, 0]
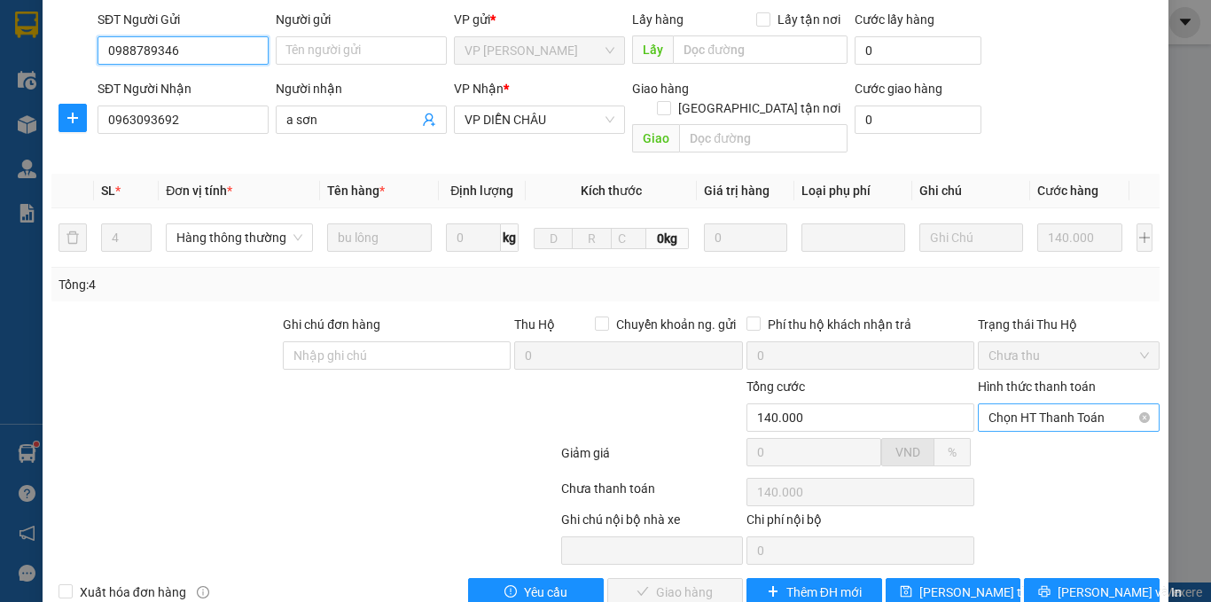
click at [1062, 404] on span "Chọn HT Thanh Toán" at bounding box center [1068, 417] width 160 height 27
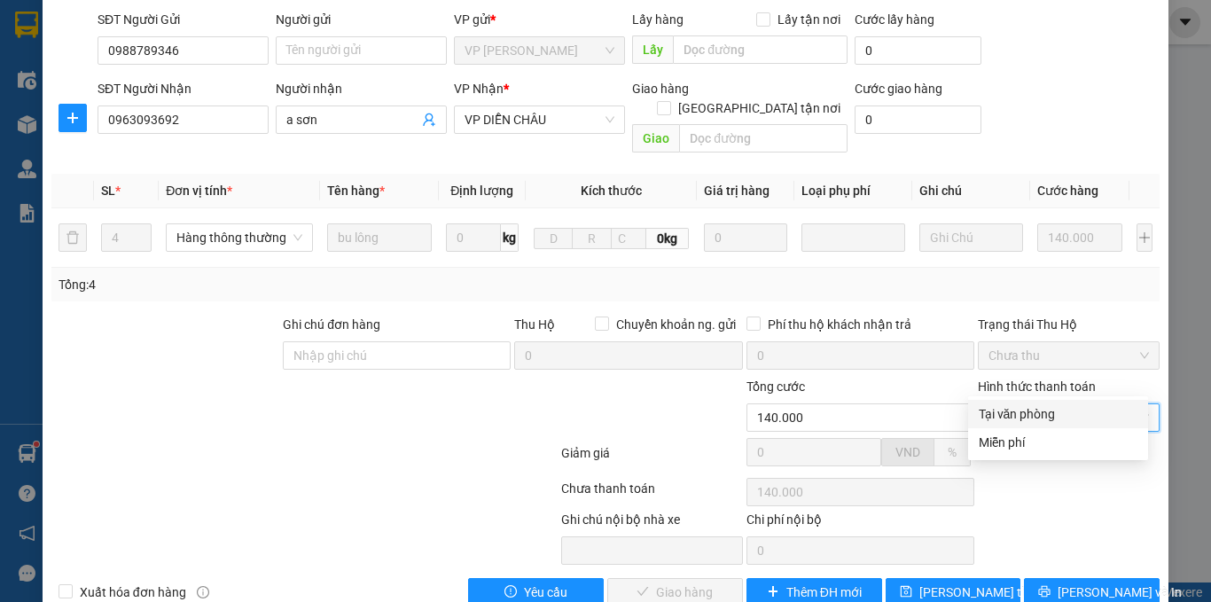
drag, startPoint x: 1021, startPoint y: 409, endPoint x: 870, endPoint y: 482, distance: 167.7
click at [1020, 409] on div "Tại văn phòng" at bounding box center [1058, 413] width 159 height 19
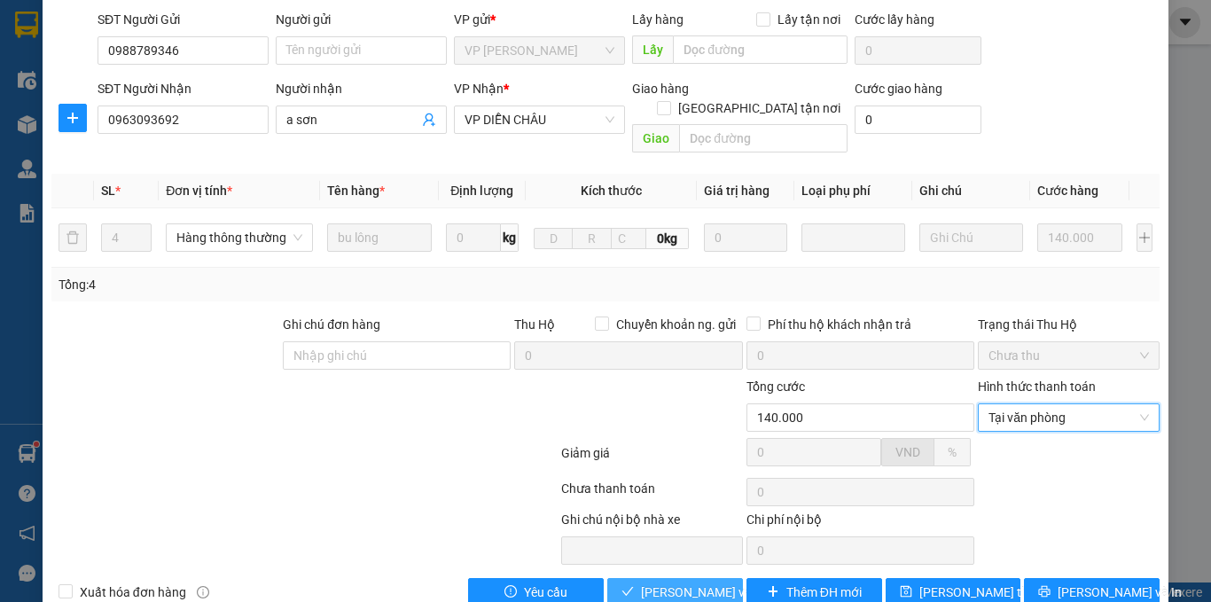
click at [678, 582] on span "[PERSON_NAME] và Giao hàng" at bounding box center [726, 591] width 170 height 19
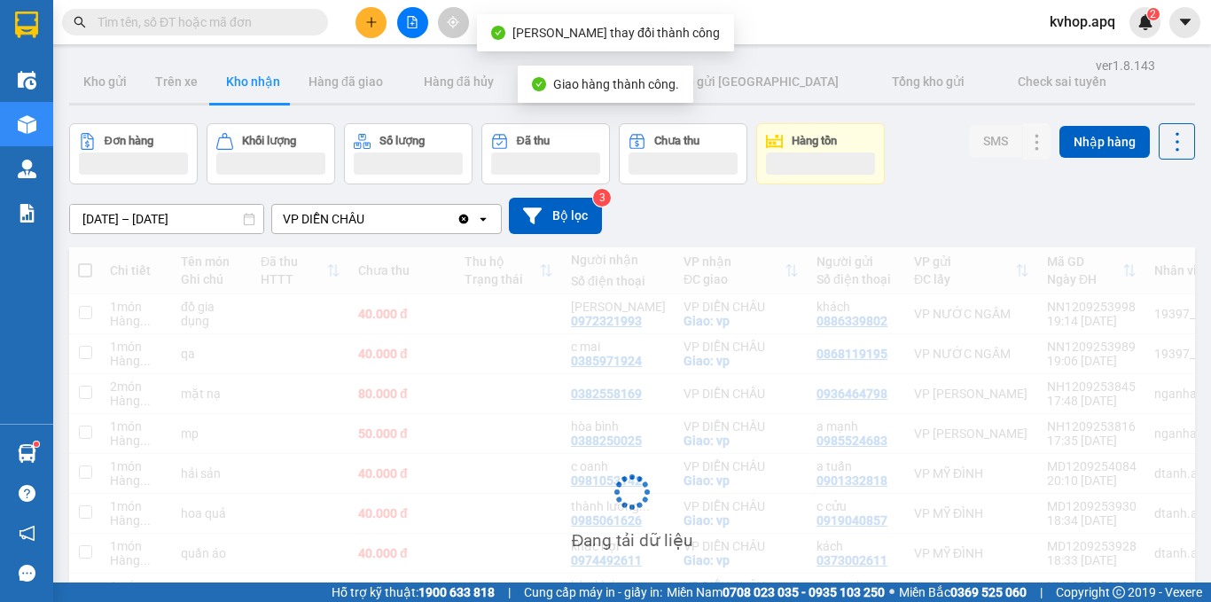
scroll to position [177, 0]
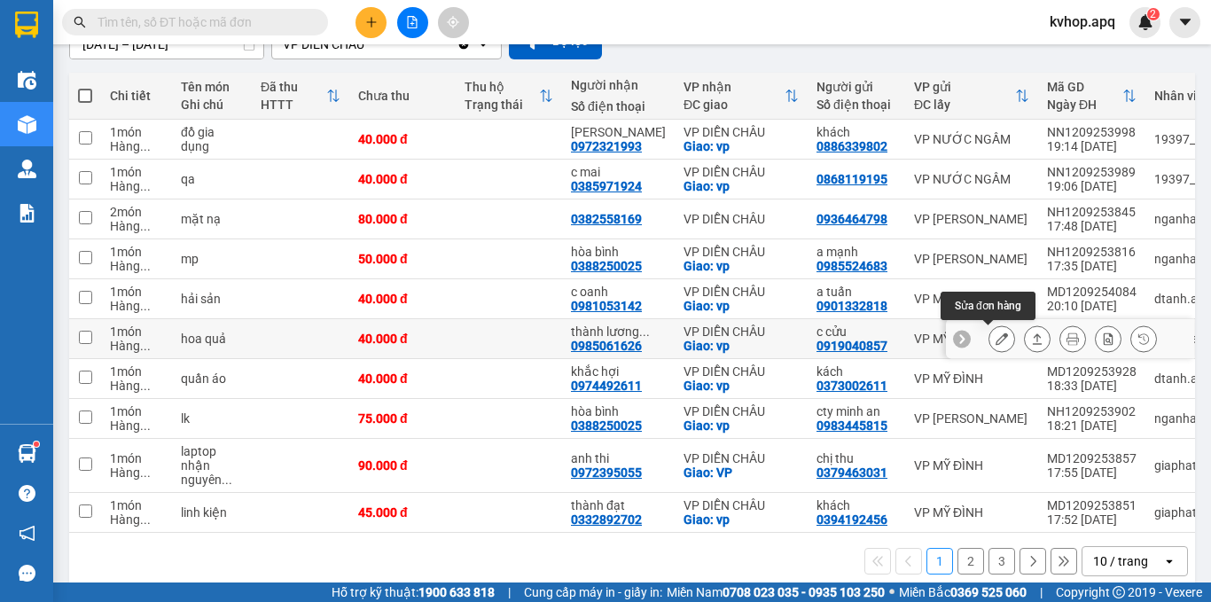
click at [995, 343] on button at bounding box center [1001, 339] width 25 height 31
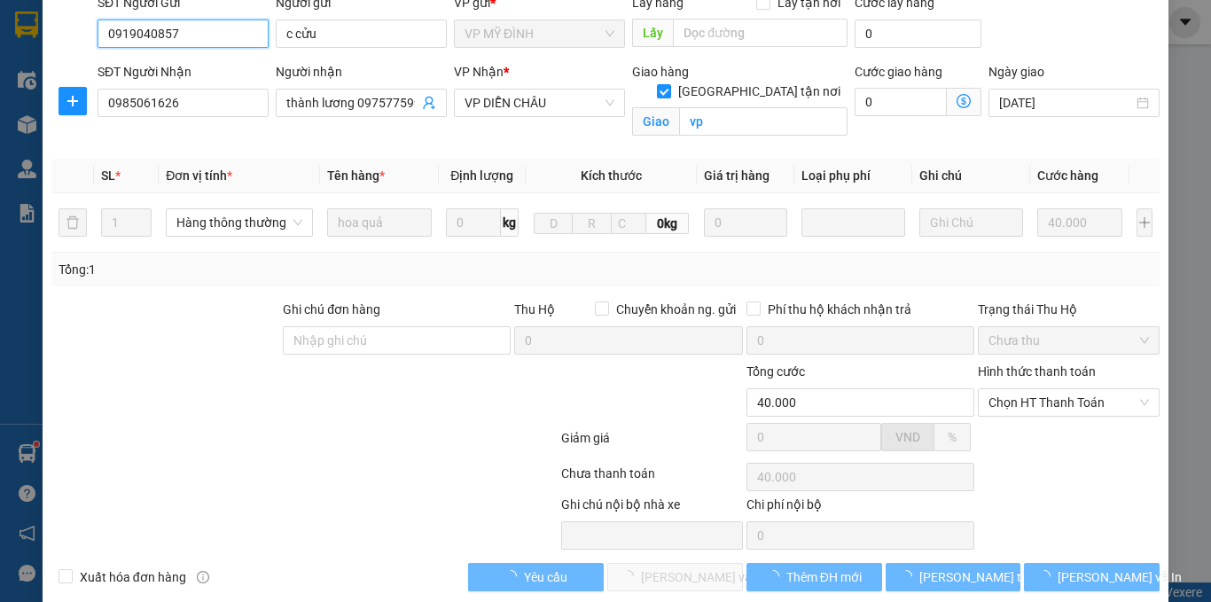
scroll to position [169, 0]
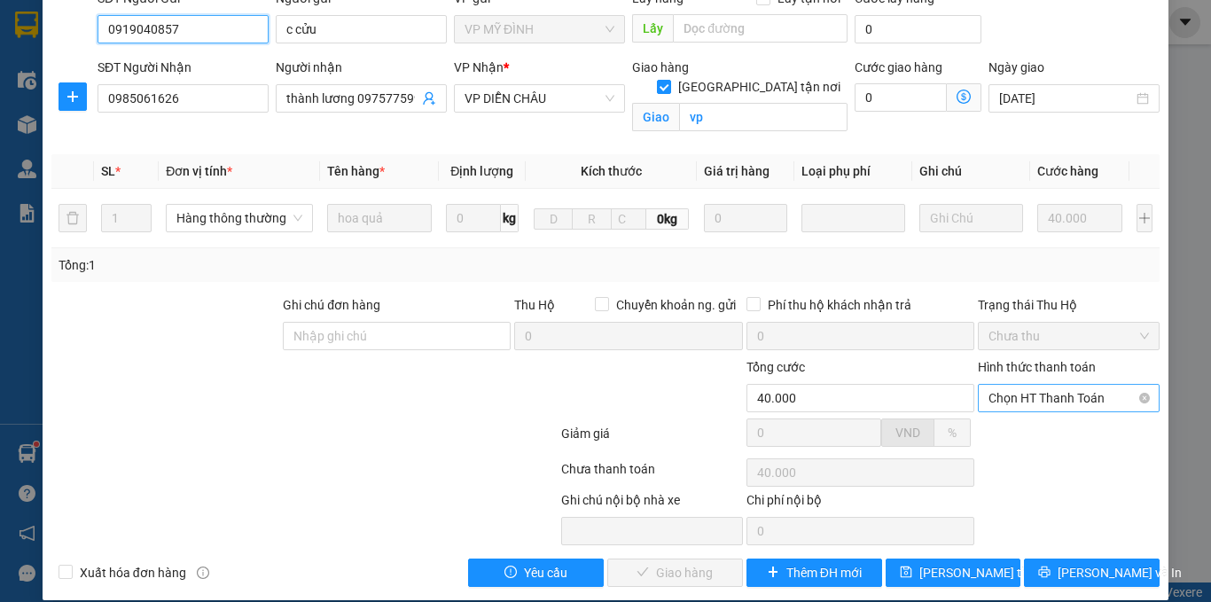
click at [1046, 385] on span "Chọn HT Thanh Toán" at bounding box center [1068, 398] width 160 height 27
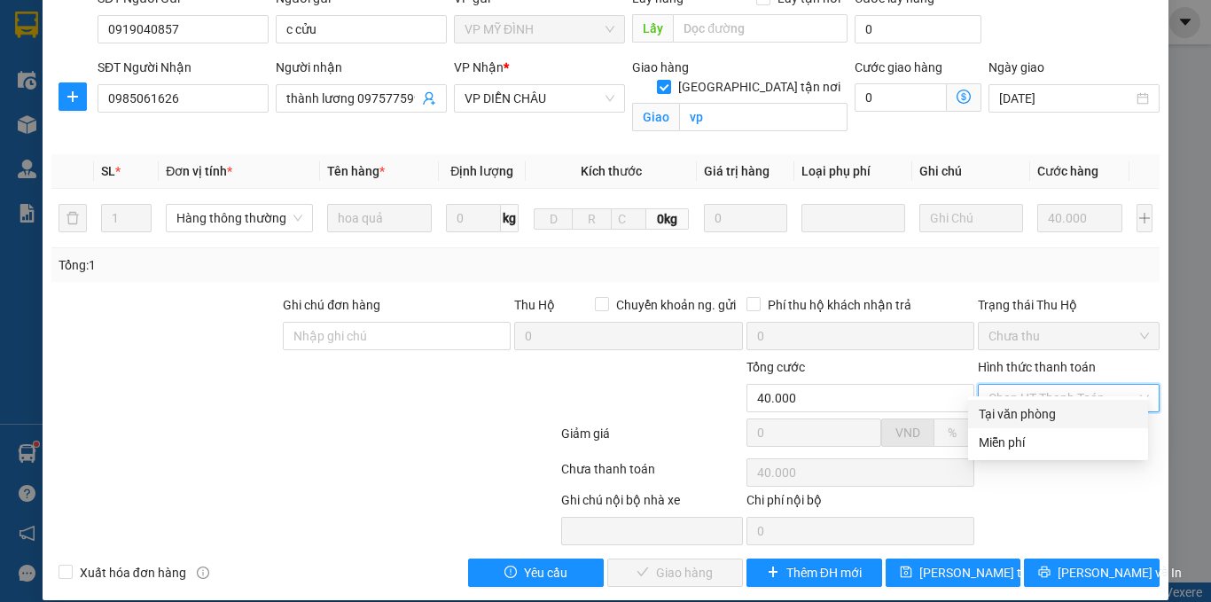
click at [1003, 423] on div "Tại văn phòng" at bounding box center [1058, 413] width 159 height 19
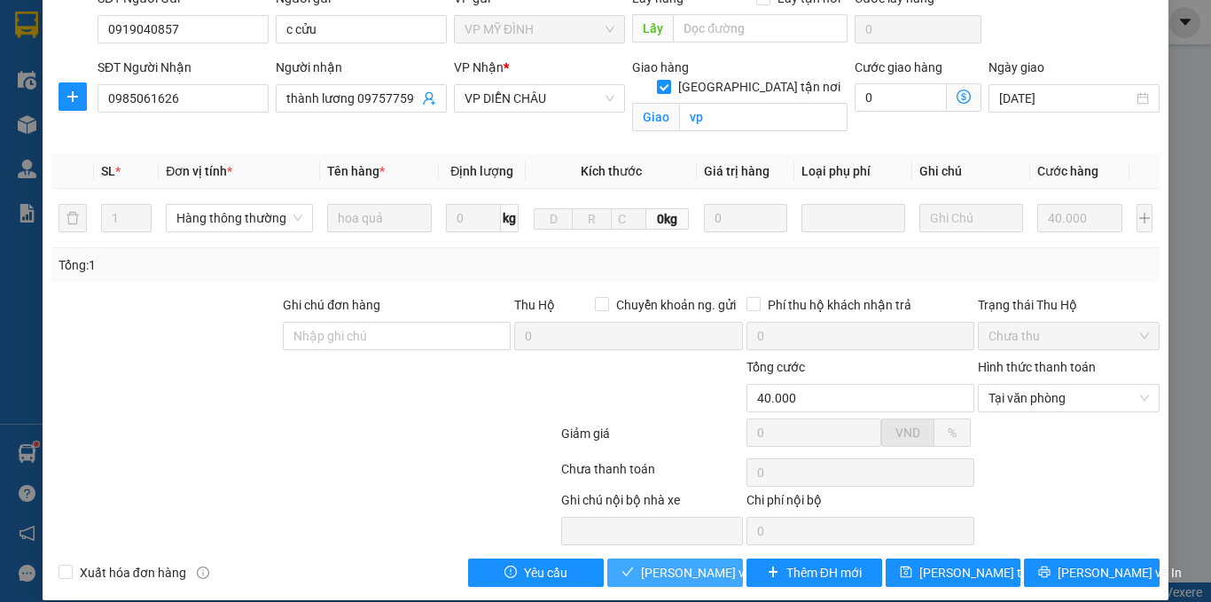
click at [621, 565] on icon "check" at bounding box center [627, 571] width 12 height 12
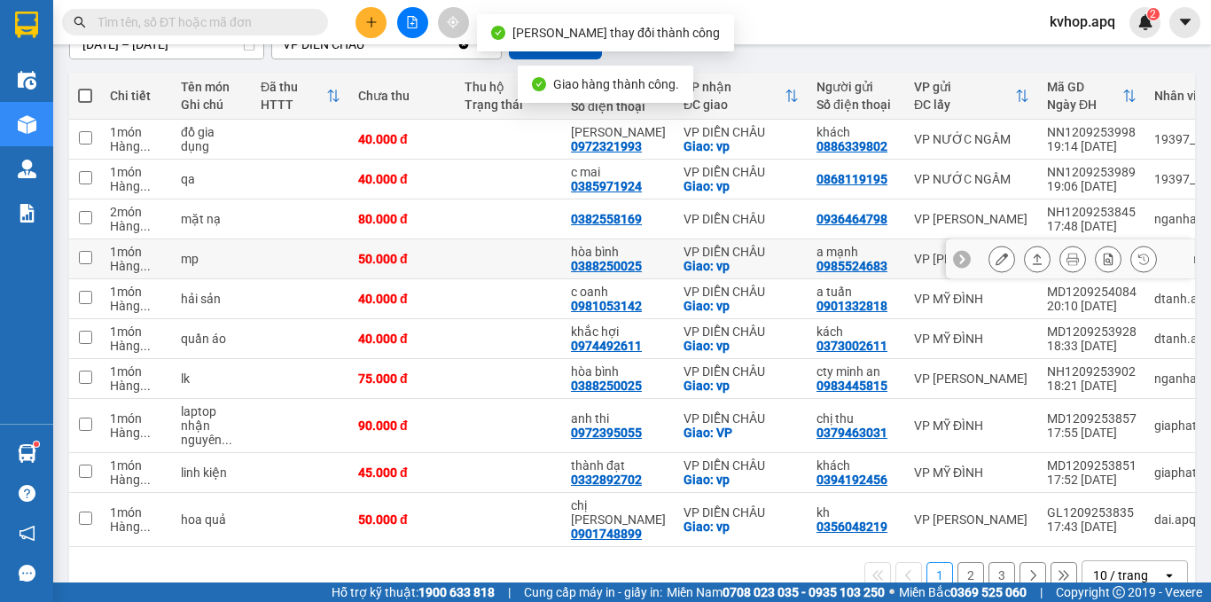
scroll to position [205, 0]
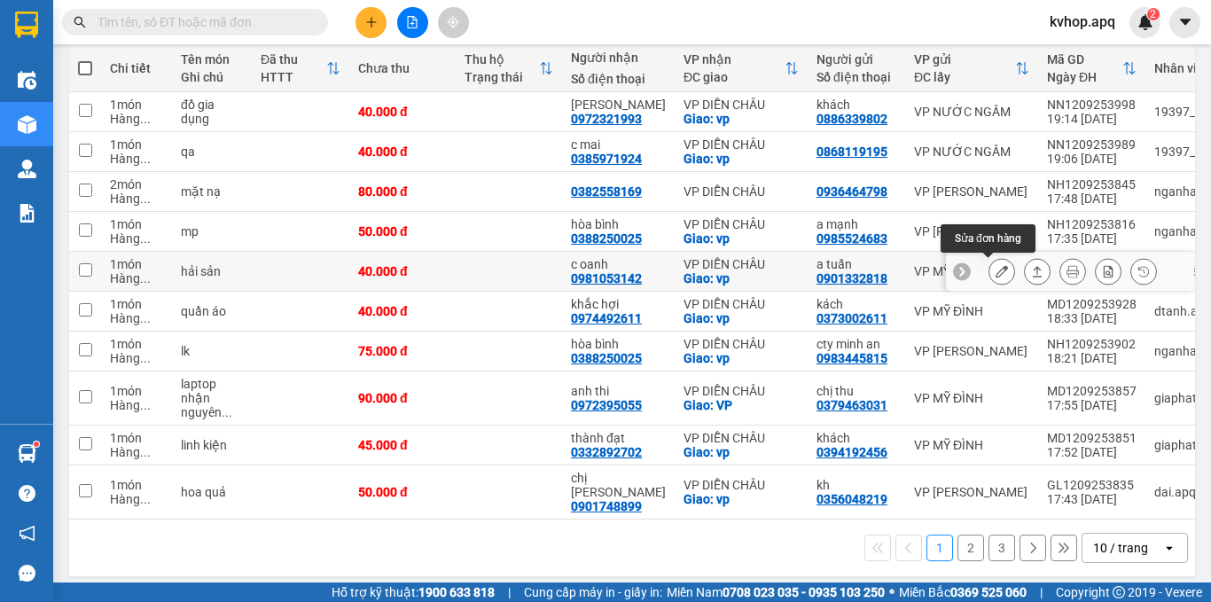
click at [998, 273] on button at bounding box center [1001, 271] width 25 height 31
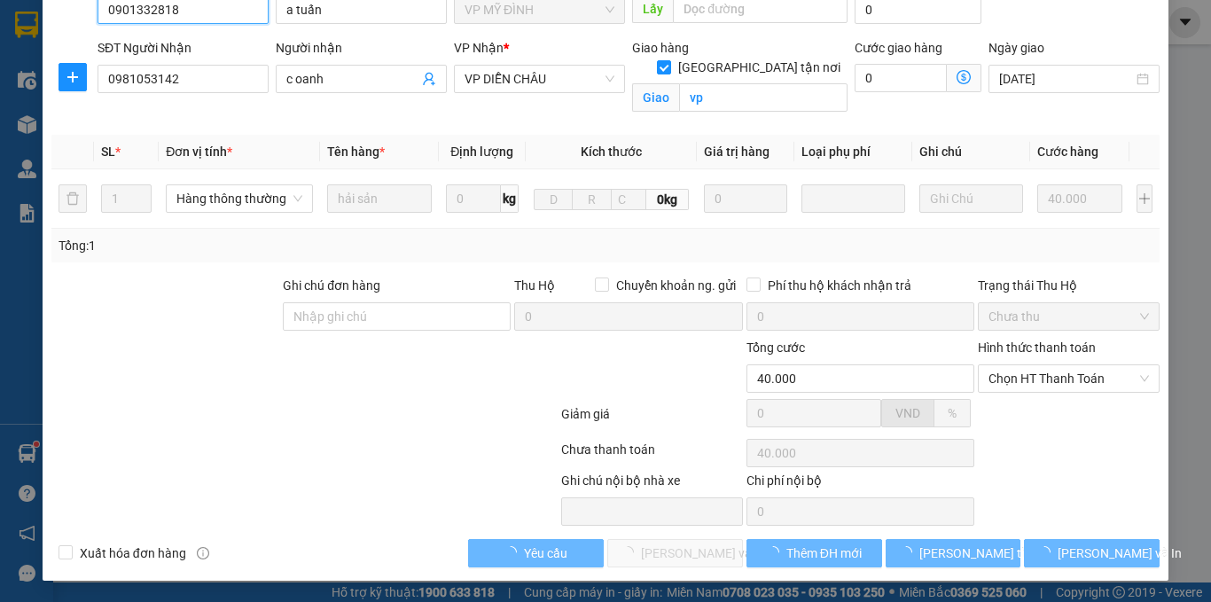
scroll to position [169, 0]
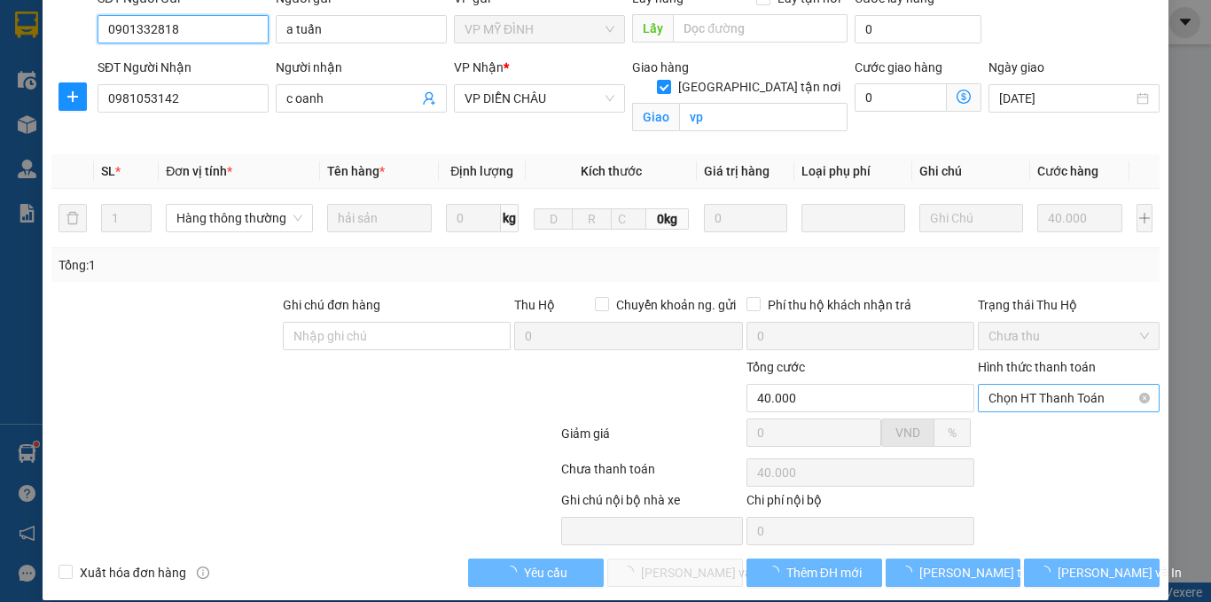
click at [1034, 385] on span "Chọn HT Thanh Toán" at bounding box center [1068, 398] width 160 height 27
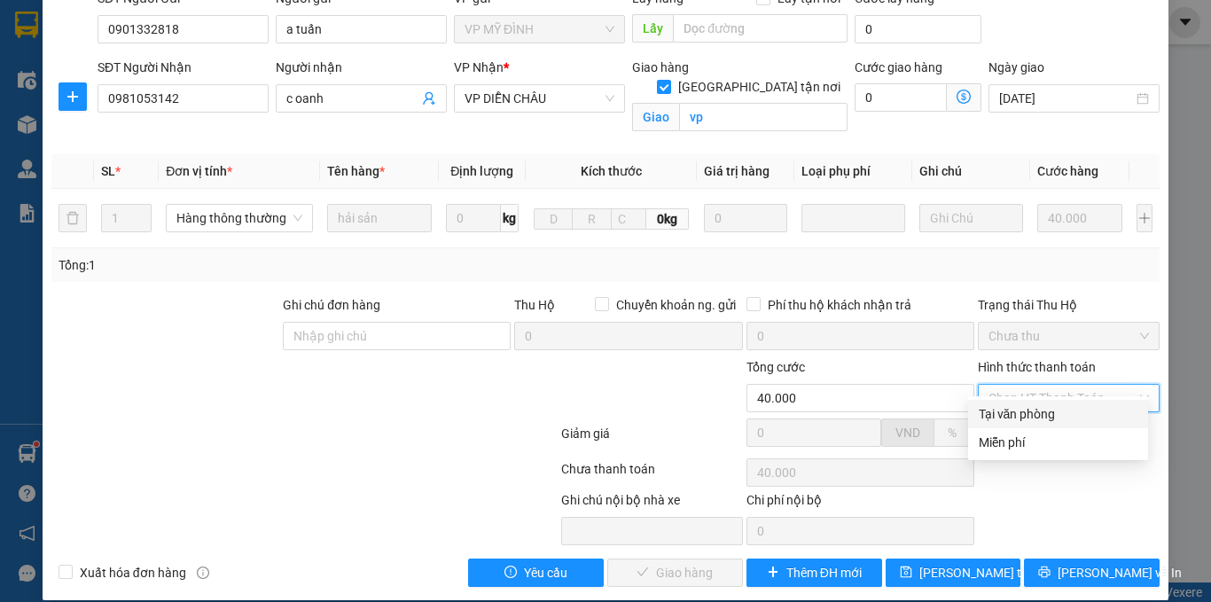
click at [1035, 409] on div "Tại văn phòng" at bounding box center [1058, 413] width 159 height 19
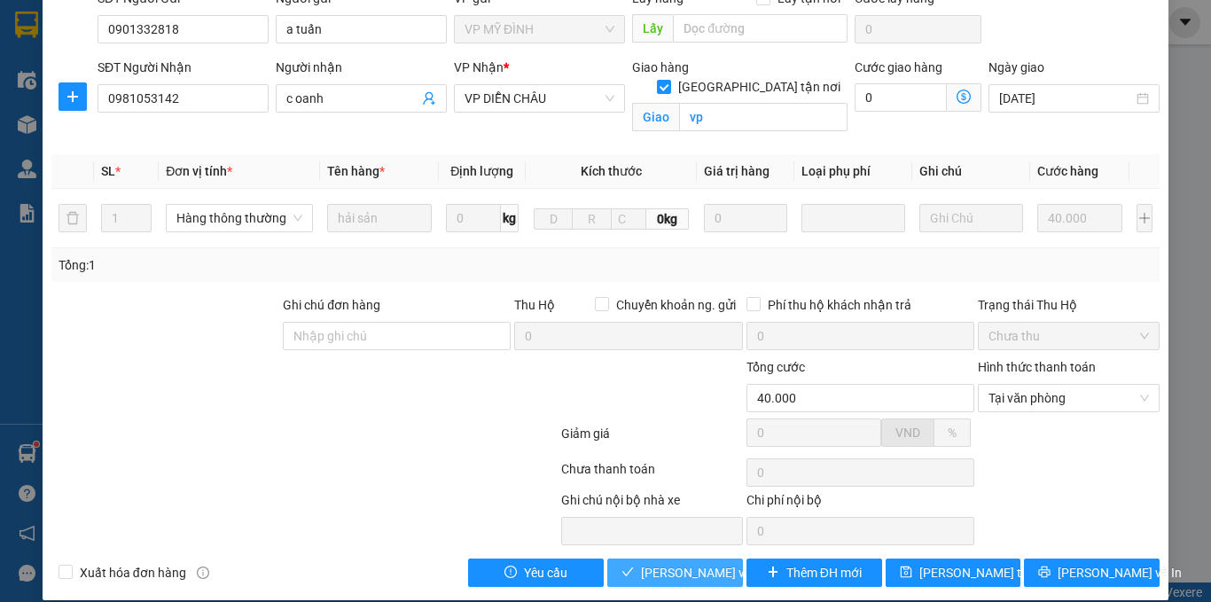
drag, startPoint x: 653, startPoint y: 551, endPoint x: 446, endPoint y: 461, distance: 226.2
click at [648, 563] on span "[PERSON_NAME] và Giao hàng" at bounding box center [726, 572] width 170 height 19
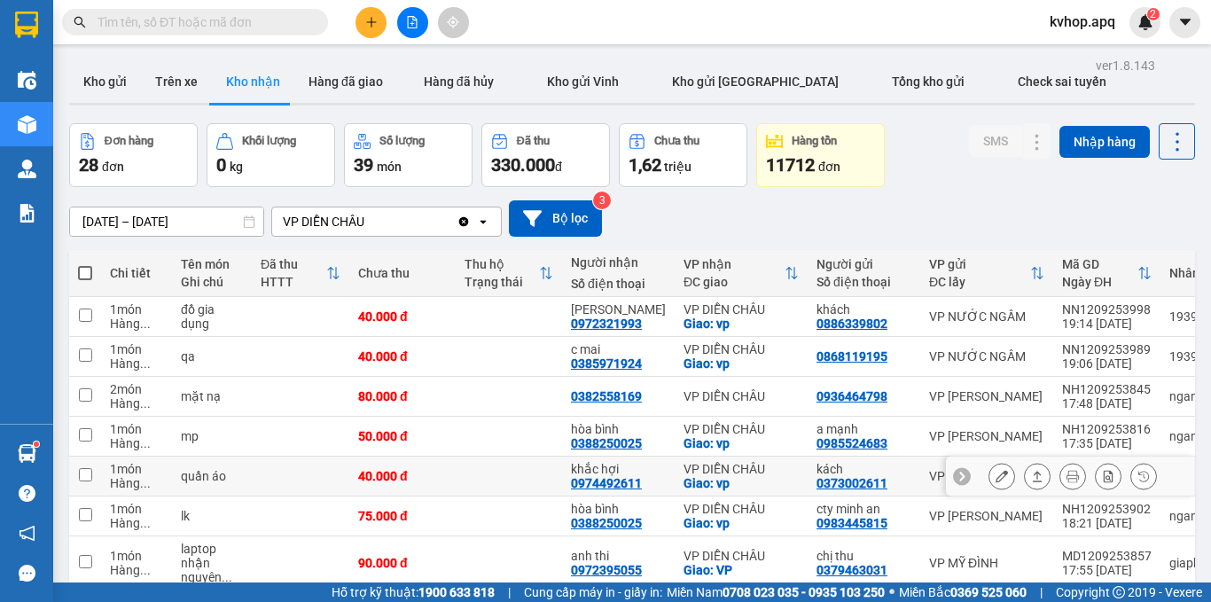
scroll to position [207, 0]
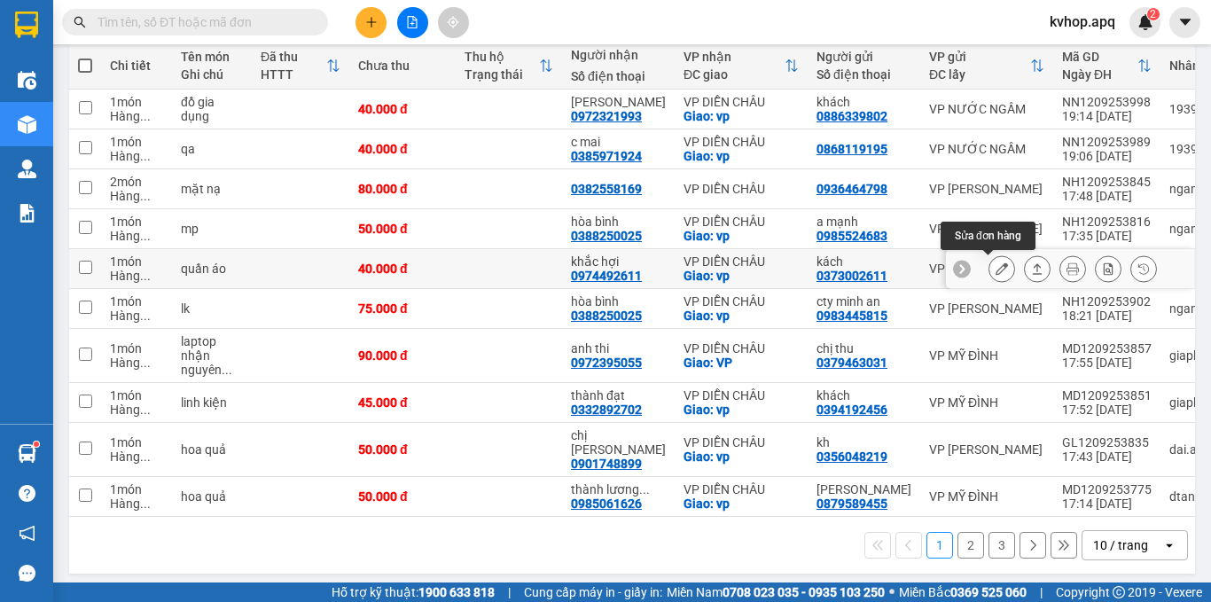
click at [995, 273] on icon at bounding box center [1001, 268] width 12 height 12
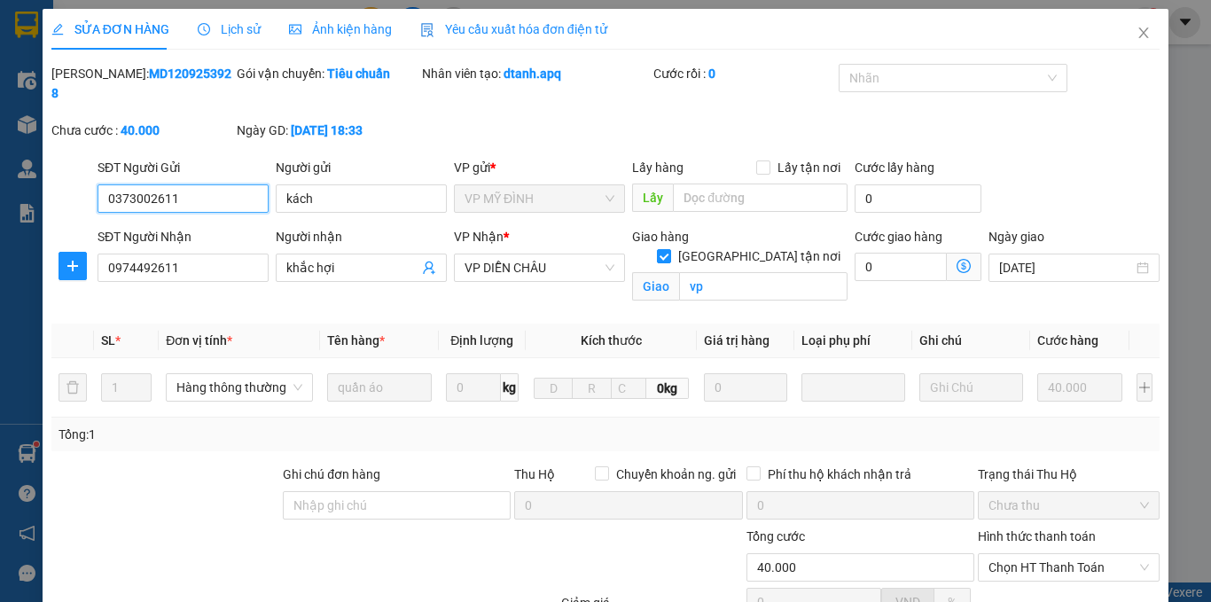
scroll to position [139, 0]
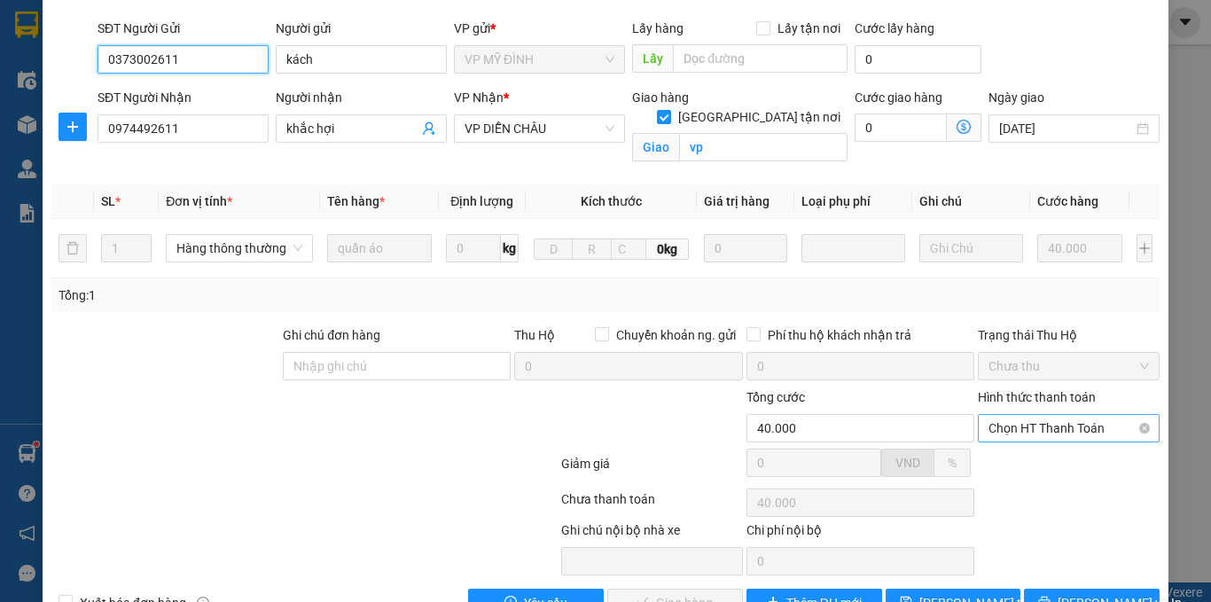
click at [1048, 415] on span "Chọn HT Thanh Toán" at bounding box center [1068, 428] width 160 height 27
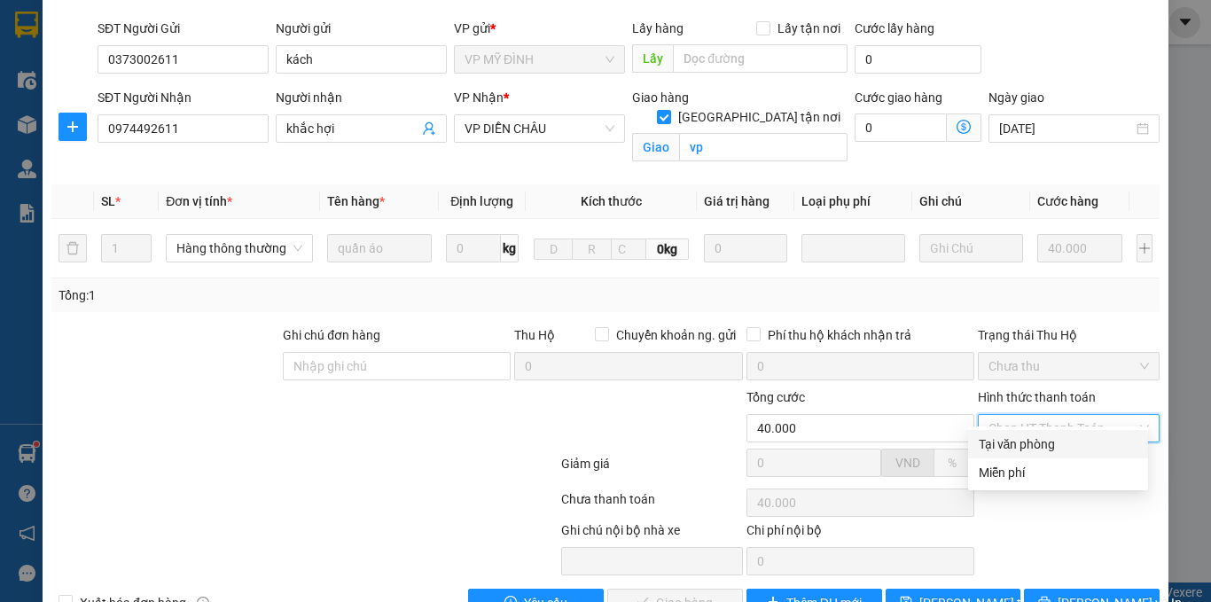
click at [1013, 441] on div "Tại văn phòng" at bounding box center [1058, 443] width 159 height 19
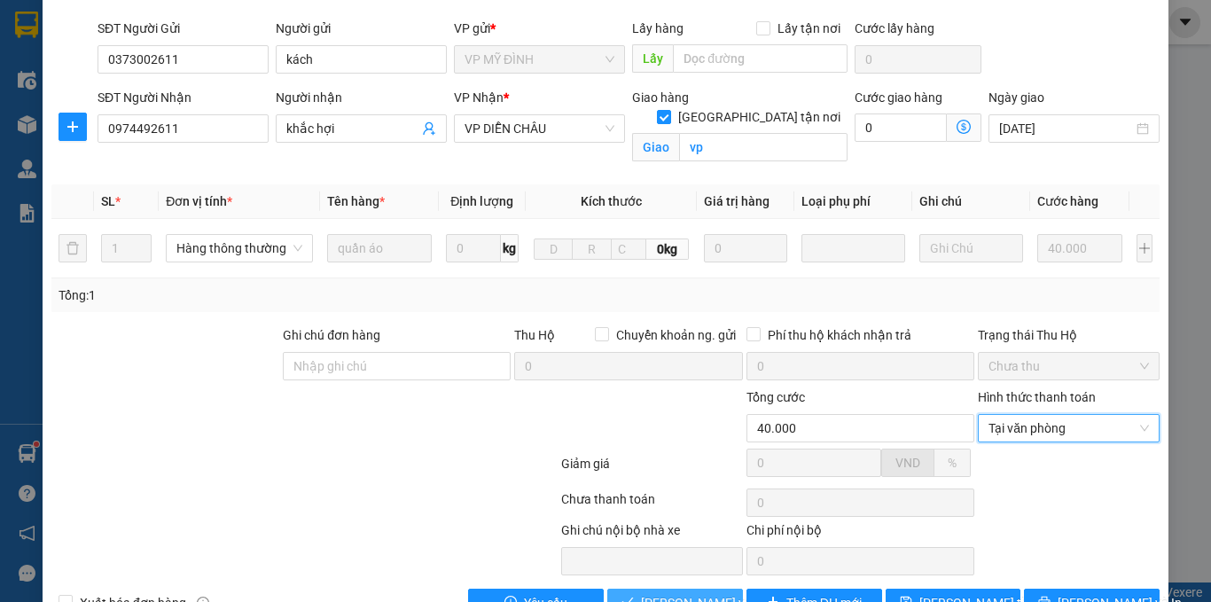
click at [662, 594] on button "[PERSON_NAME] và Giao hàng" at bounding box center [675, 603] width 136 height 28
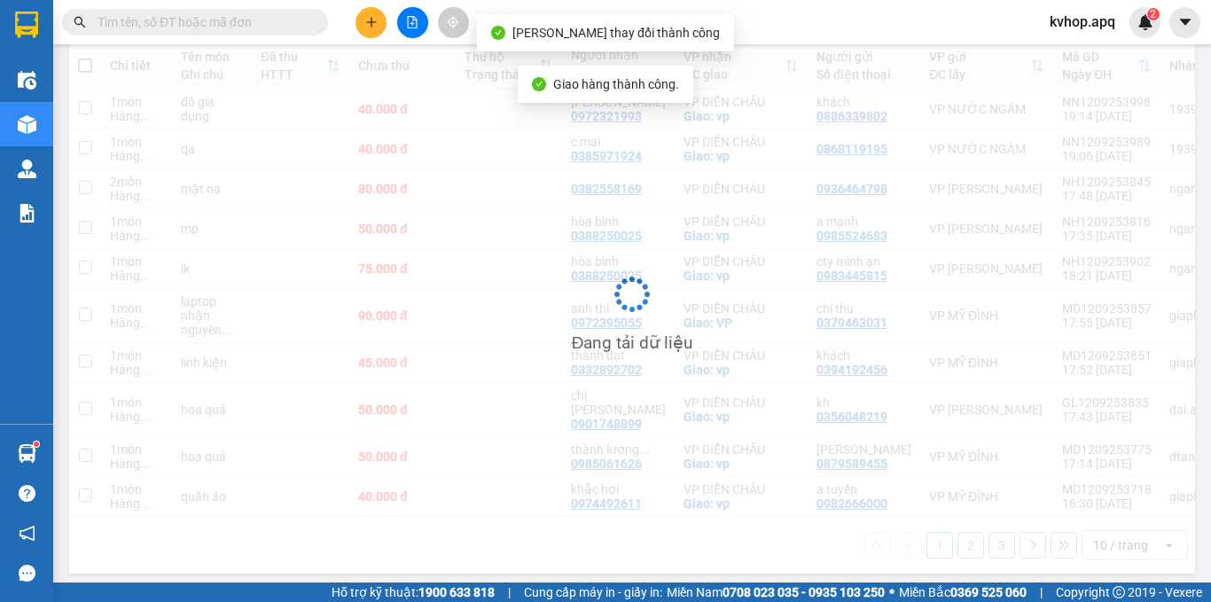
scroll to position [207, 0]
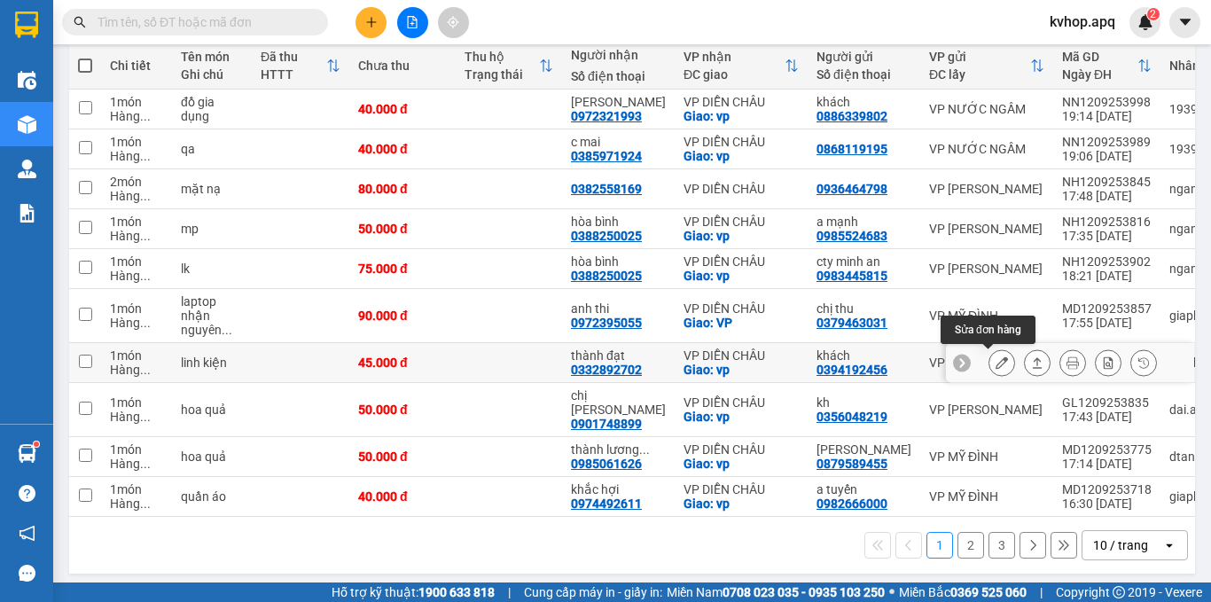
click at [995, 363] on icon at bounding box center [1001, 362] width 12 height 12
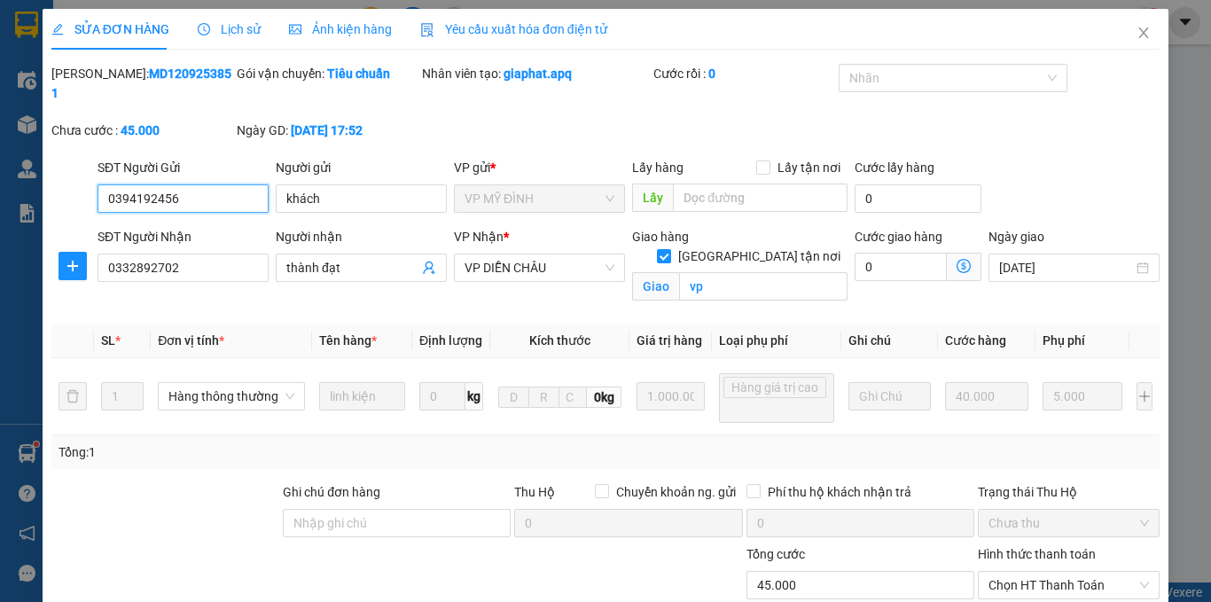
scroll to position [207, 0]
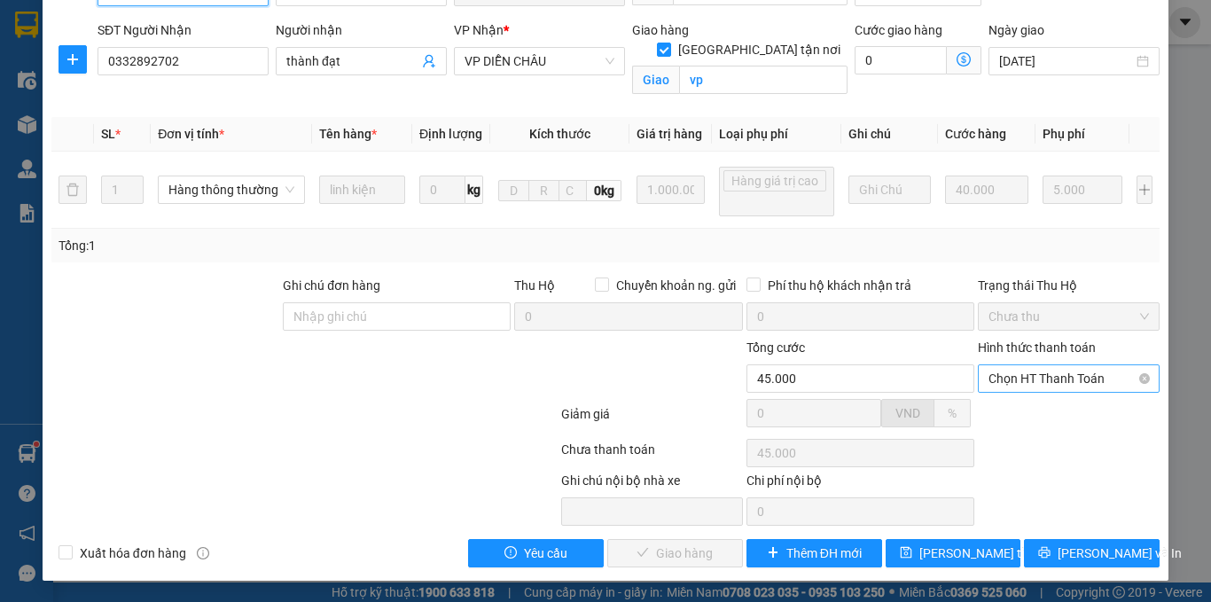
click at [1040, 378] on span "Chọn HT Thanh Toán" at bounding box center [1068, 378] width 160 height 27
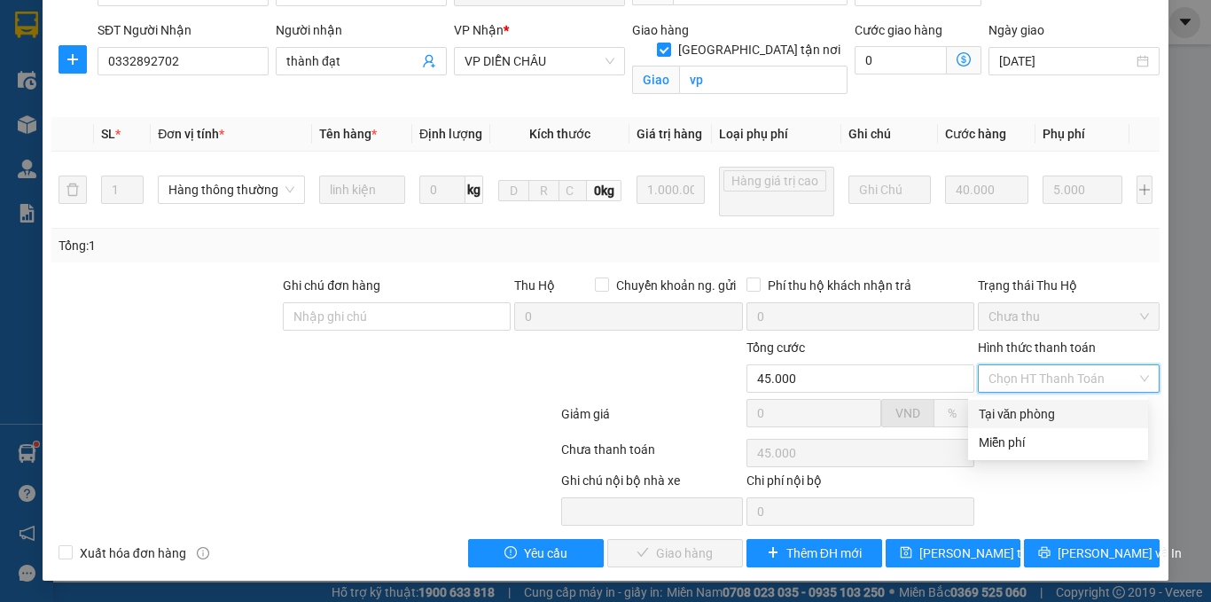
click at [1022, 410] on div "Tại văn phòng" at bounding box center [1058, 413] width 159 height 19
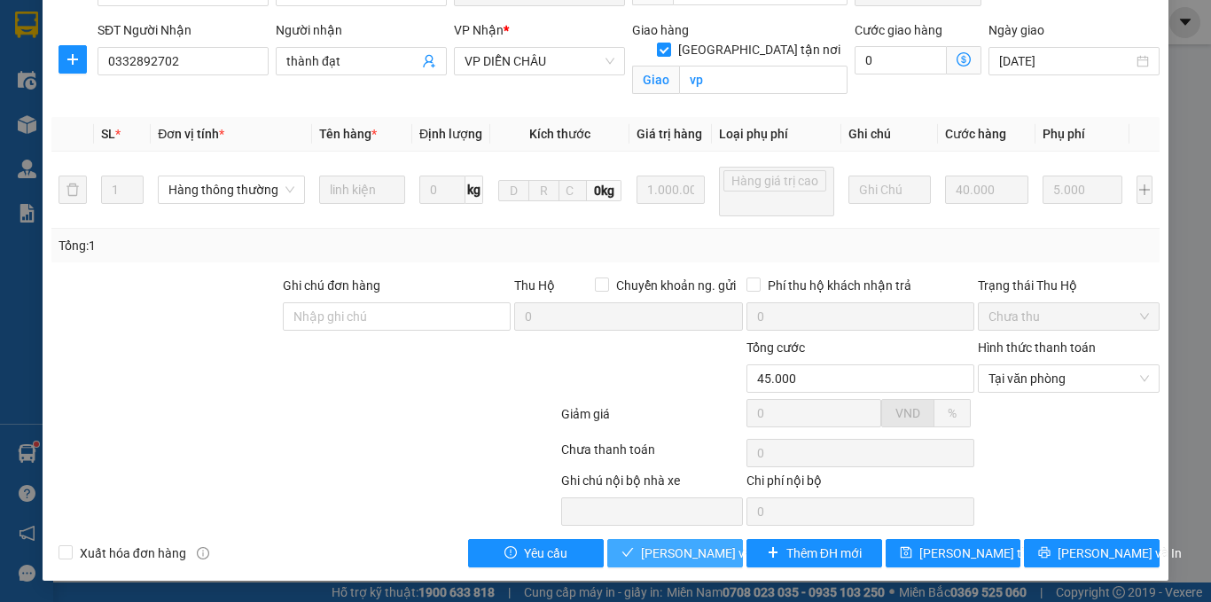
drag, startPoint x: 652, startPoint y: 544, endPoint x: 607, endPoint y: 539, distance: 45.5
click at [652, 547] on span "[PERSON_NAME] và Giao hàng" at bounding box center [726, 552] width 170 height 19
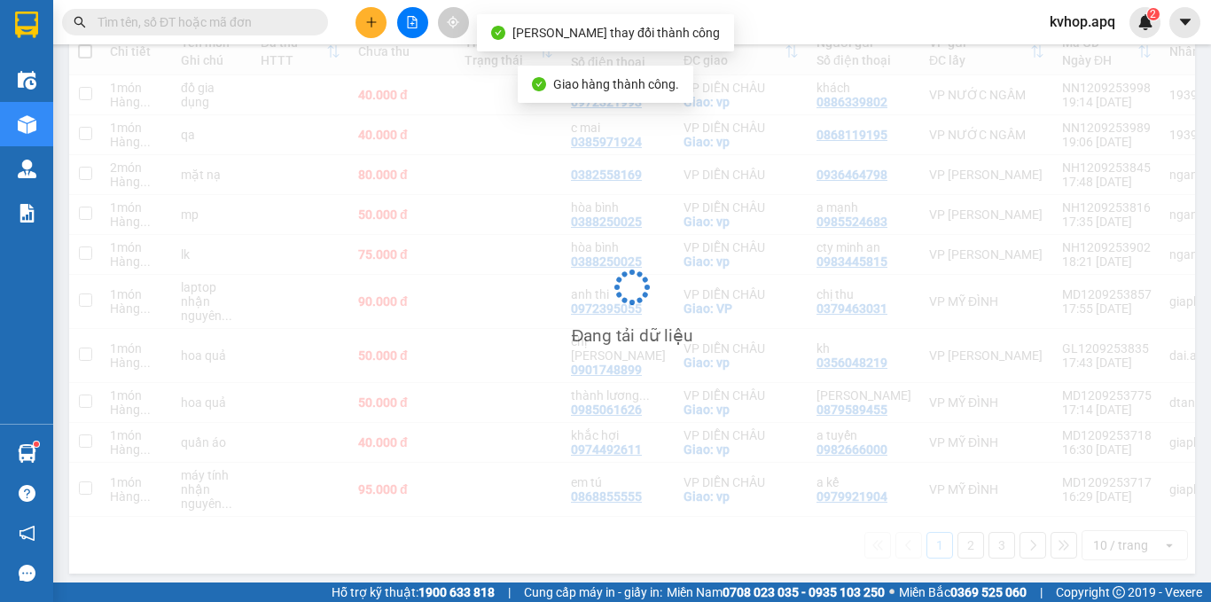
scroll to position [222, 0]
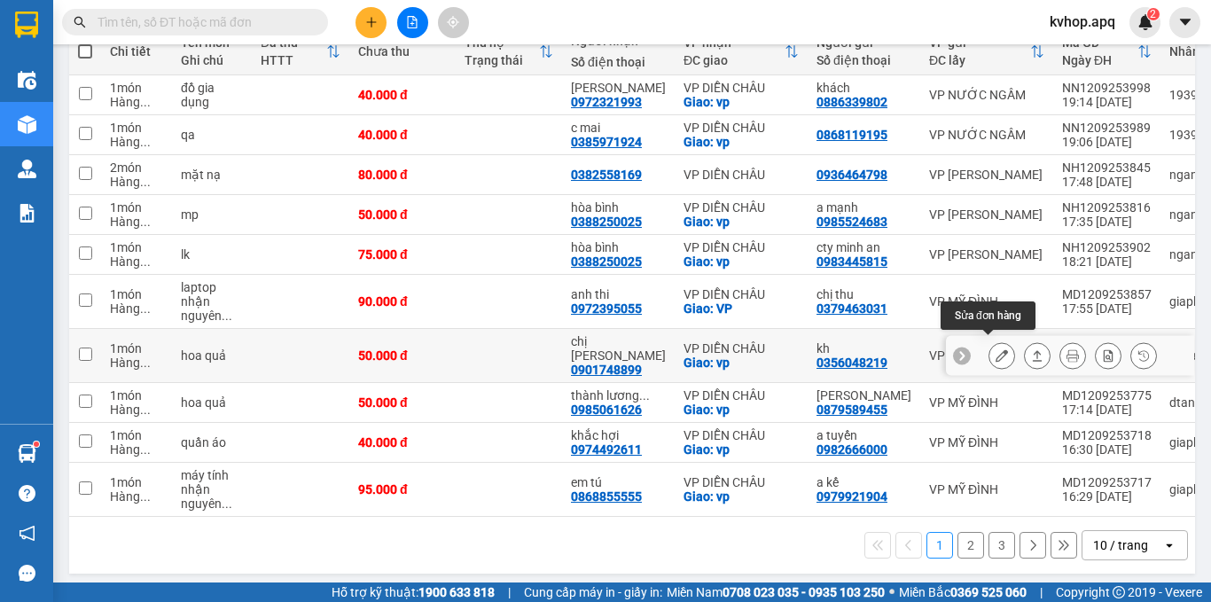
click at [995, 349] on icon at bounding box center [1001, 355] width 12 height 12
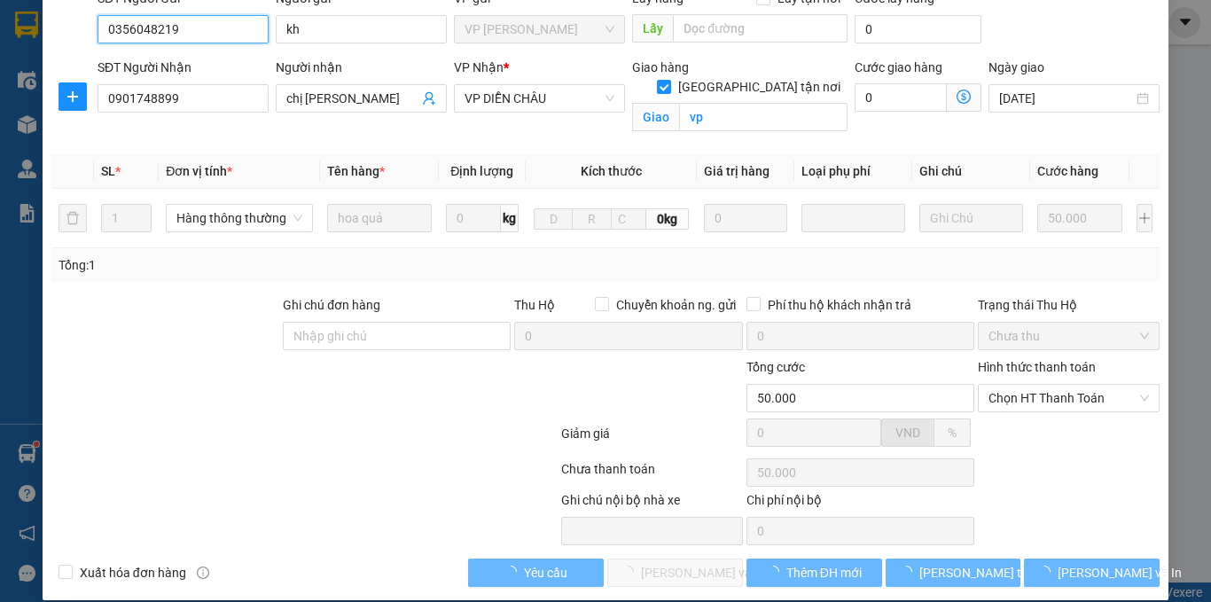
scroll to position [169, 0]
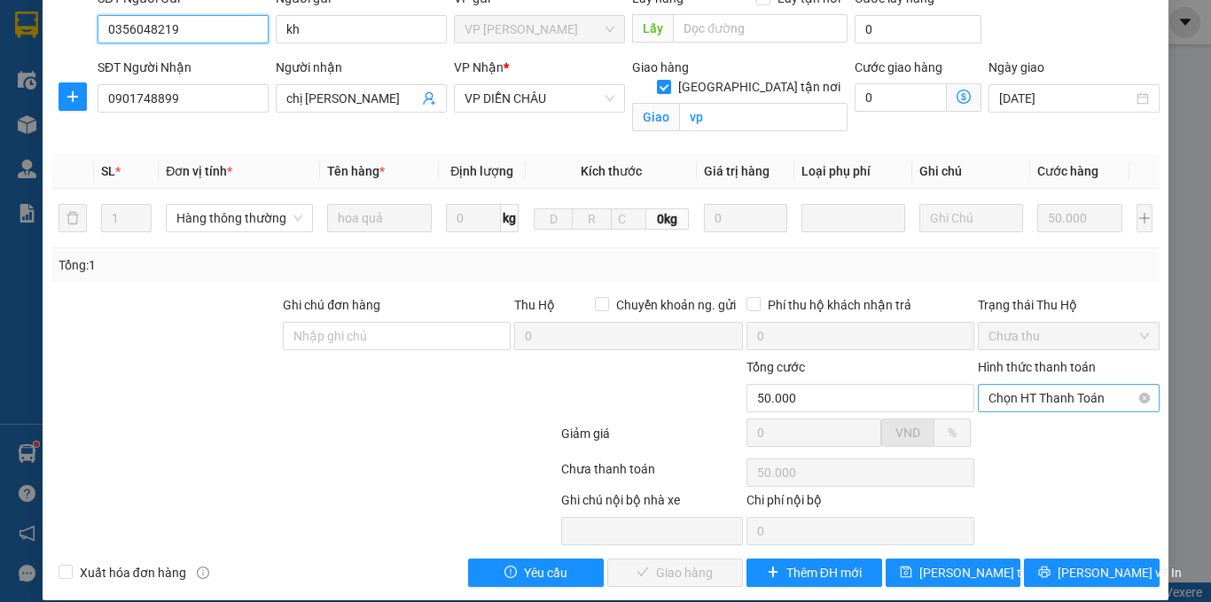
click at [1049, 387] on span "Chọn HT Thanh Toán" at bounding box center [1068, 398] width 160 height 27
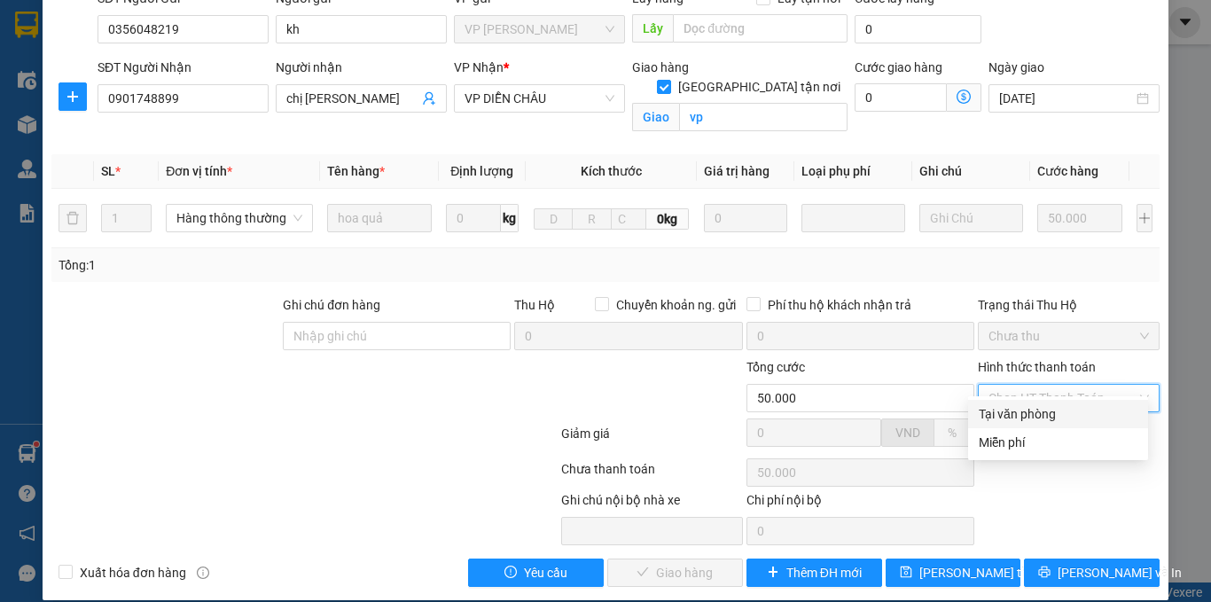
click at [1021, 402] on div "Tại văn phòng" at bounding box center [1058, 414] width 180 height 28
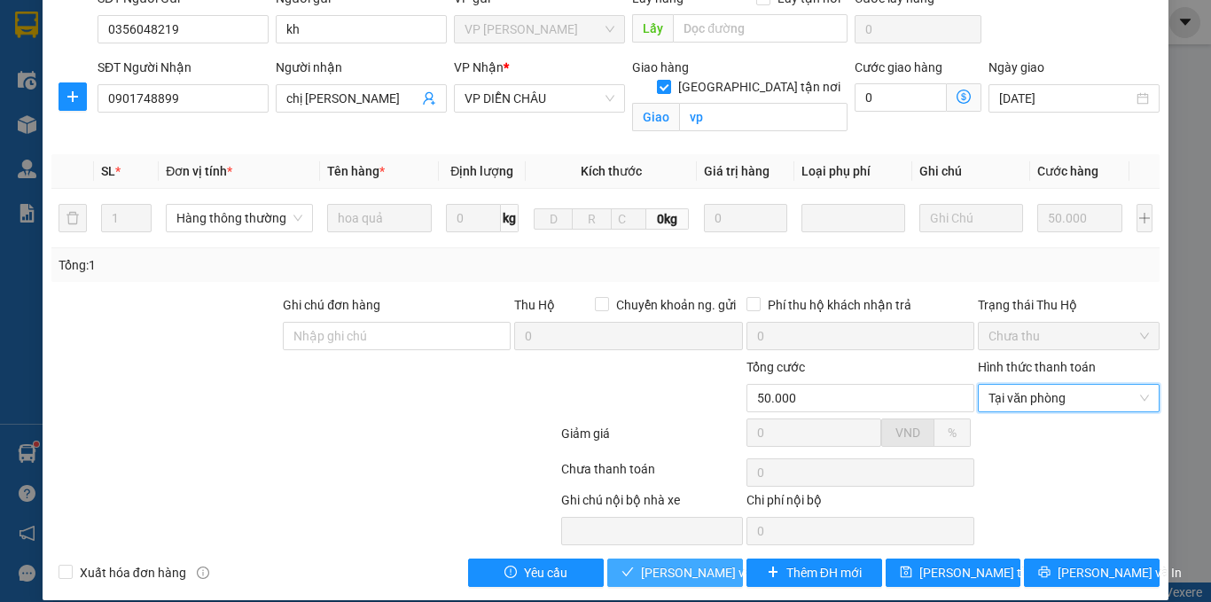
click at [648, 565] on button "[PERSON_NAME] và Giao hàng" at bounding box center [675, 572] width 136 height 28
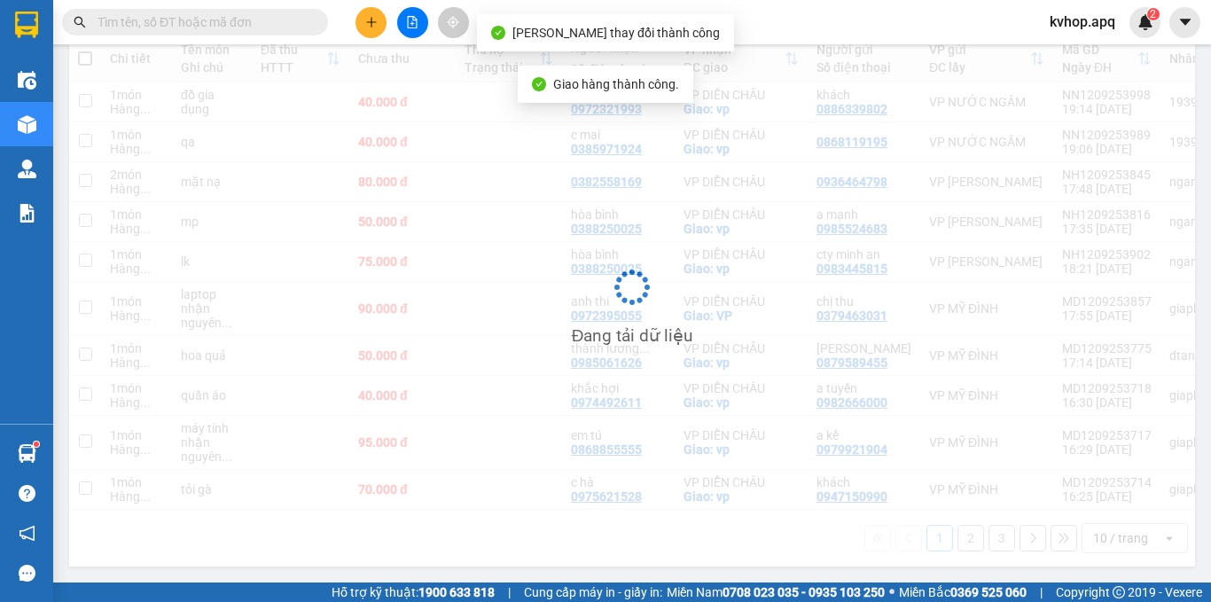
scroll to position [222, 0]
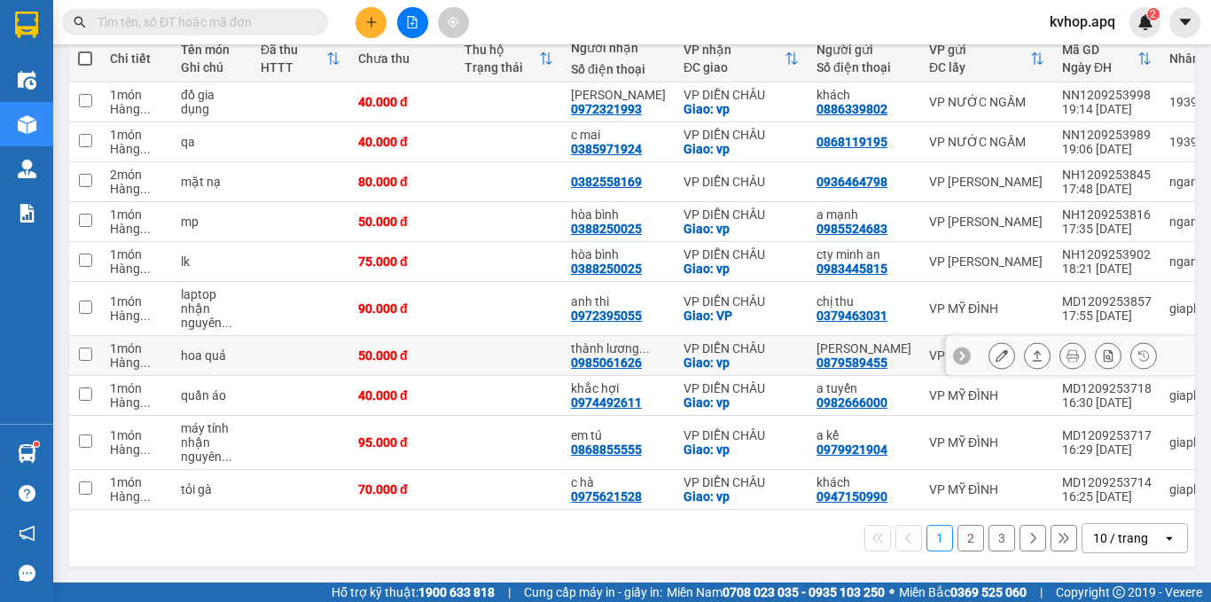
click at [989, 340] on button at bounding box center [1001, 355] width 25 height 31
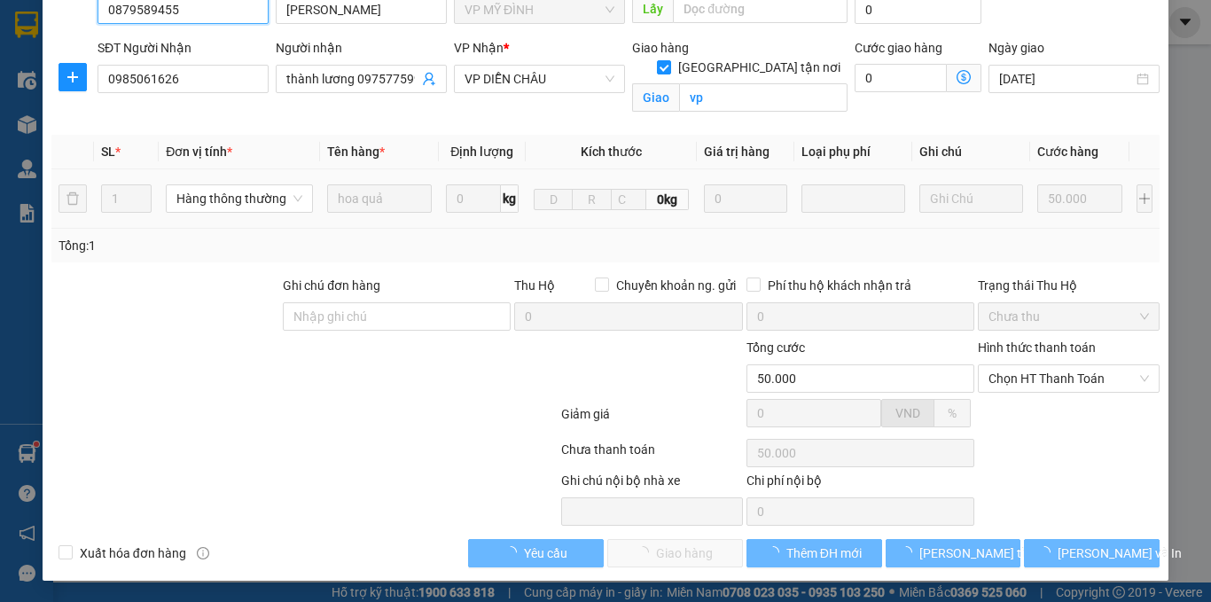
scroll to position [169, 0]
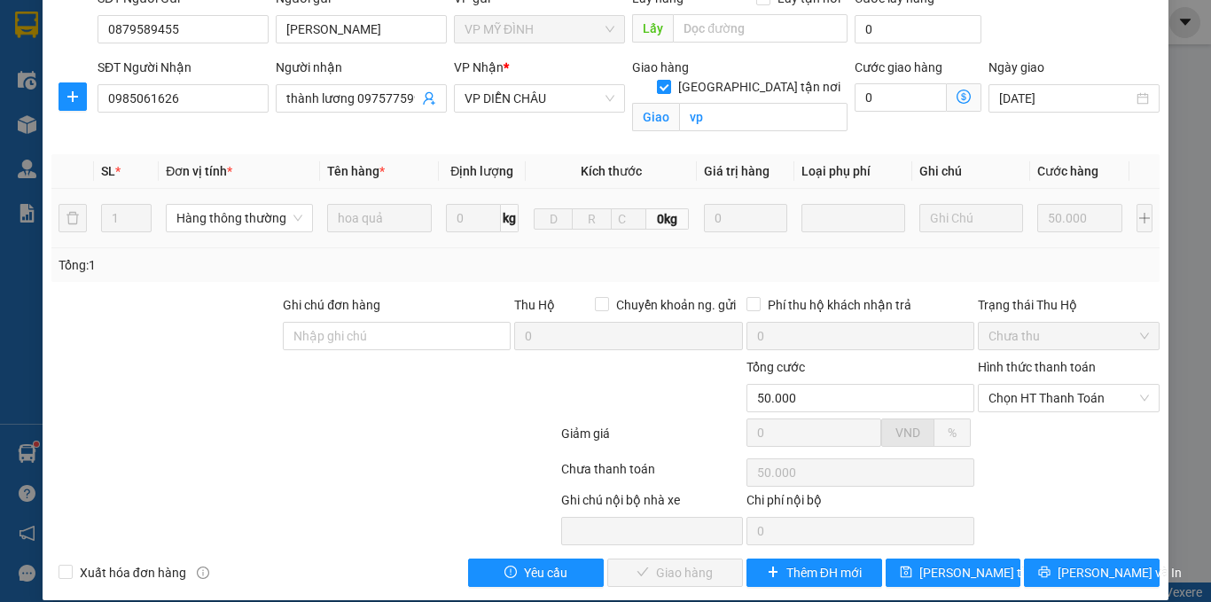
click at [1070, 363] on div "Hình thức thanh toán" at bounding box center [1069, 370] width 182 height 27
click at [1064, 385] on span "Chọn HT Thanh Toán" at bounding box center [1068, 398] width 160 height 27
drag, startPoint x: 1021, startPoint y: 407, endPoint x: 867, endPoint y: 488, distance: 174.5
click at [1021, 410] on div "Tại văn phòng" at bounding box center [1058, 413] width 159 height 19
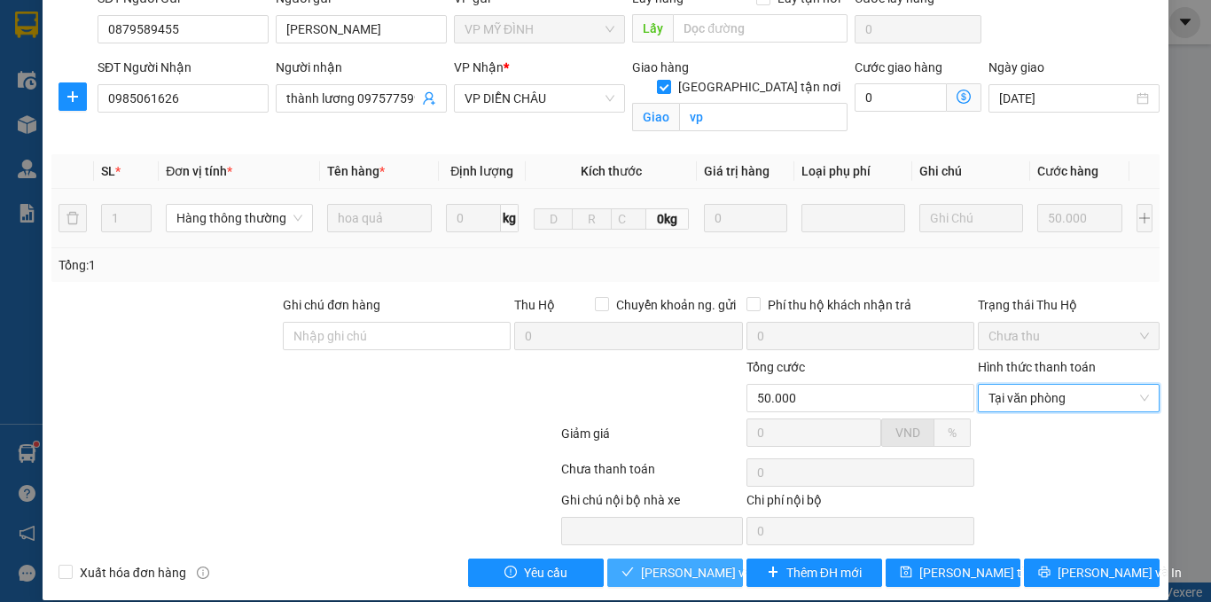
click at [641, 563] on span "[PERSON_NAME] và Giao hàng" at bounding box center [726, 572] width 170 height 19
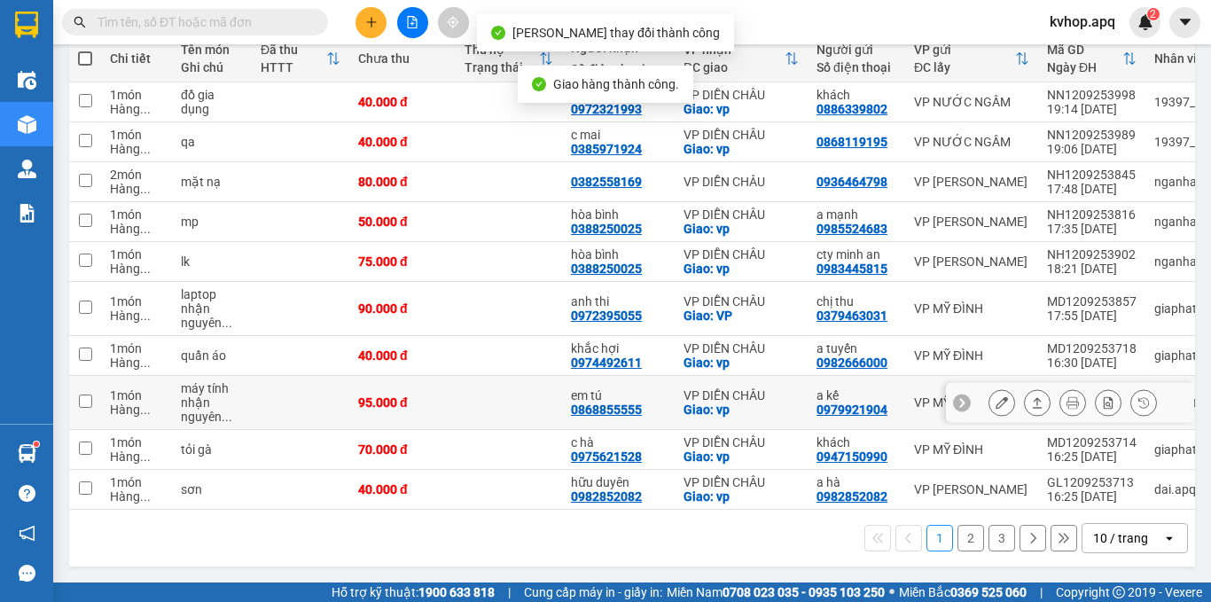
scroll to position [222, 0]
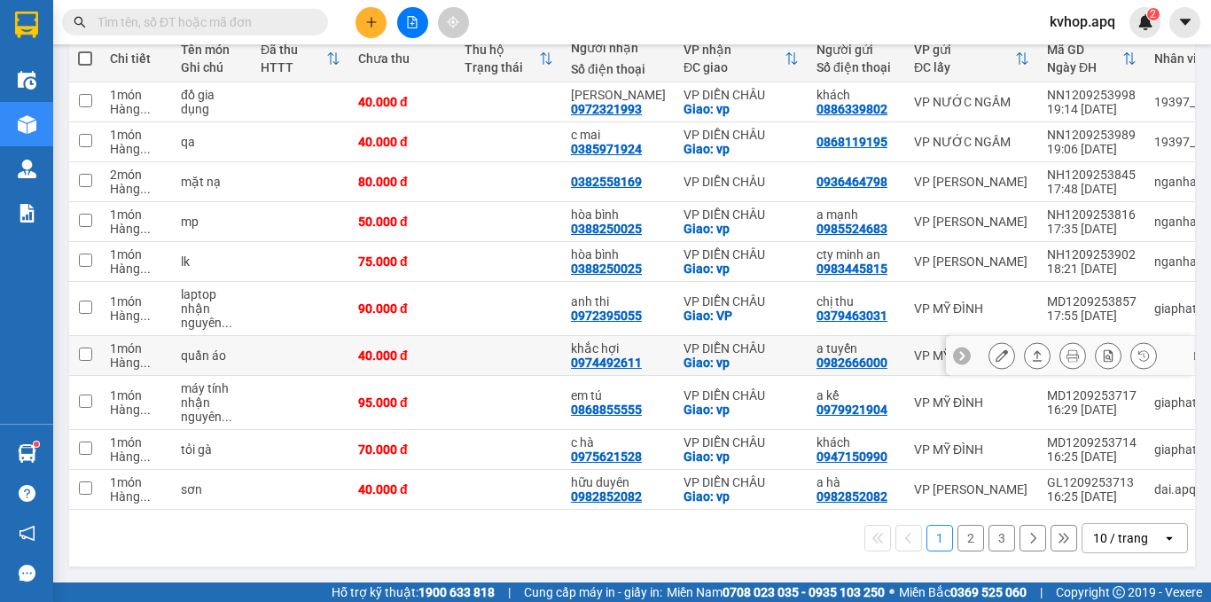
click at [988, 342] on div at bounding box center [1001, 355] width 27 height 27
click at [989, 345] on button at bounding box center [1001, 355] width 25 height 31
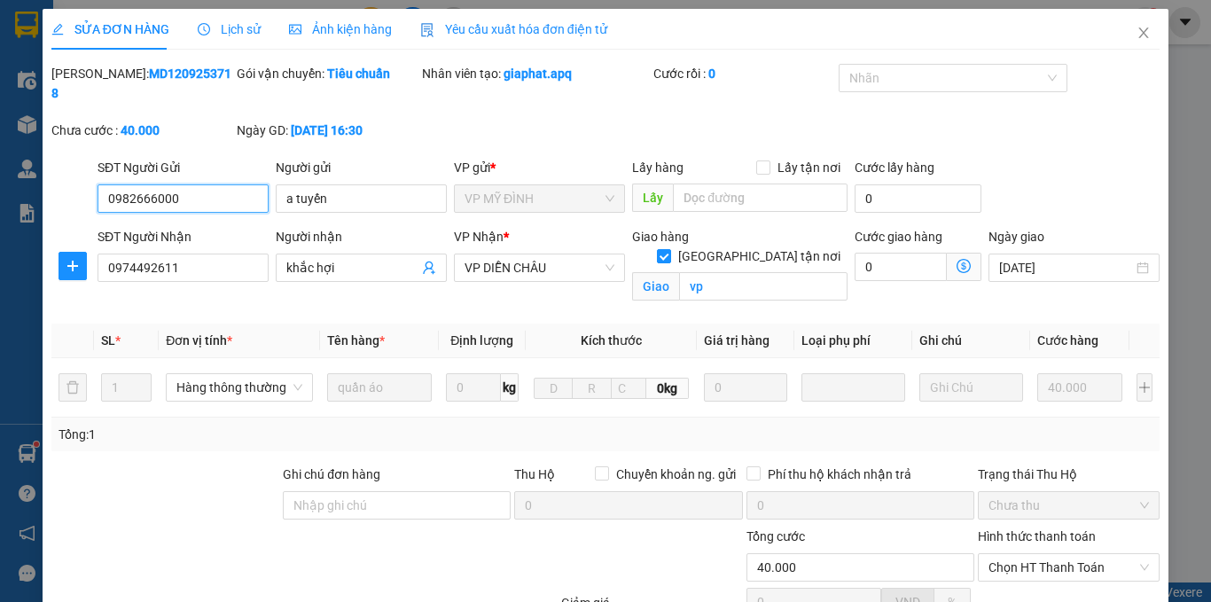
scroll to position [169, 0]
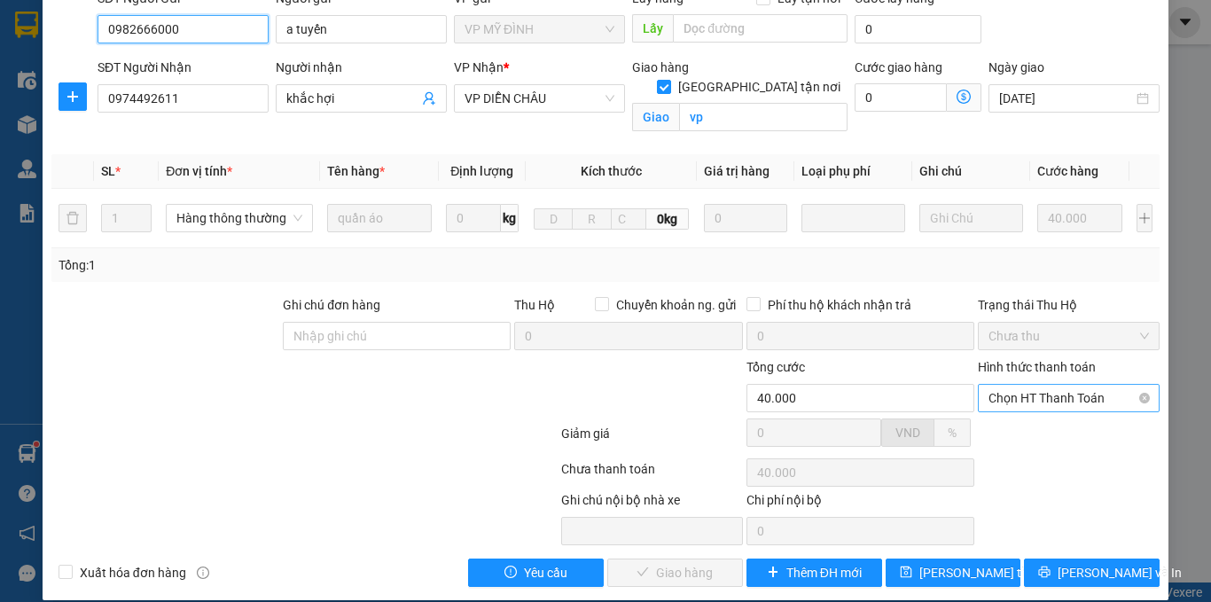
click at [1064, 385] on span "Chọn HT Thanh Toán" at bounding box center [1068, 398] width 160 height 27
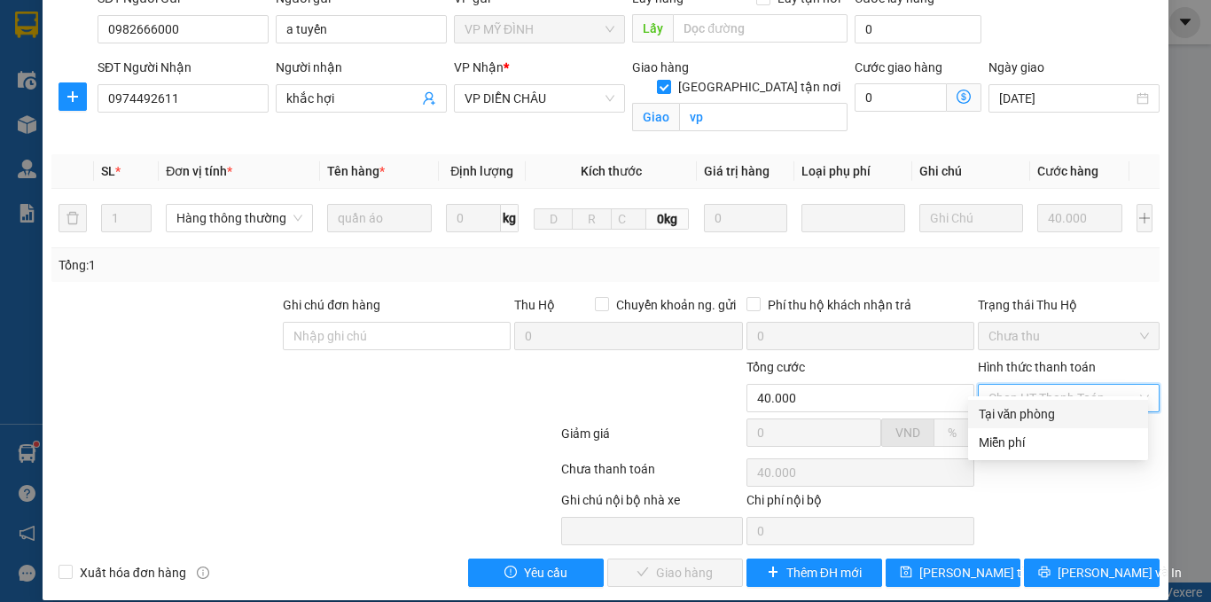
drag, startPoint x: 1041, startPoint y: 409, endPoint x: 811, endPoint y: 474, distance: 239.6
click at [1040, 410] on div "Tại văn phòng" at bounding box center [1058, 413] width 159 height 19
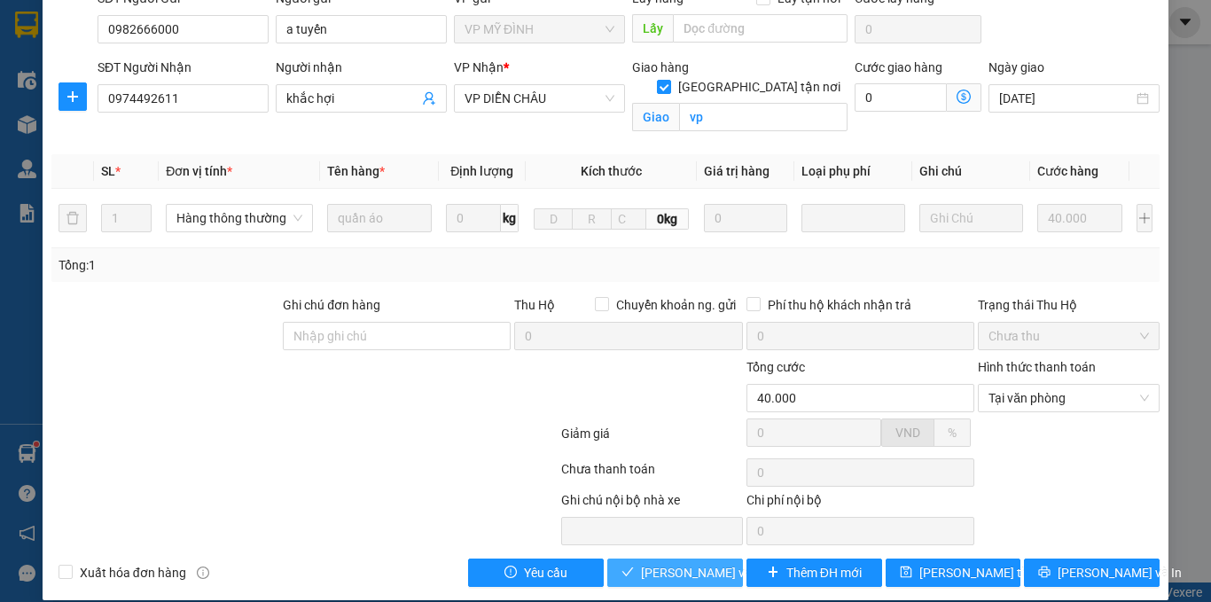
click at [649, 563] on span "[PERSON_NAME] và Giao hàng" at bounding box center [726, 572] width 170 height 19
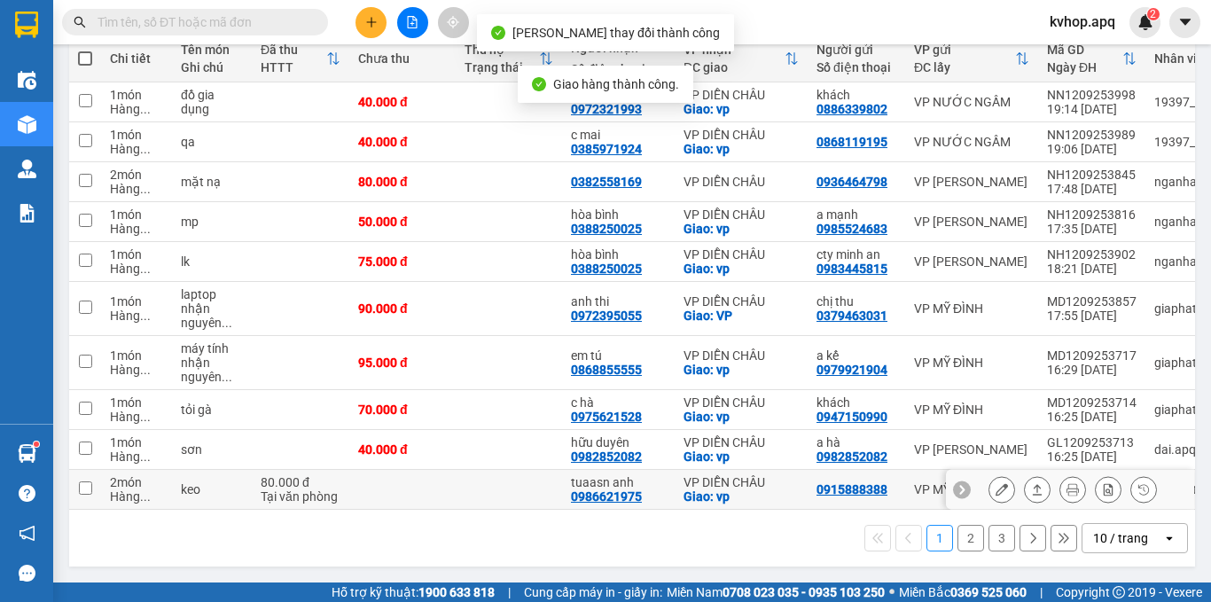
scroll to position [222, 0]
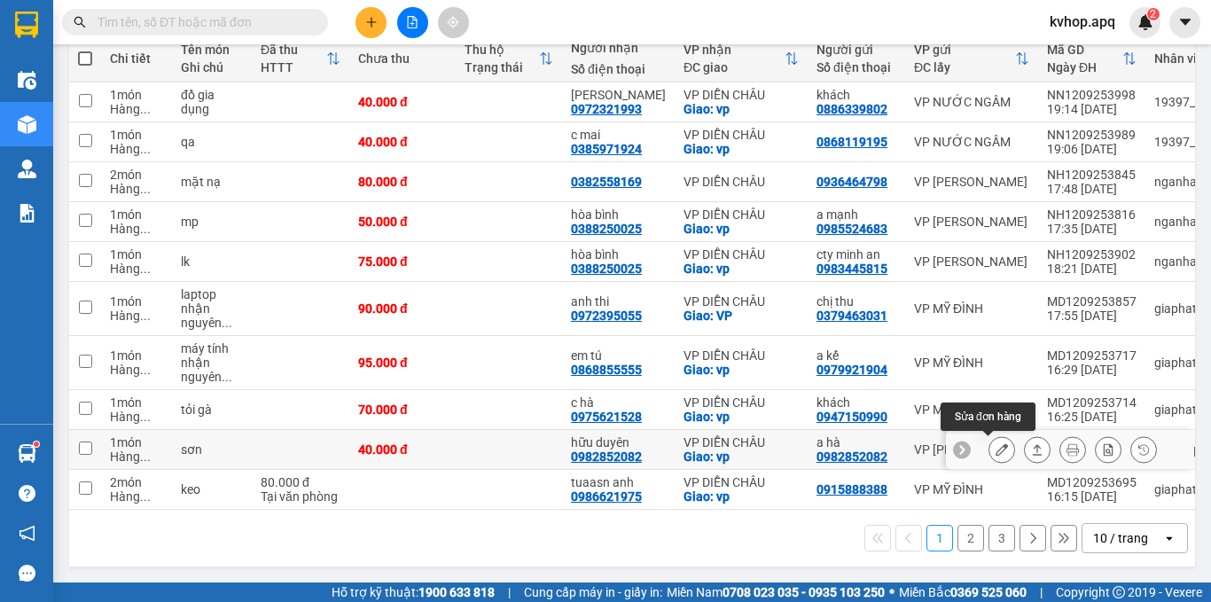
click at [995, 448] on icon at bounding box center [1001, 449] width 12 height 12
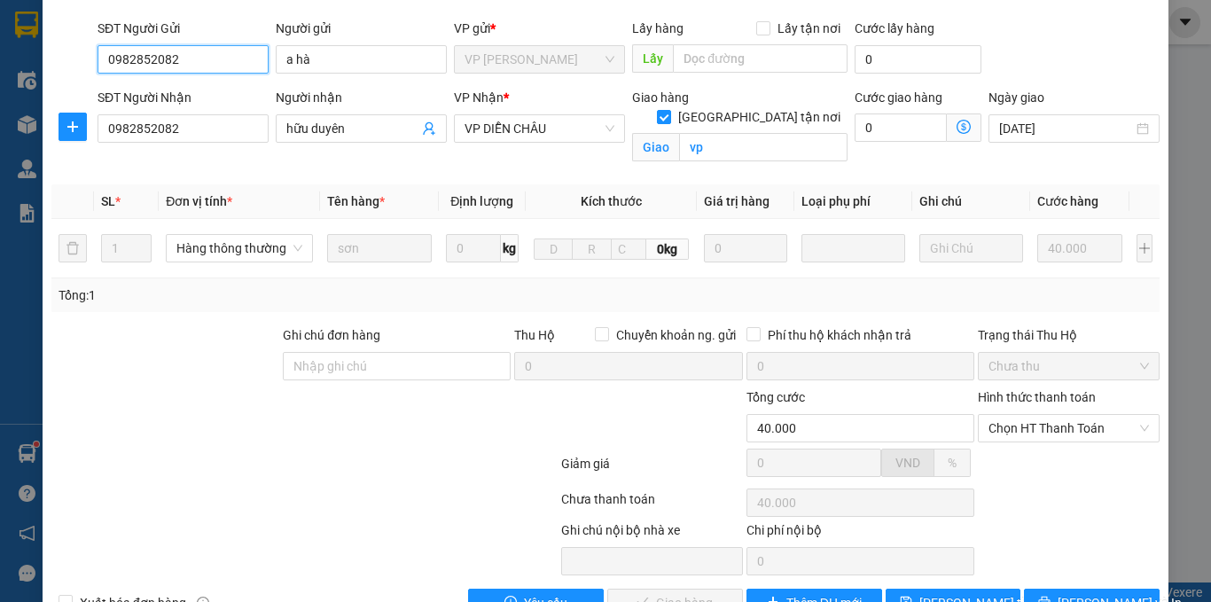
scroll to position [169, 0]
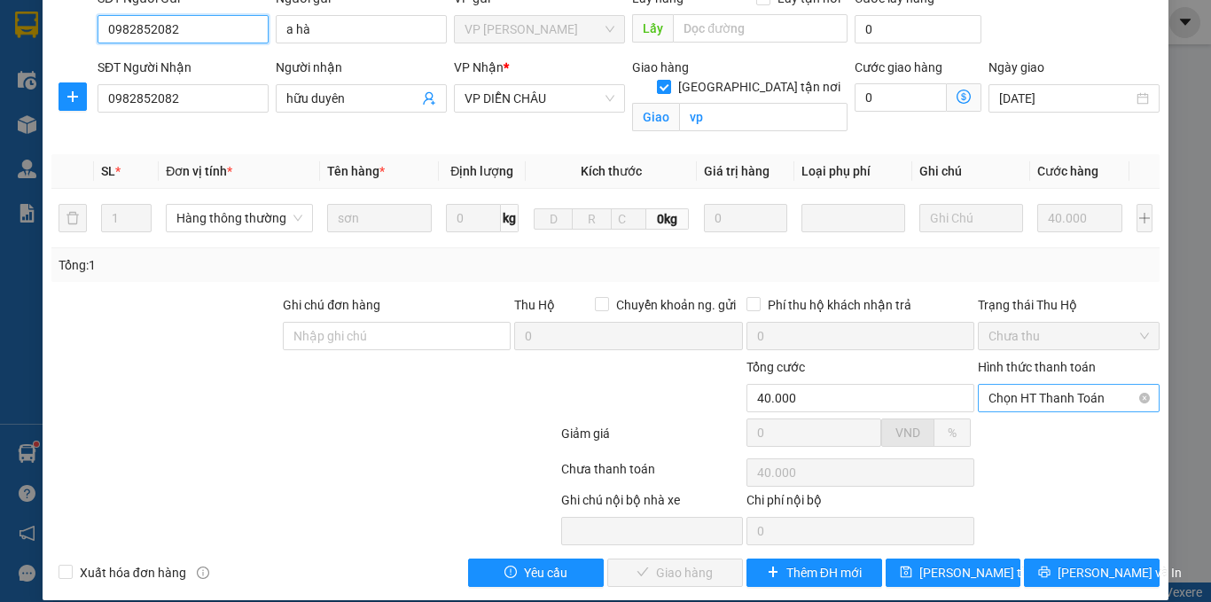
click at [1039, 387] on span "Chọn HT Thanh Toán" at bounding box center [1068, 398] width 160 height 27
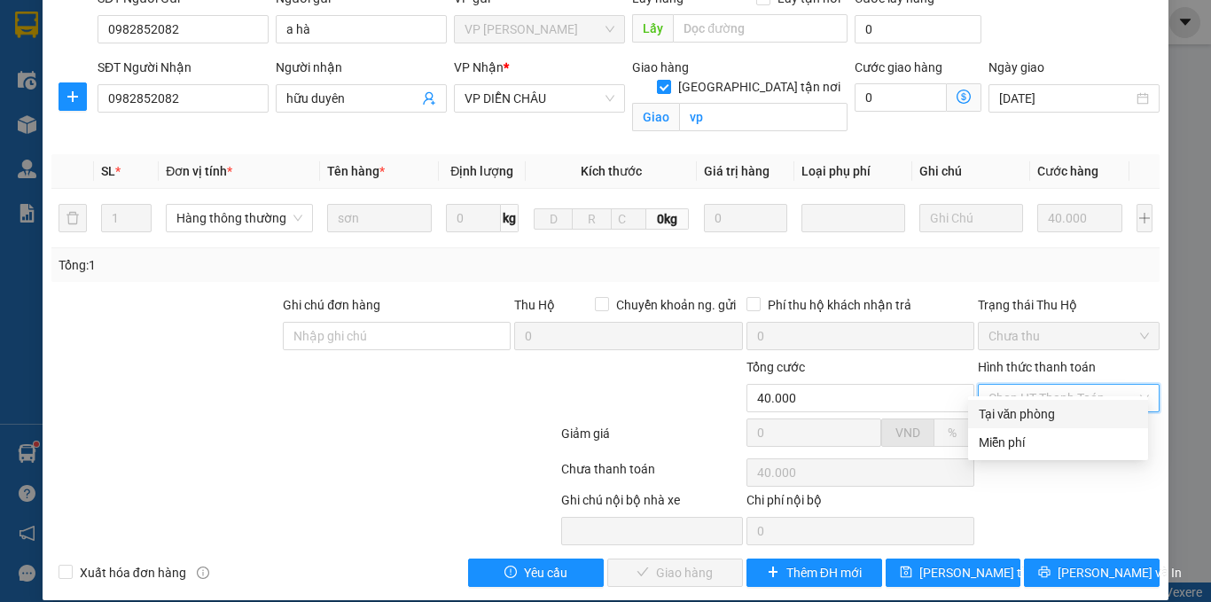
click at [1020, 409] on div "Tại văn phòng" at bounding box center [1058, 413] width 159 height 19
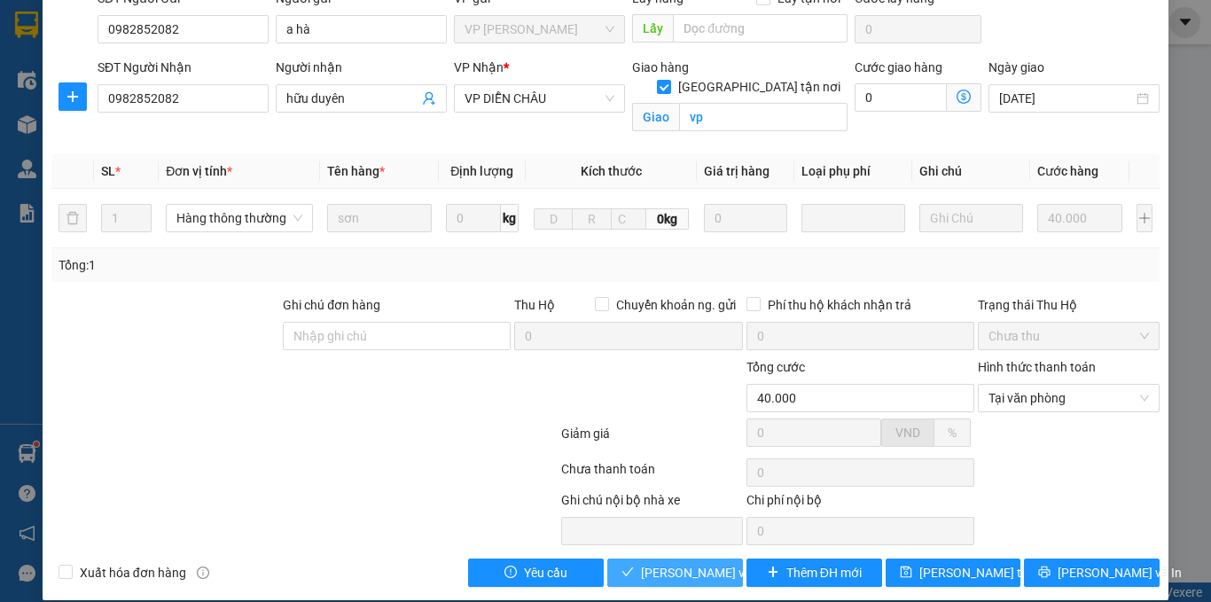
click at [627, 558] on button "[PERSON_NAME] và Giao hàng" at bounding box center [675, 572] width 136 height 28
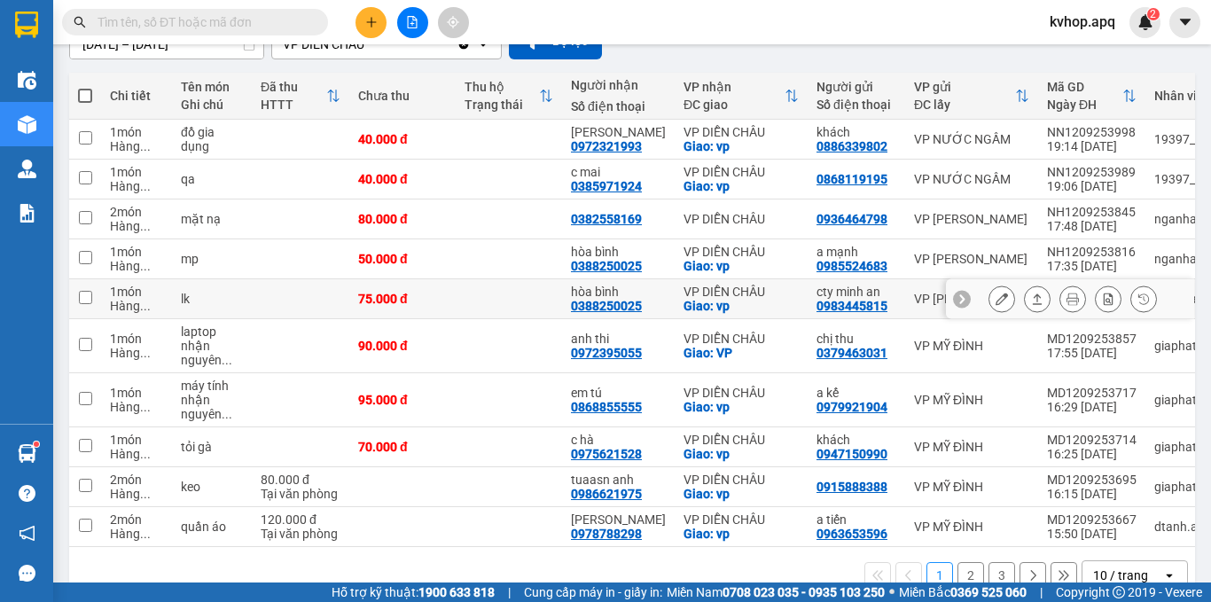
scroll to position [222, 0]
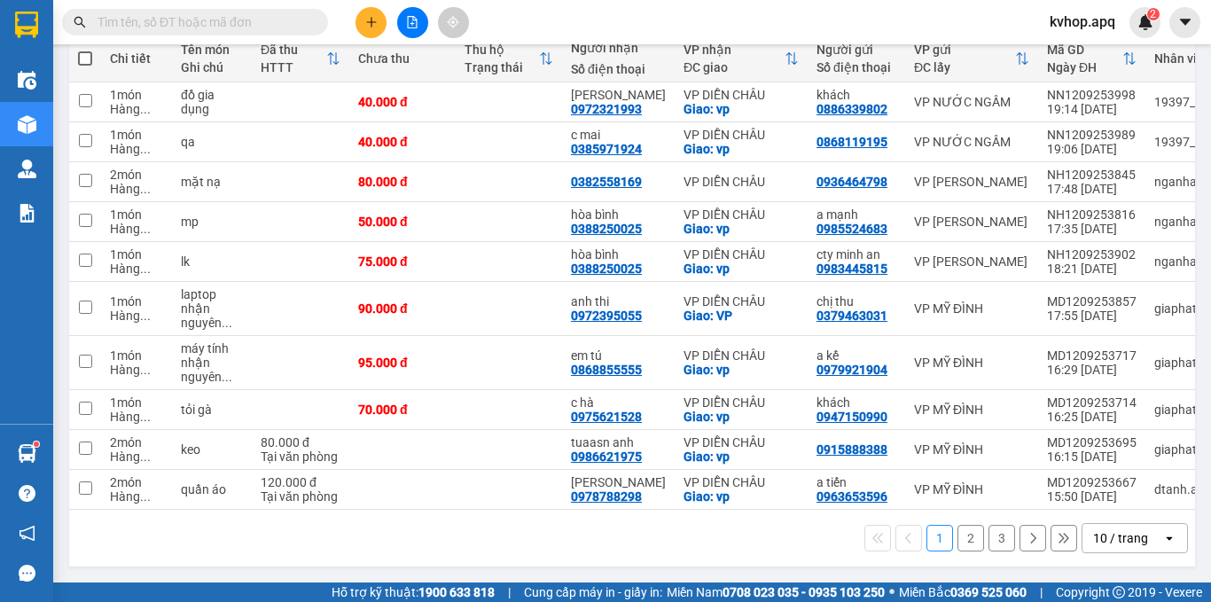
click at [957, 534] on button "2" at bounding box center [970, 538] width 27 height 27
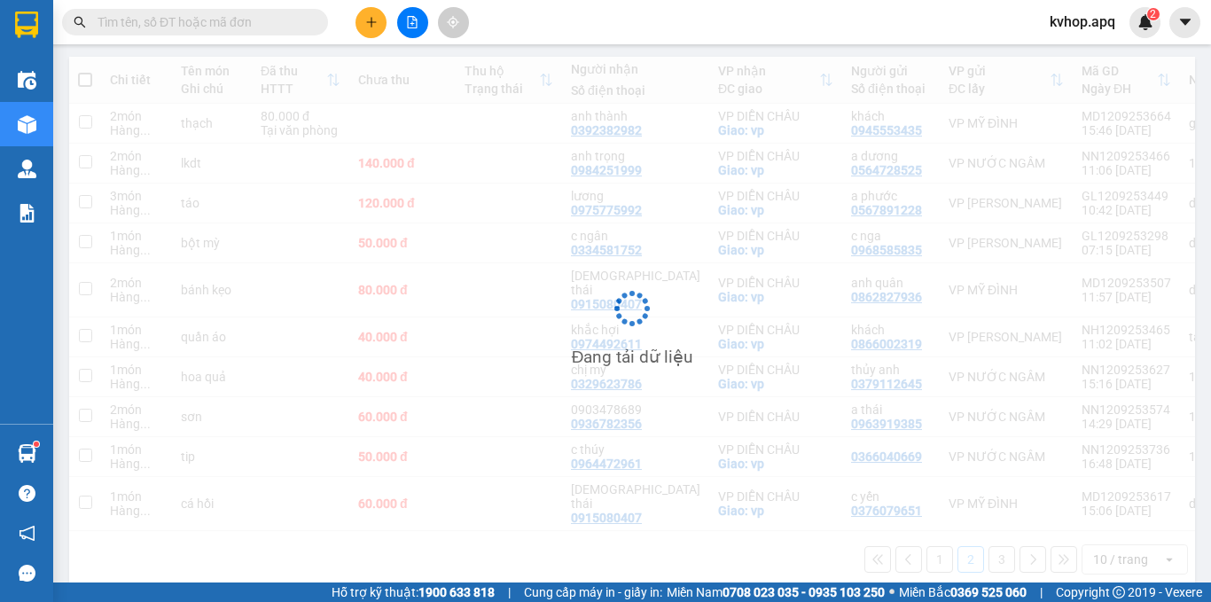
scroll to position [193, 0]
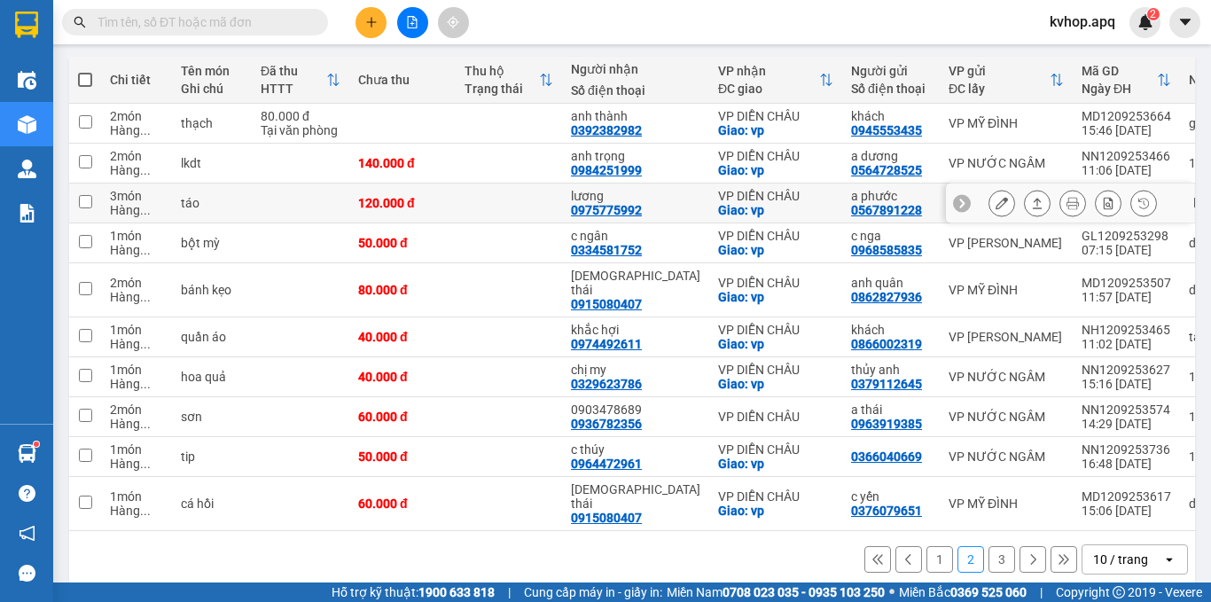
click at [995, 199] on icon at bounding box center [1001, 203] width 12 height 12
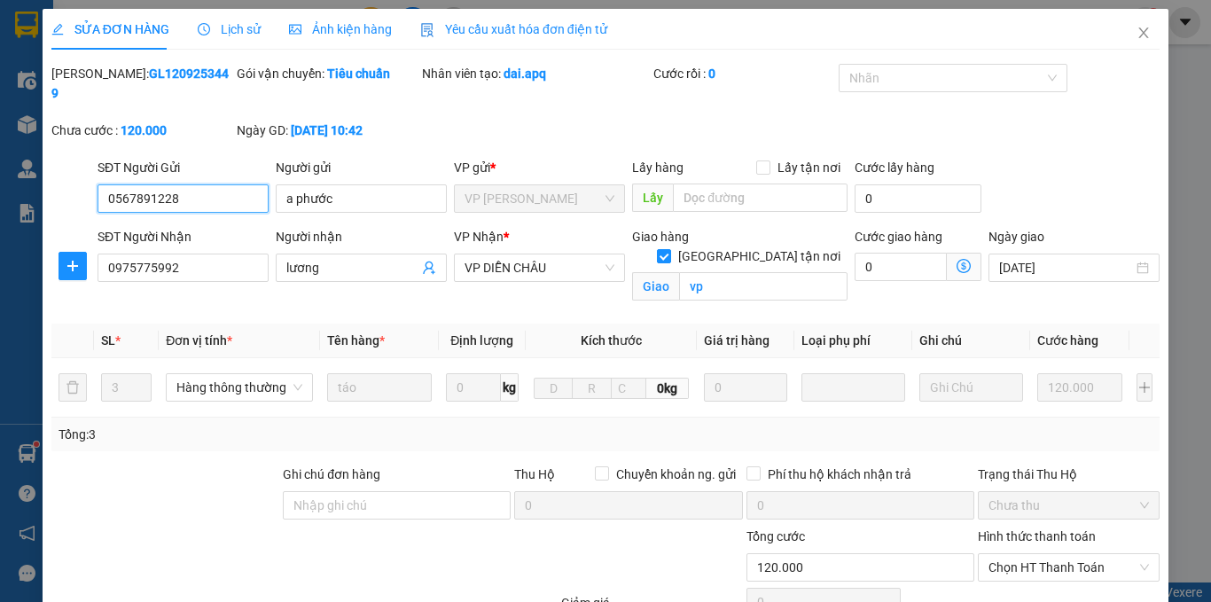
scroll to position [139, 0]
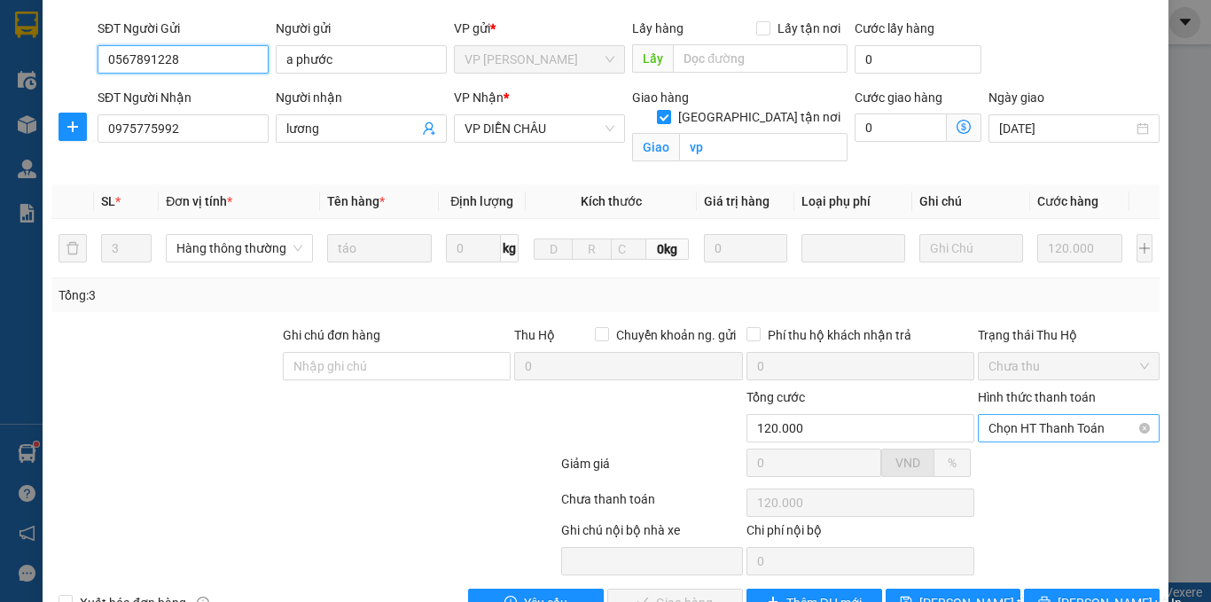
click at [1003, 415] on span "Chọn HT Thanh Toán" at bounding box center [1068, 428] width 160 height 27
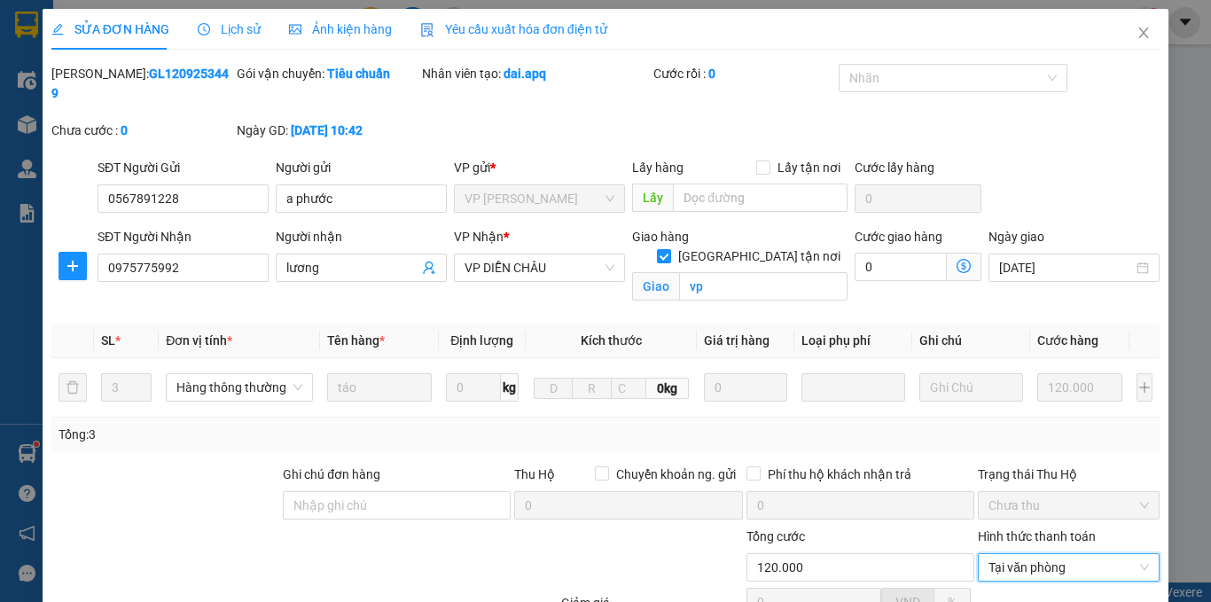
scroll to position [139, 0]
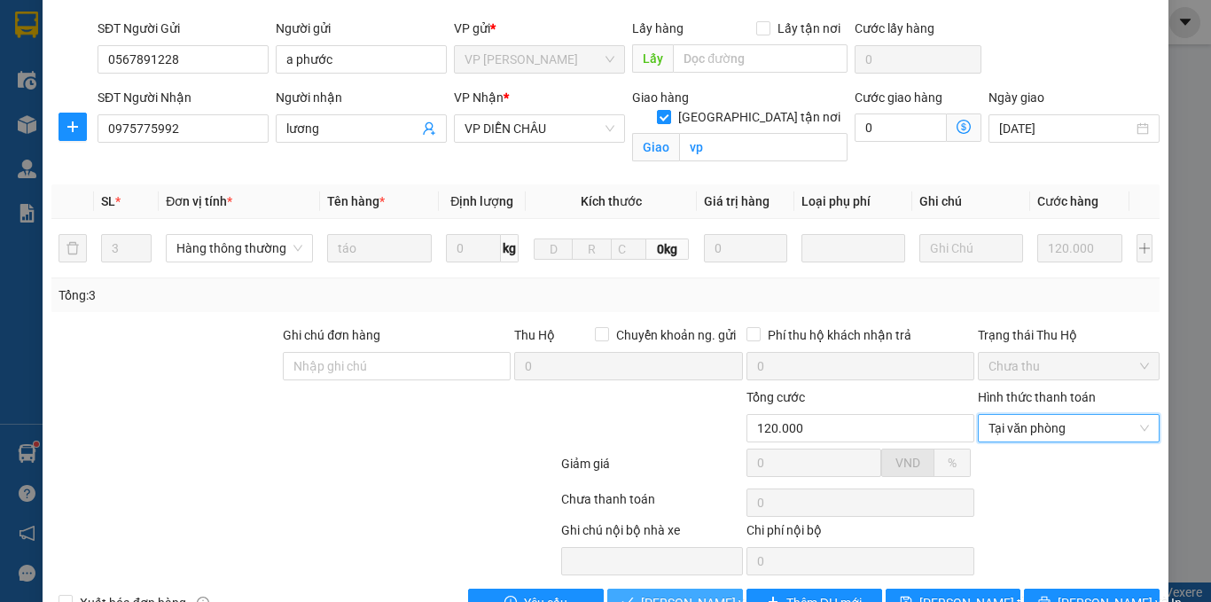
click at [686, 596] on button "[PERSON_NAME] và Giao hàng" at bounding box center [675, 603] width 136 height 28
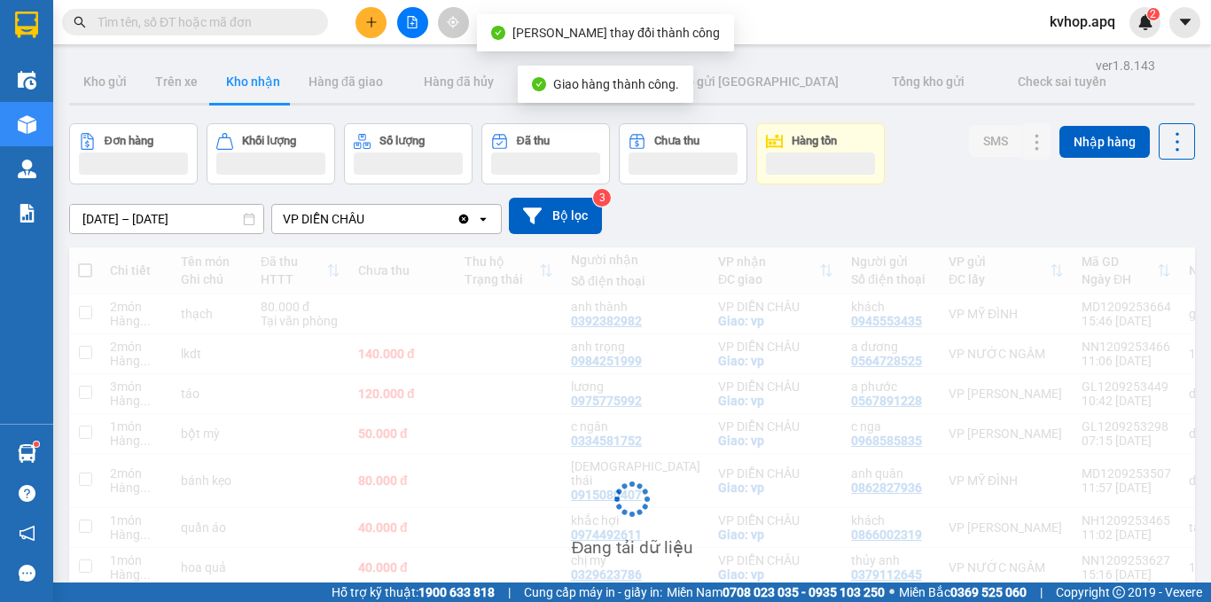
scroll to position [177, 0]
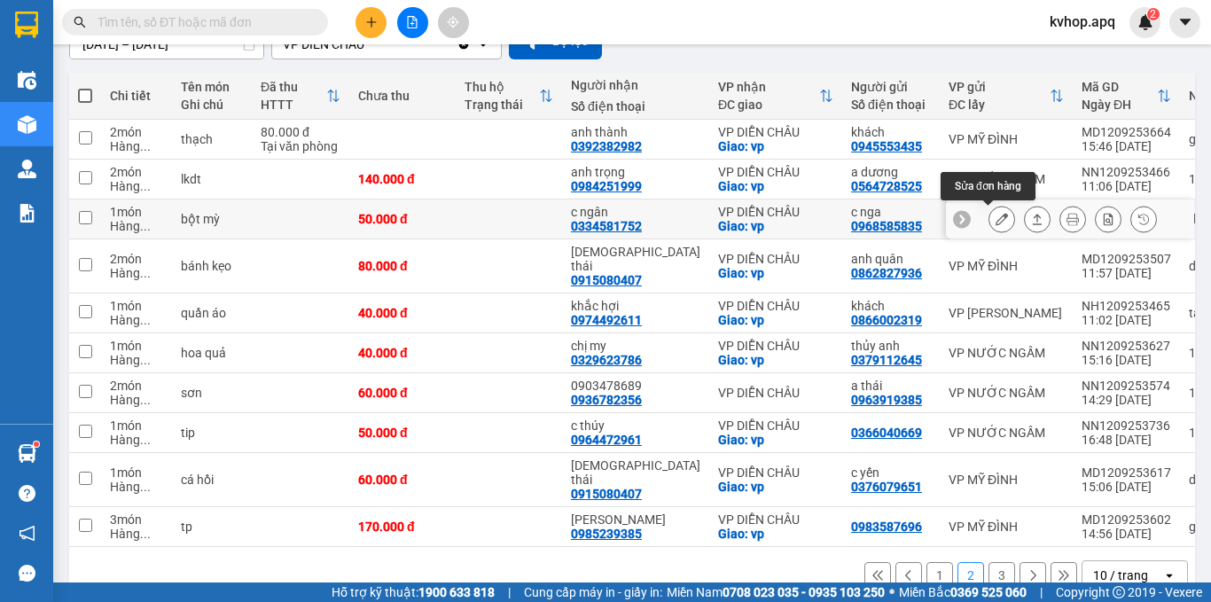
click at [995, 216] on icon at bounding box center [1001, 219] width 12 height 12
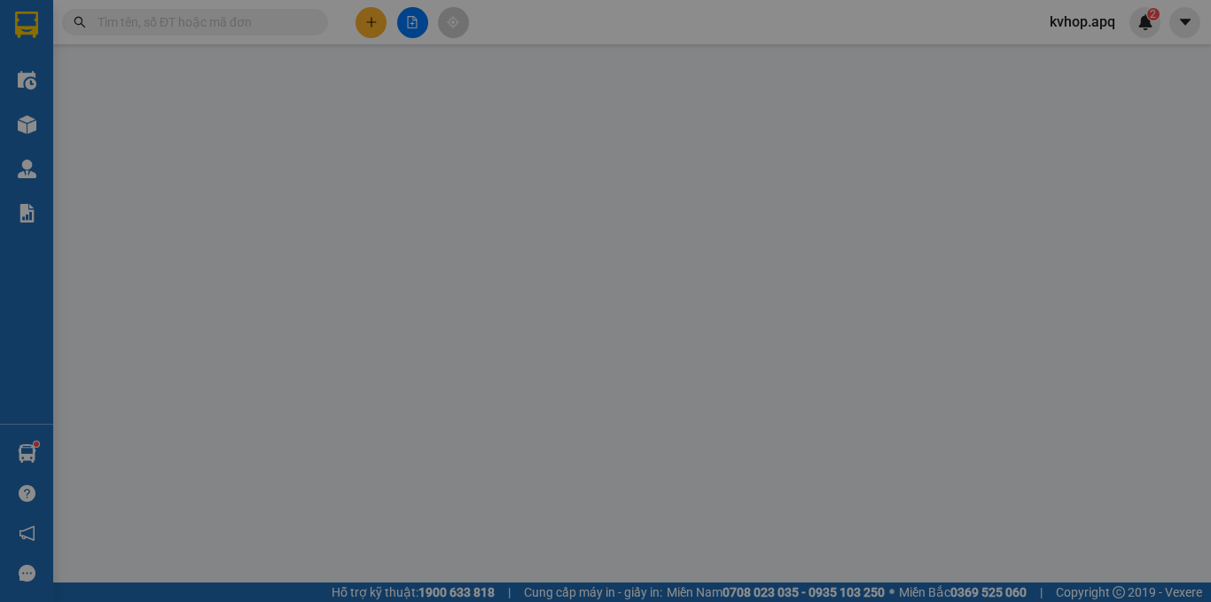
type input "0968585835"
type input "c nga"
type input "0334581752"
type input "c ngân"
checkbox input "true"
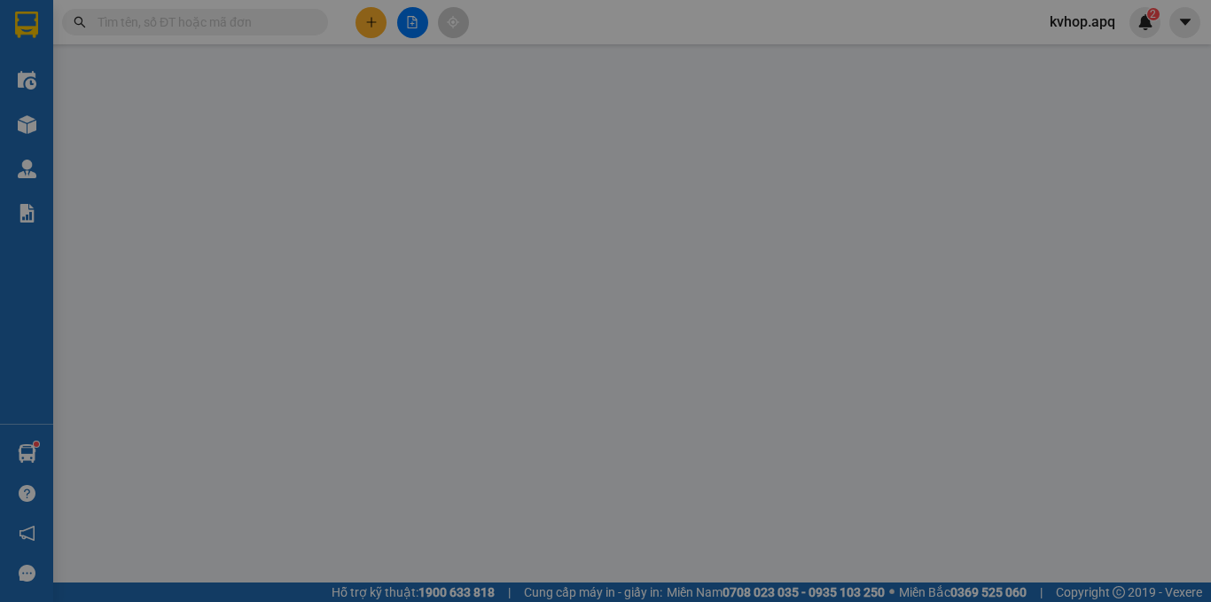
type input "vp"
type input "50.000"
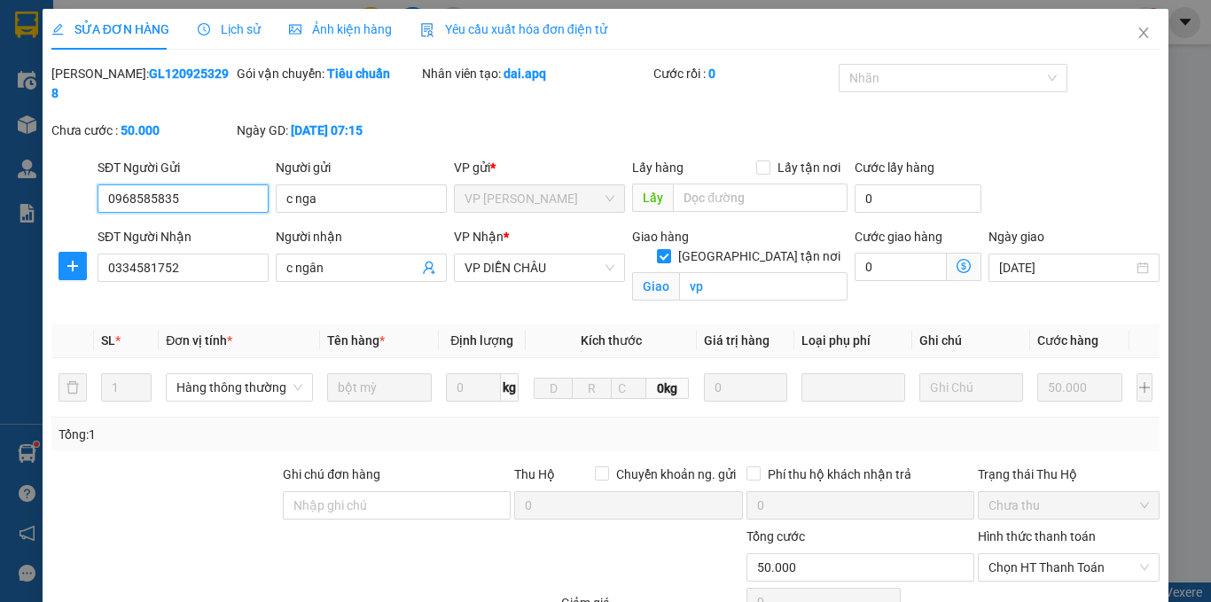
scroll to position [169, 0]
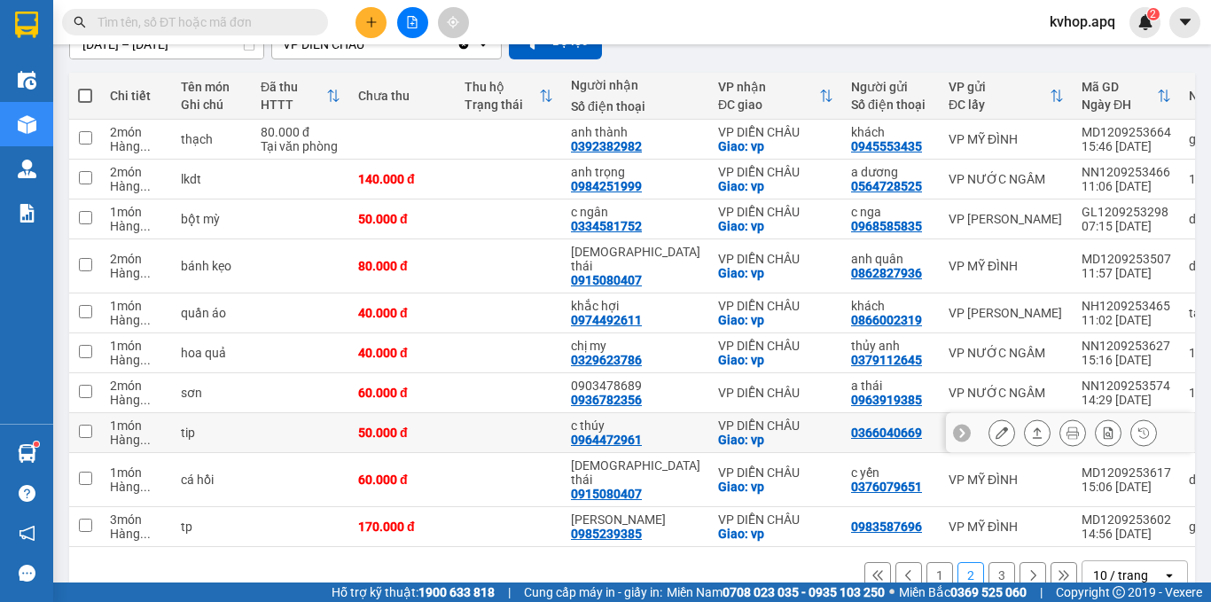
scroll to position [193, 0]
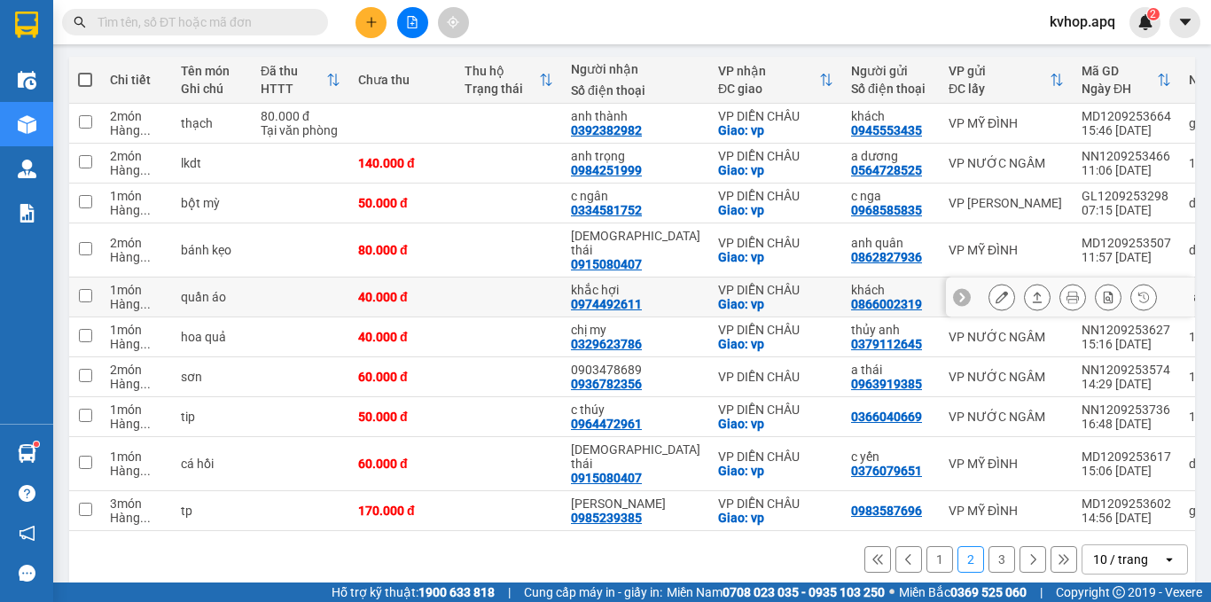
click at [995, 291] on icon at bounding box center [1001, 297] width 12 height 12
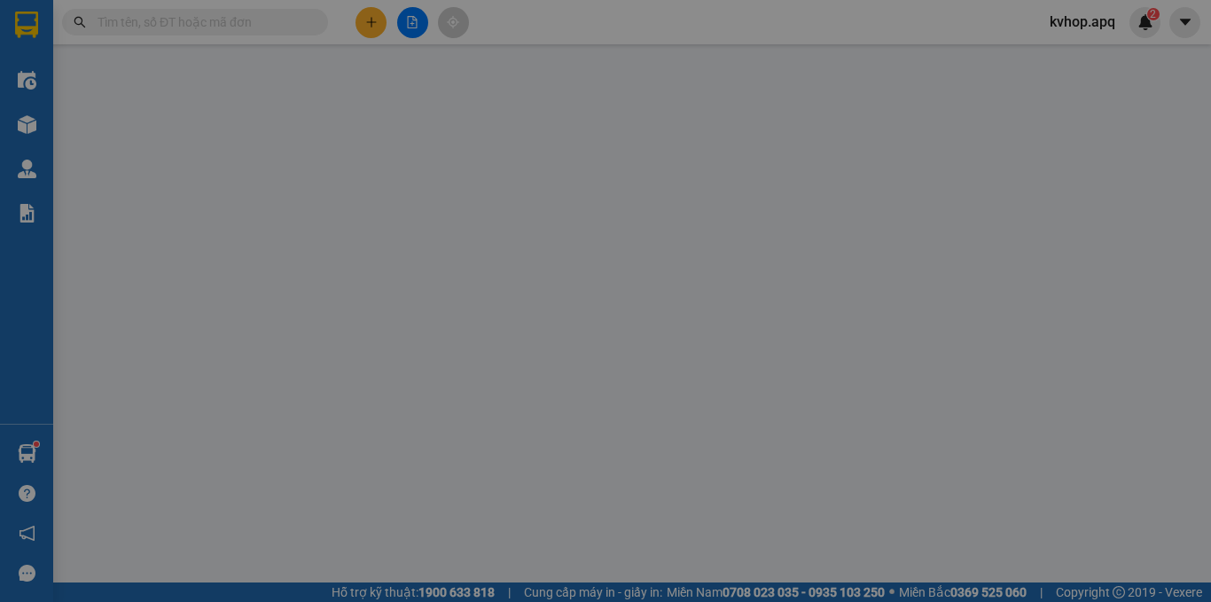
type input "0866002319"
type input "khách"
type input "0974492611"
type input "khắc hợi"
checkbox input "true"
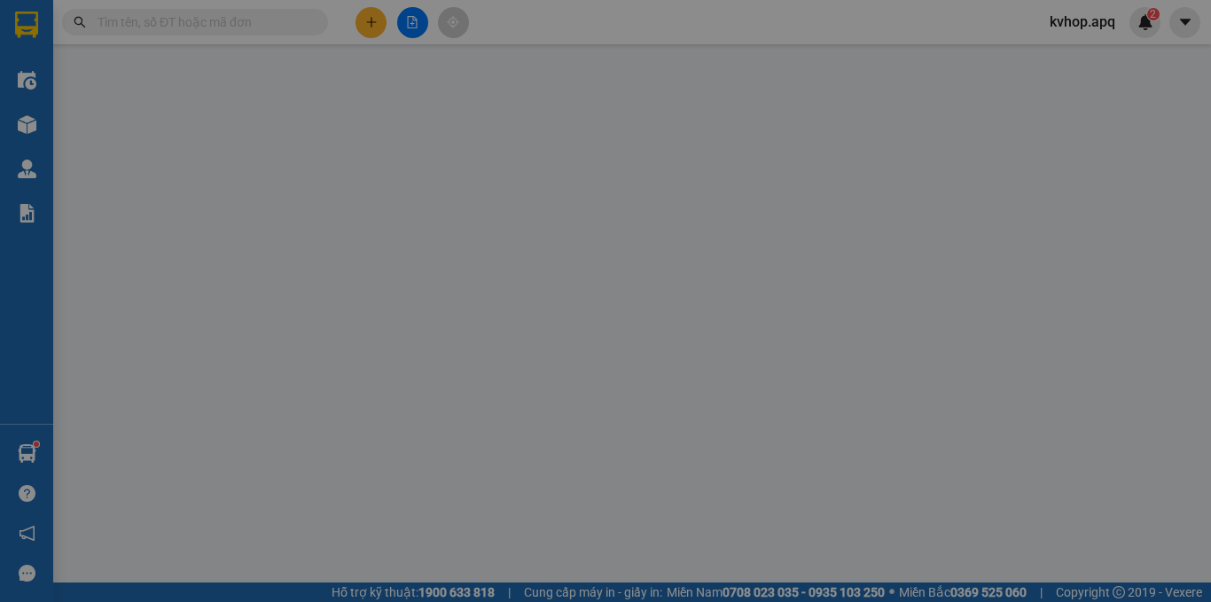
type input "vp"
type input "40.000"
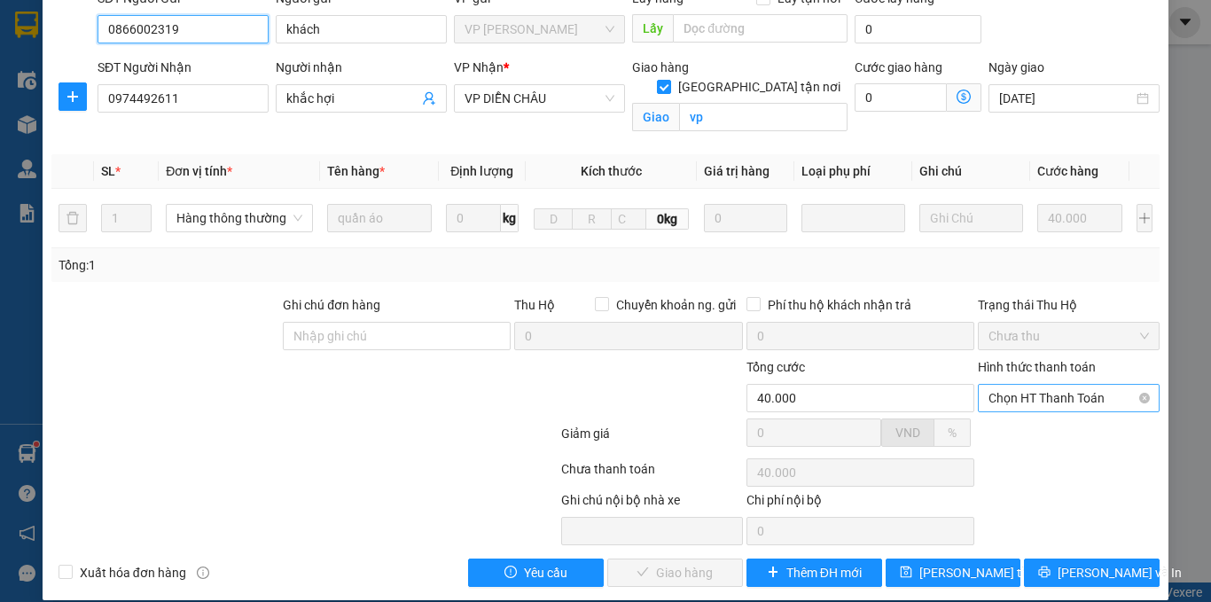
scroll to position [169, 0]
click at [1049, 385] on span "Chọn HT Thanh Toán" at bounding box center [1068, 398] width 160 height 27
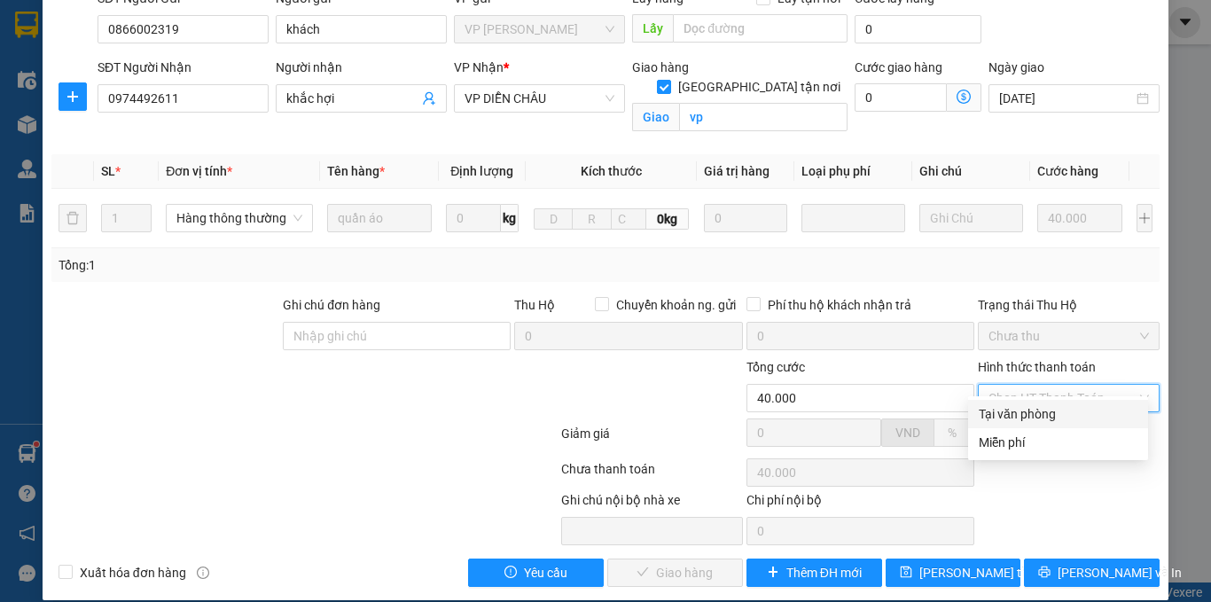
drag, startPoint x: 1026, startPoint y: 403, endPoint x: 1021, endPoint y: 411, distance: 9.6
click at [1025, 403] on div "Tại văn phòng" at bounding box center [1058, 414] width 180 height 28
type input "0"
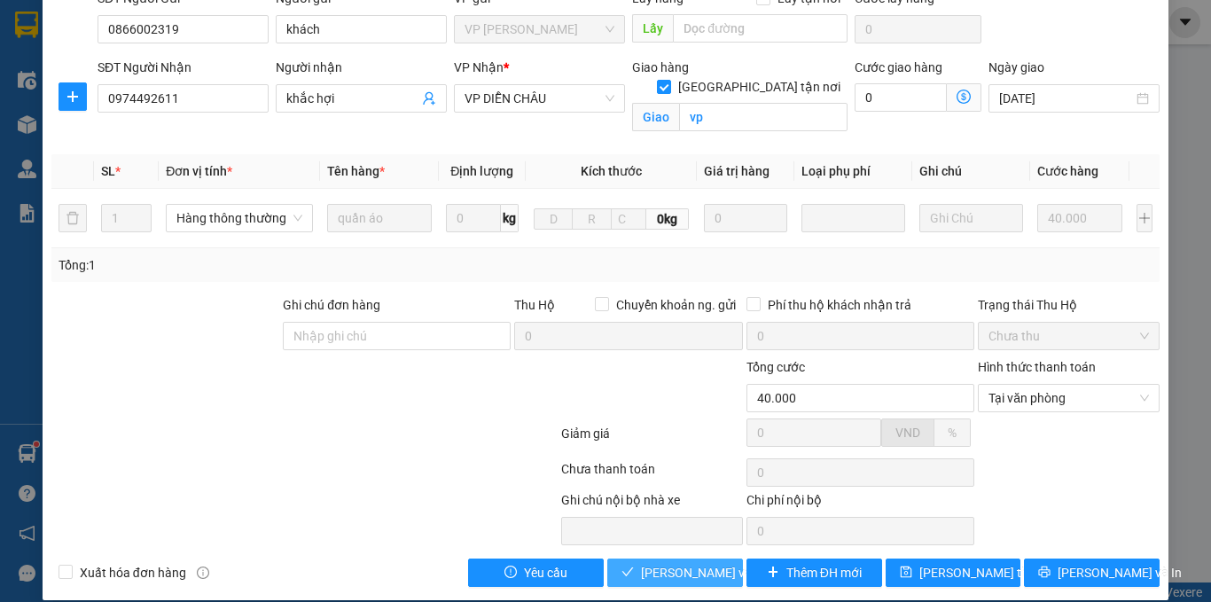
click at [690, 563] on span "[PERSON_NAME] và Giao hàng" at bounding box center [726, 572] width 170 height 19
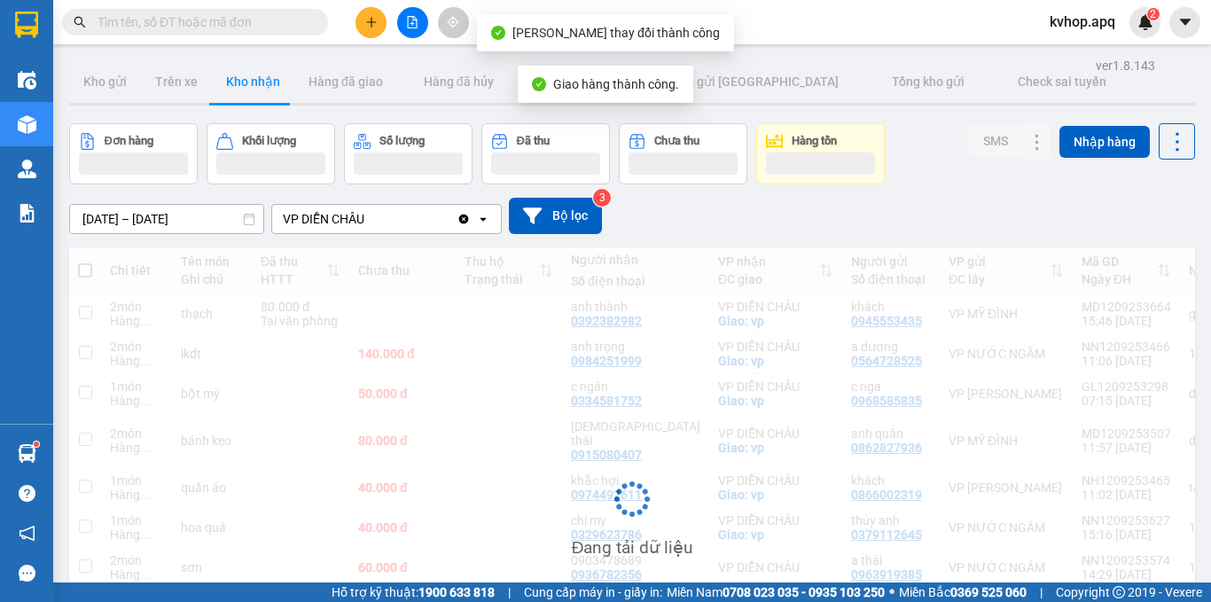
scroll to position [177, 0]
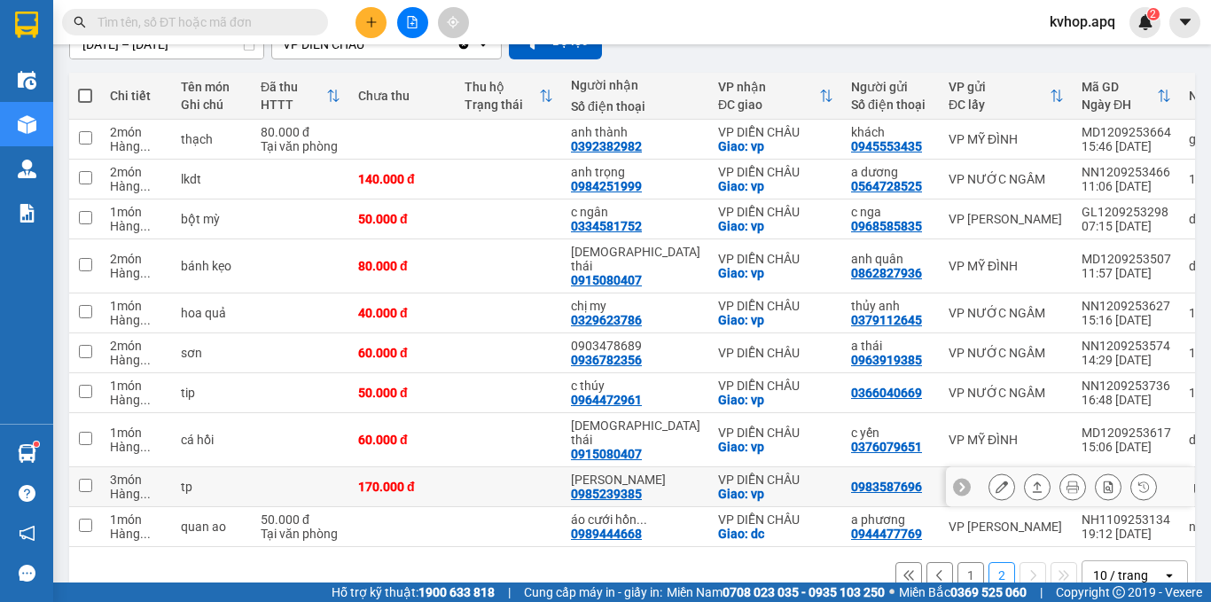
click at [995, 480] on icon at bounding box center [1001, 486] width 12 height 12
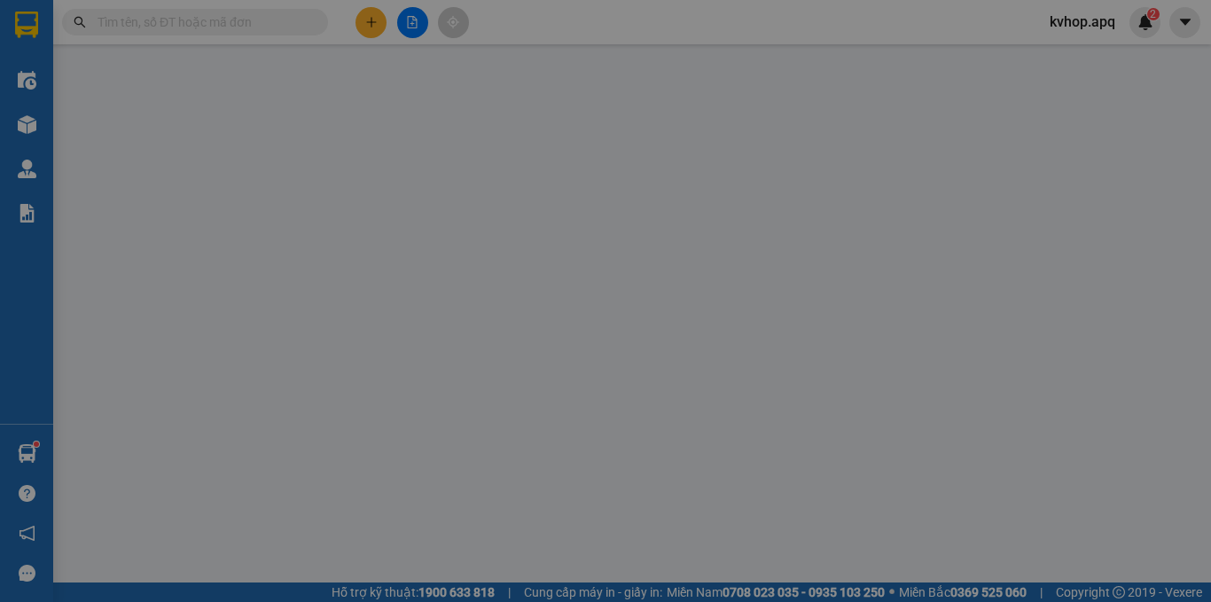
type input "0983587696"
type input "0985239385"
type input "[PERSON_NAME]"
checkbox input "true"
type input "vp"
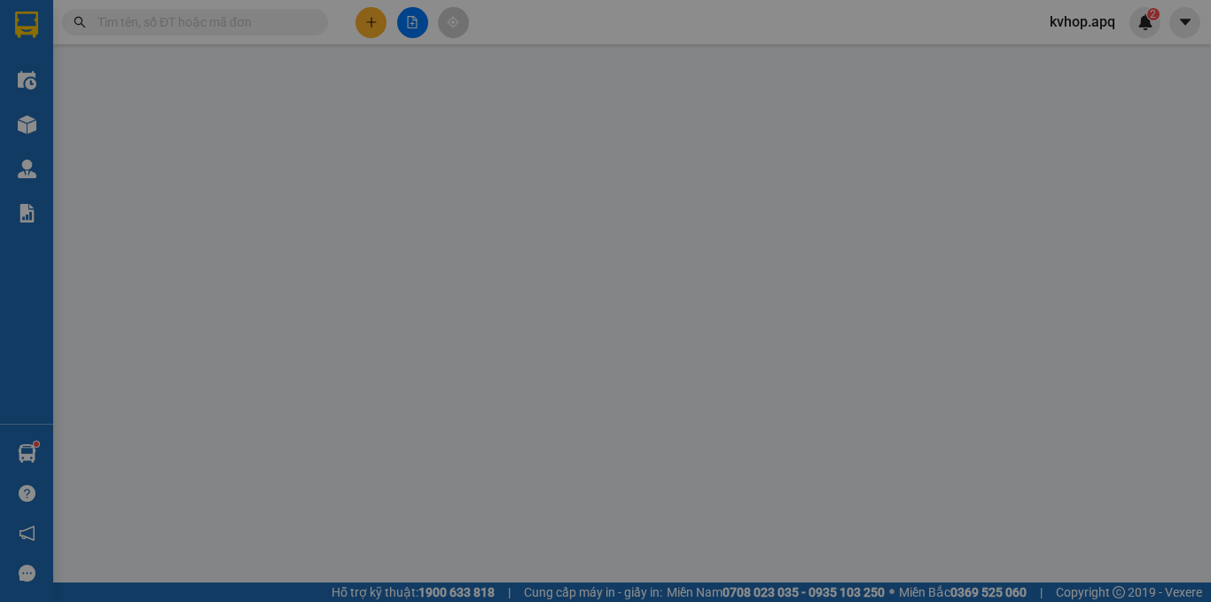
type input "170.000"
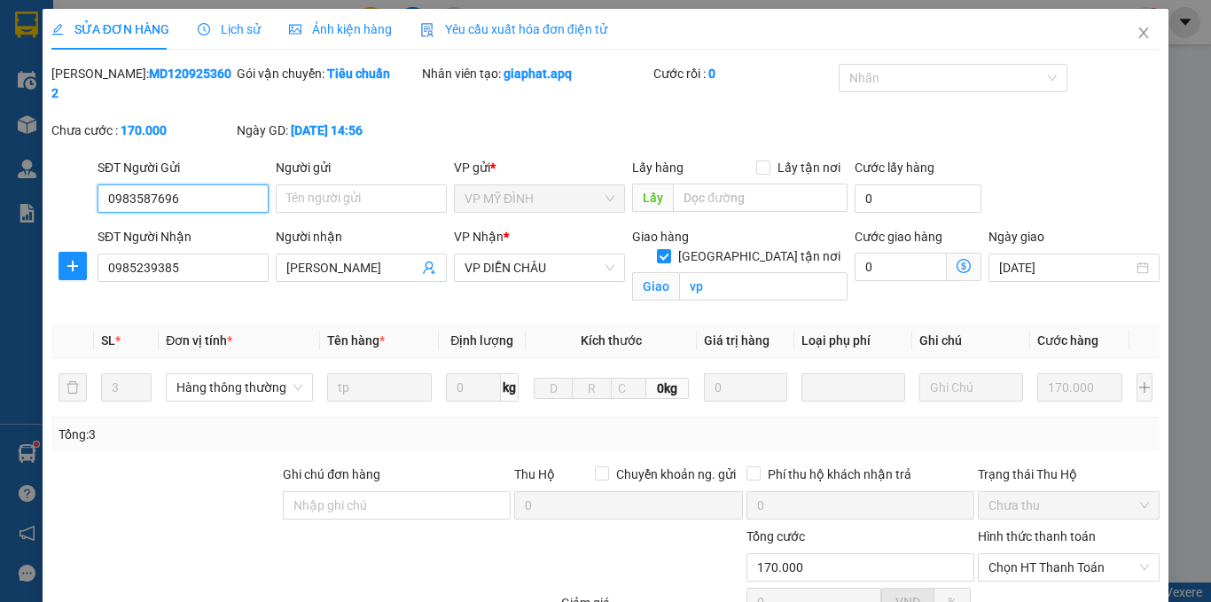
scroll to position [169, 0]
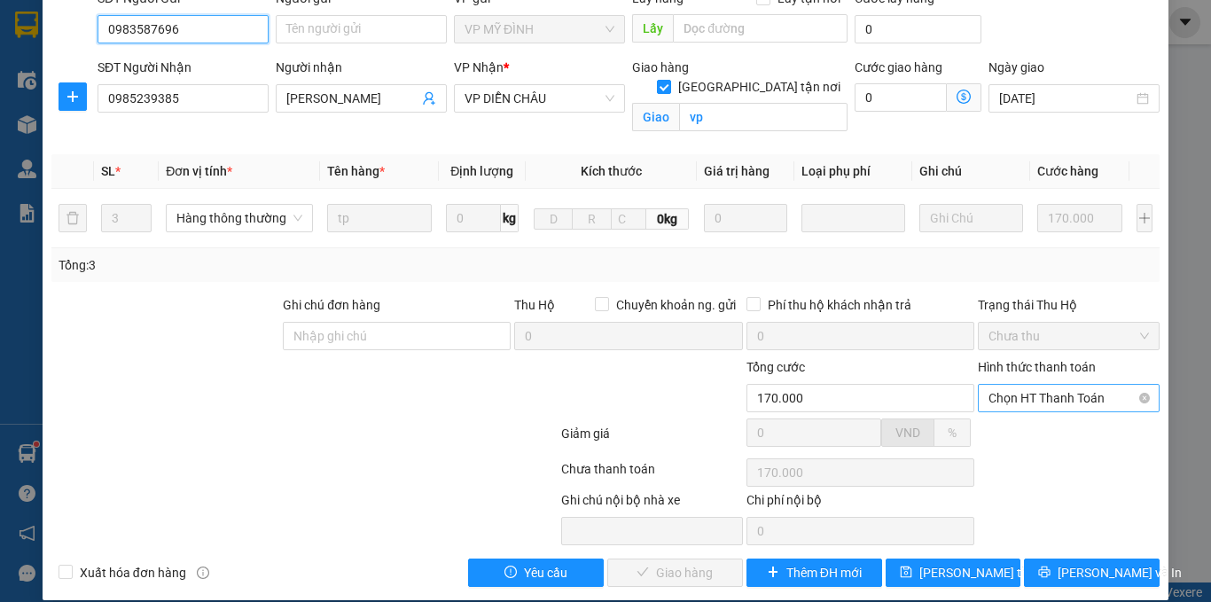
click at [1013, 385] on span "Chọn HT Thanh Toán" at bounding box center [1068, 398] width 160 height 27
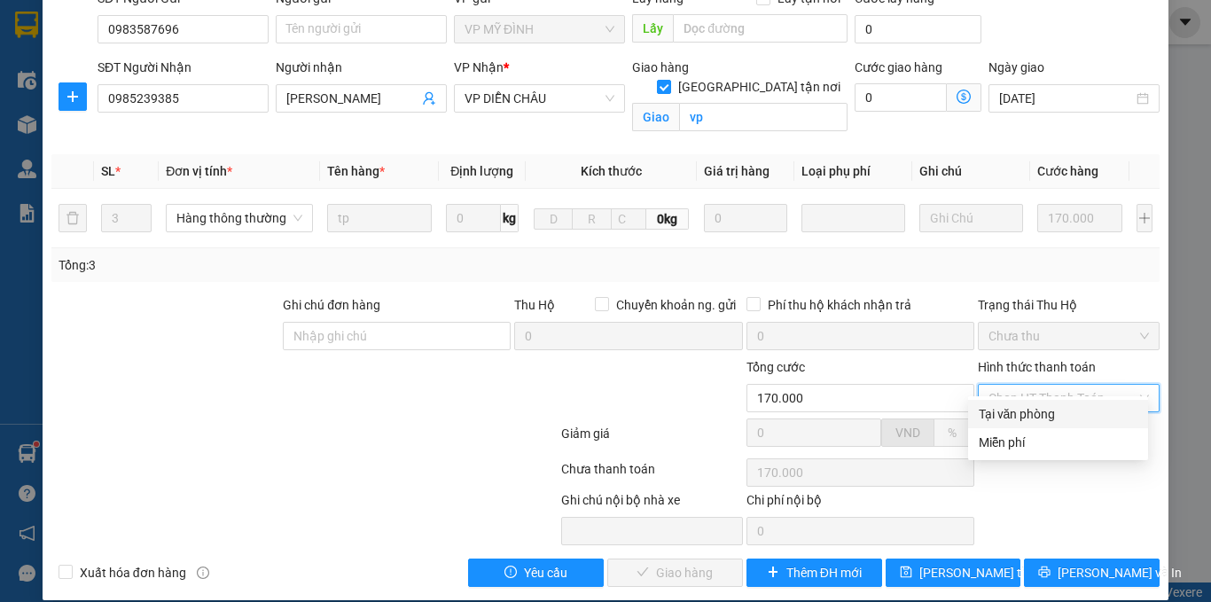
click at [997, 410] on div "Tại văn phòng" at bounding box center [1058, 413] width 159 height 19
type input "0"
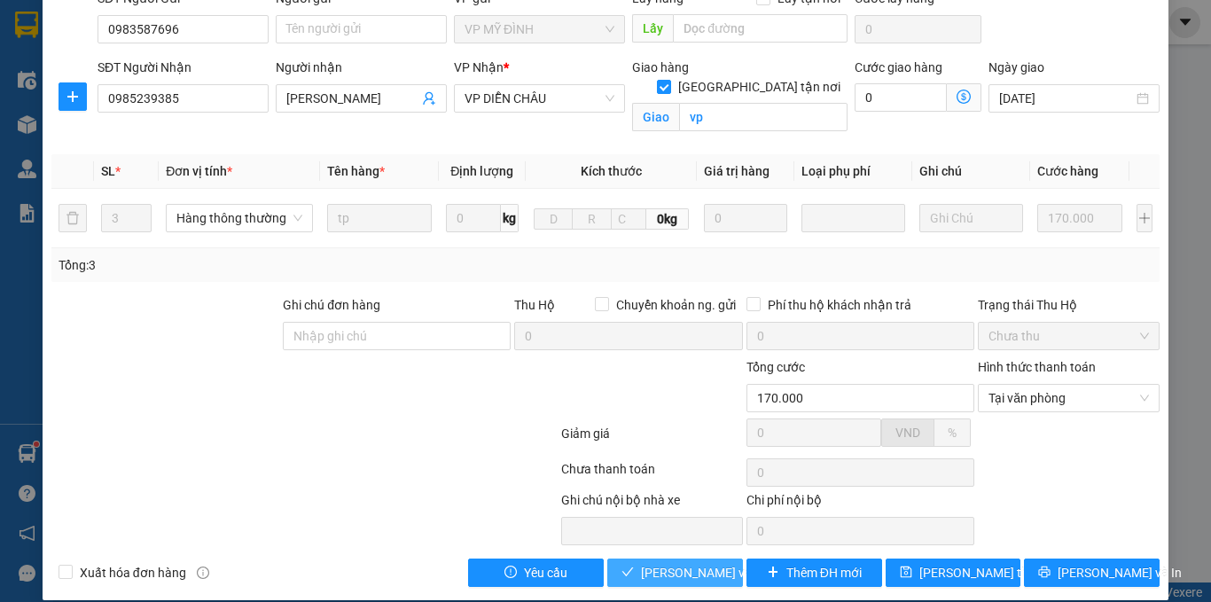
click at [664, 563] on span "[PERSON_NAME] và Giao hàng" at bounding box center [726, 572] width 170 height 19
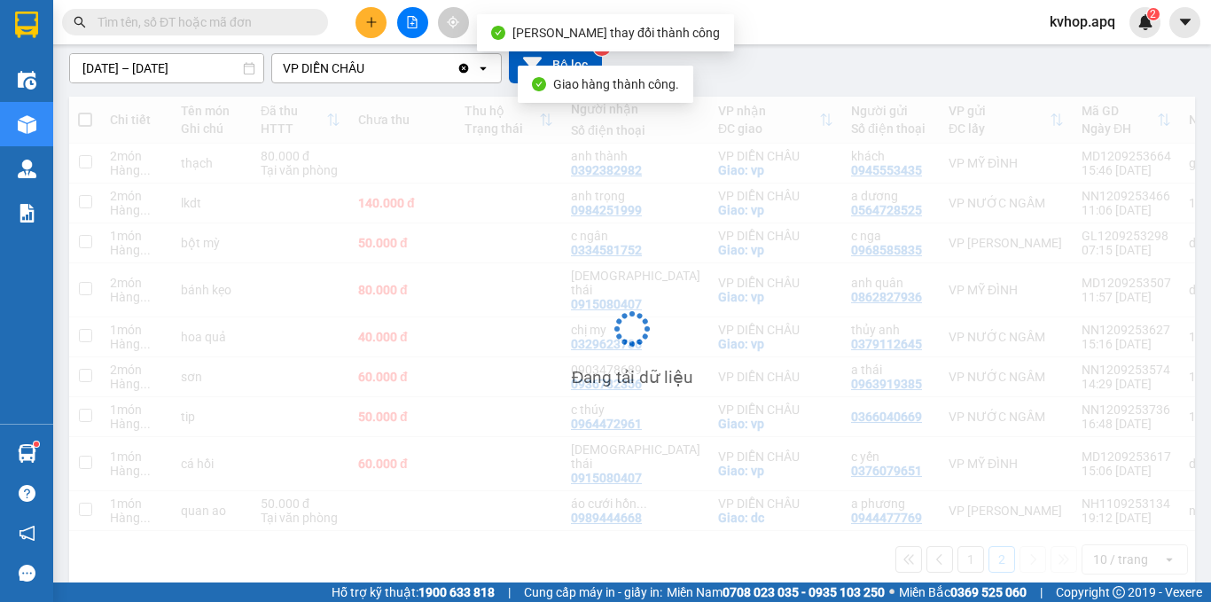
scroll to position [153, 0]
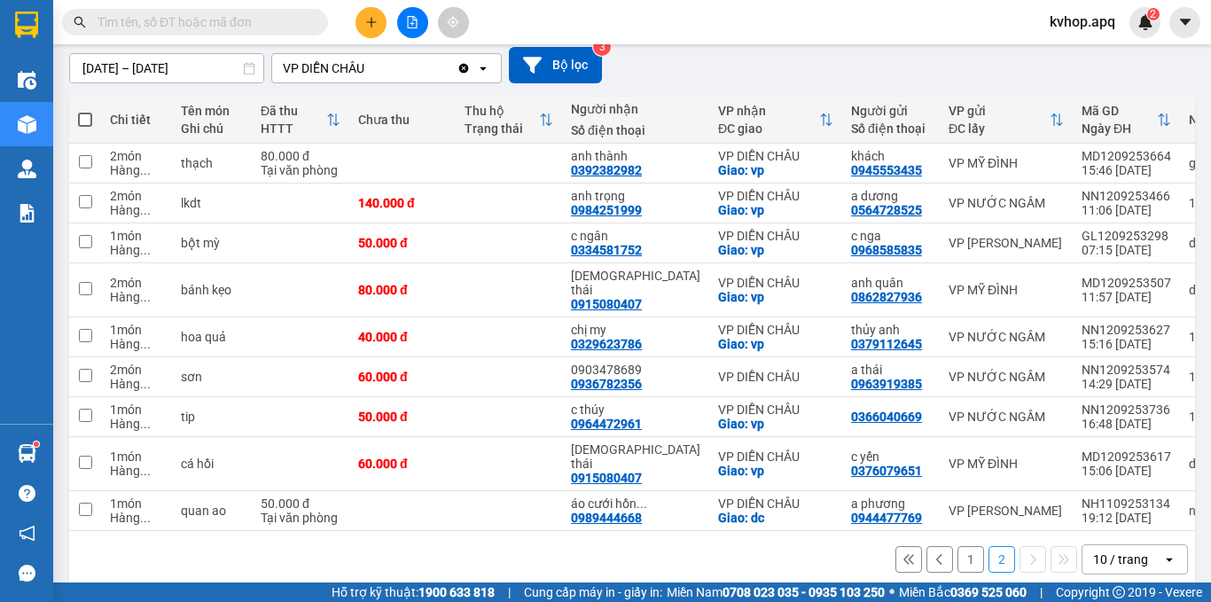
click at [960, 546] on button "1" at bounding box center [970, 559] width 27 height 27
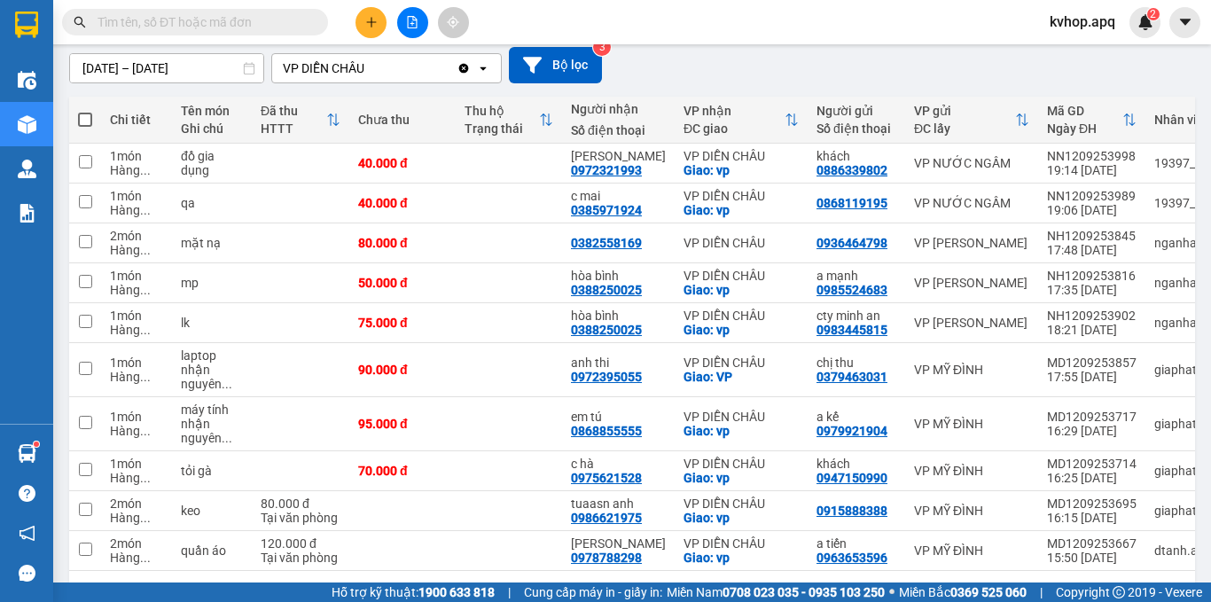
scroll to position [222, 0]
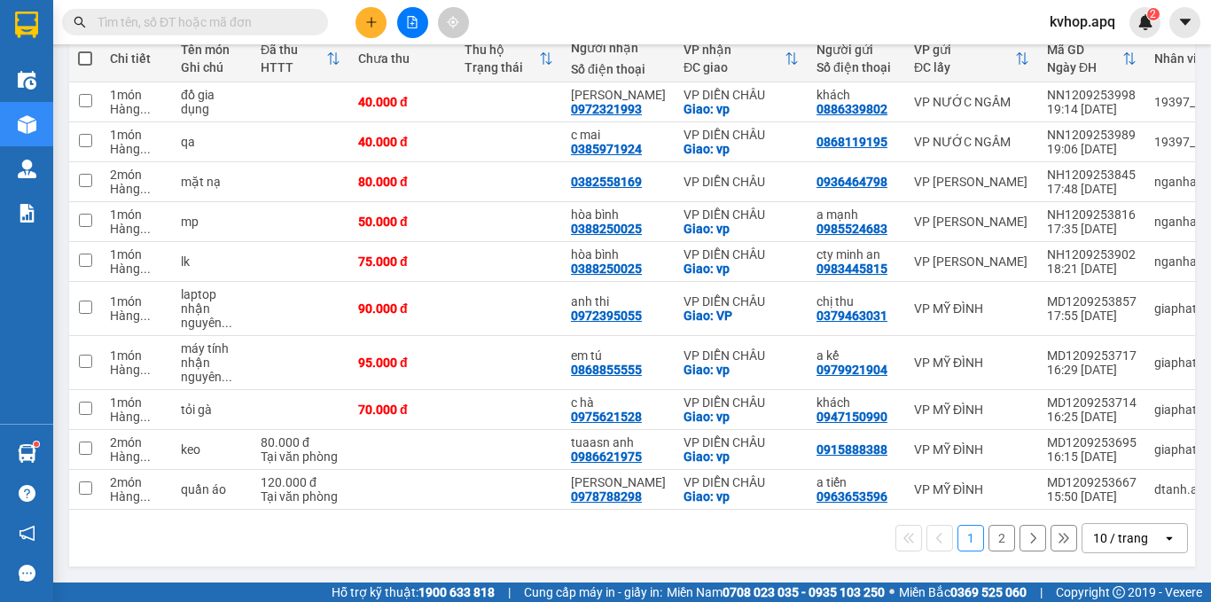
click at [995, 537] on button "2" at bounding box center [1001, 538] width 27 height 27
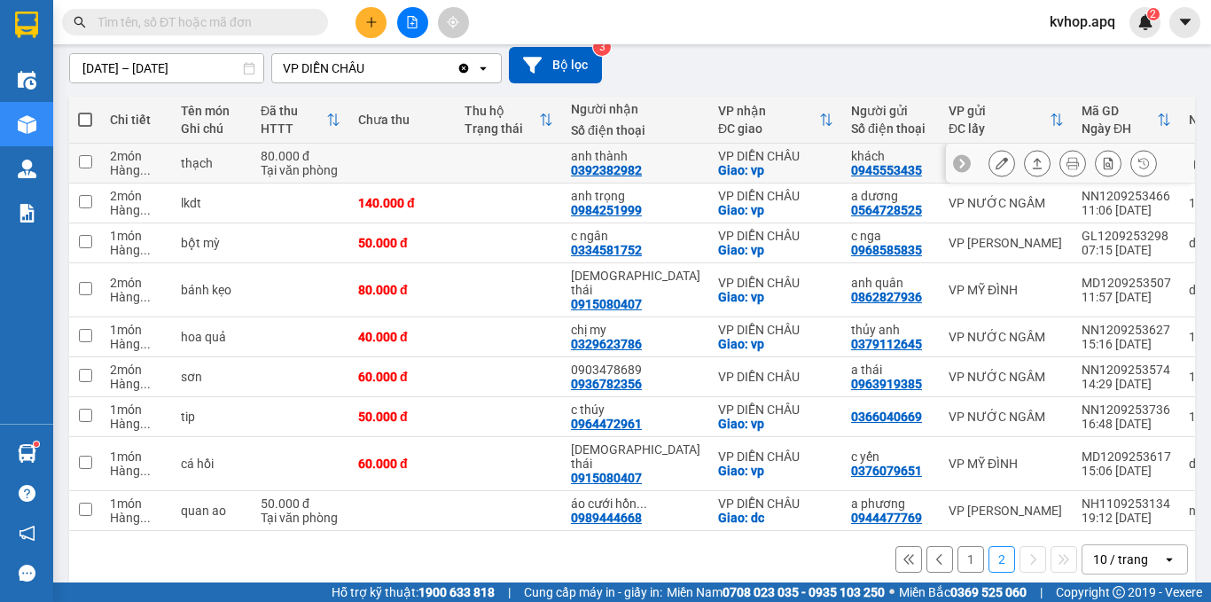
scroll to position [0, 0]
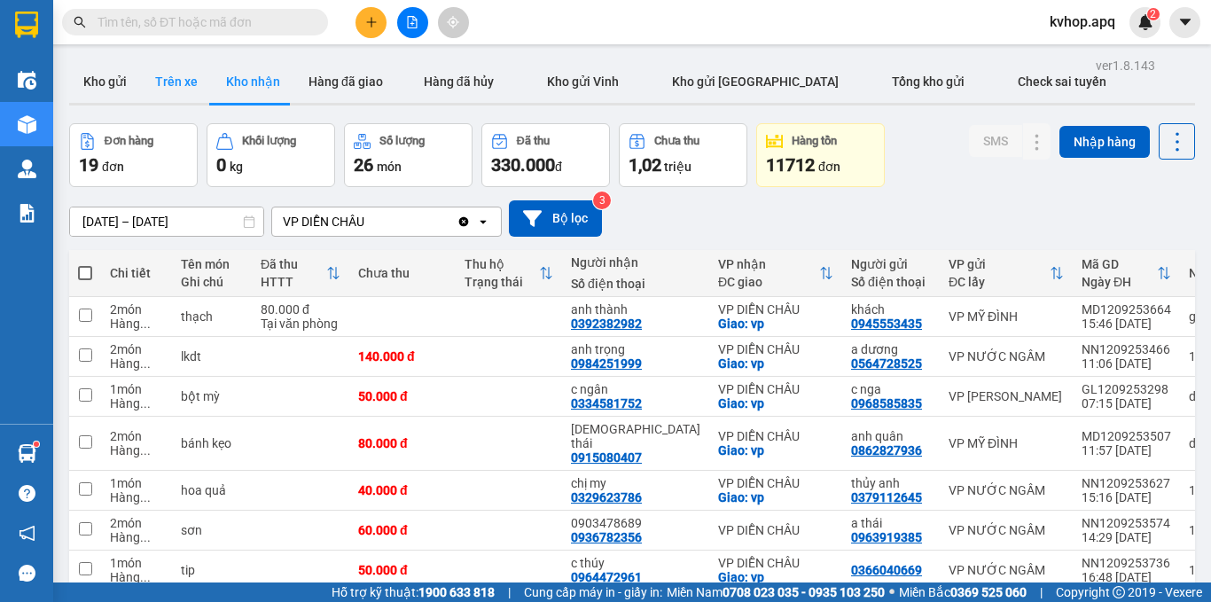
click at [151, 71] on button "Trên xe" at bounding box center [176, 81] width 71 height 43
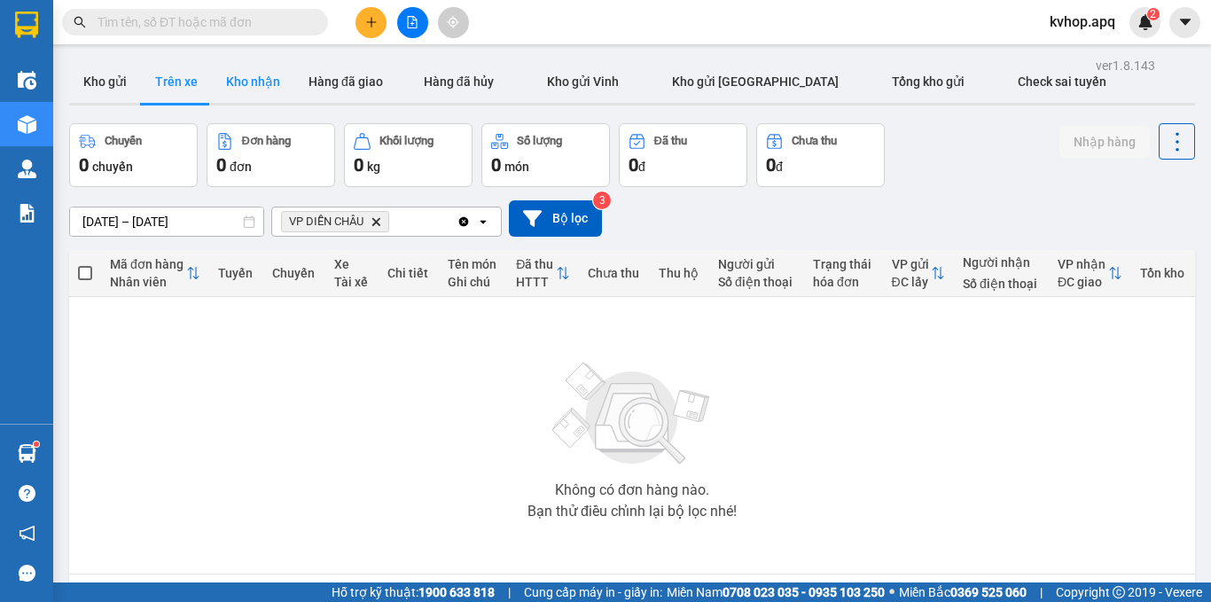
click at [250, 78] on button "Kho nhận" at bounding box center [253, 81] width 82 height 43
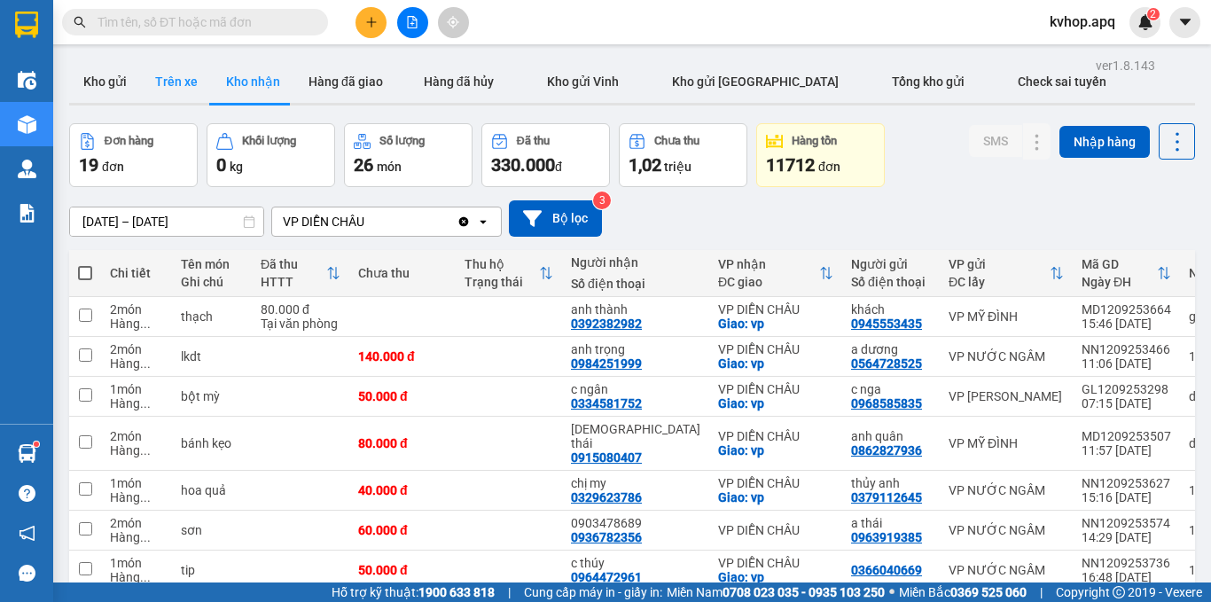
click at [192, 82] on button "Trên xe" at bounding box center [176, 81] width 71 height 43
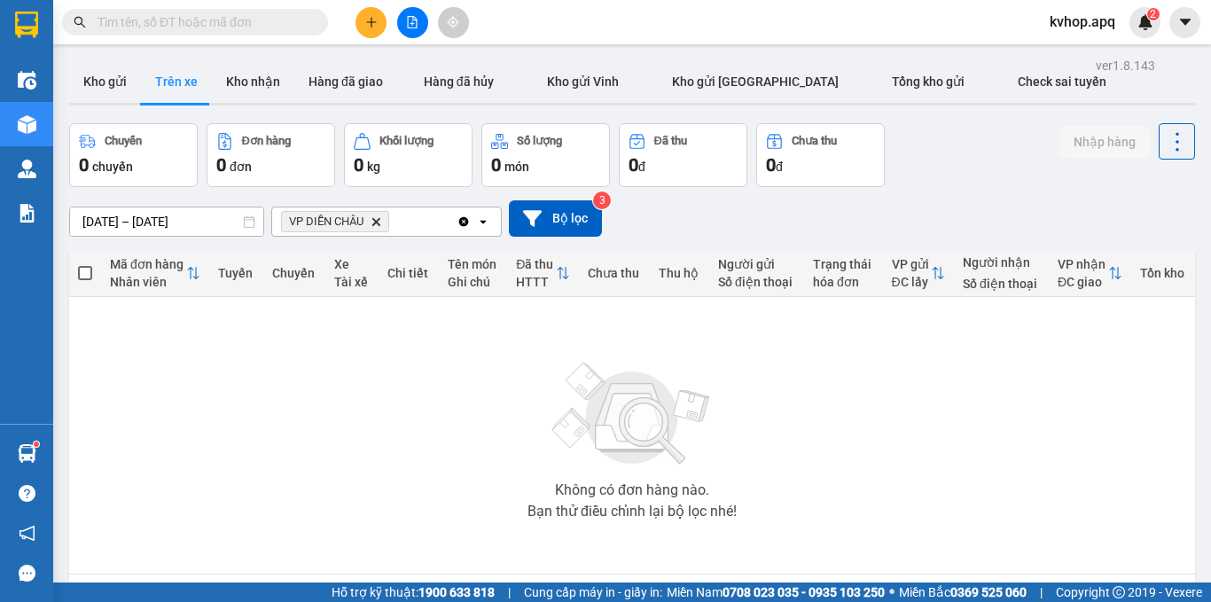
click at [152, 219] on input "[DATE] – [DATE]" at bounding box center [166, 221] width 193 height 28
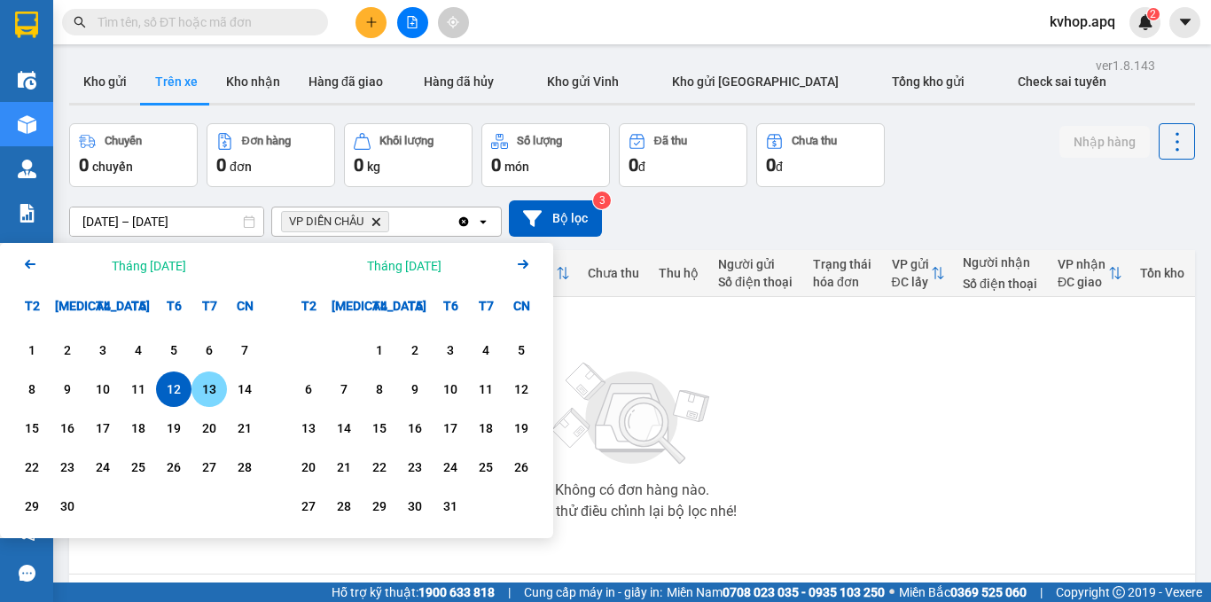
click at [209, 391] on div "13" at bounding box center [209, 388] width 25 height 21
drag, startPoint x: 211, startPoint y: 389, endPoint x: 232, endPoint y: 308, distance: 83.4
click at [215, 381] on div "13" at bounding box center [209, 388] width 25 height 21
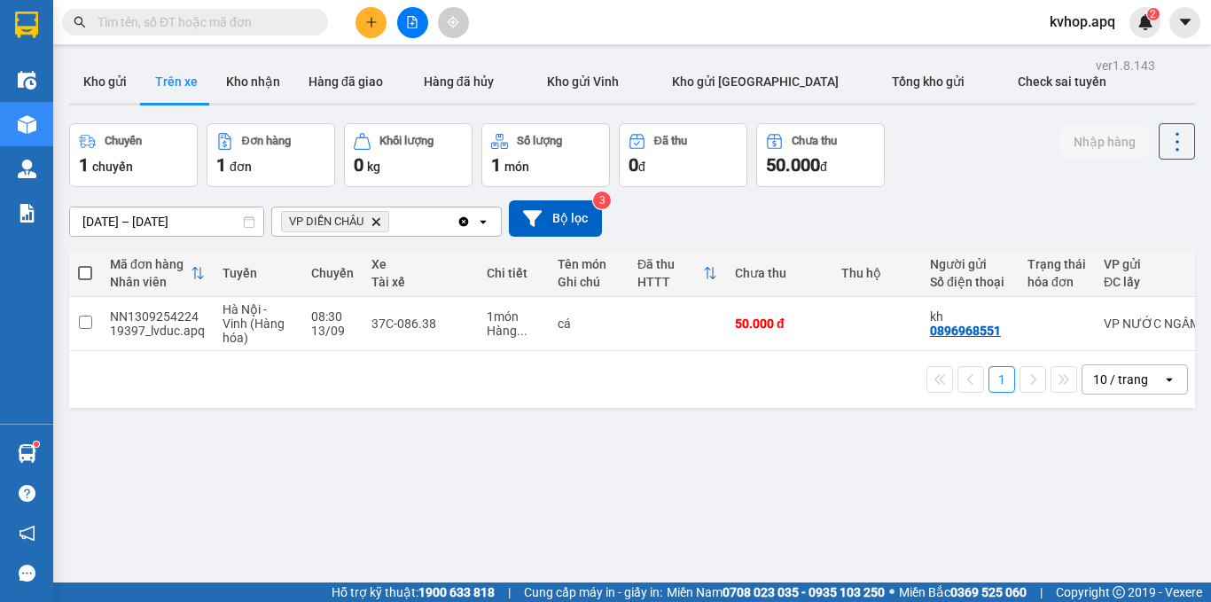
drag, startPoint x: 240, startPoint y: 82, endPoint x: 244, endPoint y: 105, distance: 22.4
click at [240, 85] on button "Kho nhận" at bounding box center [253, 81] width 82 height 43
type input "[DATE] – [DATE]"
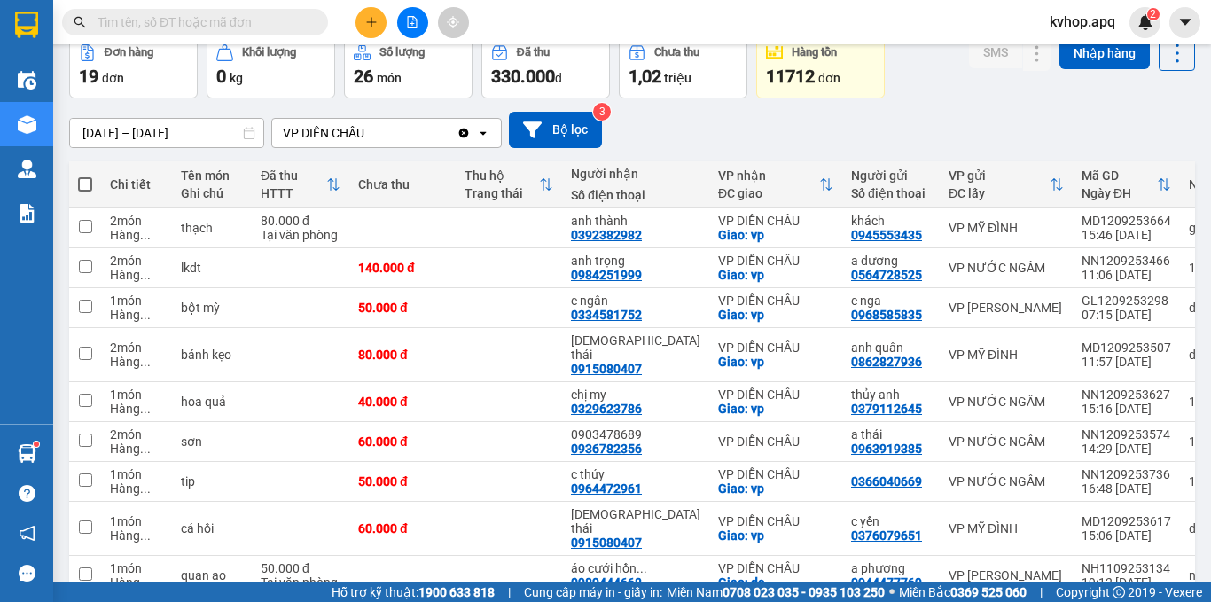
scroll to position [153, 0]
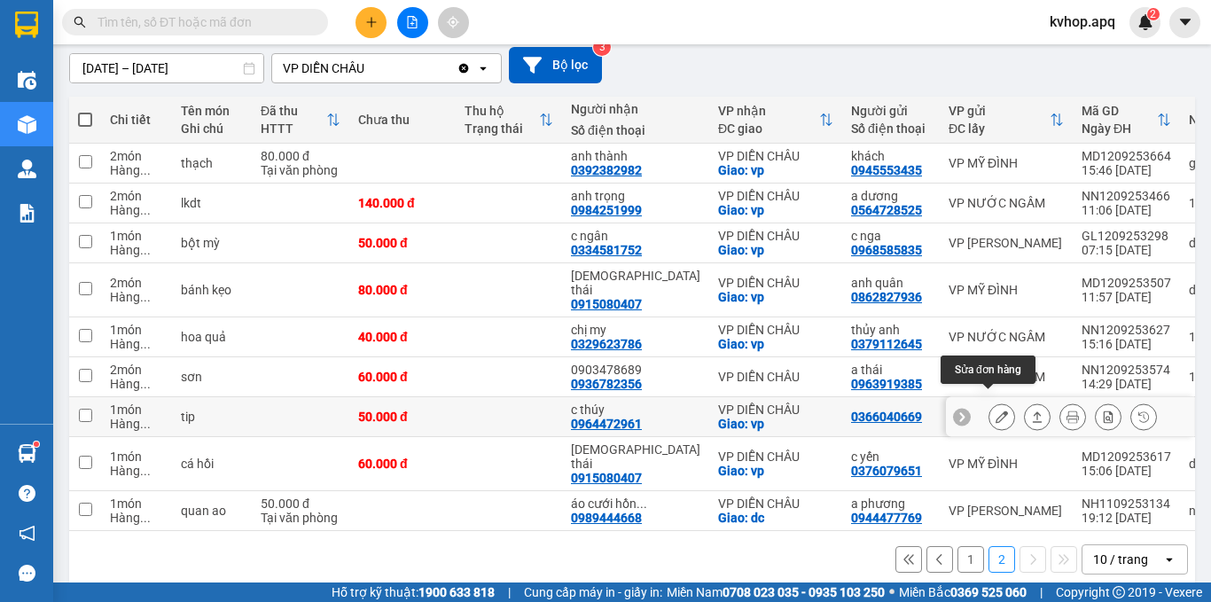
click at [995, 410] on icon at bounding box center [1001, 416] width 12 height 12
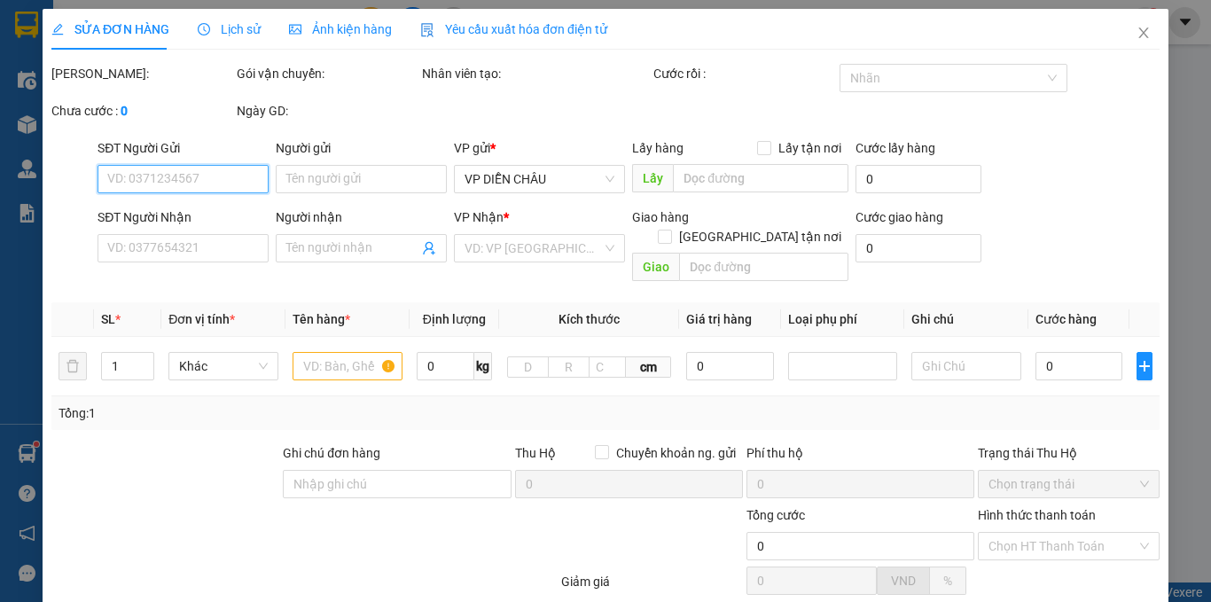
type input "0366040669"
type input "0964472961"
type input "c thúy"
checkbox input "true"
type input "vp"
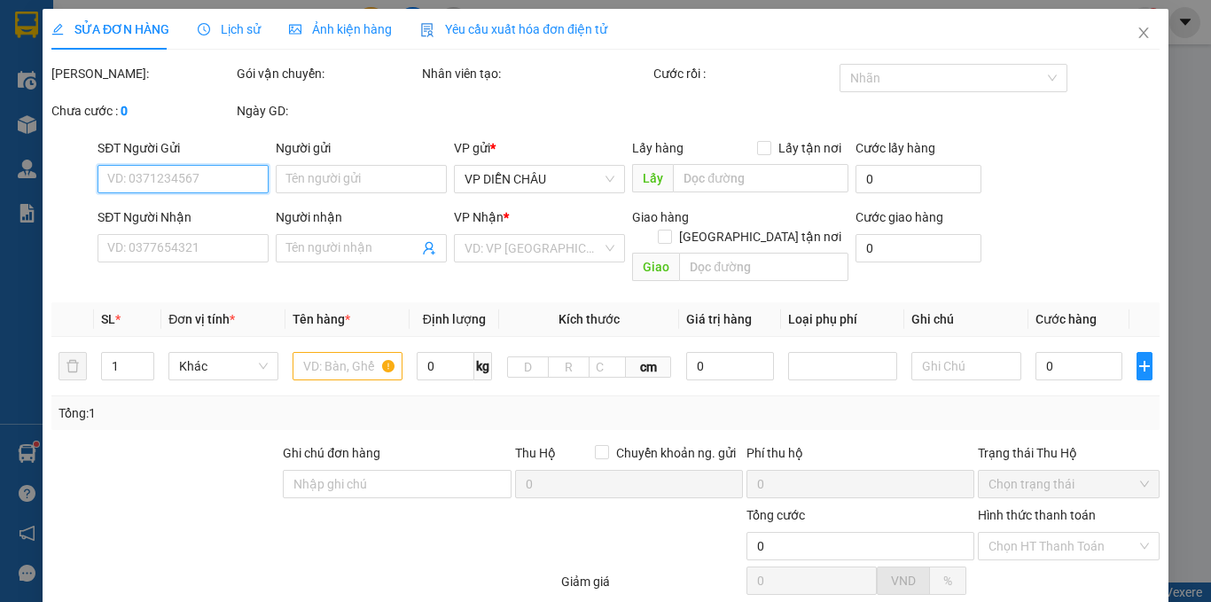
type input "50.000"
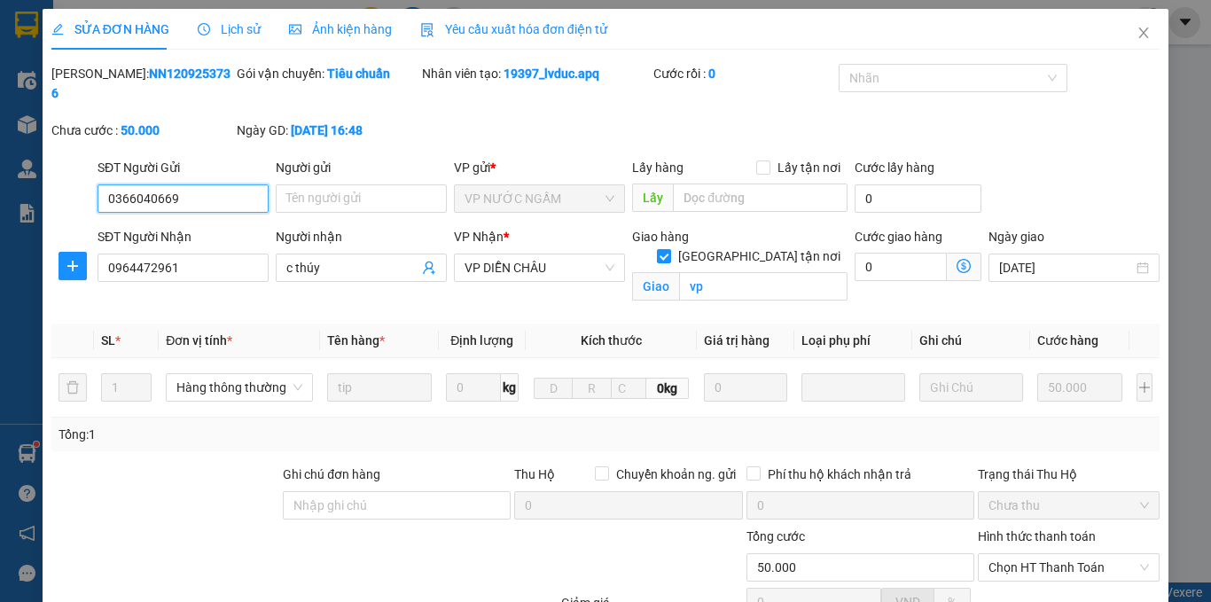
scroll to position [59, 0]
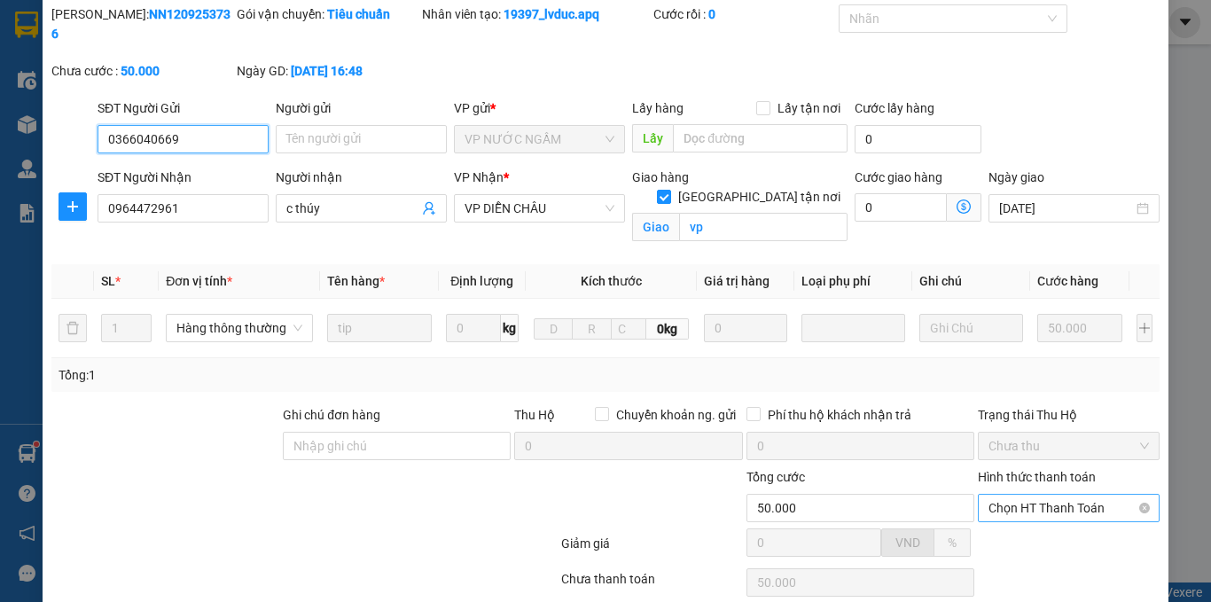
click at [1025, 496] on span "Chọn HT Thanh Toán" at bounding box center [1068, 508] width 160 height 27
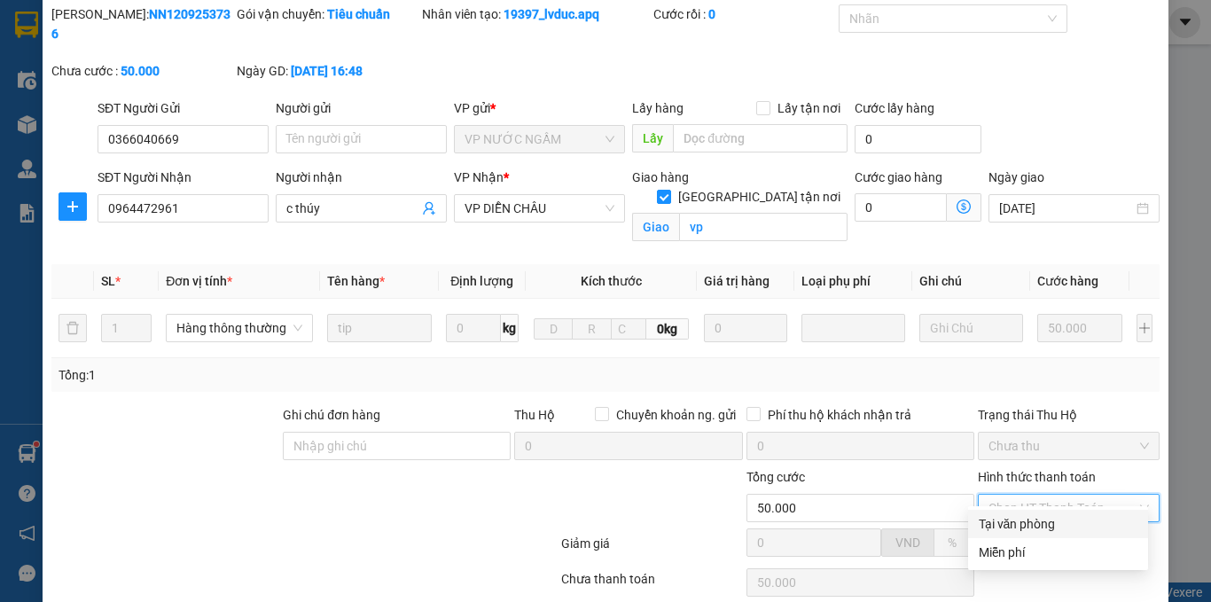
click at [1004, 526] on div "Tại văn phòng" at bounding box center [1058, 523] width 159 height 19
type input "0"
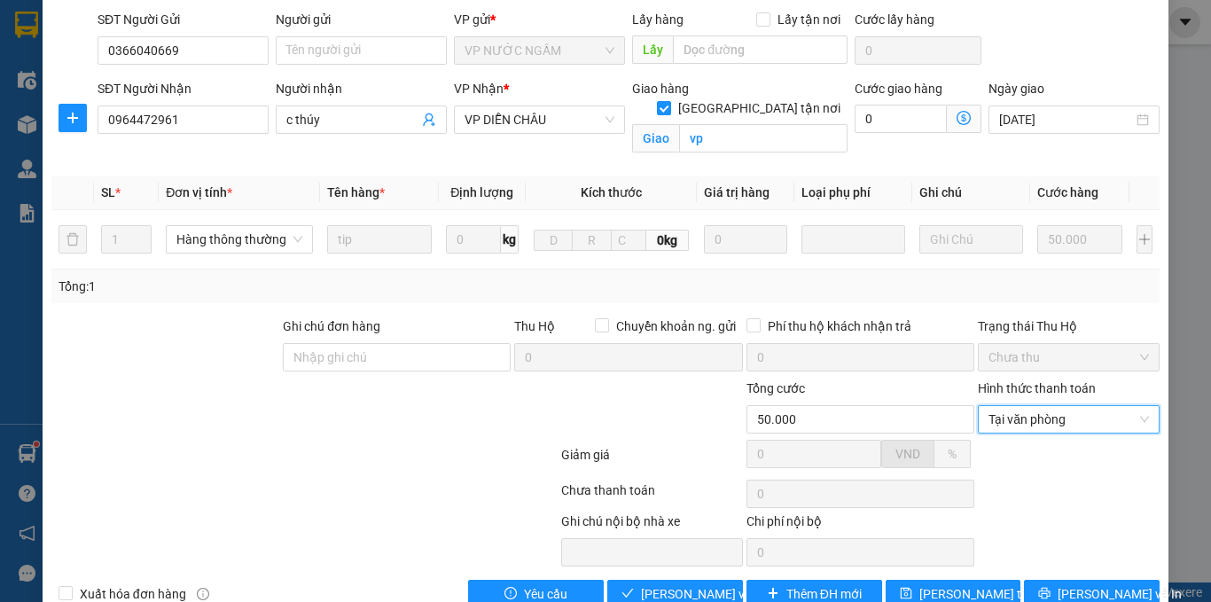
scroll to position [169, 0]
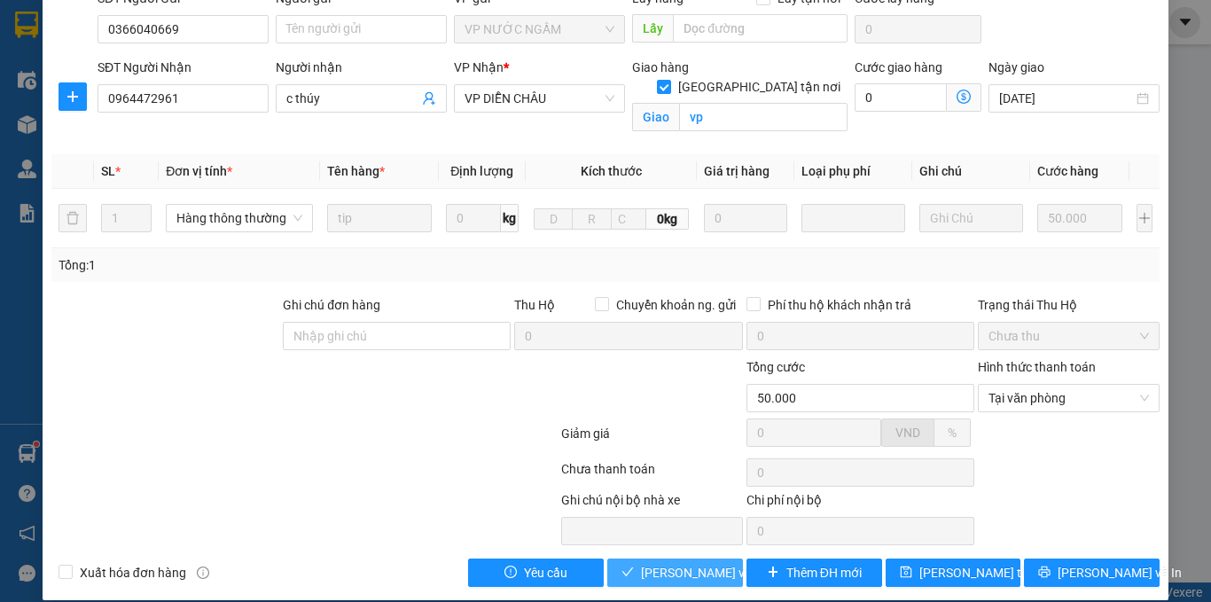
click at [641, 563] on span "[PERSON_NAME] và Giao hàng" at bounding box center [726, 572] width 170 height 19
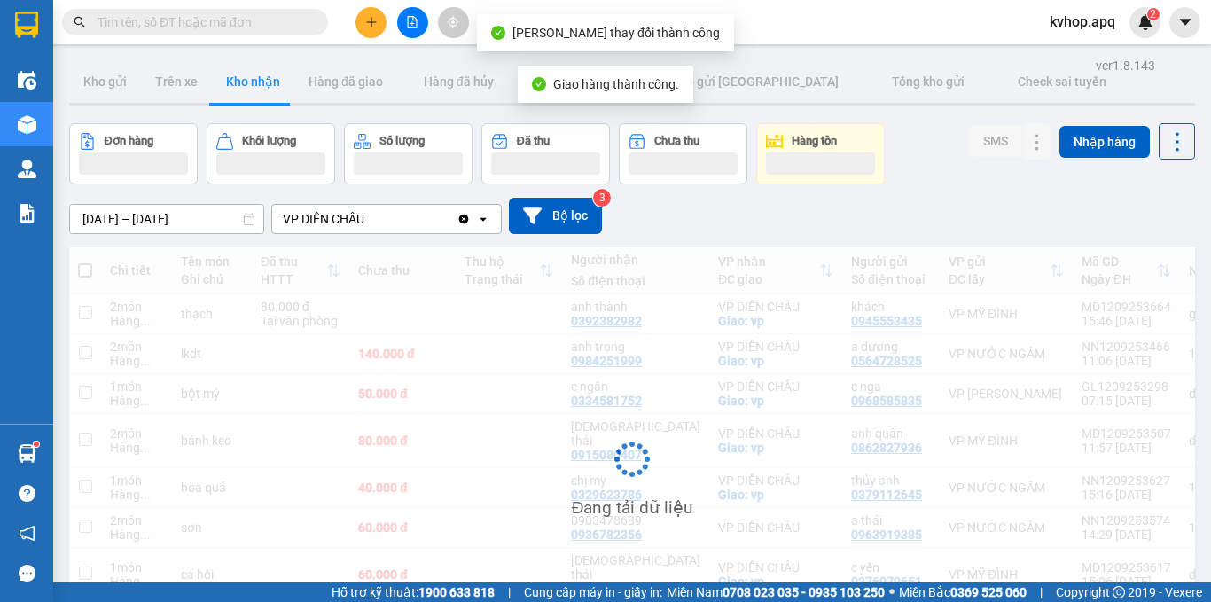
scroll to position [111, 0]
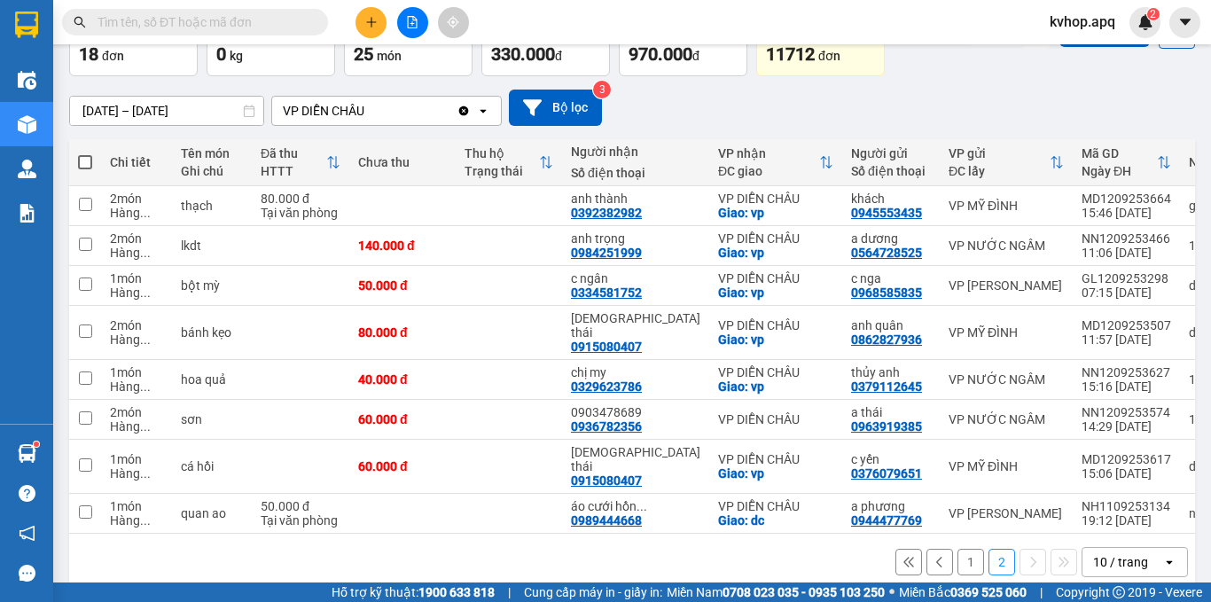
click at [957, 549] on button "1" at bounding box center [970, 562] width 27 height 27
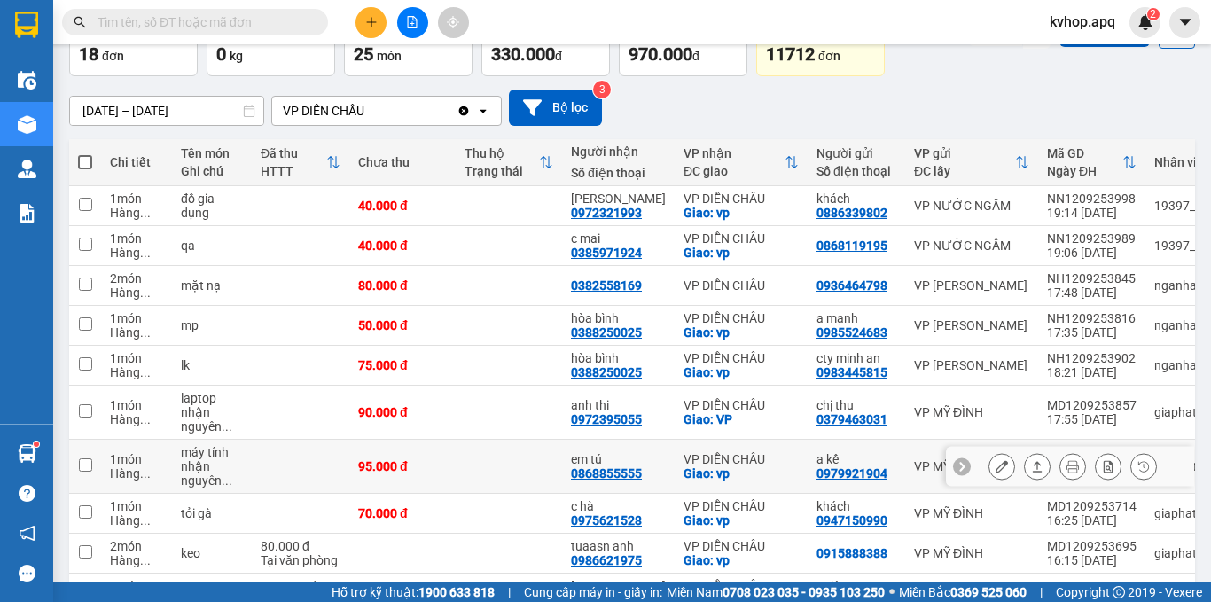
scroll to position [222, 0]
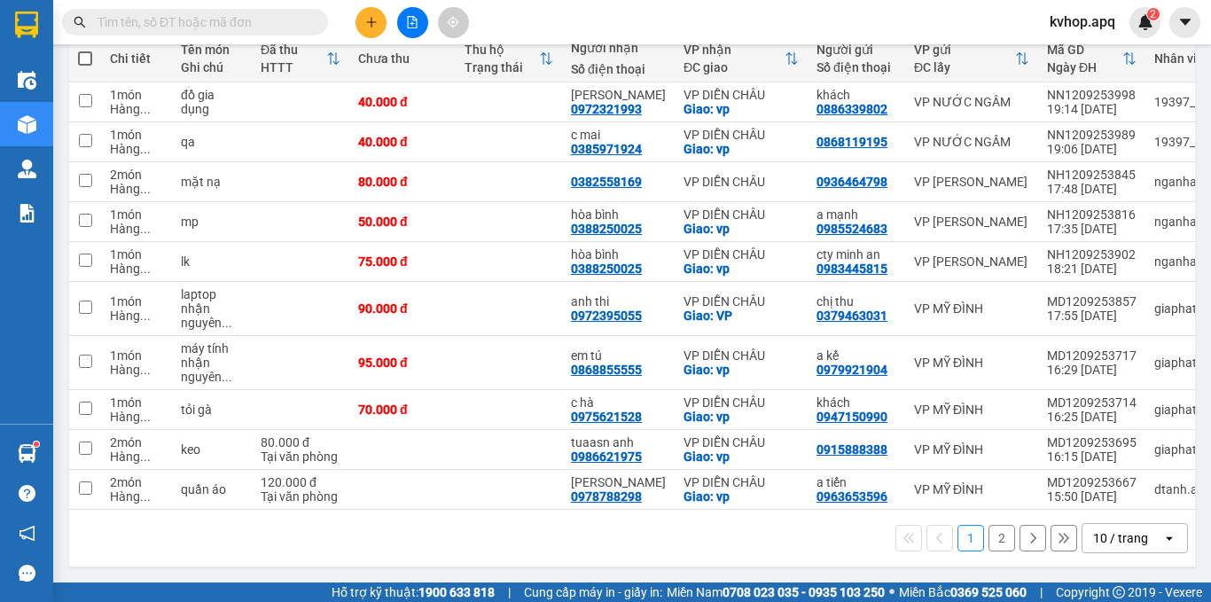
click at [957, 525] on button "1" at bounding box center [970, 538] width 27 height 27
